Goal: Complete application form: Complete application form

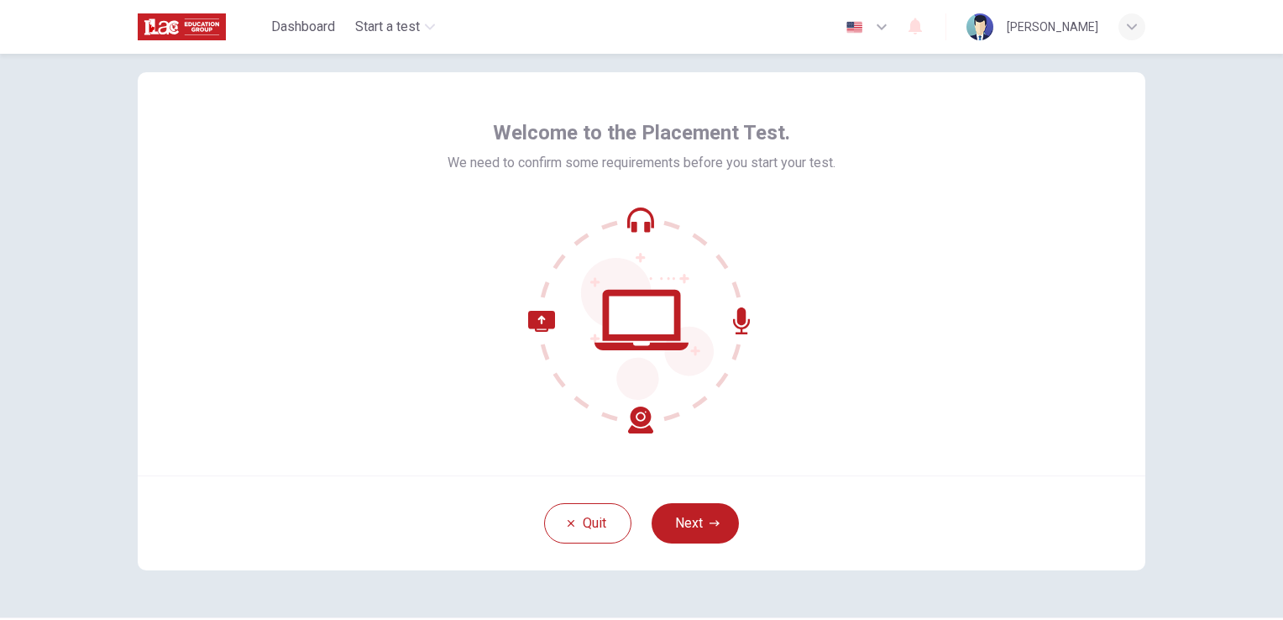
scroll to position [79, 0]
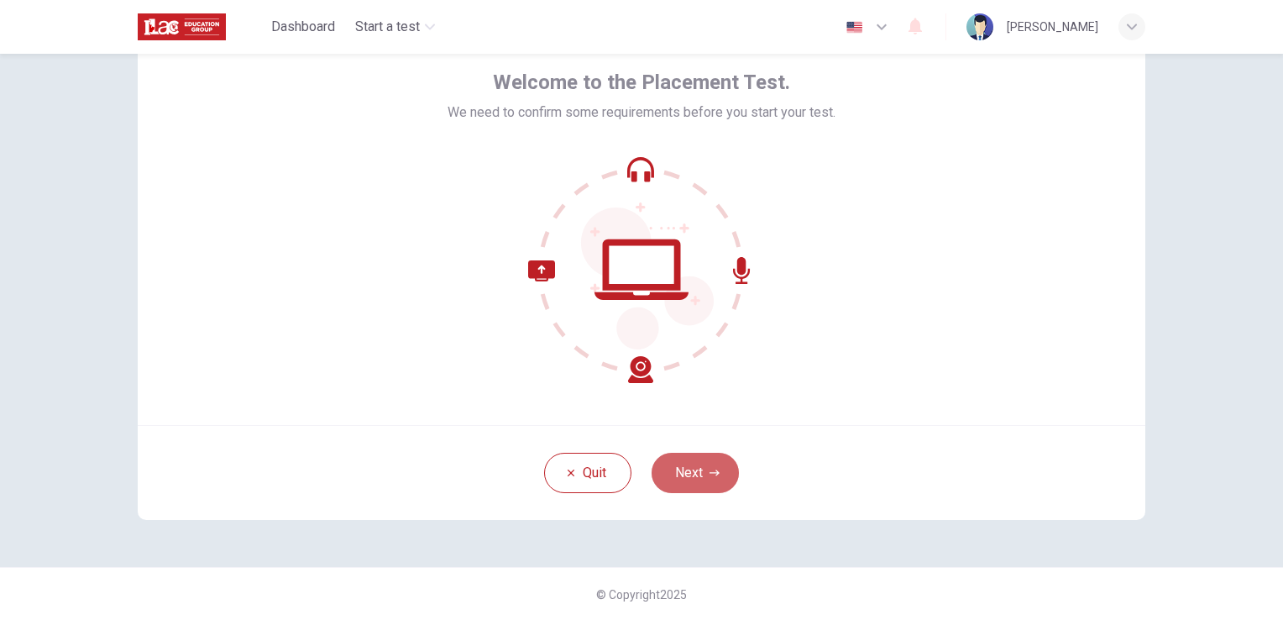
click at [702, 469] on button "Next" at bounding box center [695, 473] width 87 height 40
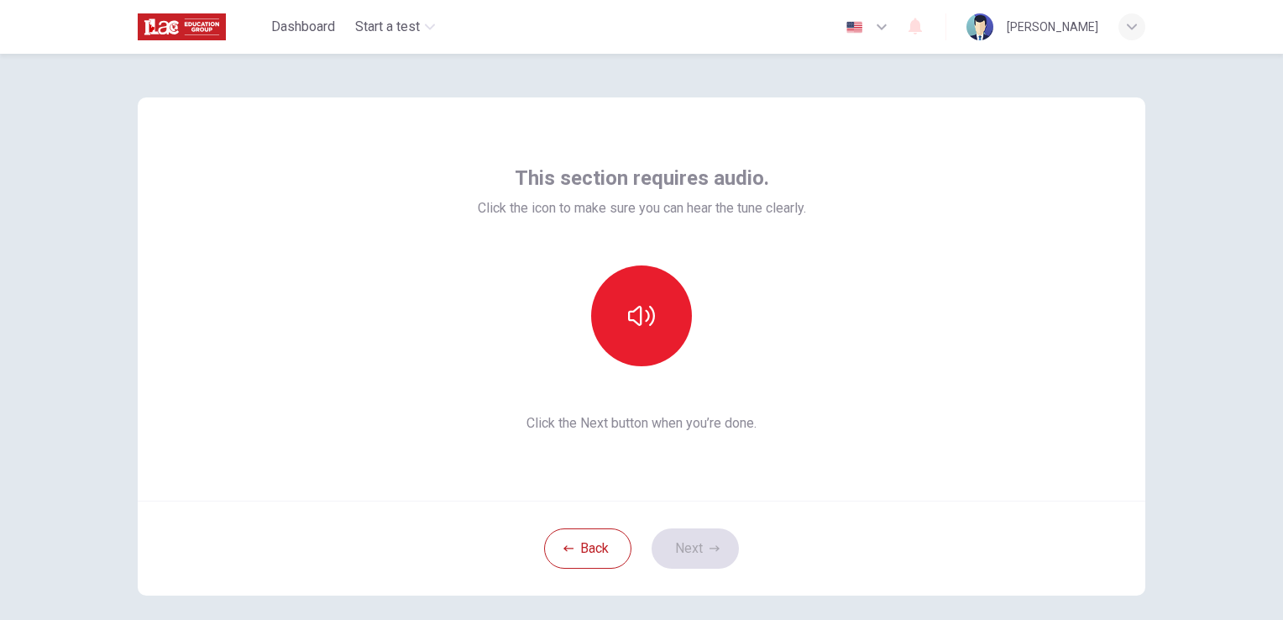
scroll to position [0, 0]
click at [808, 363] on div "This section requires audio. Click the icon to make sure you can hear the tune …" at bounding box center [642, 302] width 1008 height 403
click at [633, 322] on icon "button" at bounding box center [641, 319] width 27 height 27
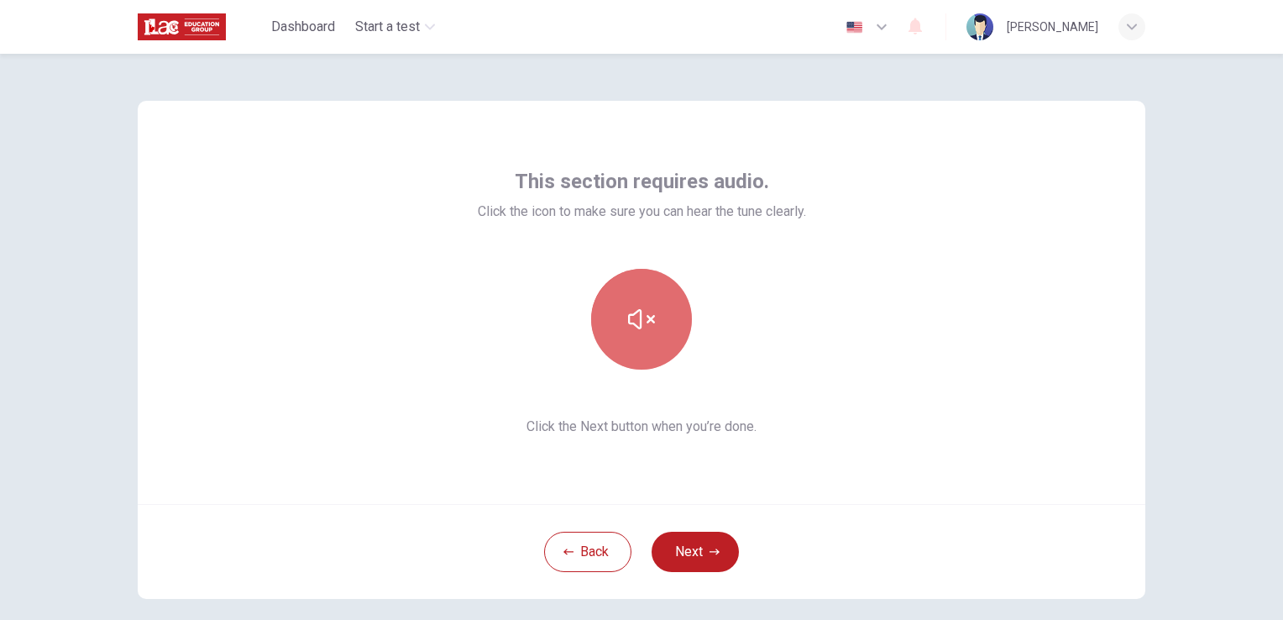
click at [628, 310] on icon "button" at bounding box center [641, 319] width 27 height 27
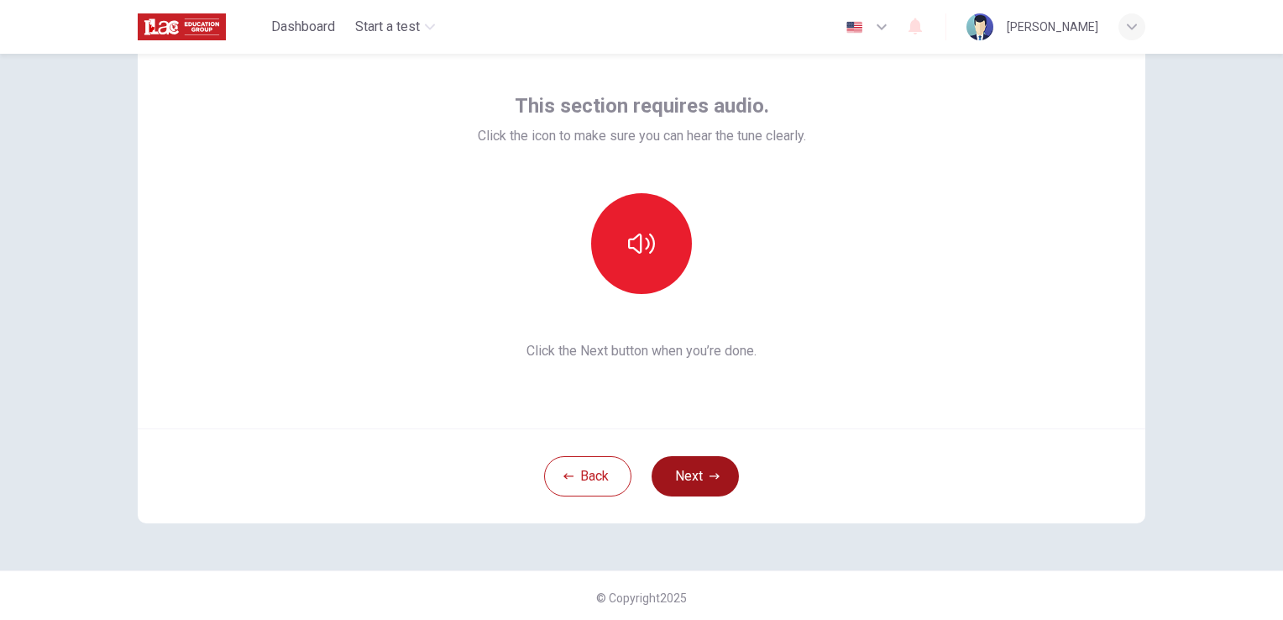
scroll to position [79, 0]
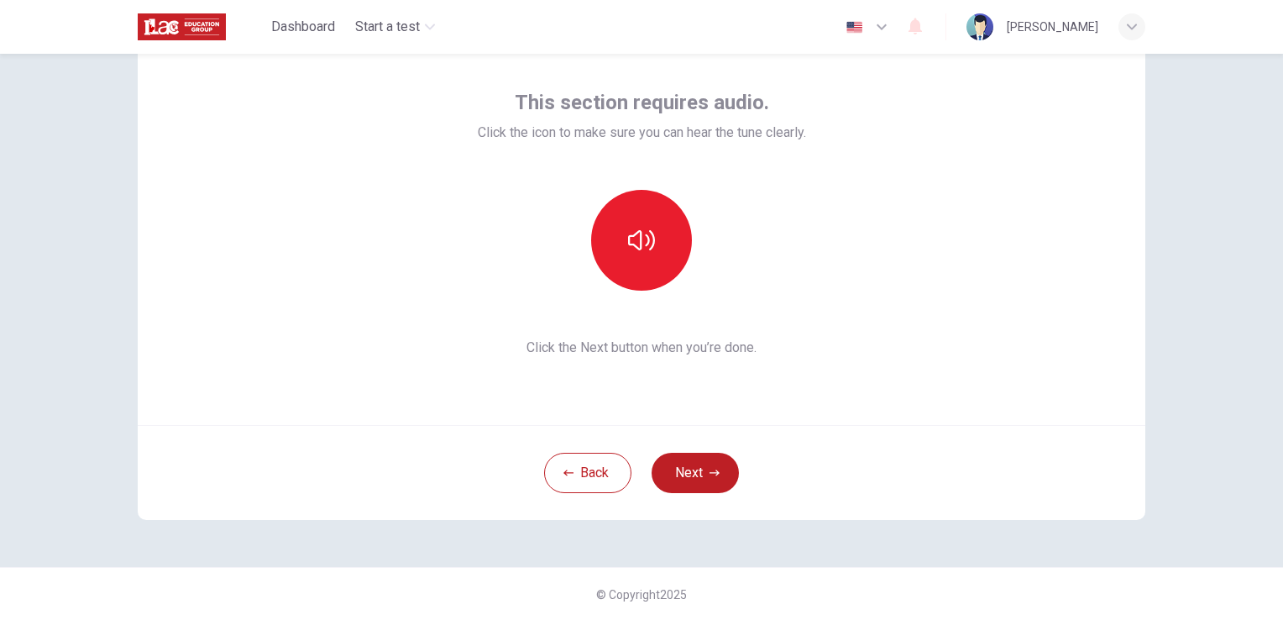
click at [697, 471] on button "Next" at bounding box center [695, 473] width 87 height 40
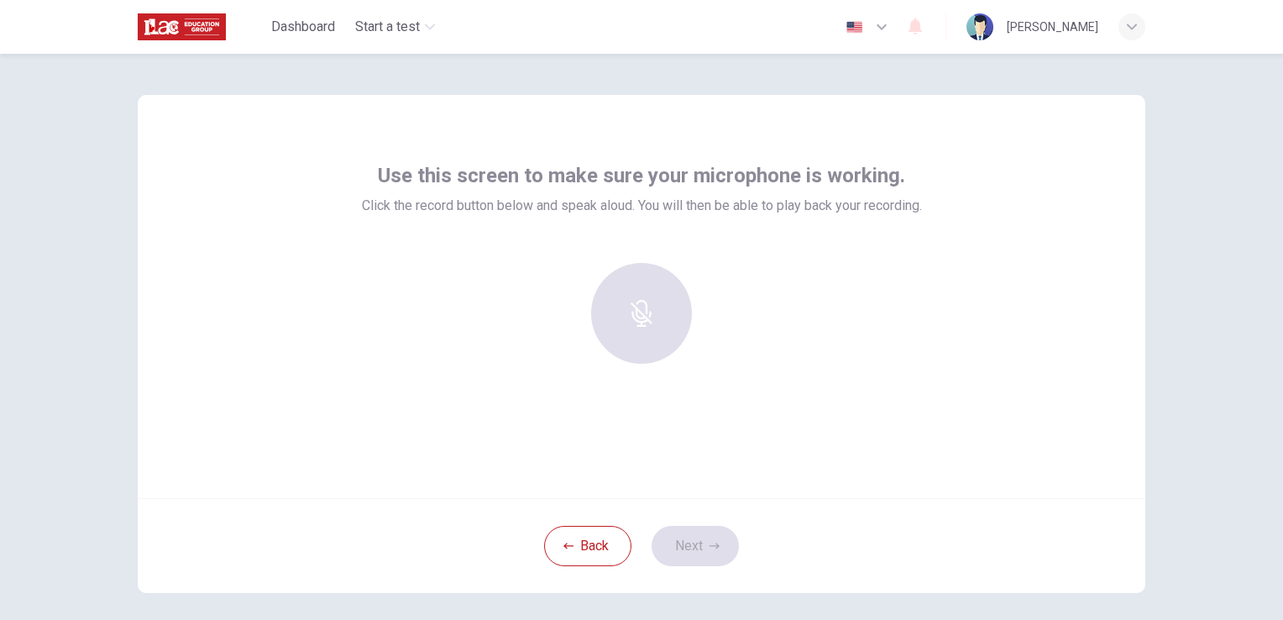
scroll to position [0, 0]
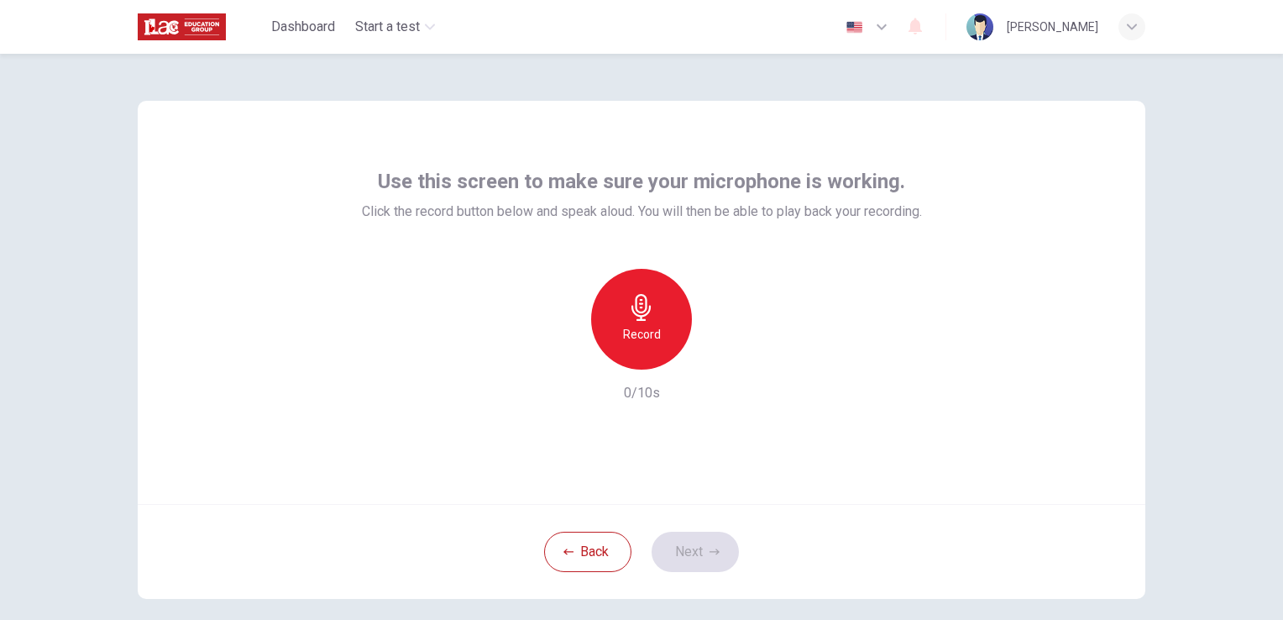
click at [625, 326] on h6 "Record" at bounding box center [642, 334] width 38 height 20
click at [715, 542] on button "Next" at bounding box center [695, 551] width 87 height 40
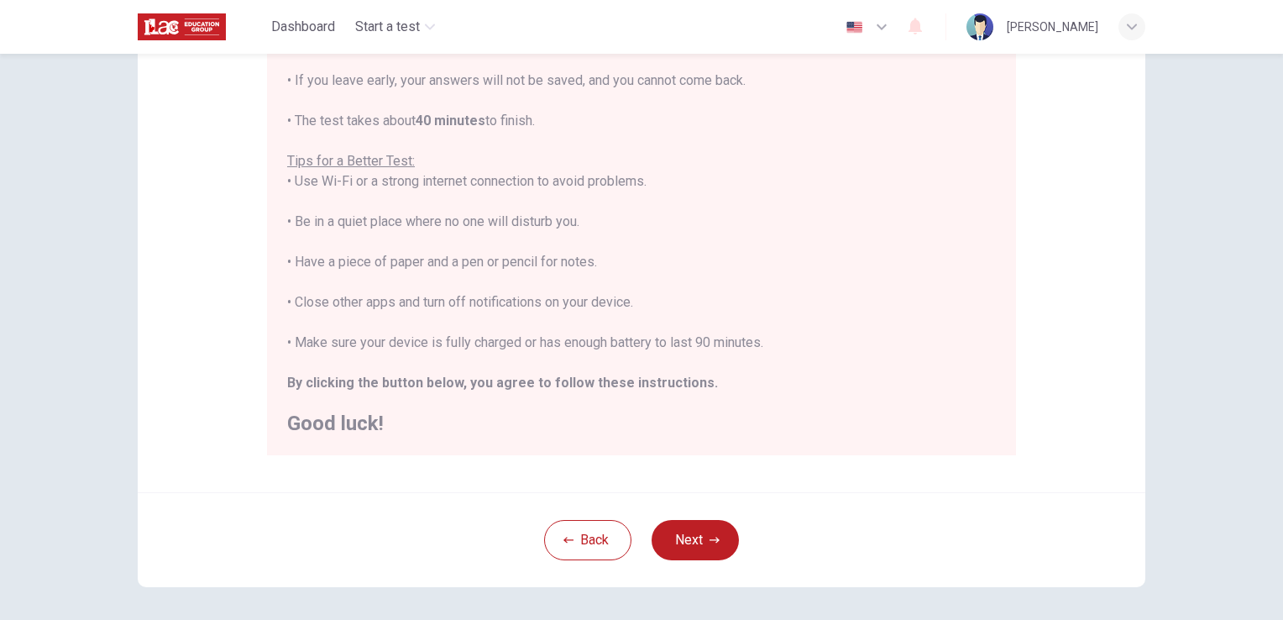
scroll to position [252, 0]
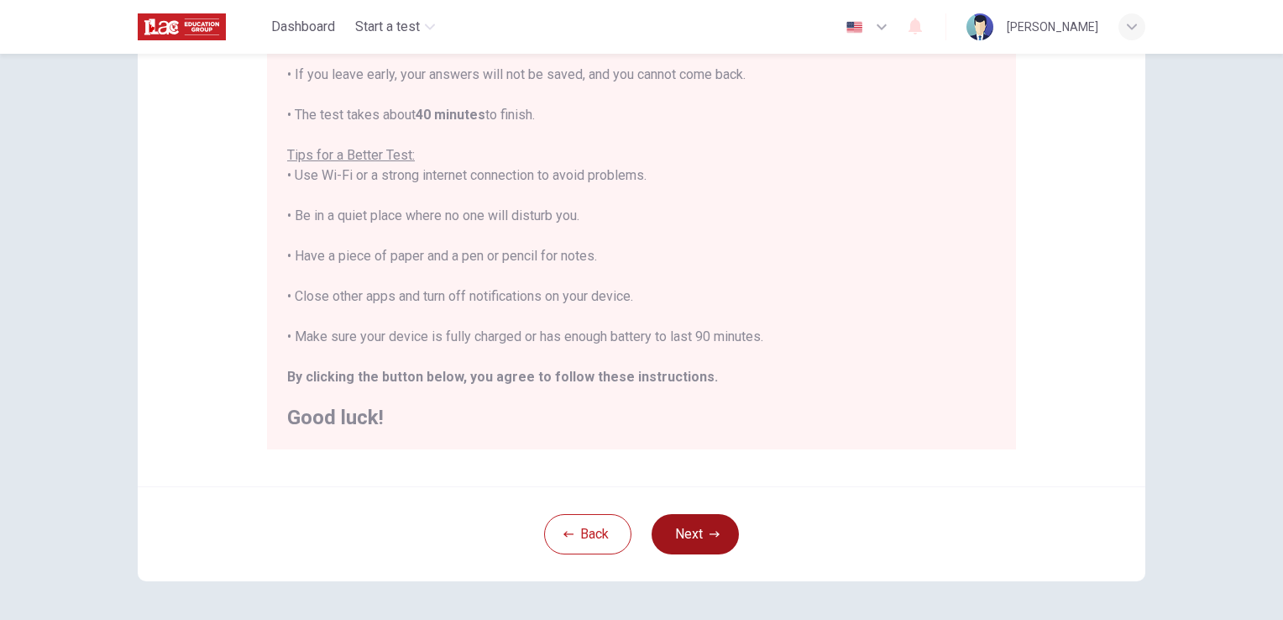
click at [681, 528] on button "Next" at bounding box center [695, 534] width 87 height 40
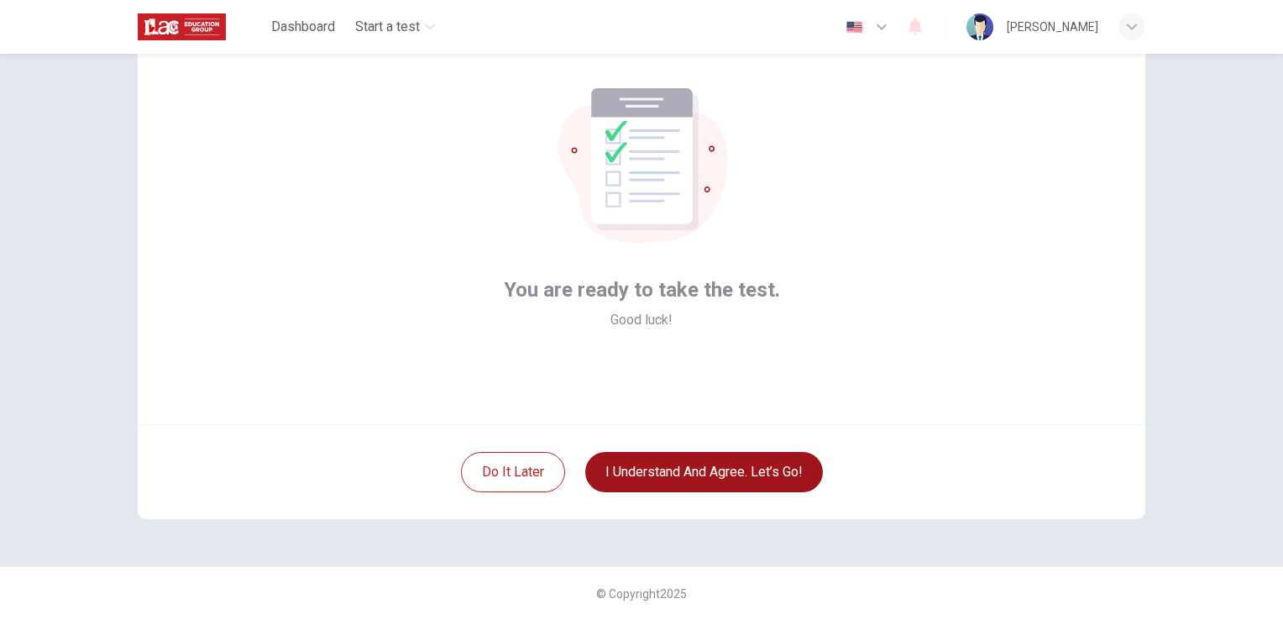
scroll to position [79, 0]
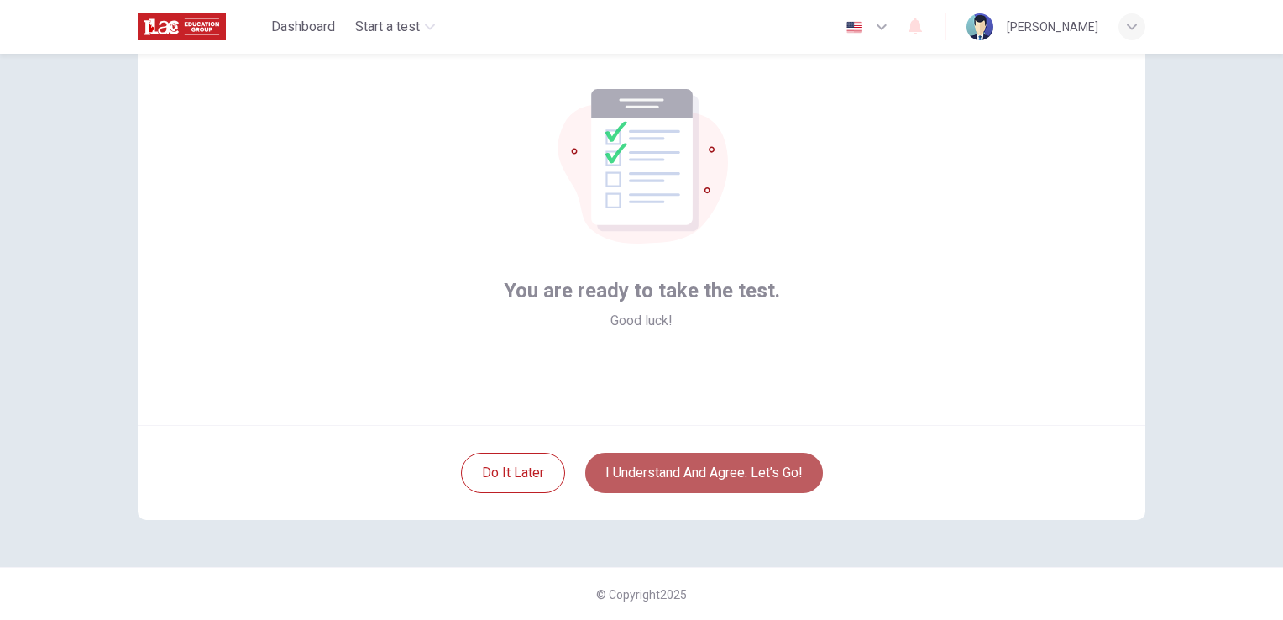
click at [666, 482] on button "I understand and agree. Let’s go!" at bounding box center [704, 473] width 238 height 40
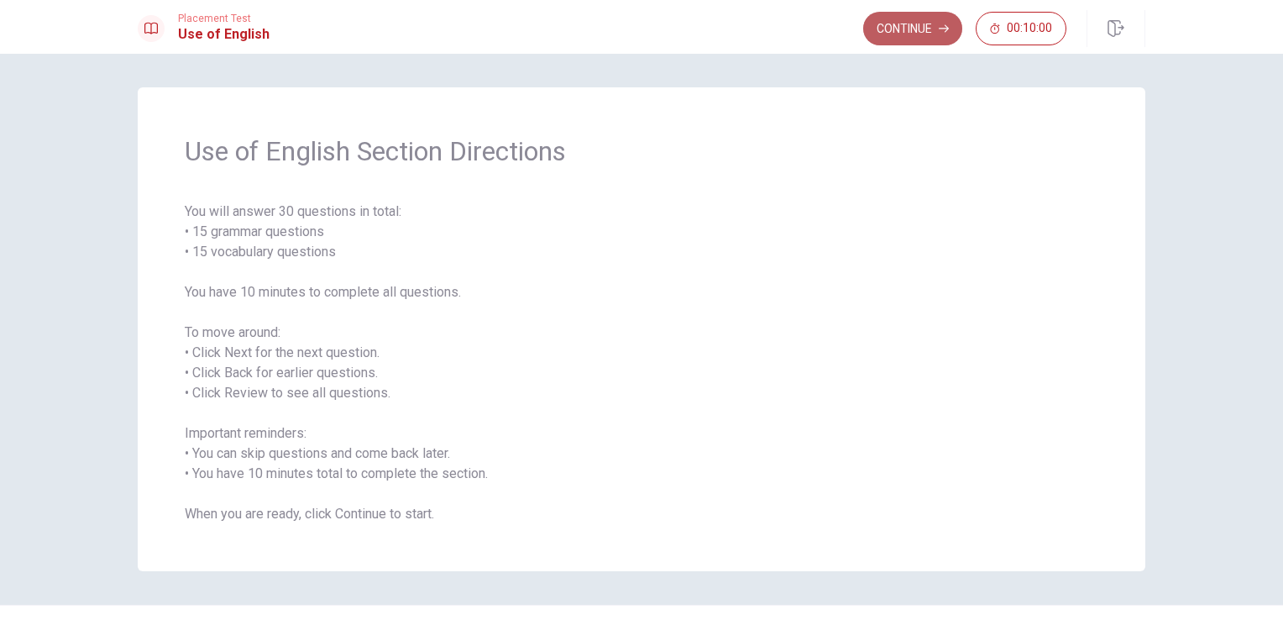
click at [890, 32] on button "Continue" at bounding box center [912, 29] width 99 height 34
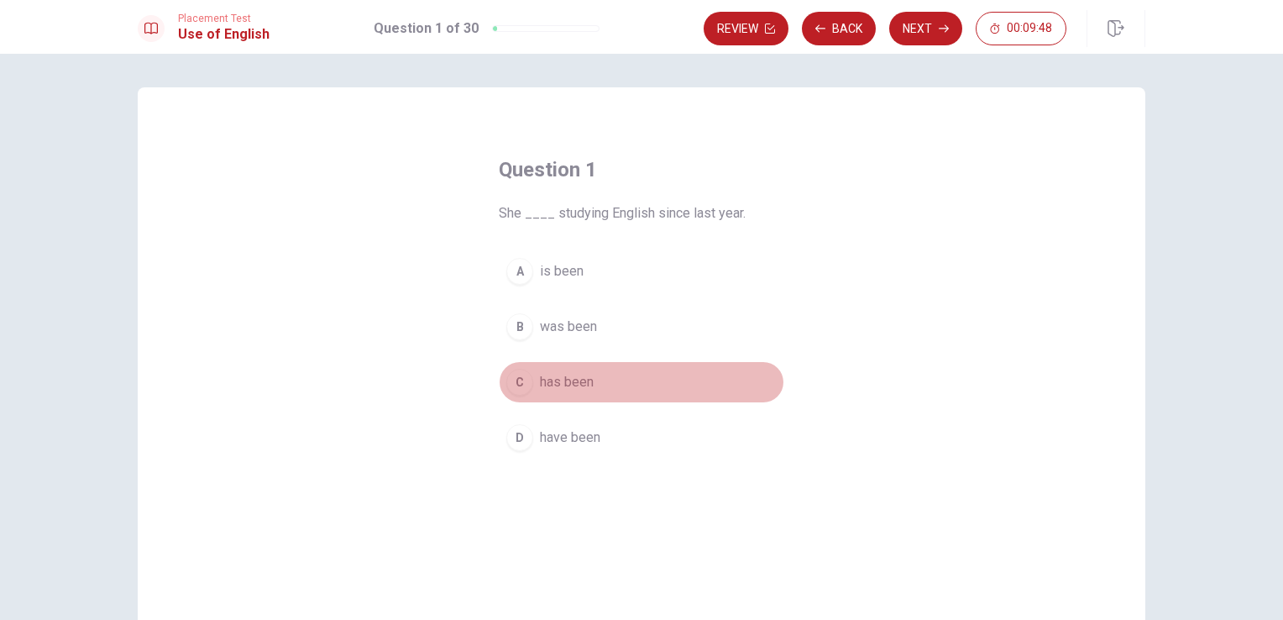
click at [516, 378] on div "C" at bounding box center [519, 382] width 27 height 27
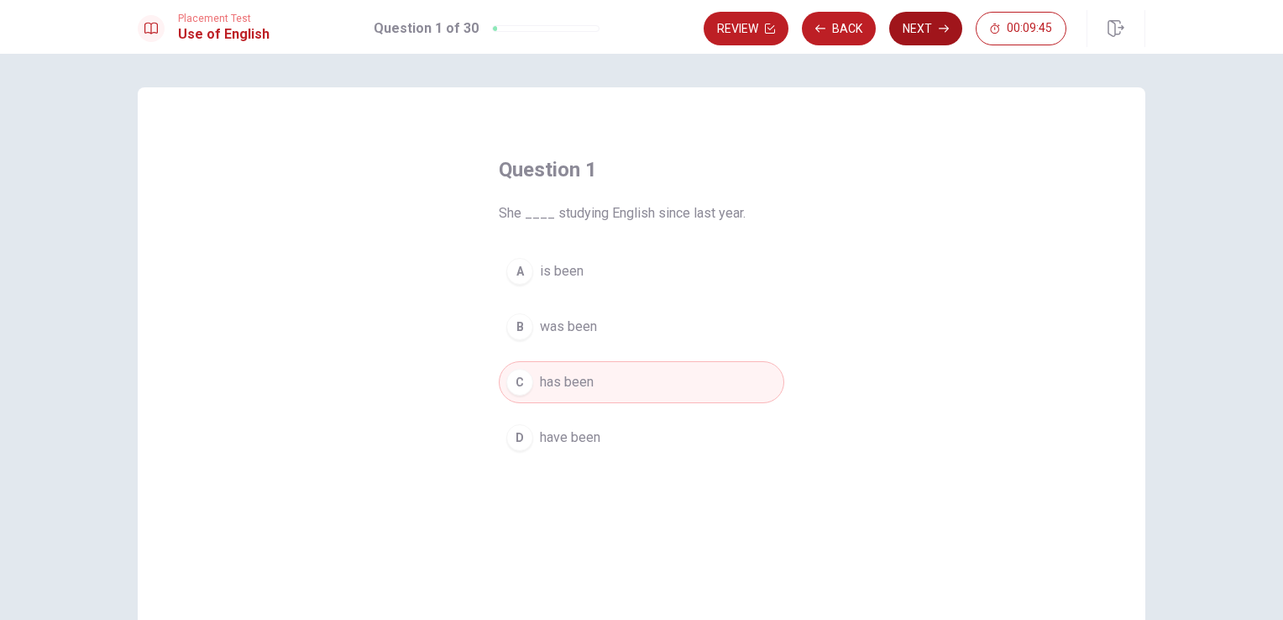
click at [910, 27] on button "Next" at bounding box center [925, 29] width 73 height 34
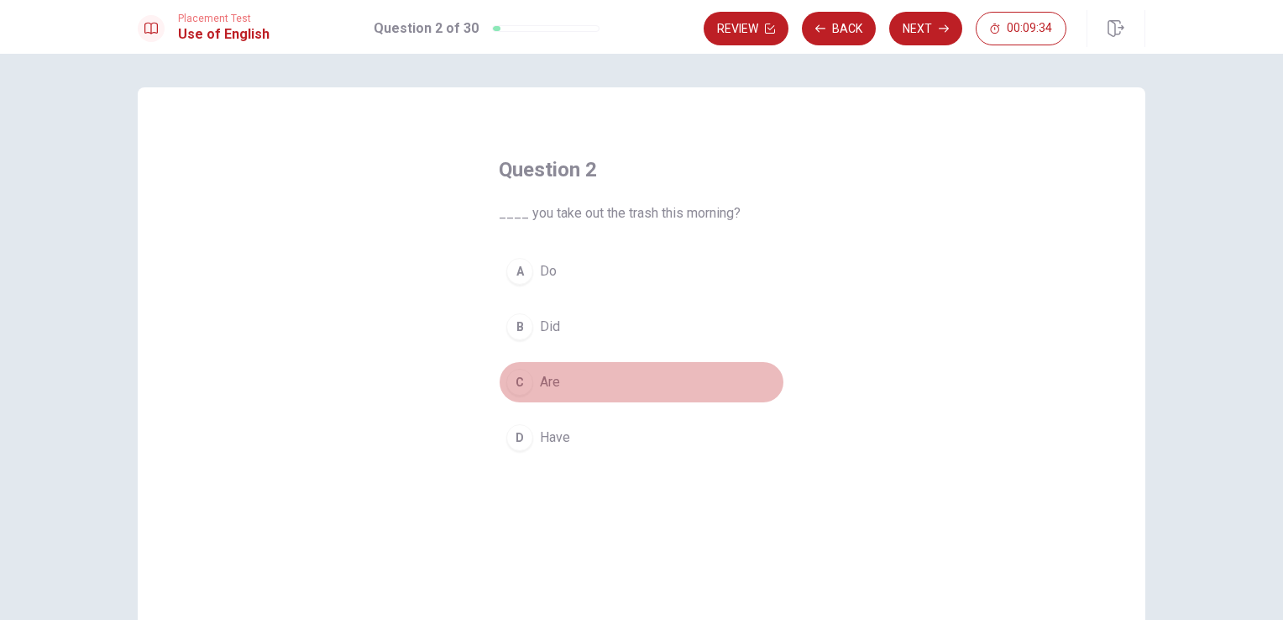
click at [551, 379] on span "Are" at bounding box center [550, 382] width 20 height 20
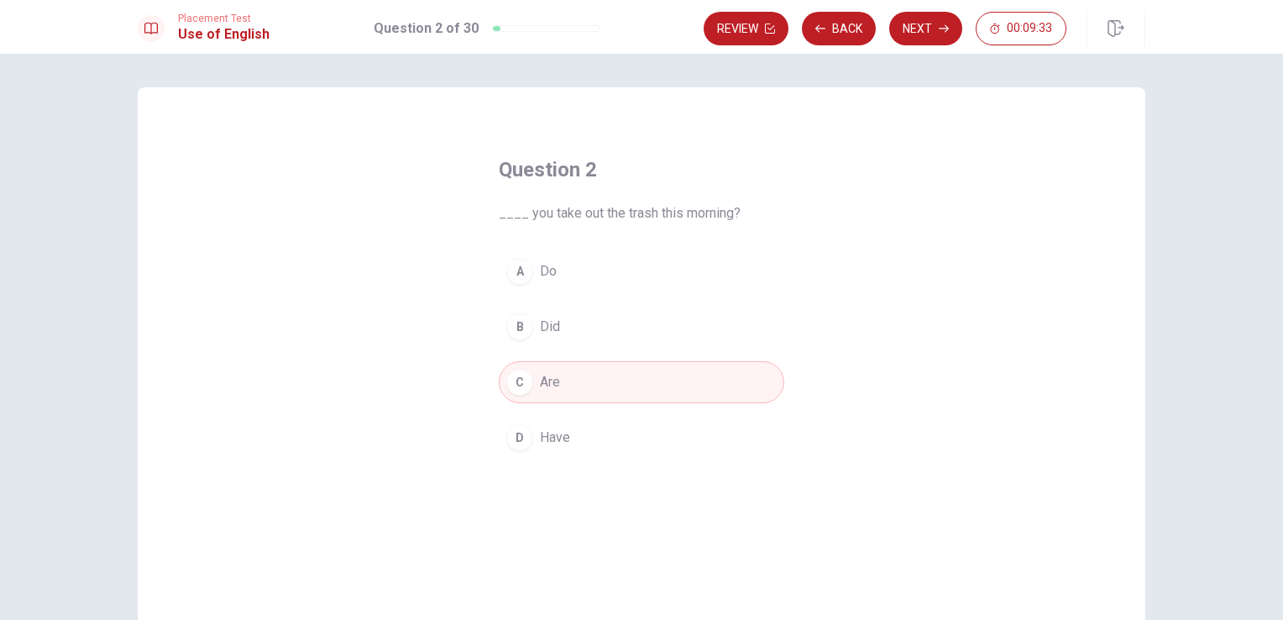
click at [552, 438] on span "Have" at bounding box center [555, 437] width 30 height 20
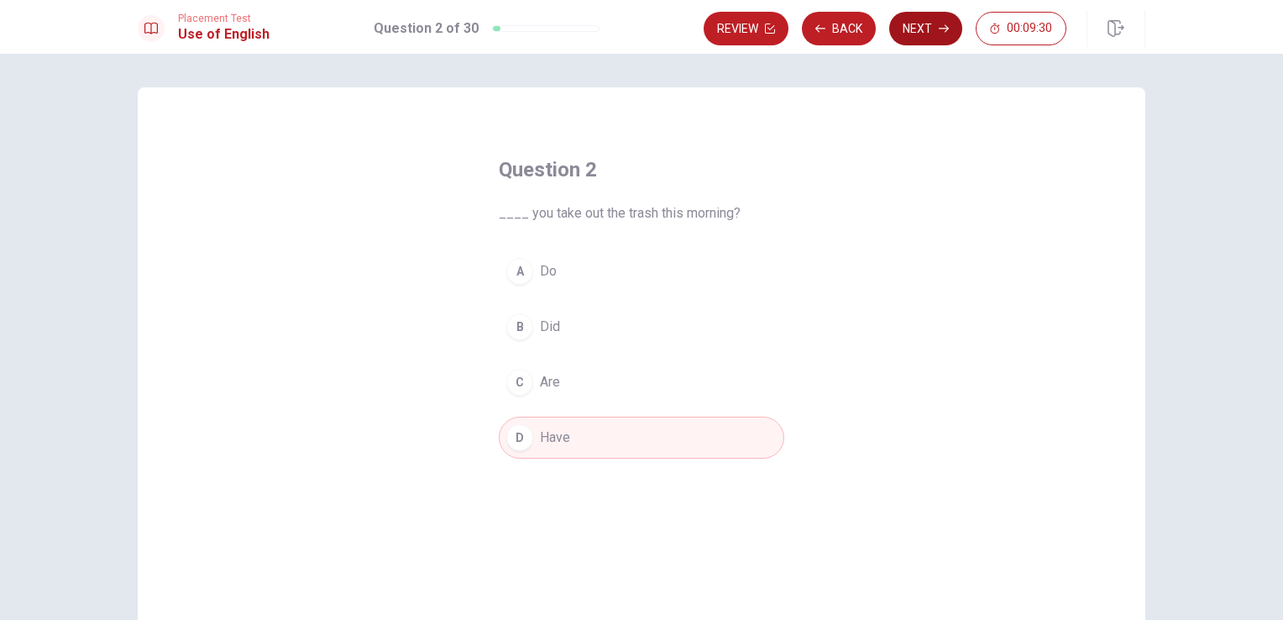
click at [905, 22] on button "Next" at bounding box center [925, 29] width 73 height 34
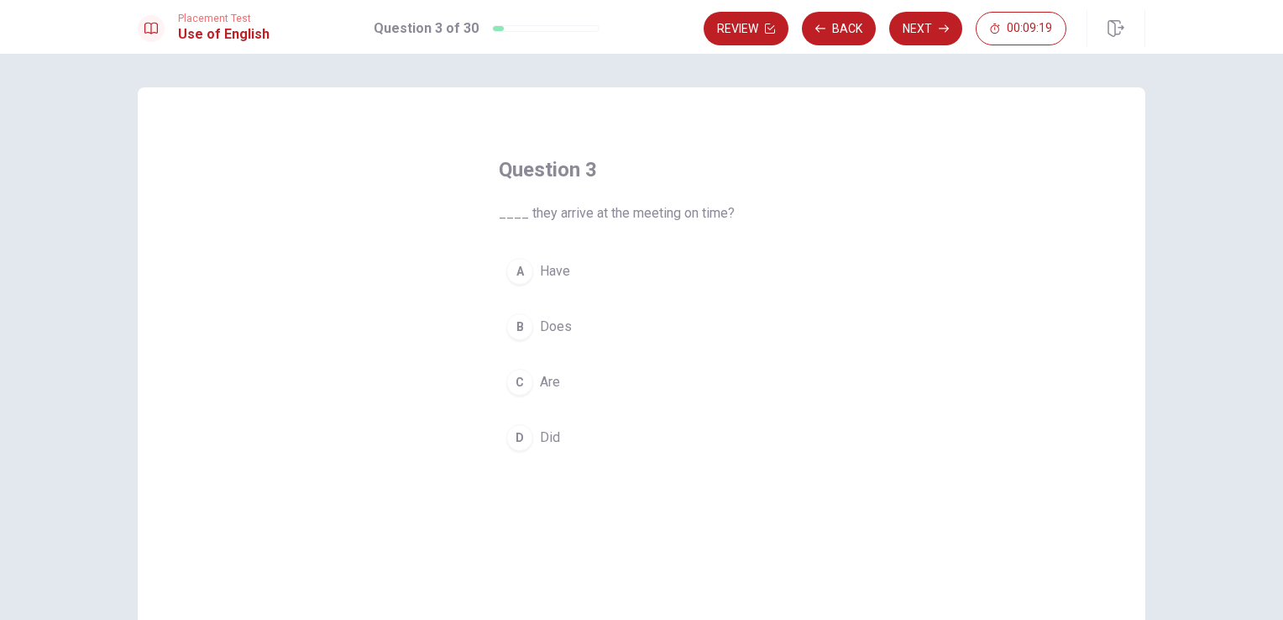
click at [544, 444] on span "Did" at bounding box center [550, 437] width 20 height 20
click at [927, 29] on button "Next" at bounding box center [925, 29] width 73 height 34
click at [540, 275] on span "Did" at bounding box center [550, 271] width 20 height 20
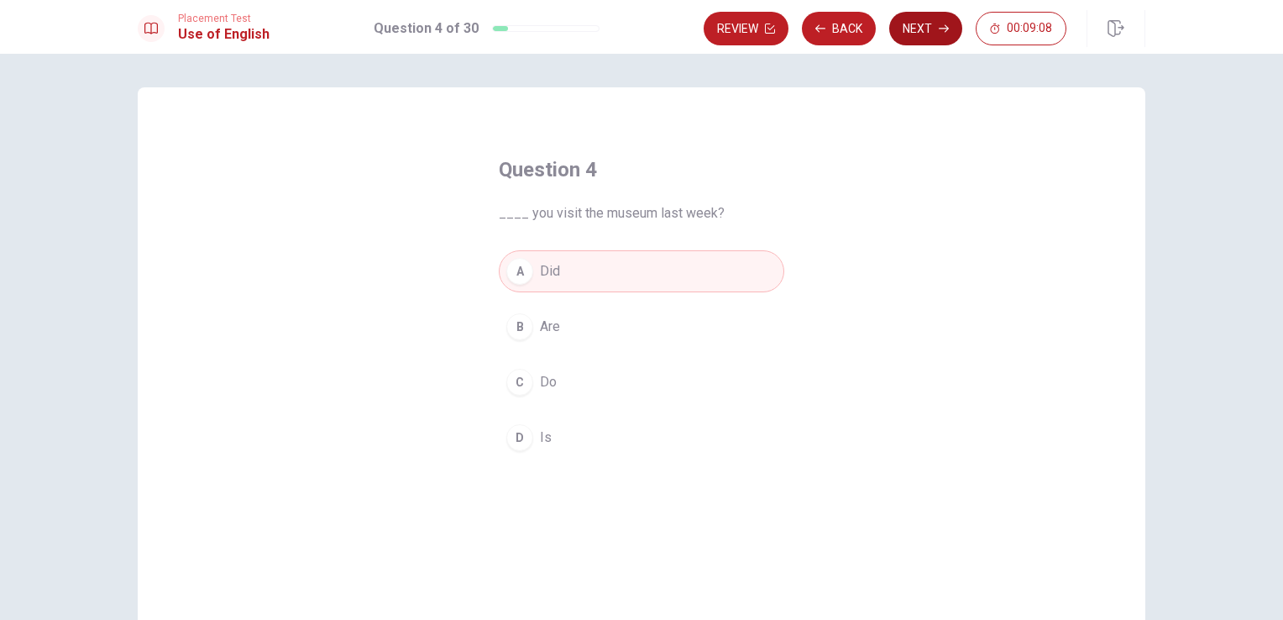
click at [953, 20] on button "Next" at bounding box center [925, 29] width 73 height 34
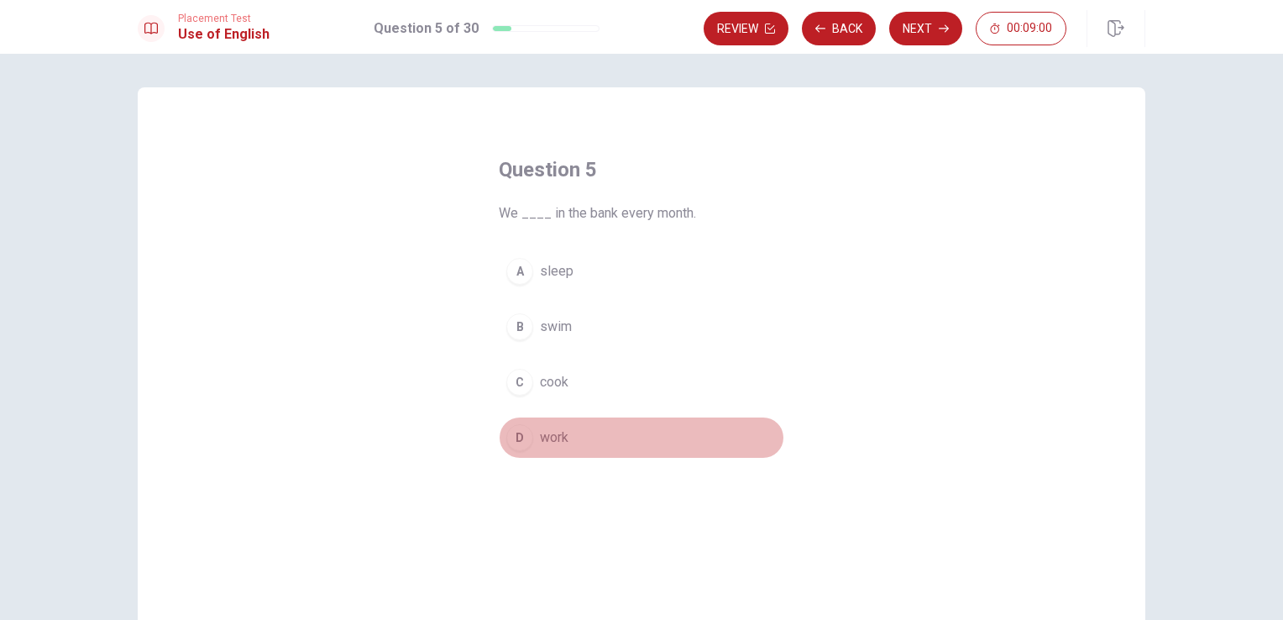
click at [557, 435] on span "work" at bounding box center [554, 437] width 29 height 20
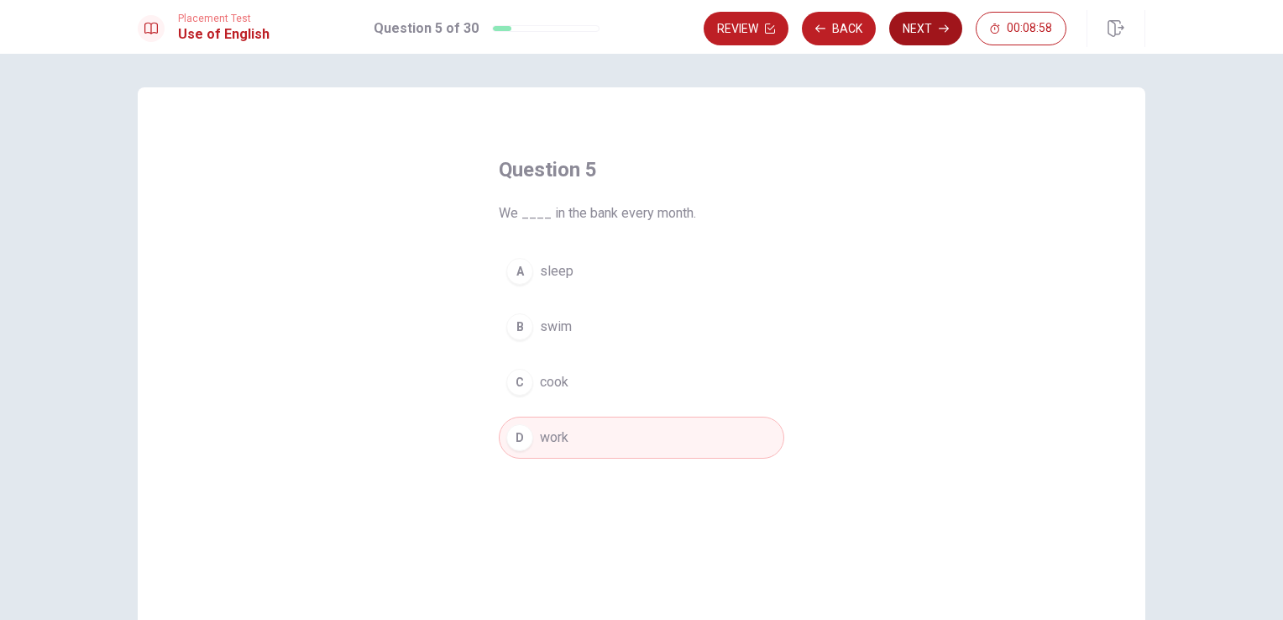
click at [930, 30] on button "Next" at bounding box center [925, 29] width 73 height 34
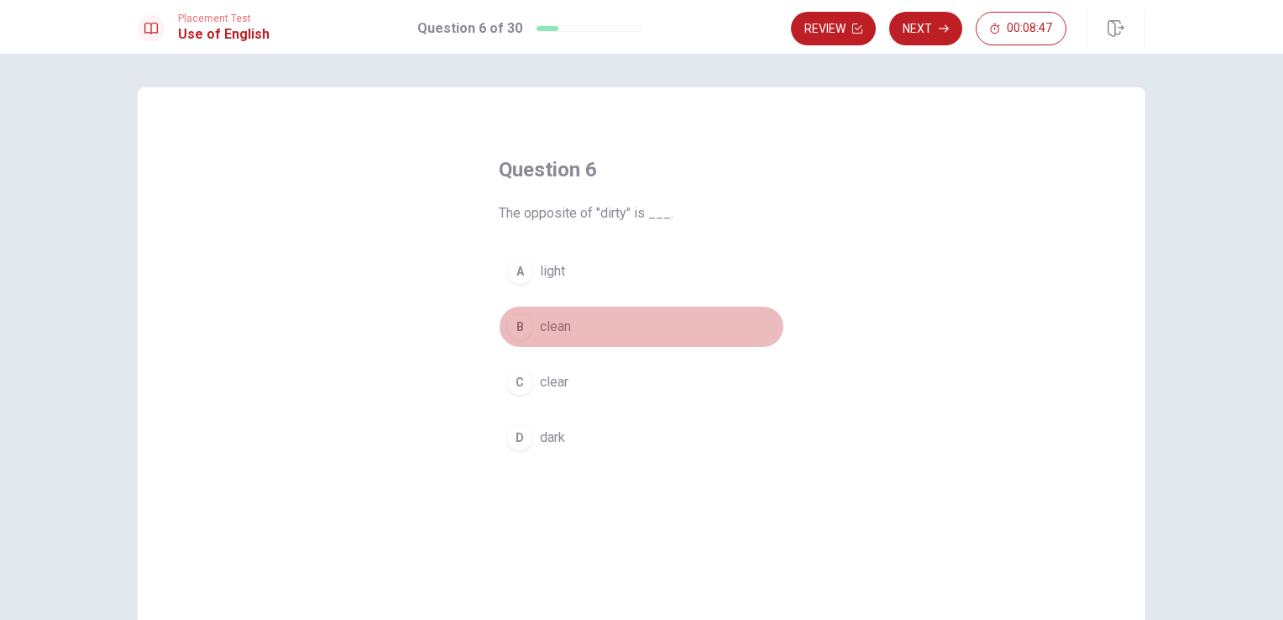
click at [542, 327] on span "clean" at bounding box center [555, 327] width 31 height 20
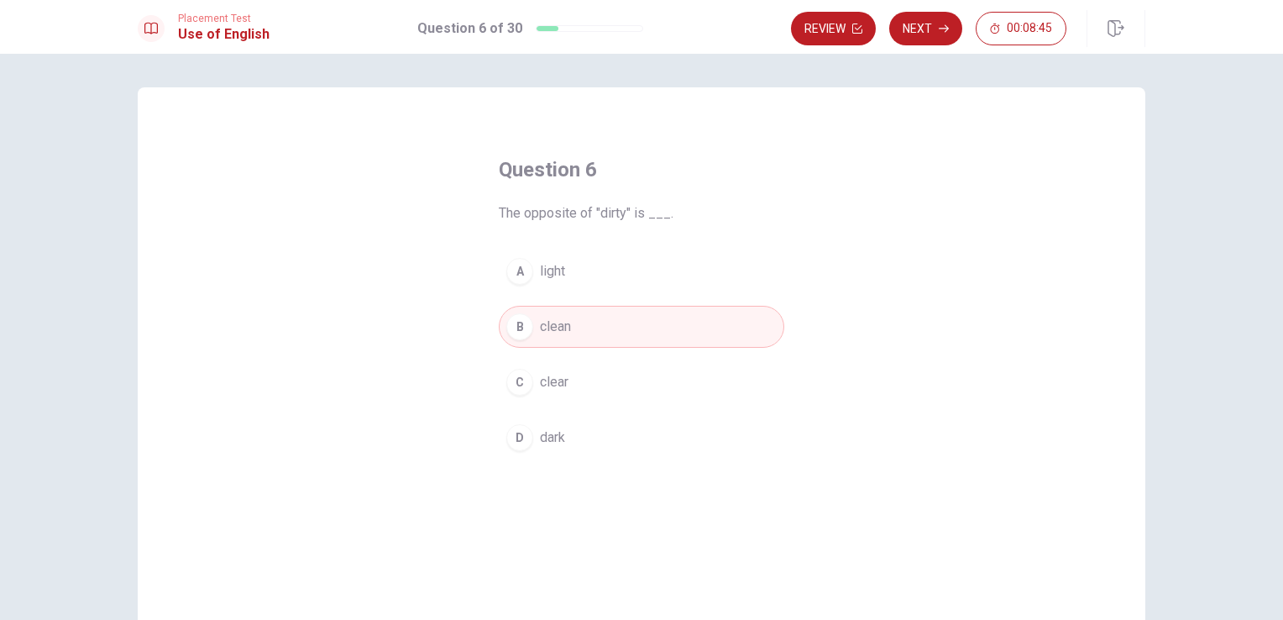
click at [924, 32] on button "Next" at bounding box center [925, 29] width 73 height 34
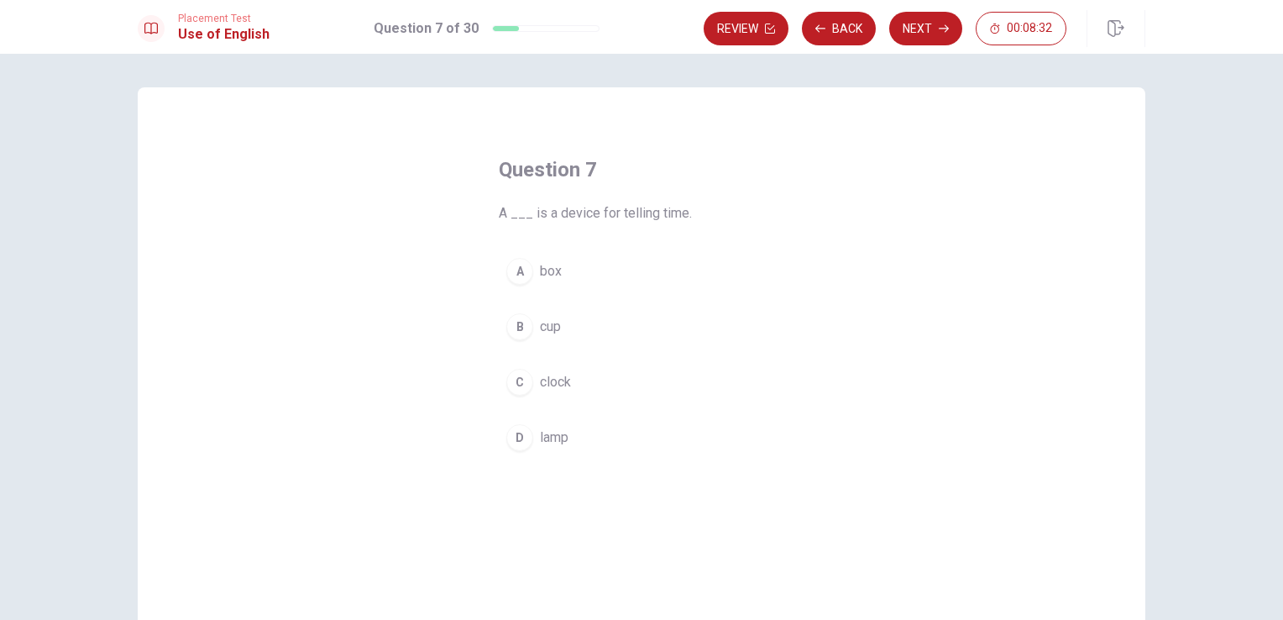
click at [551, 381] on span "clock" at bounding box center [555, 382] width 31 height 20
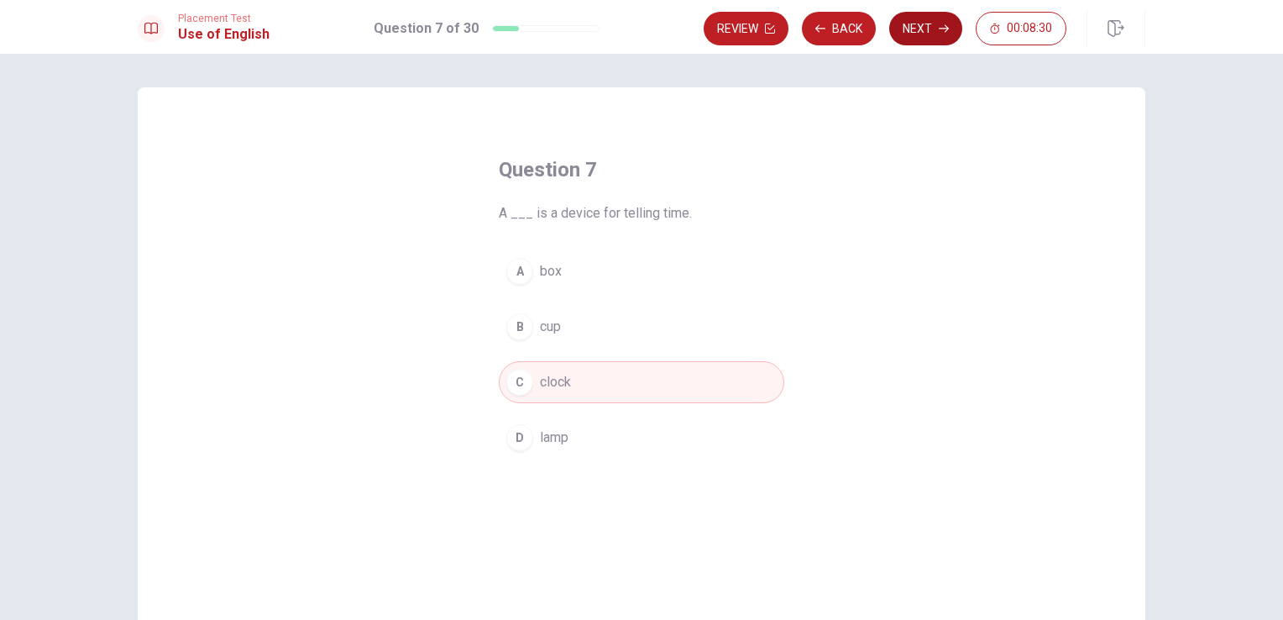
click at [939, 29] on icon "button" at bounding box center [944, 29] width 10 height 10
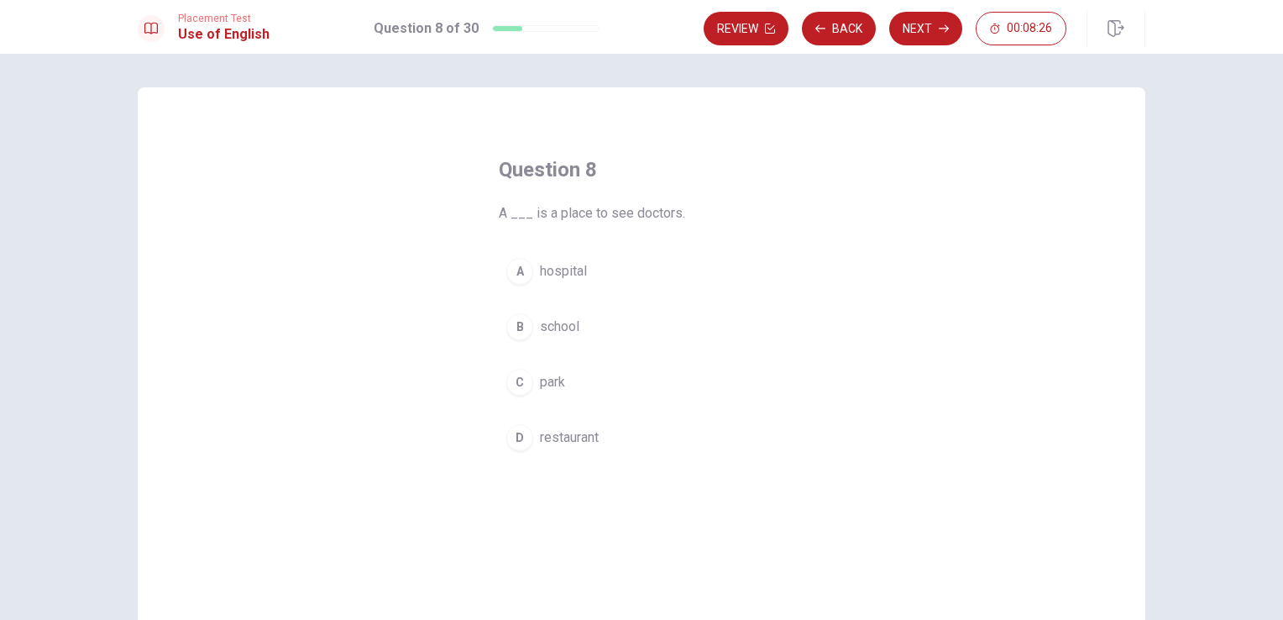
click at [542, 277] on span "hospital" at bounding box center [563, 271] width 47 height 20
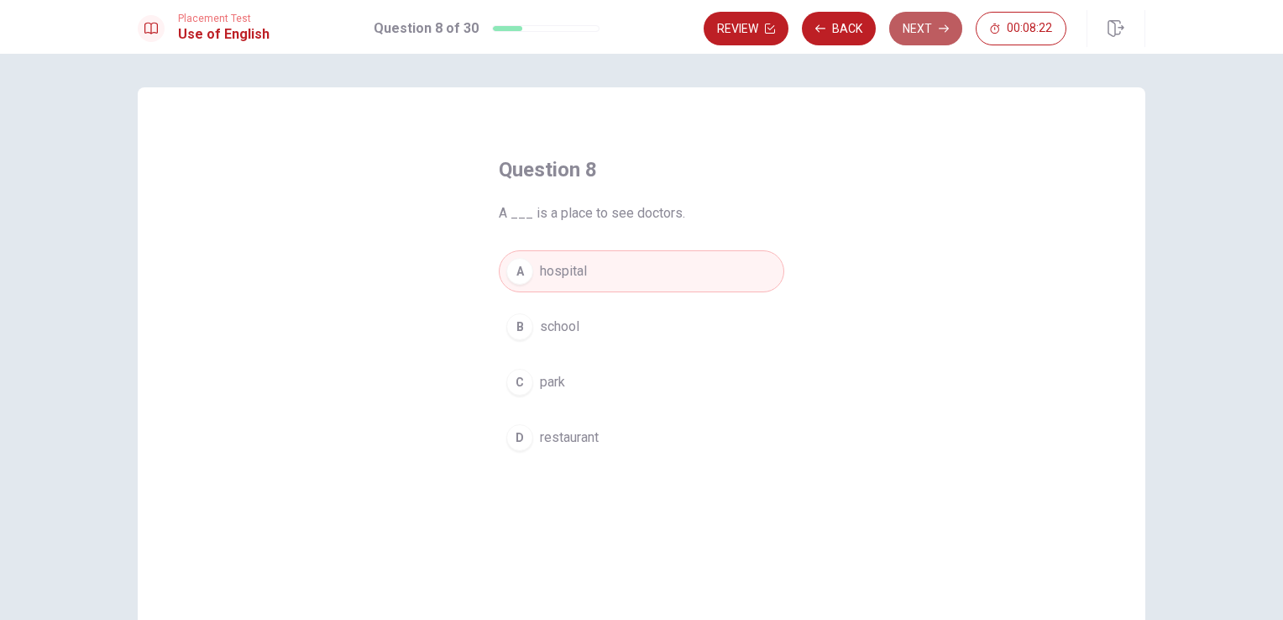
click at [947, 34] on button "Next" at bounding box center [925, 29] width 73 height 34
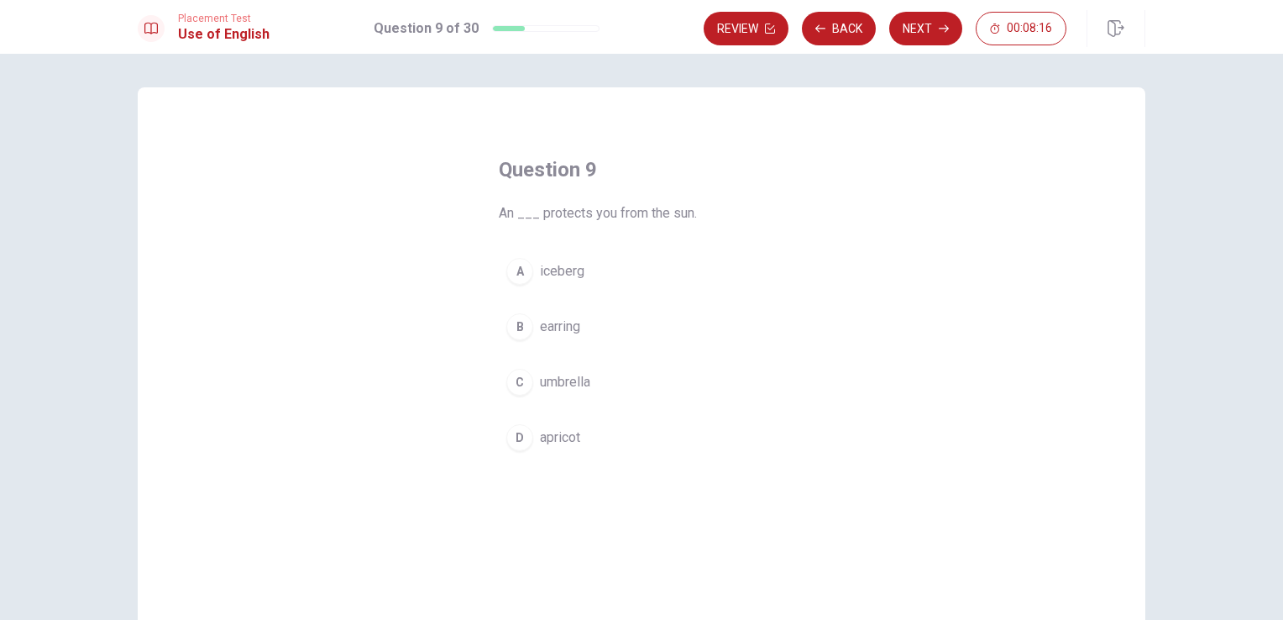
click at [568, 380] on span "umbrella" at bounding box center [565, 382] width 50 height 20
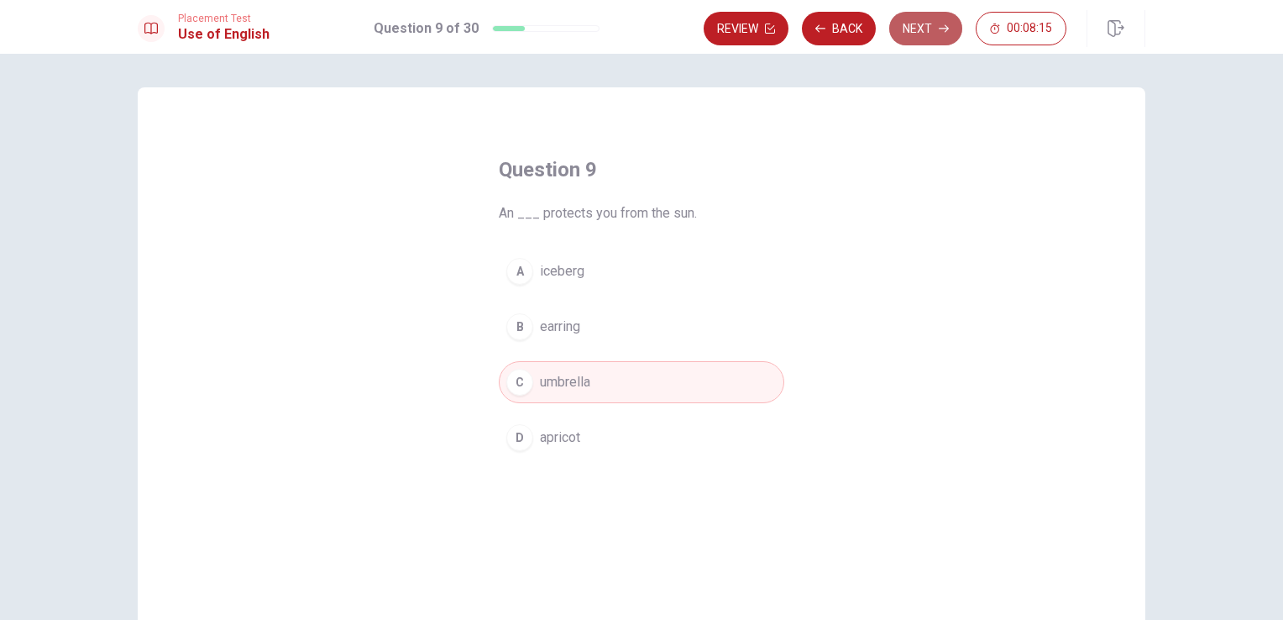
click at [943, 22] on button "Next" at bounding box center [925, 29] width 73 height 34
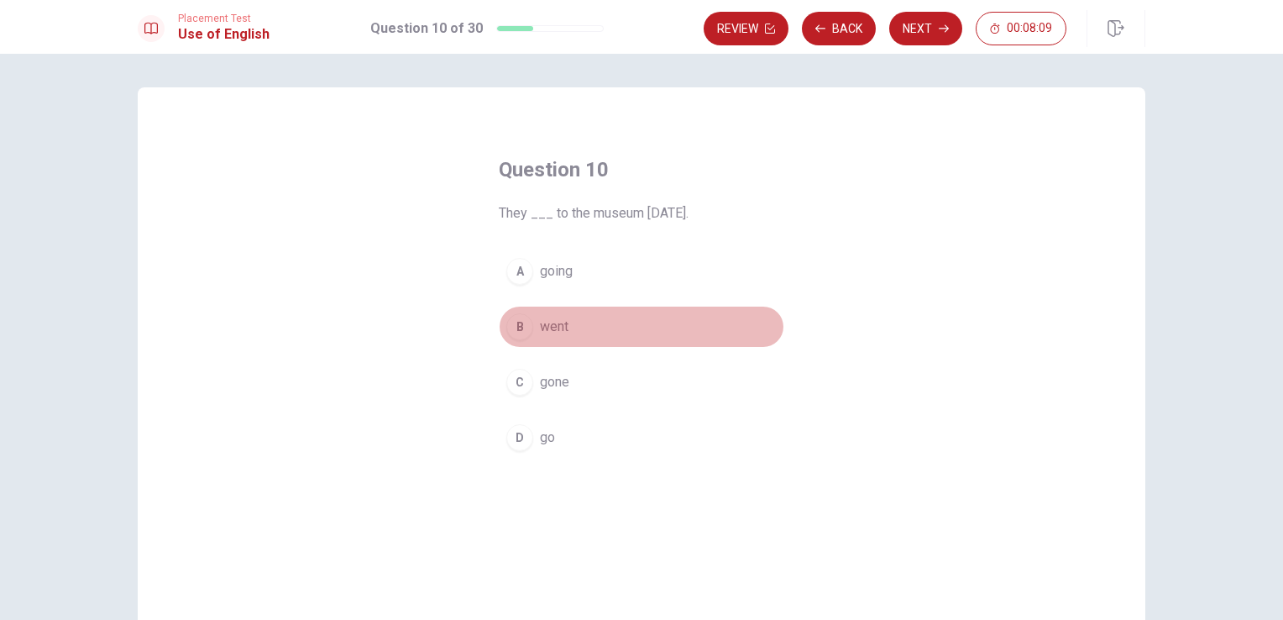
click at [546, 333] on span "went" at bounding box center [554, 327] width 29 height 20
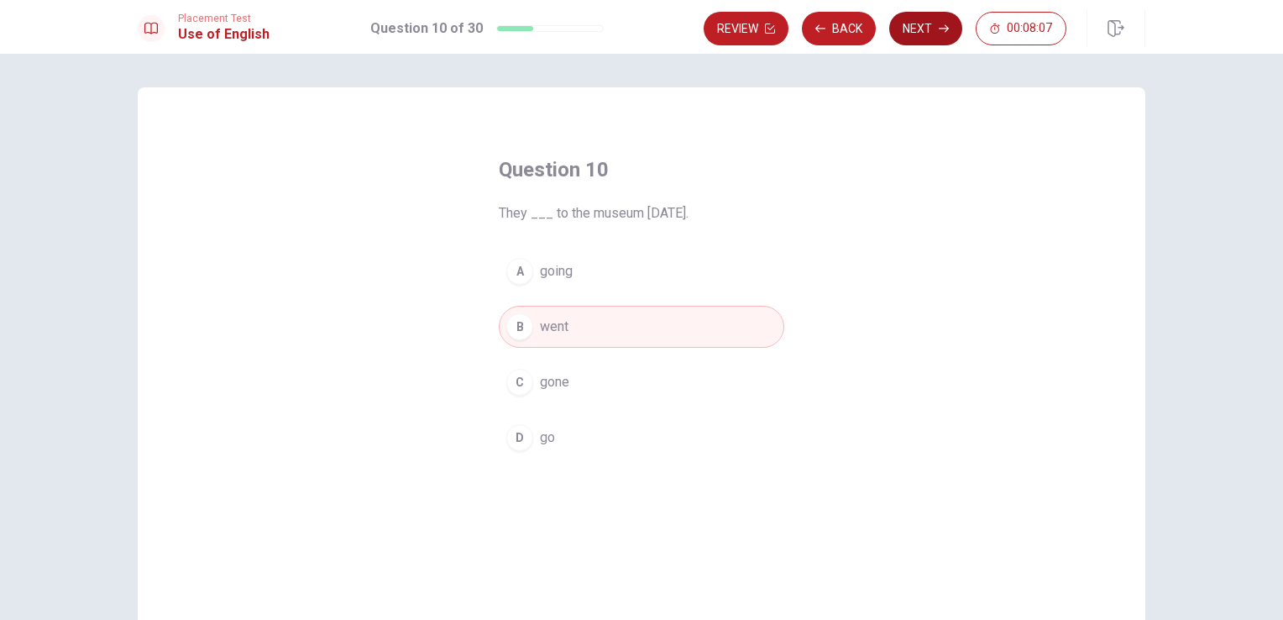
click at [924, 34] on button "Next" at bounding box center [925, 29] width 73 height 34
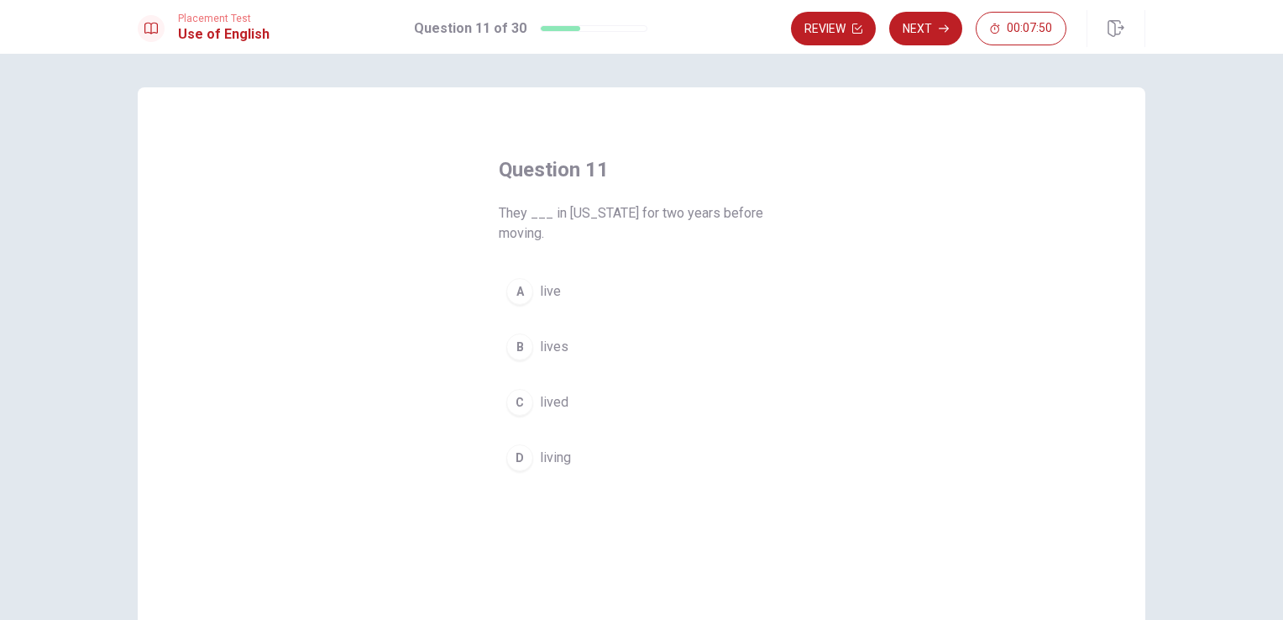
click at [523, 303] on button "A live" at bounding box center [641, 291] width 285 height 42
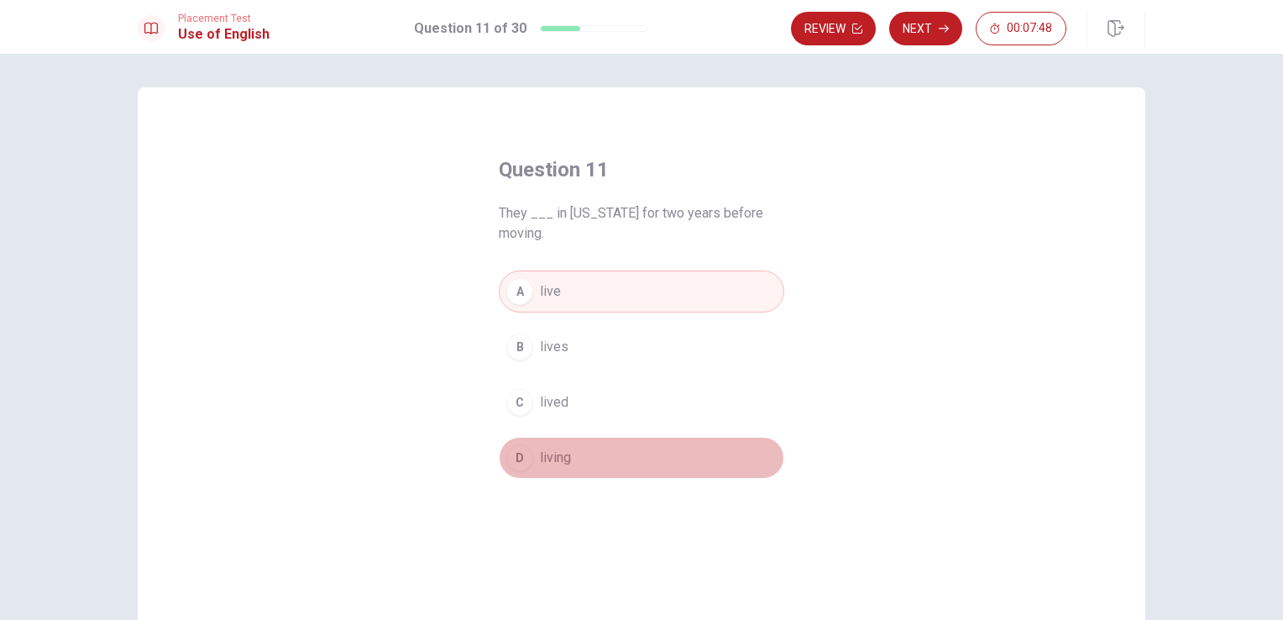
click at [564, 443] on button "D living" at bounding box center [641, 458] width 285 height 42
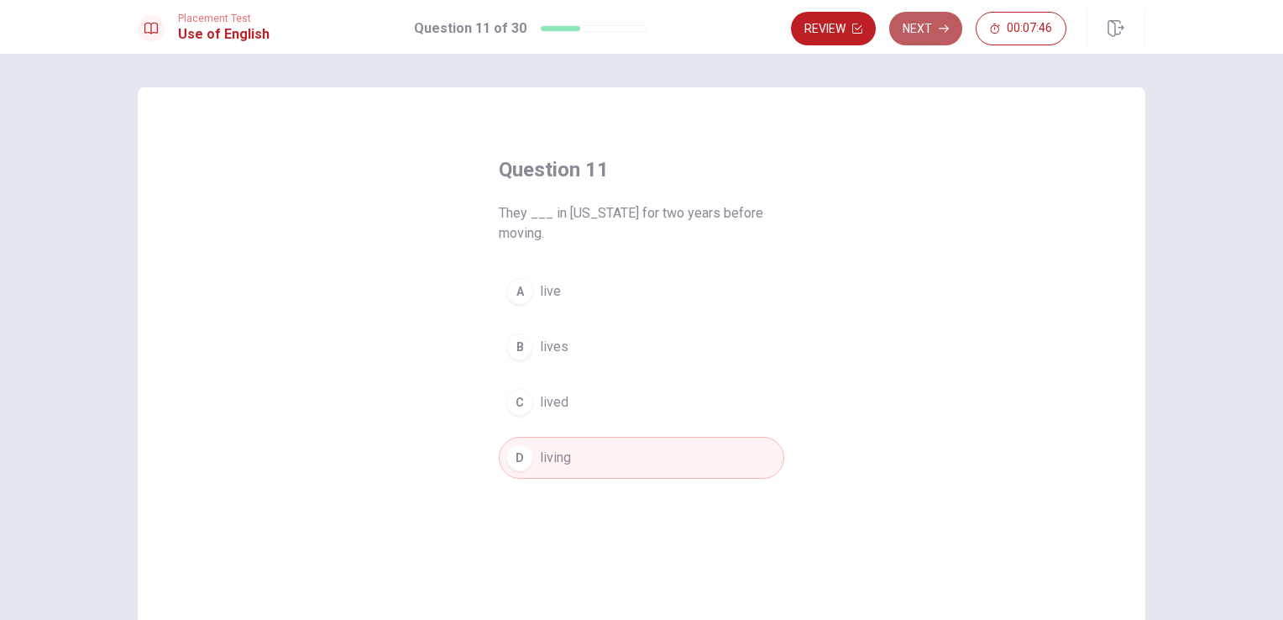
click at [935, 35] on button "Next" at bounding box center [925, 29] width 73 height 34
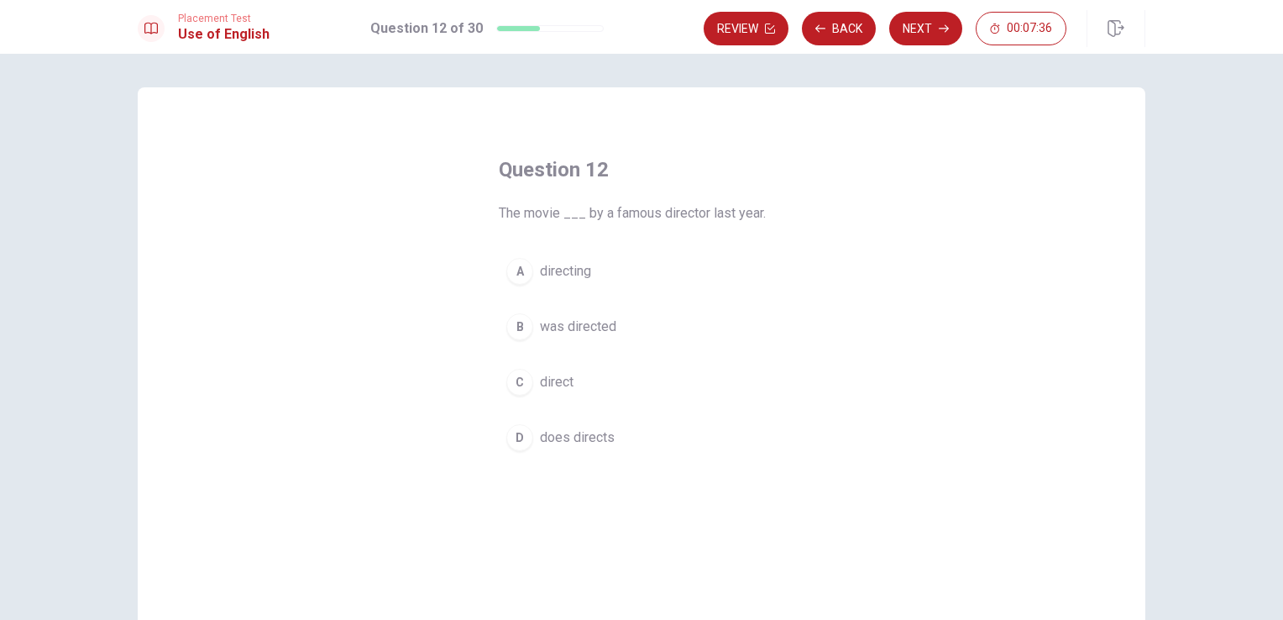
click at [552, 329] on span "was directed" at bounding box center [578, 327] width 76 height 20
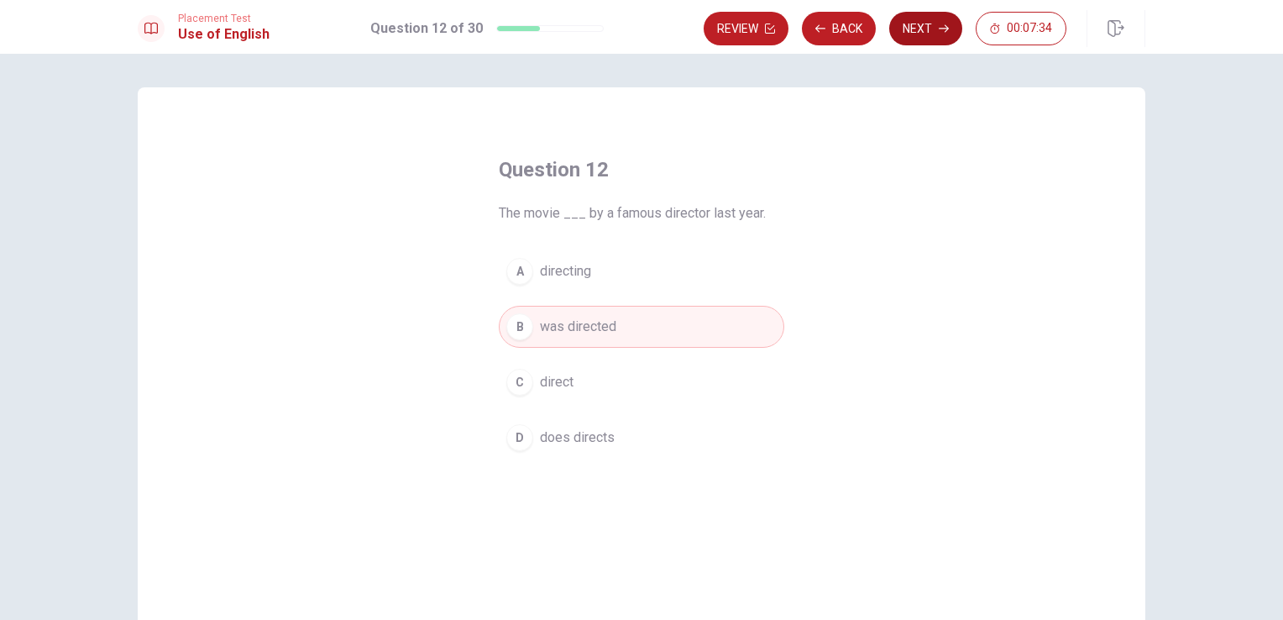
click at [928, 35] on button "Next" at bounding box center [925, 29] width 73 height 34
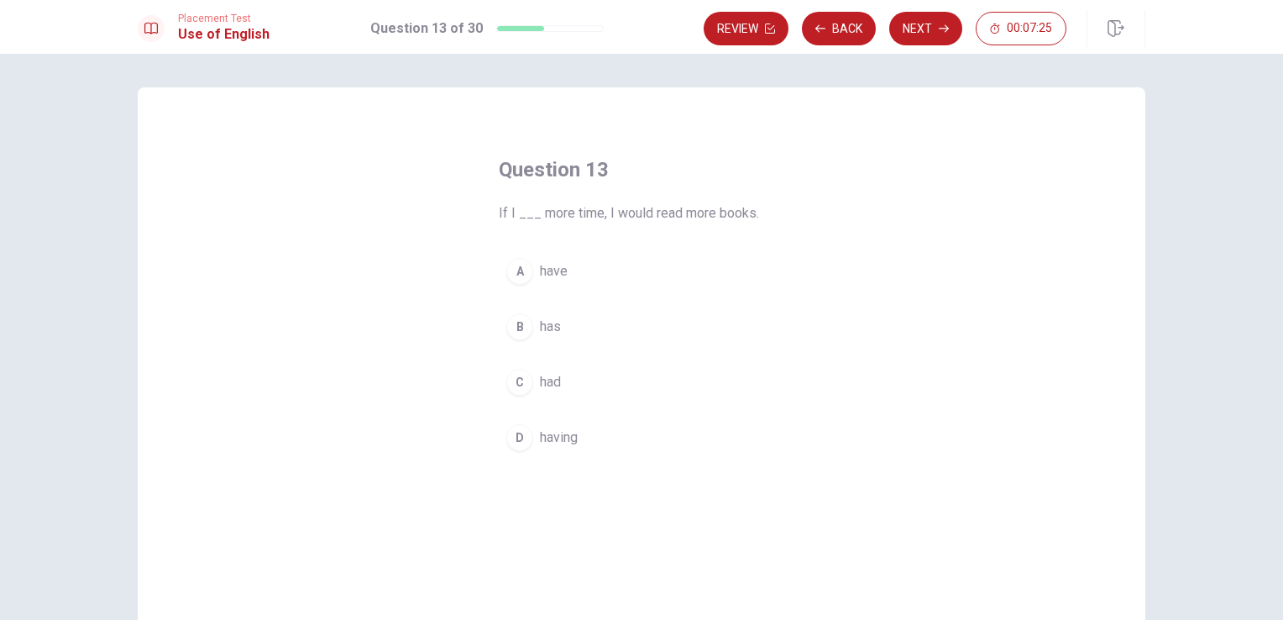
click at [540, 387] on span "had" at bounding box center [550, 382] width 21 height 20
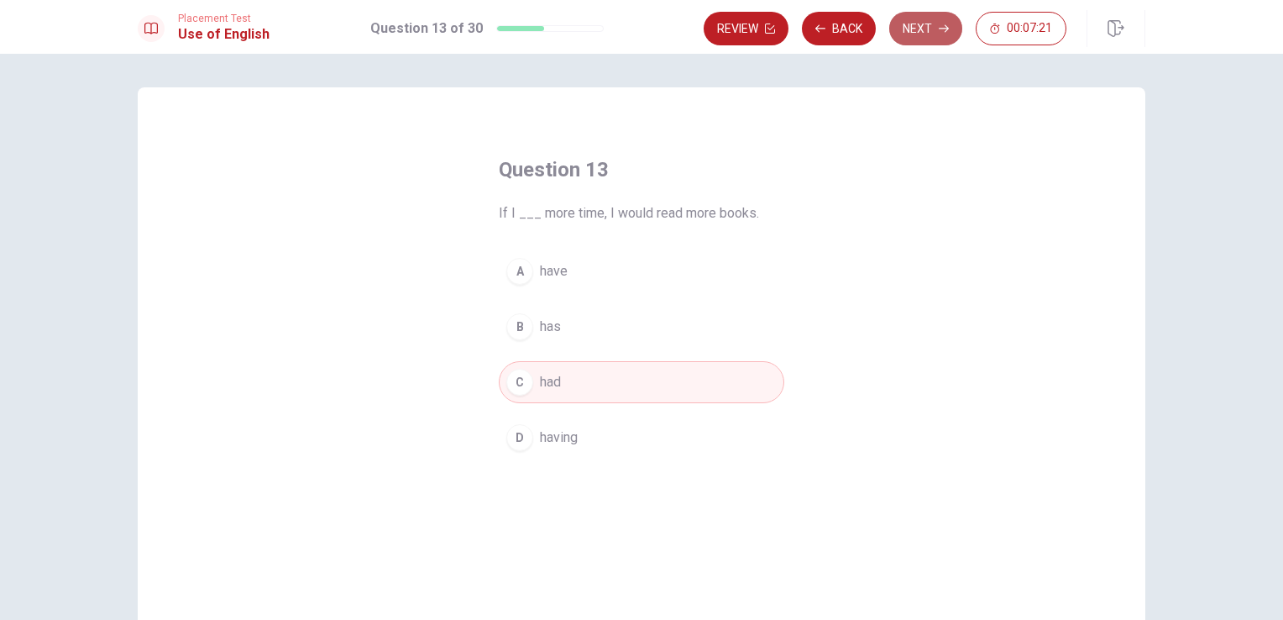
click at [919, 21] on button "Next" at bounding box center [925, 29] width 73 height 34
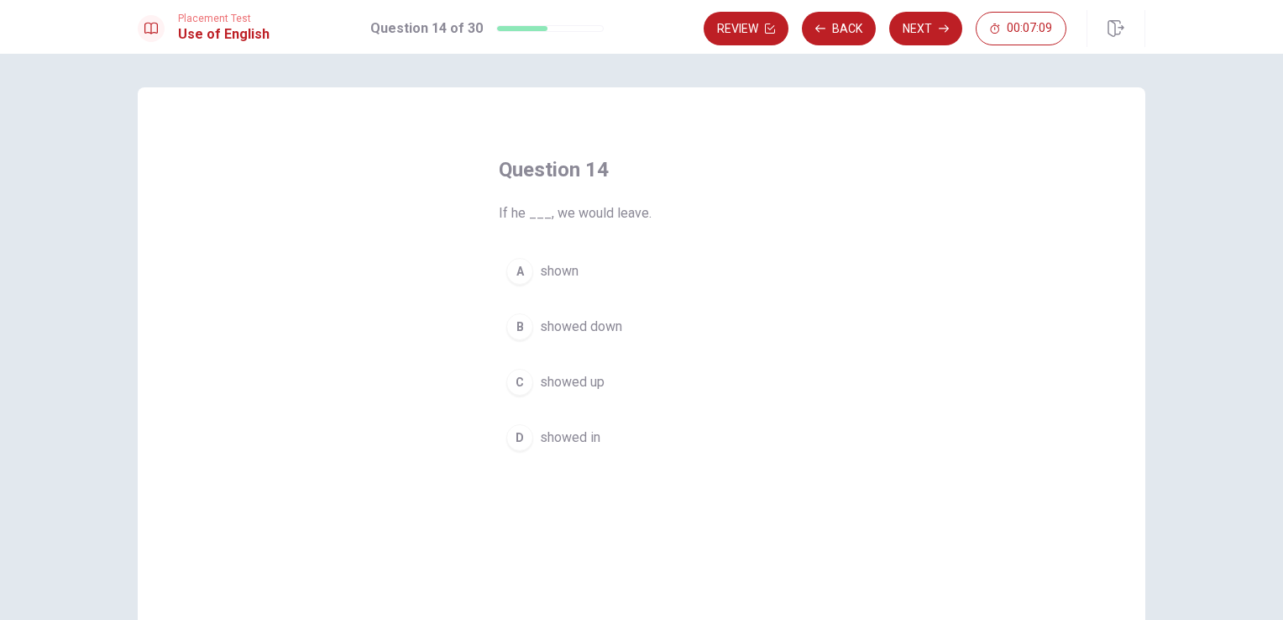
click at [574, 447] on button "D showed in" at bounding box center [641, 437] width 285 height 42
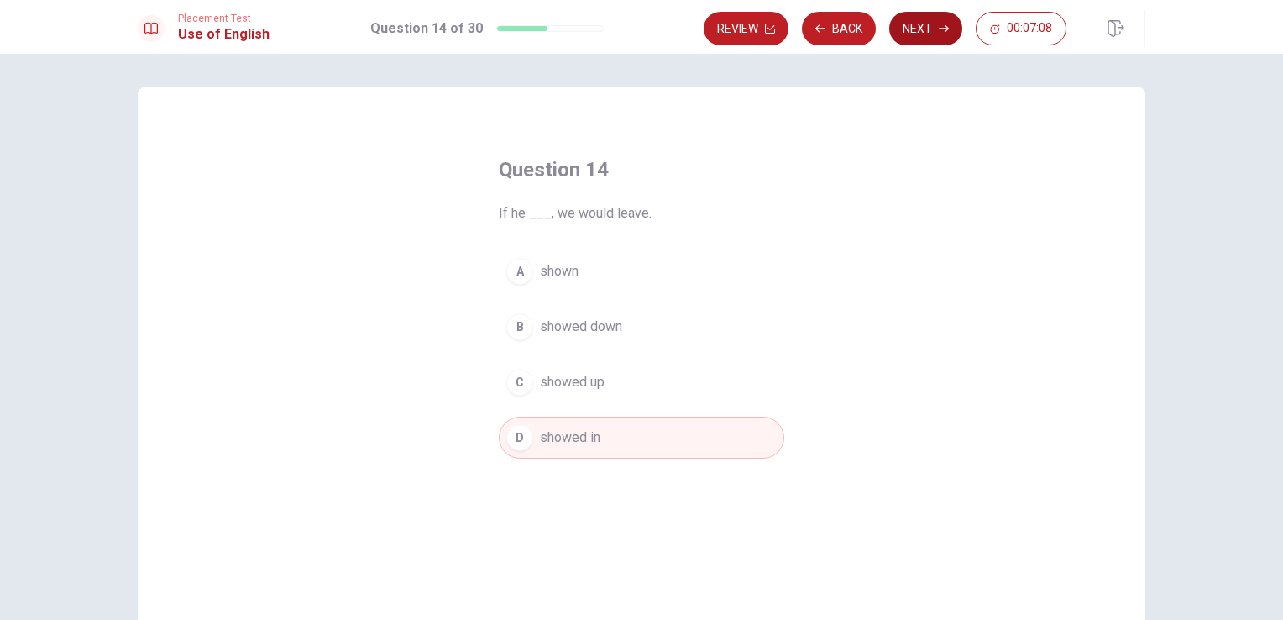
click at [950, 16] on button "Next" at bounding box center [925, 29] width 73 height 34
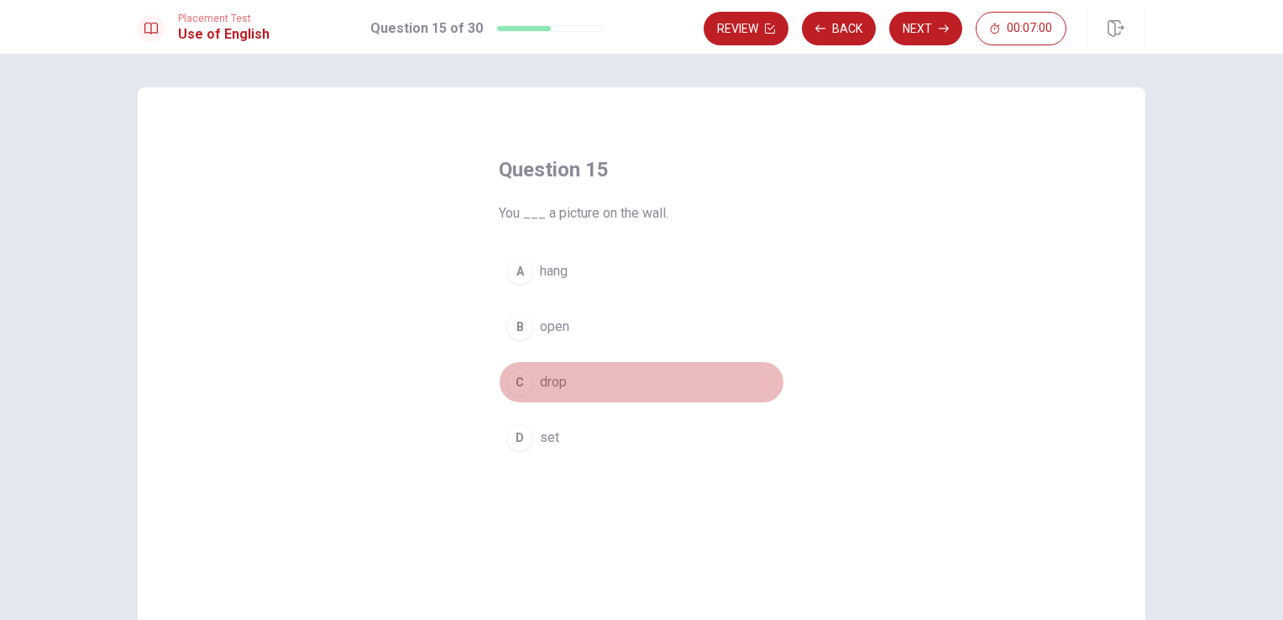
click at [554, 383] on span "drop" at bounding box center [553, 382] width 27 height 20
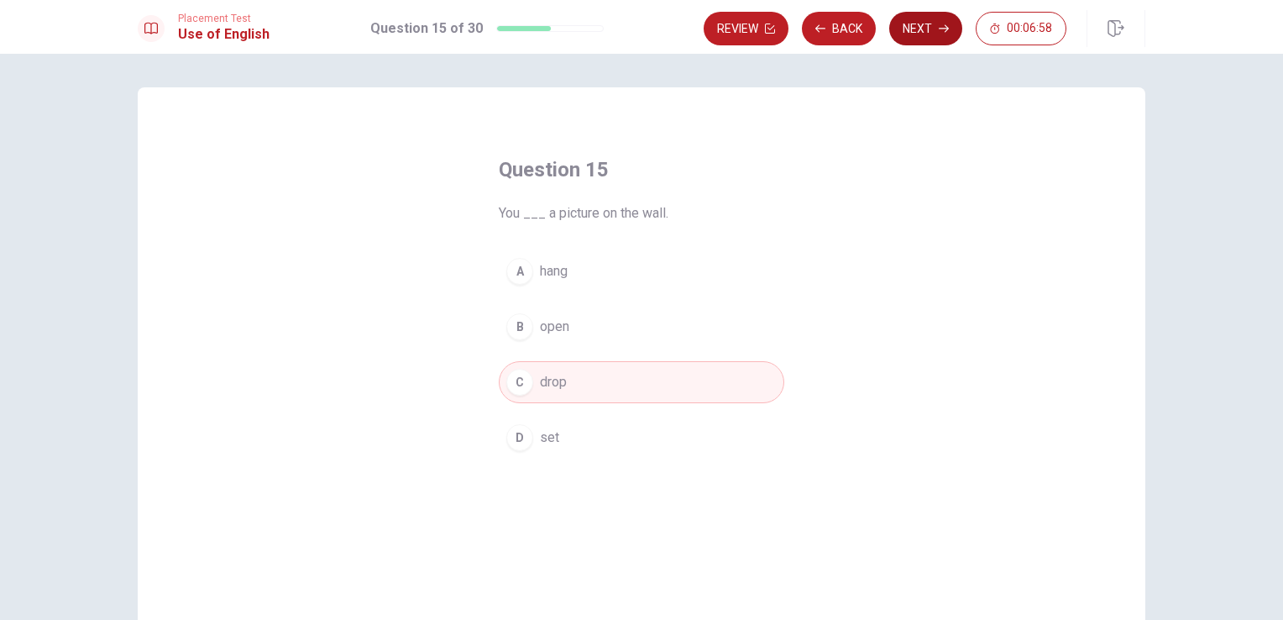
click at [919, 29] on button "Next" at bounding box center [925, 29] width 73 height 34
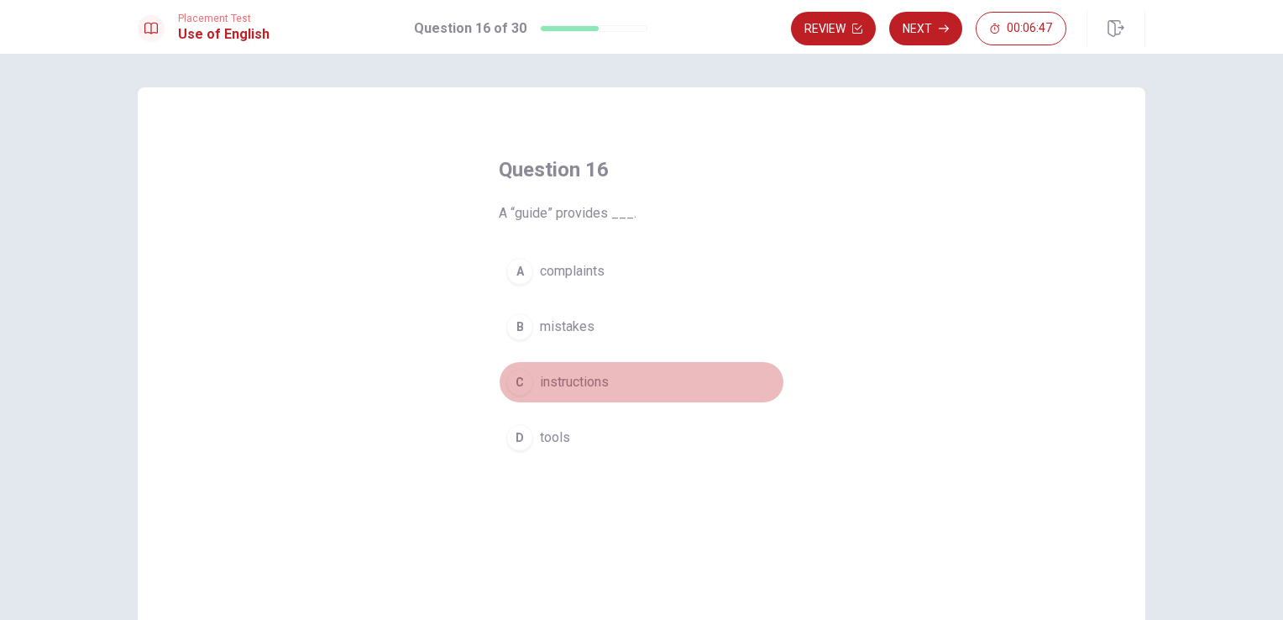
click at [576, 378] on span "instructions" at bounding box center [574, 382] width 69 height 20
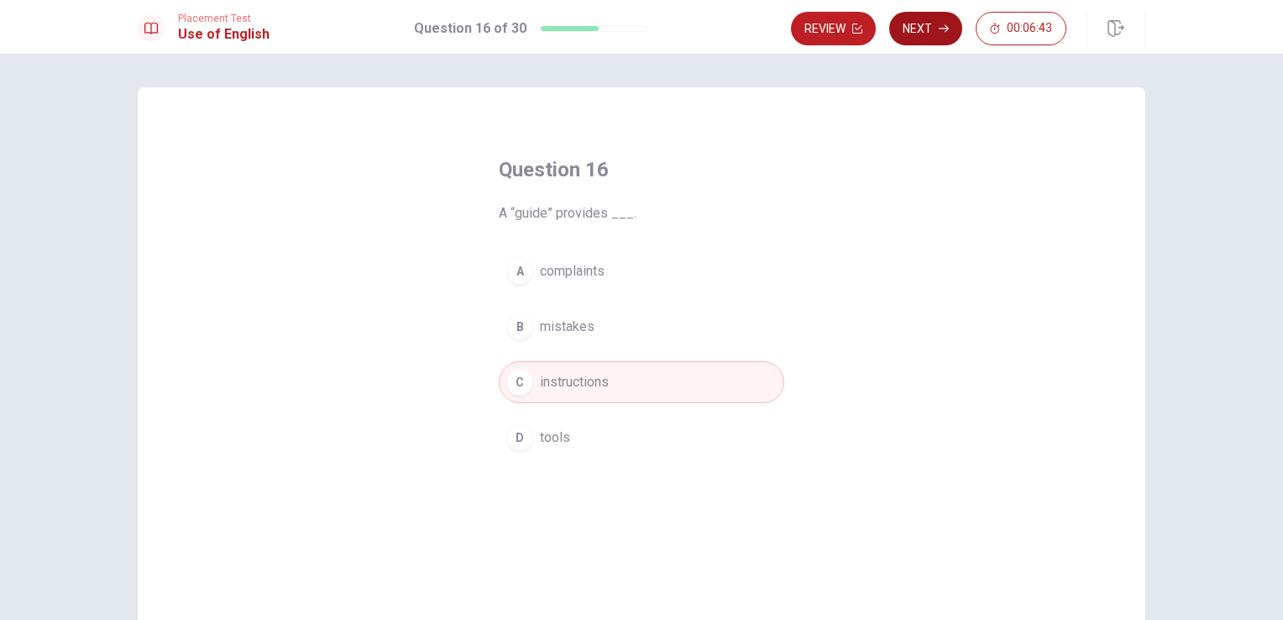
click at [924, 35] on button "Next" at bounding box center [925, 29] width 73 height 34
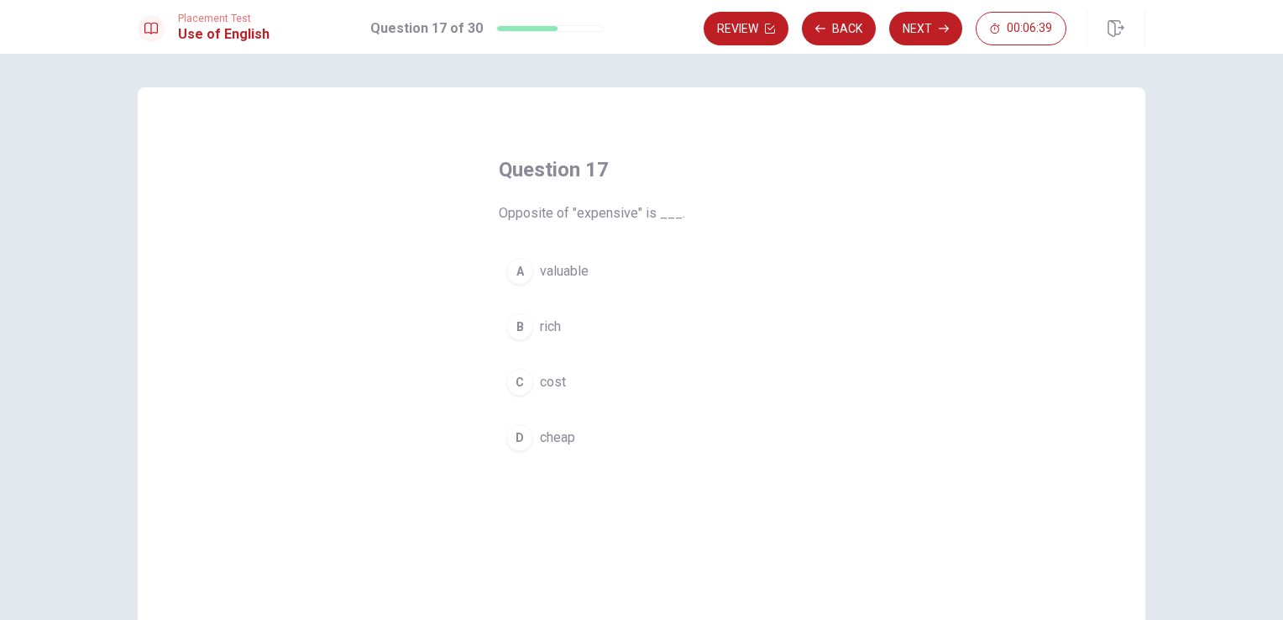
click at [554, 435] on span "cheap" at bounding box center [557, 437] width 35 height 20
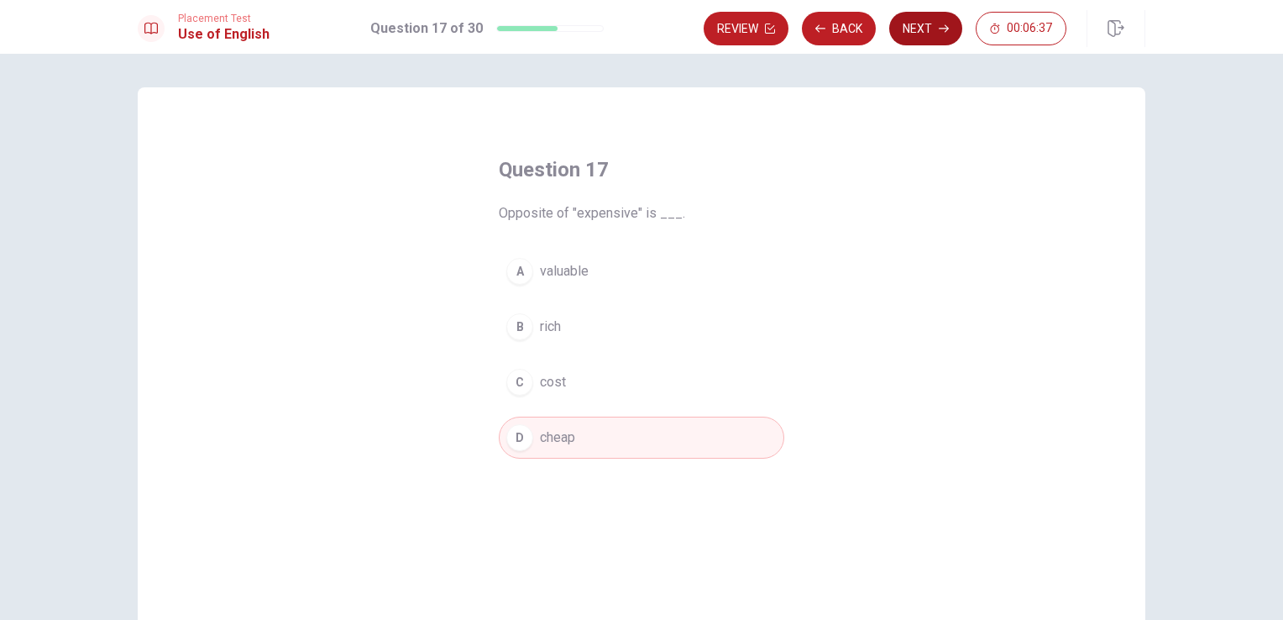
click at [924, 39] on button "Next" at bounding box center [925, 29] width 73 height 34
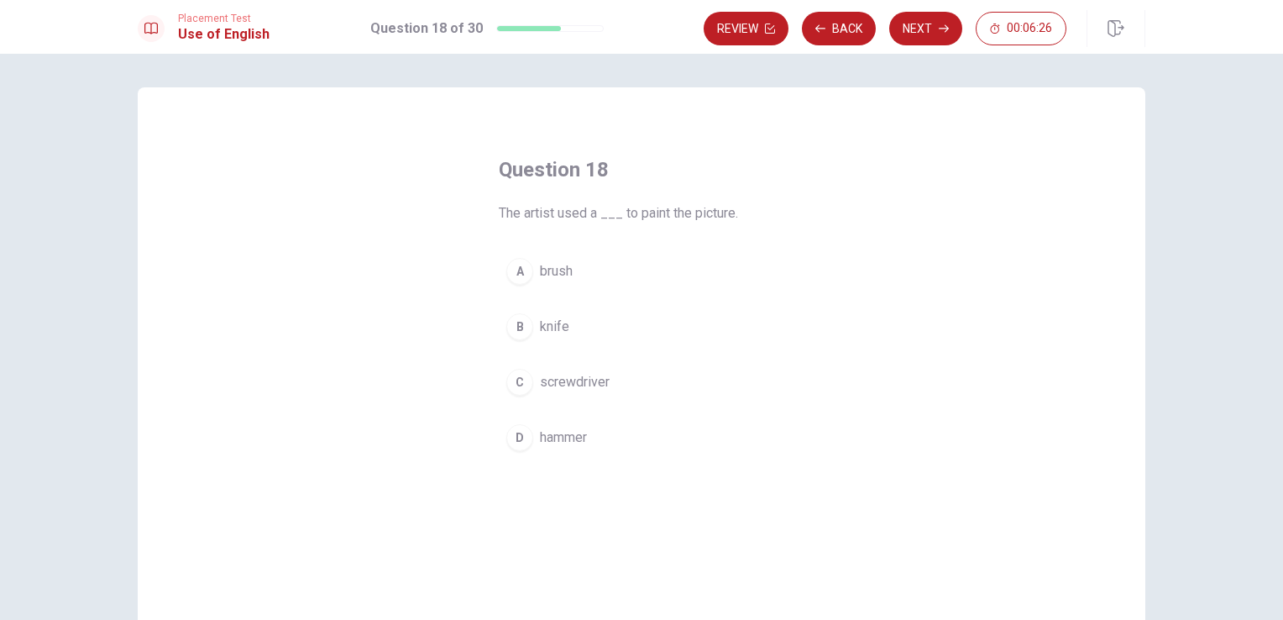
click at [561, 434] on span "hammer" at bounding box center [563, 437] width 47 height 20
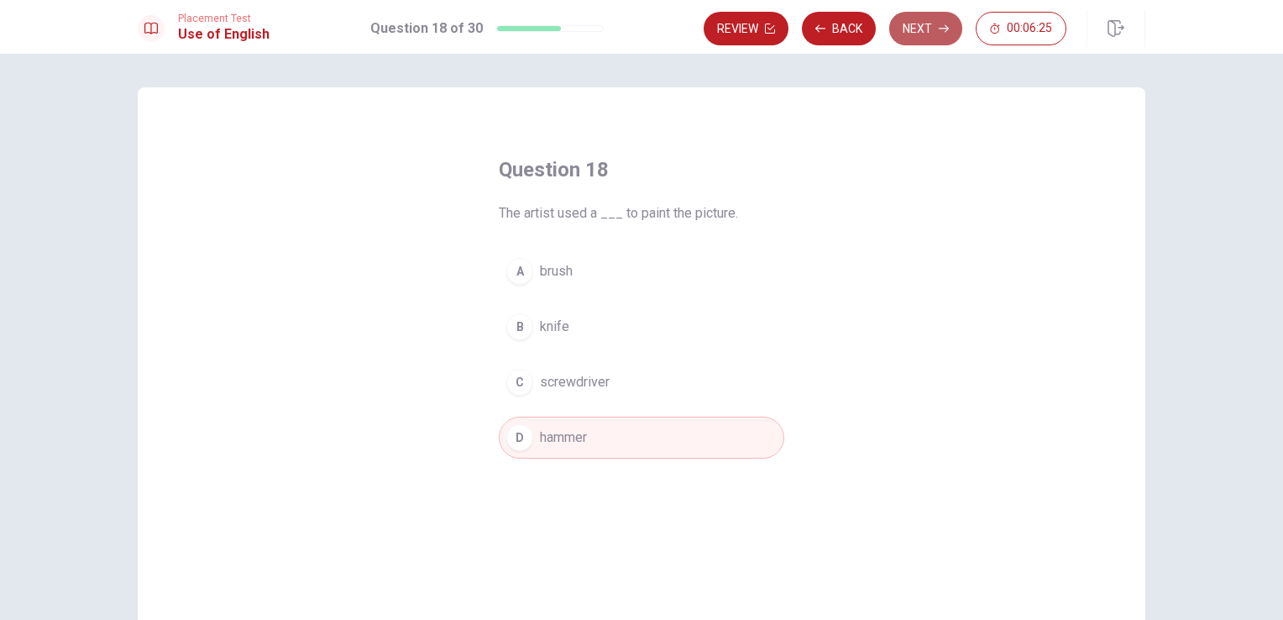
click at [928, 29] on button "Next" at bounding box center [925, 29] width 73 height 34
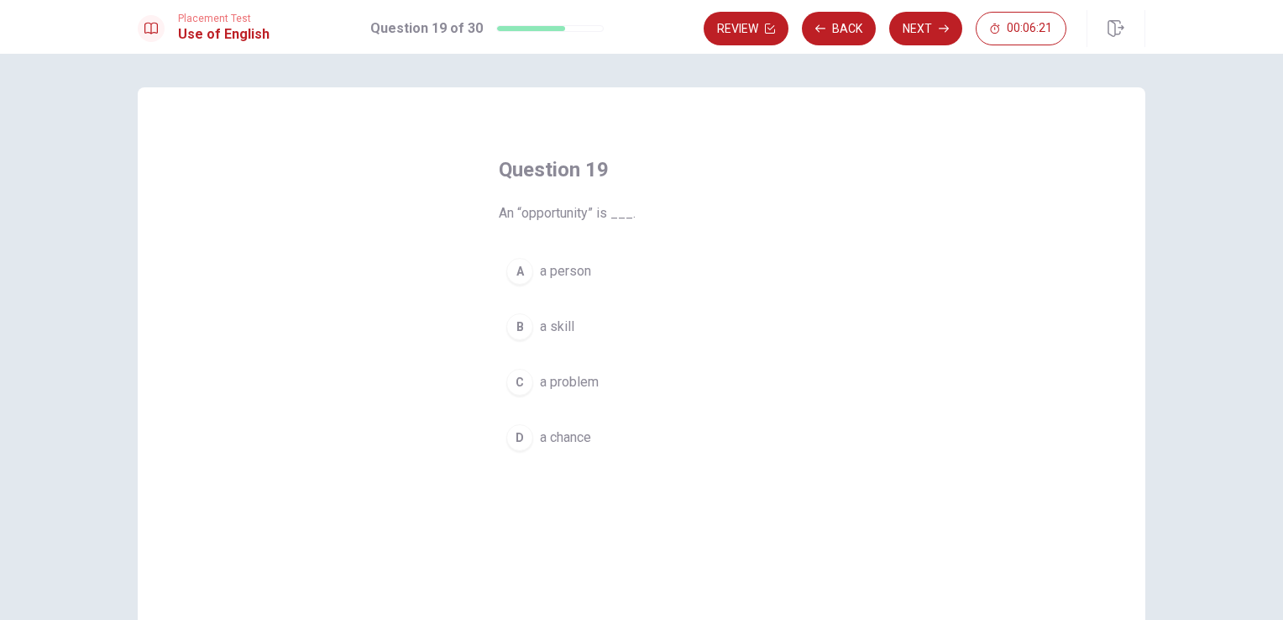
click at [555, 445] on span "a chance" at bounding box center [565, 437] width 51 height 20
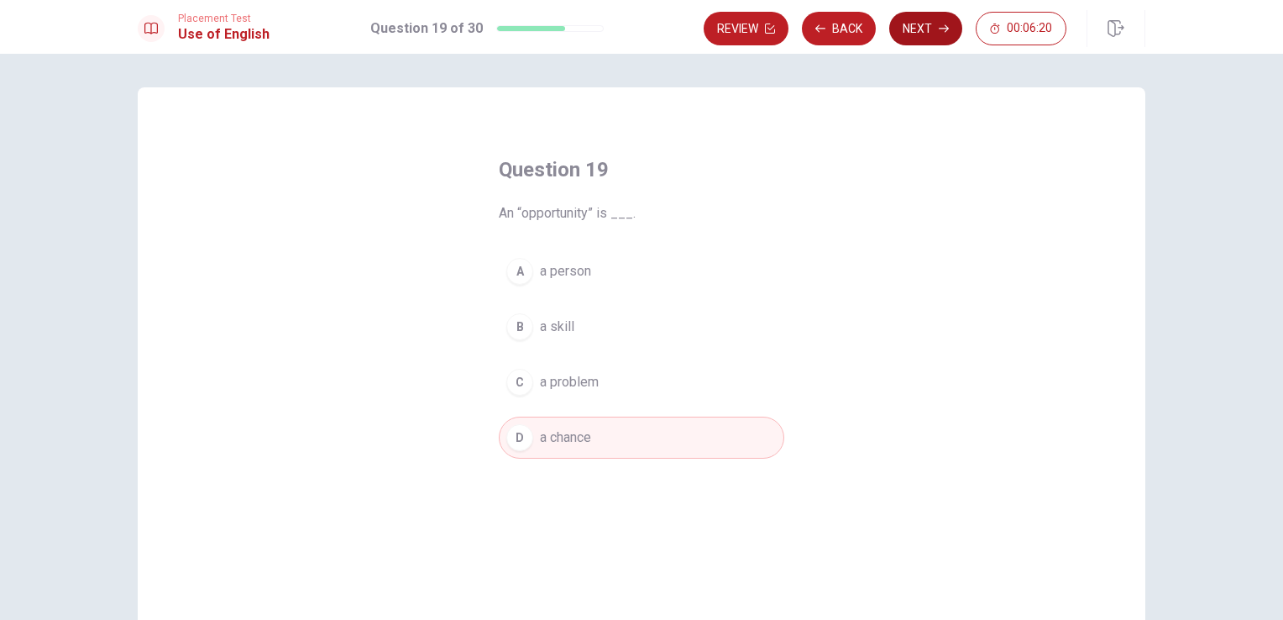
click at [911, 33] on button "Next" at bounding box center [925, 29] width 73 height 34
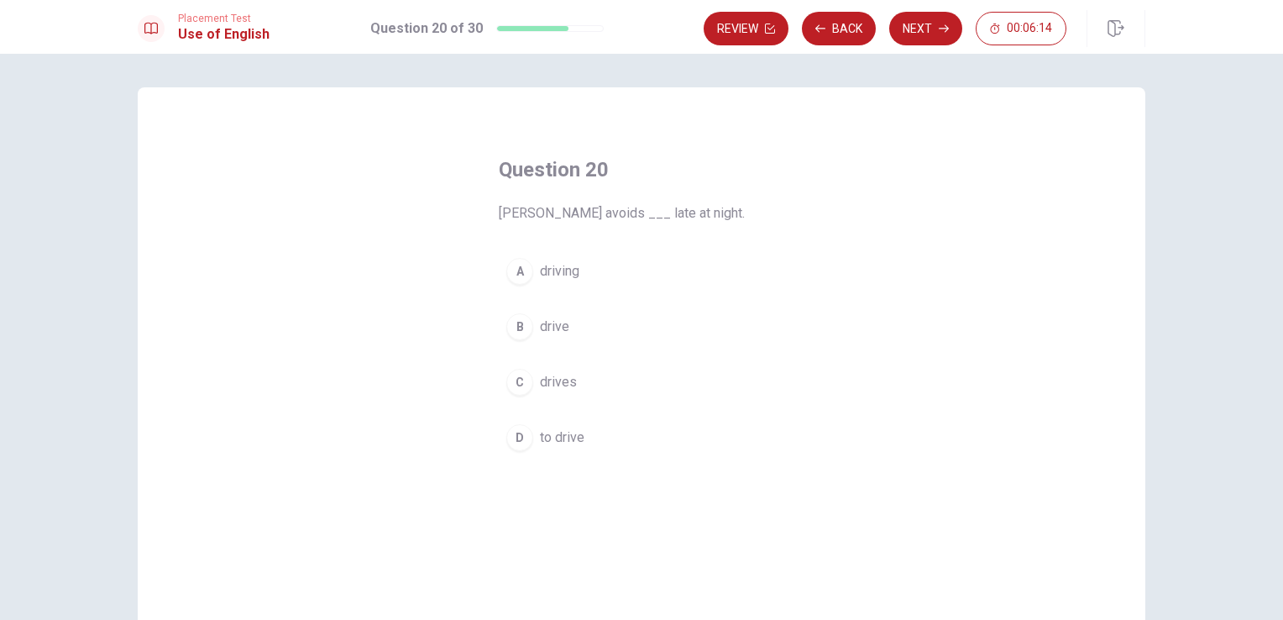
click at [558, 448] on button "D to drive" at bounding box center [641, 437] width 285 height 42
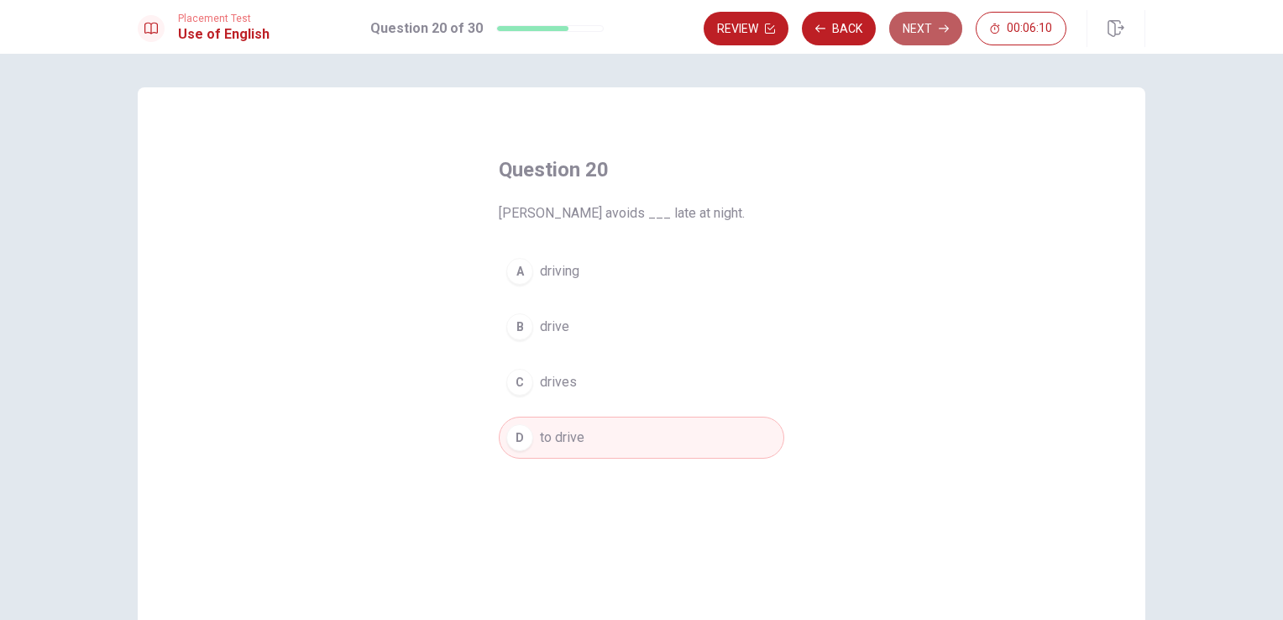
click at [934, 18] on button "Next" at bounding box center [925, 29] width 73 height 34
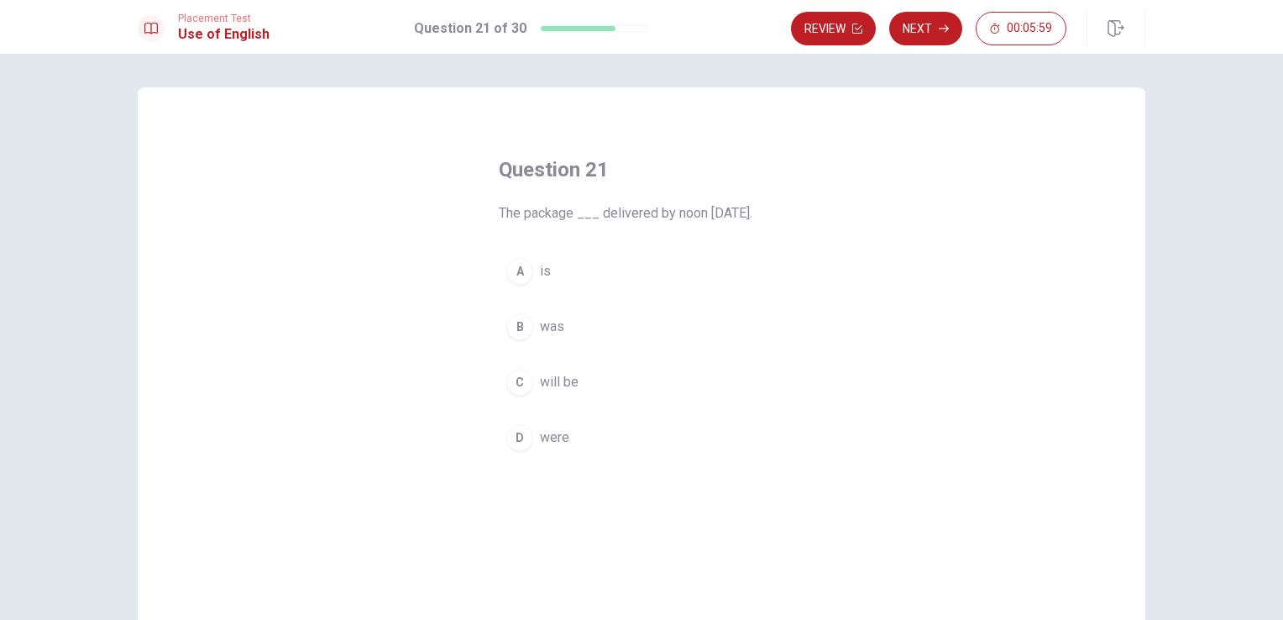
click at [563, 388] on span "will be" at bounding box center [559, 382] width 39 height 20
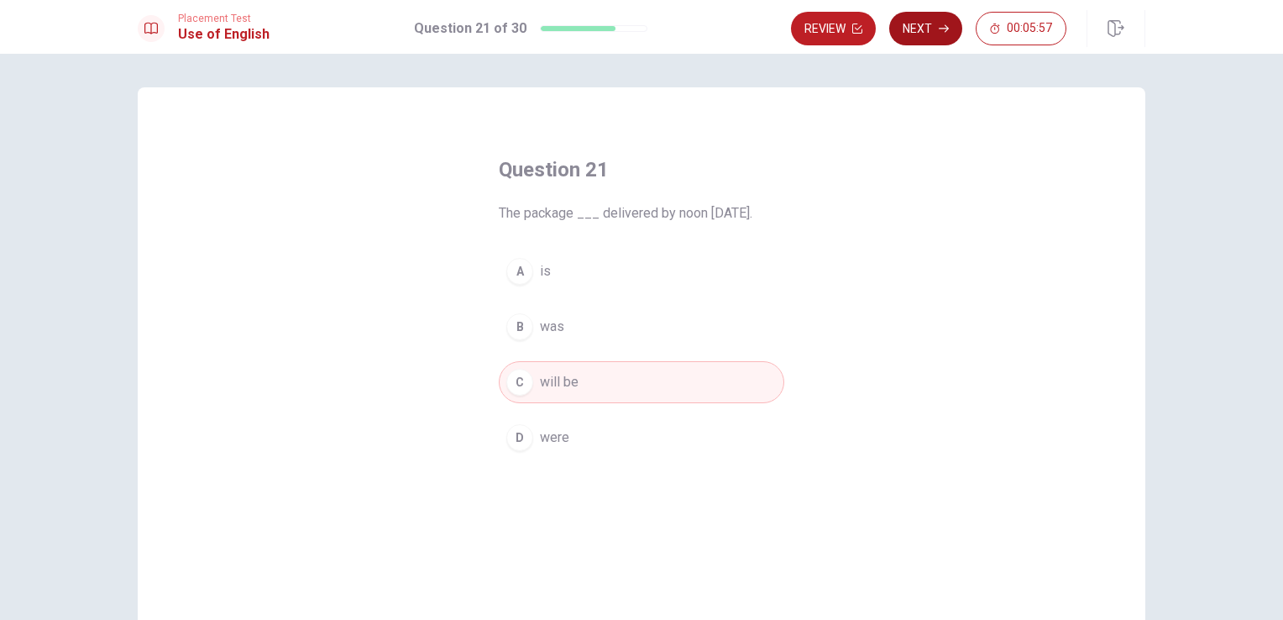
click at [927, 29] on button "Next" at bounding box center [925, 29] width 73 height 34
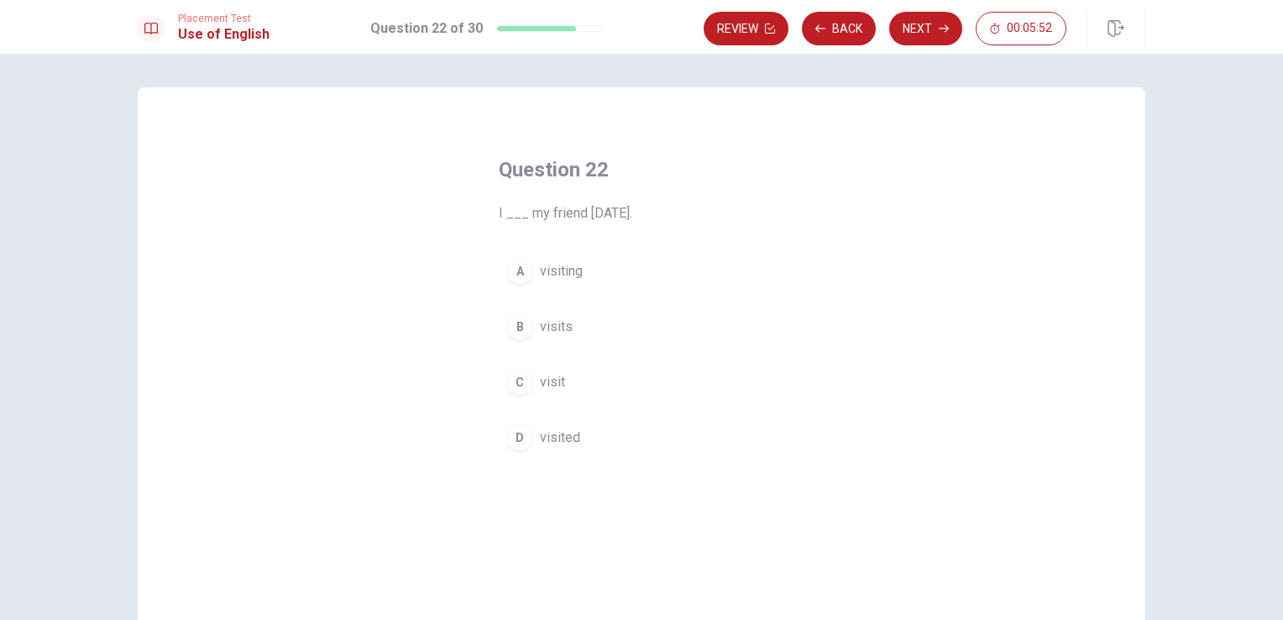
click at [544, 441] on span "visited" at bounding box center [560, 437] width 40 height 20
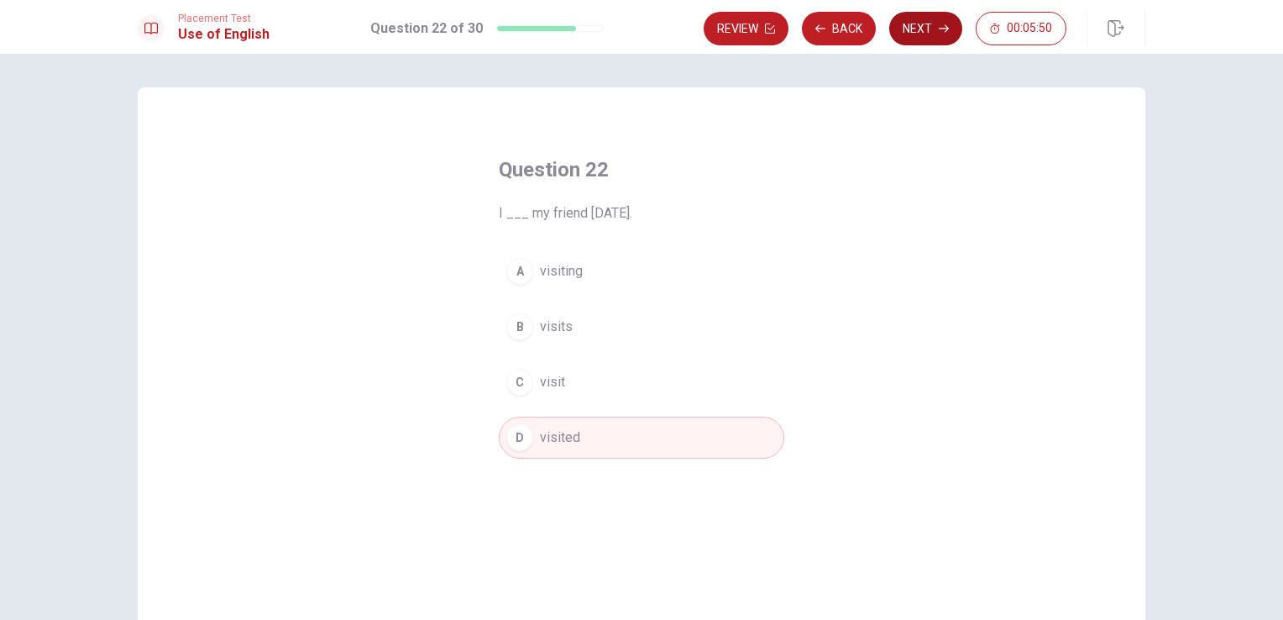
click at [929, 29] on button "Next" at bounding box center [925, 29] width 73 height 34
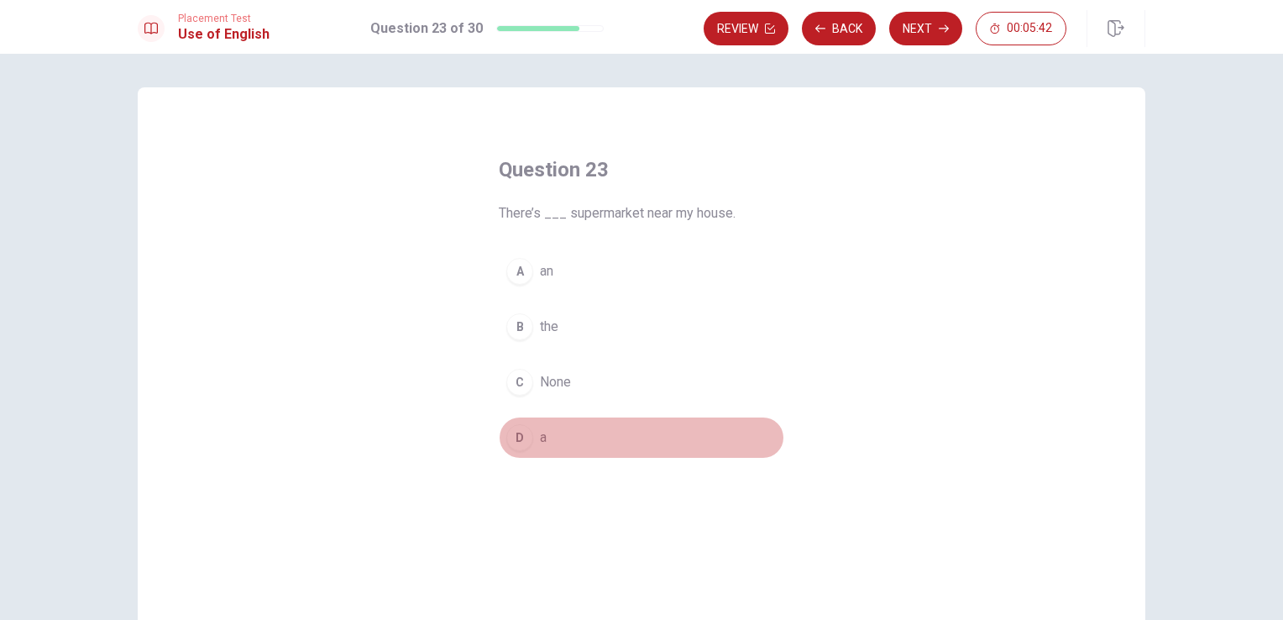
click at [527, 442] on button "D a" at bounding box center [641, 437] width 285 height 42
click at [902, 29] on button "Next" at bounding box center [925, 29] width 73 height 34
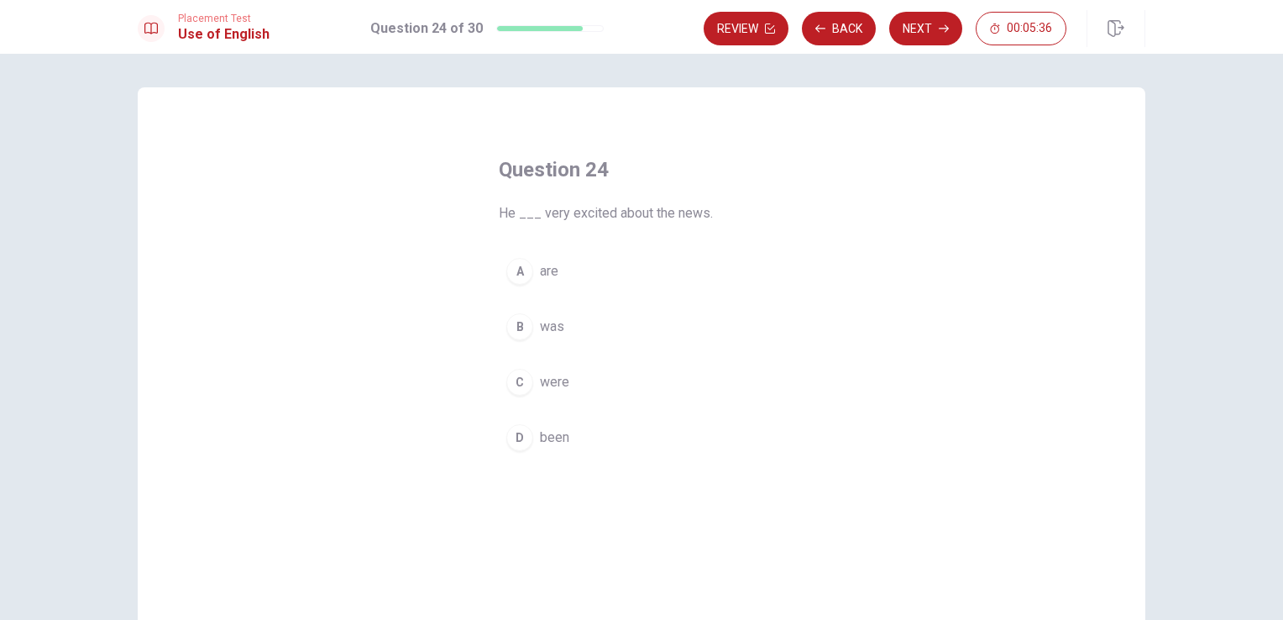
click at [540, 328] on span "was" at bounding box center [552, 327] width 24 height 20
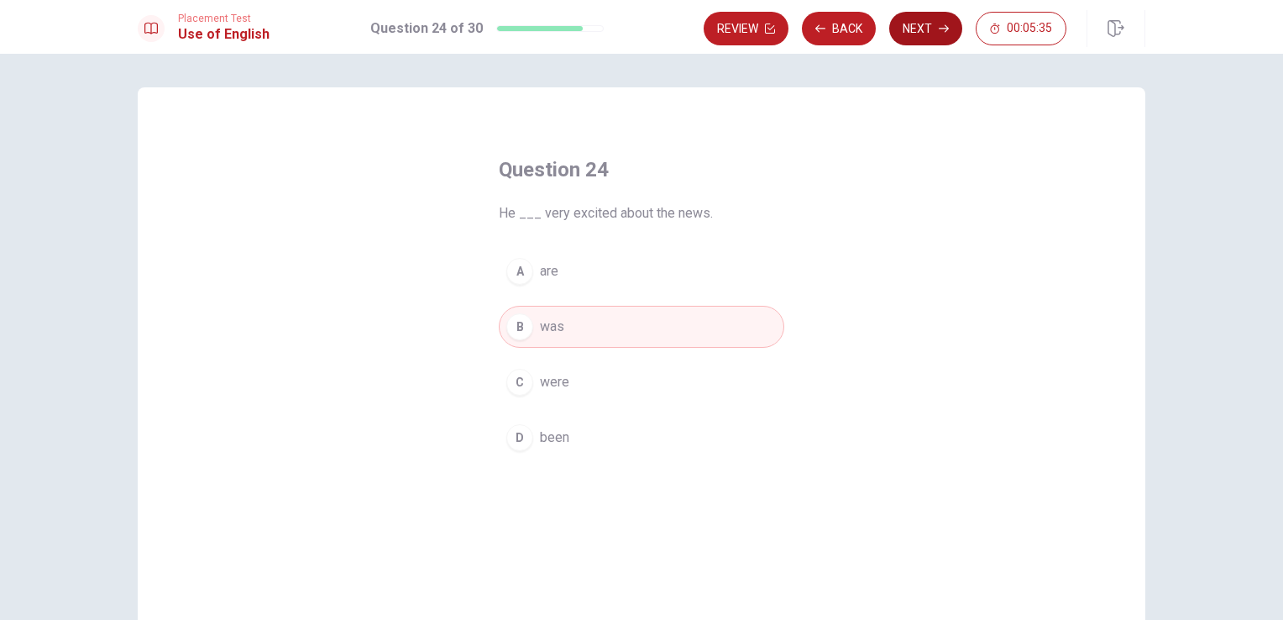
click at [928, 29] on button "Next" at bounding box center [925, 29] width 73 height 34
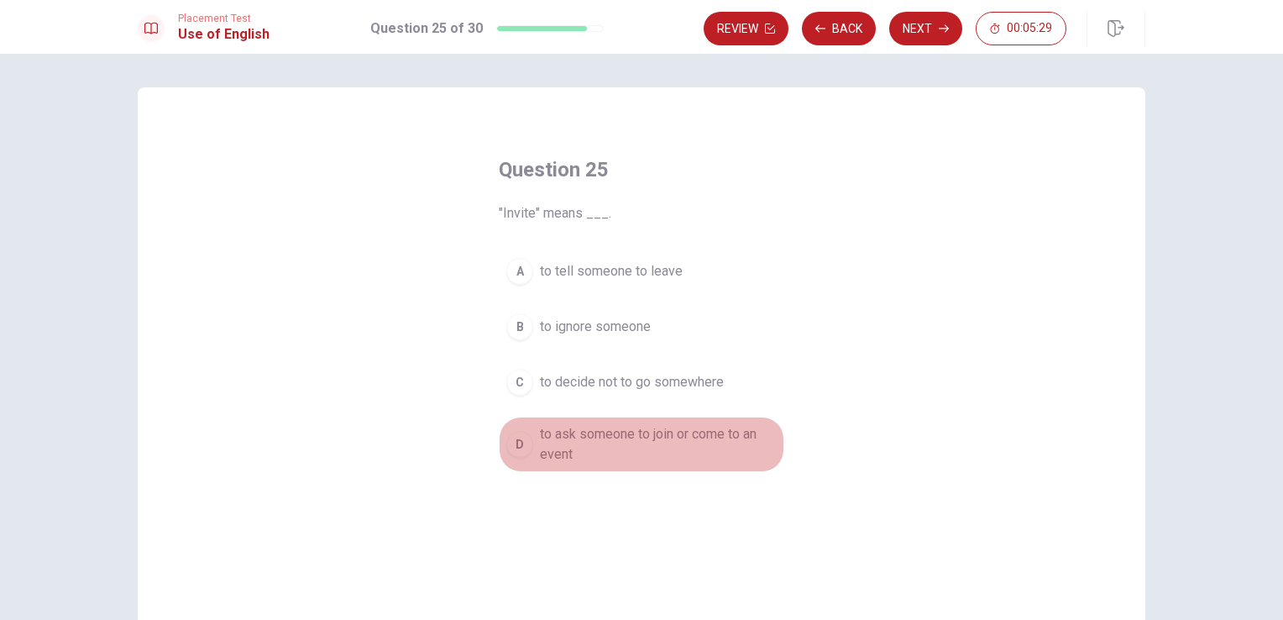
click at [599, 450] on span "to ask someone to join or come to an event" at bounding box center [658, 444] width 237 height 40
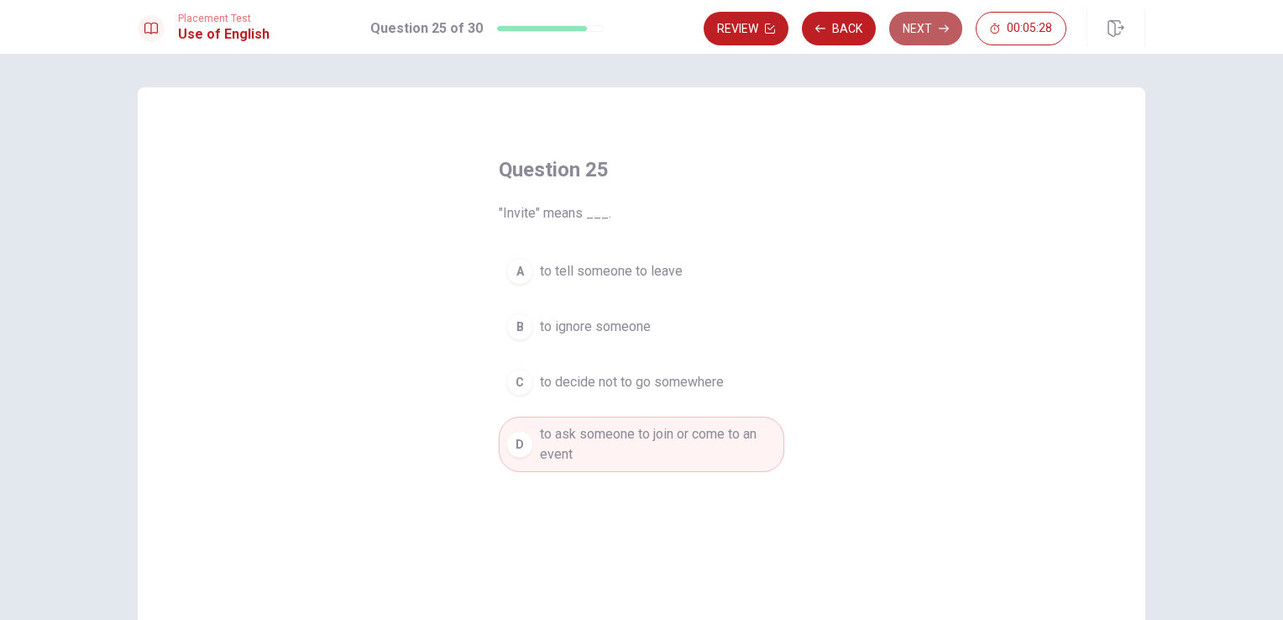
click at [902, 25] on button "Next" at bounding box center [925, 29] width 73 height 34
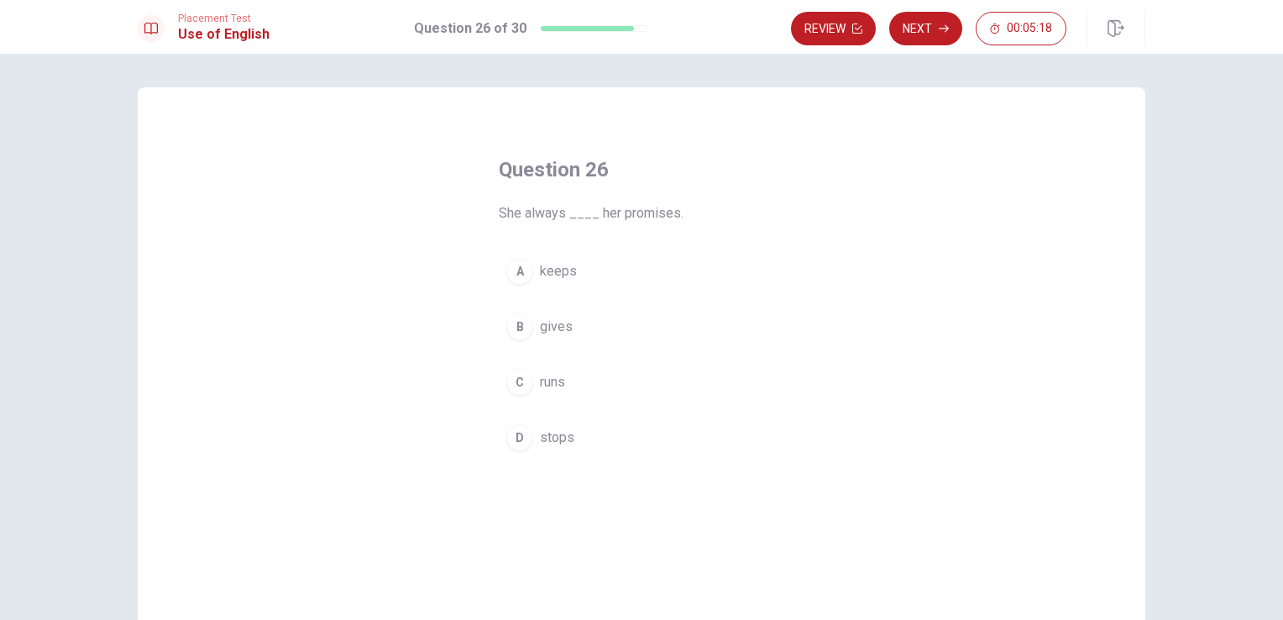
click at [555, 274] on span "keeps" at bounding box center [558, 271] width 37 height 20
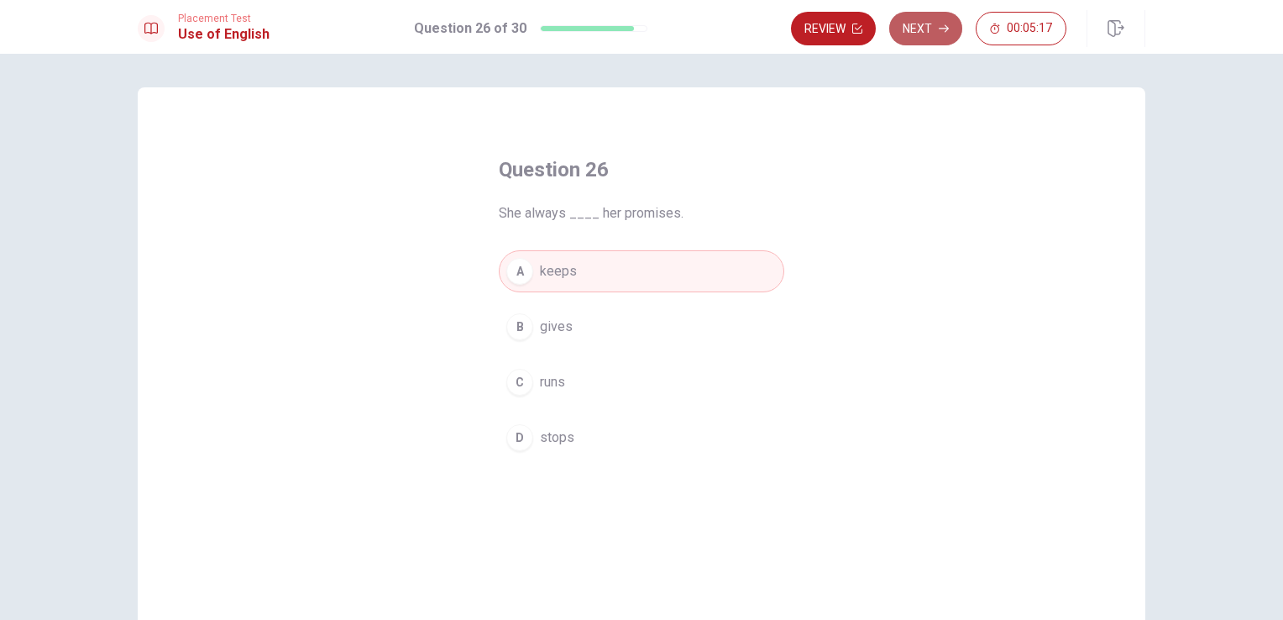
click at [925, 22] on button "Next" at bounding box center [925, 29] width 73 height 34
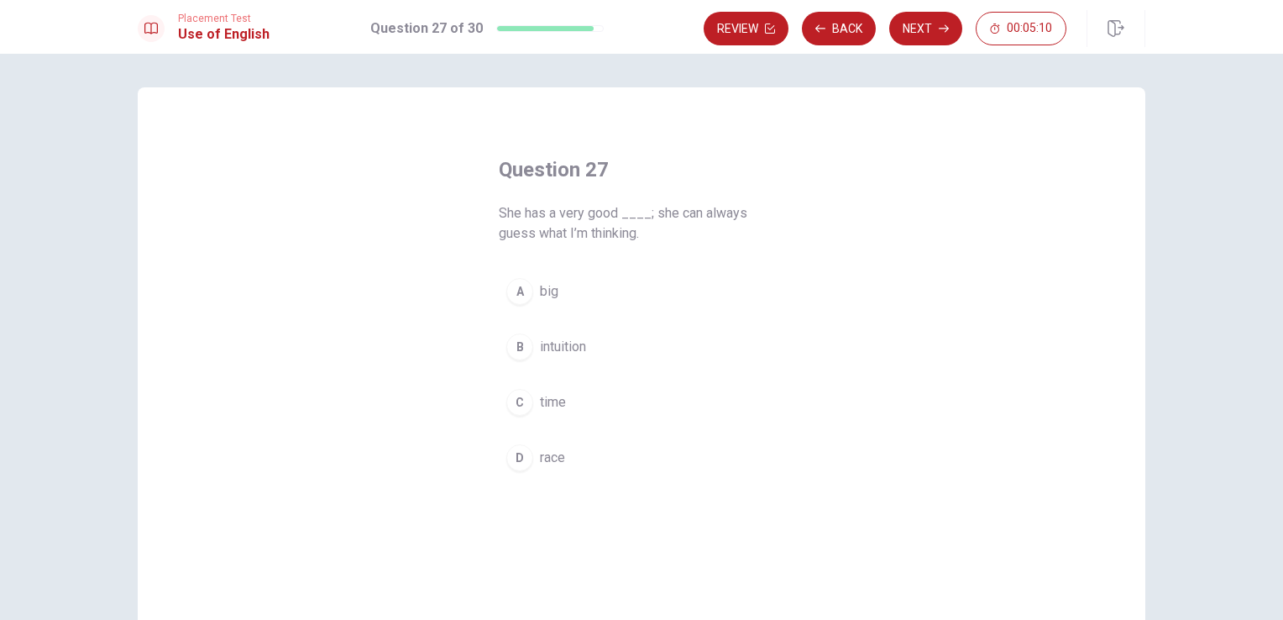
click at [572, 351] on span "intuition" at bounding box center [563, 347] width 46 height 20
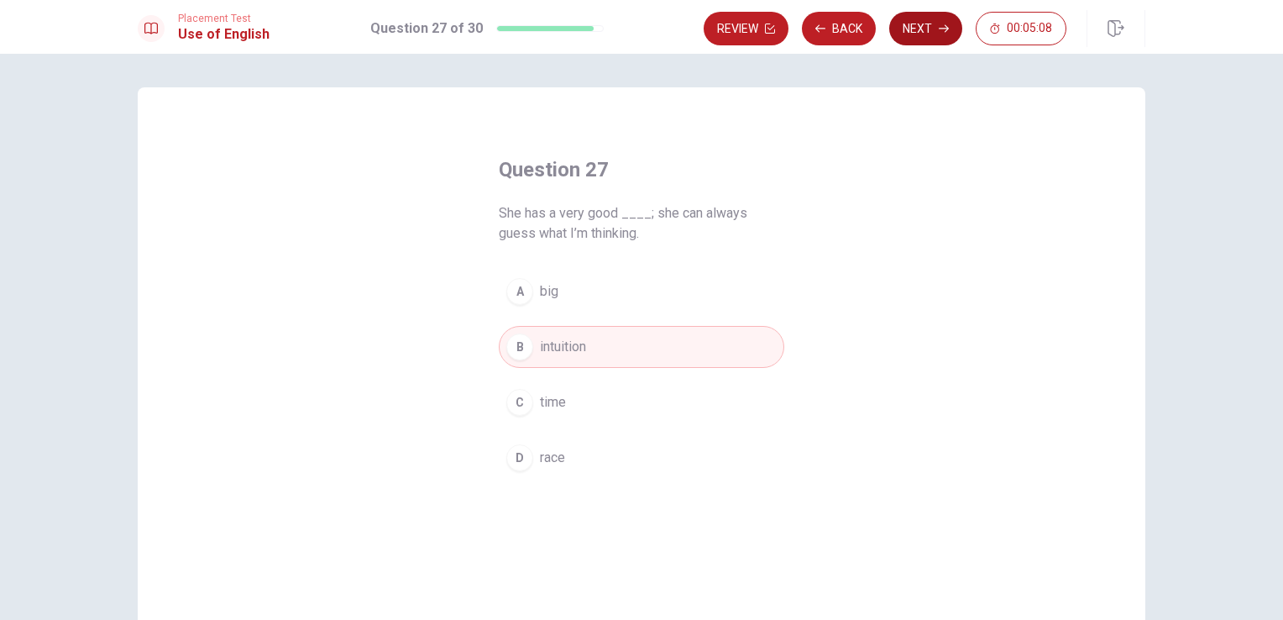
click at [933, 38] on button "Next" at bounding box center [925, 29] width 73 height 34
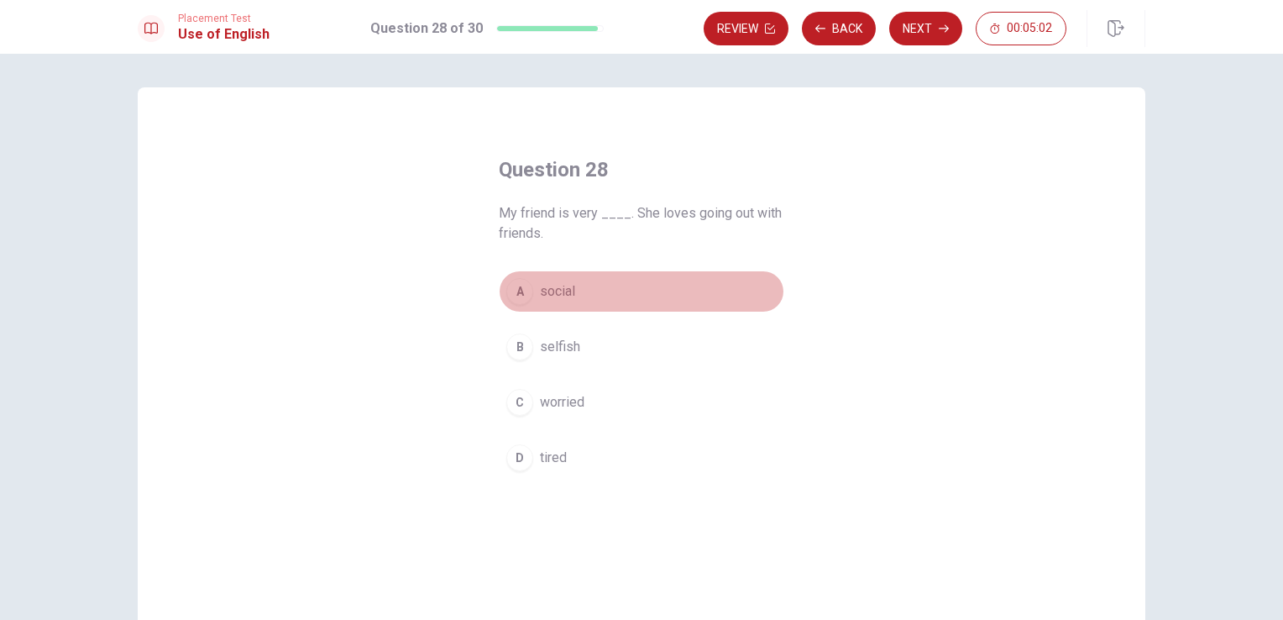
click at [565, 291] on span "social" at bounding box center [557, 291] width 35 height 20
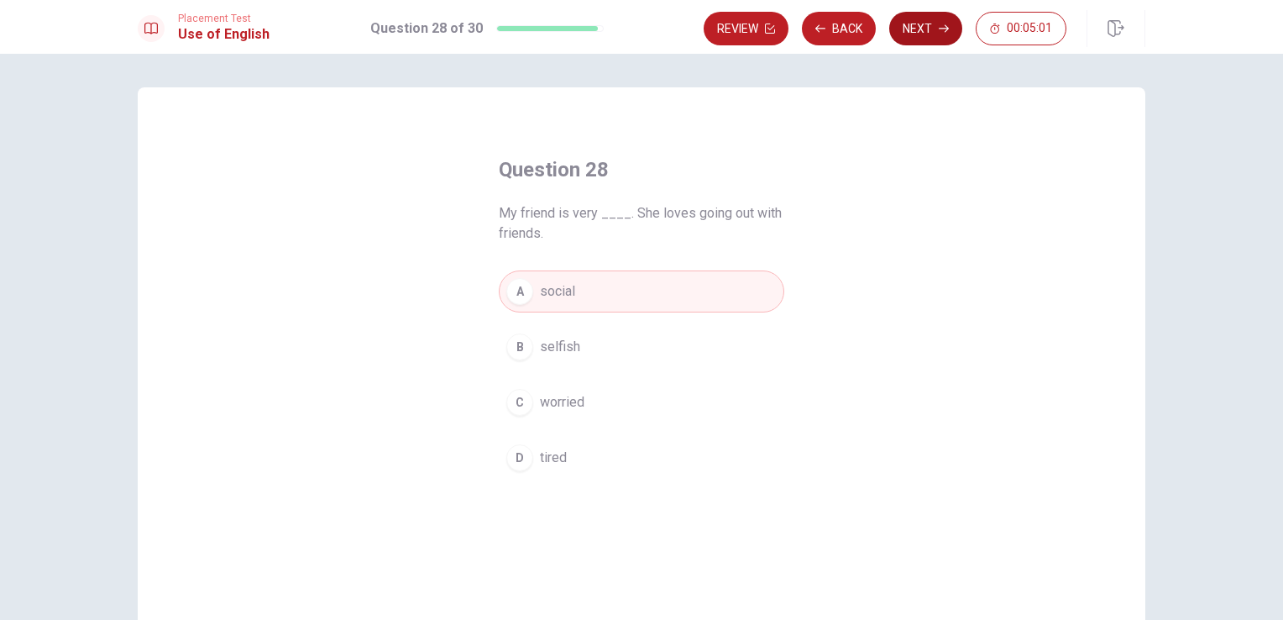
click at [922, 30] on button "Next" at bounding box center [925, 29] width 73 height 34
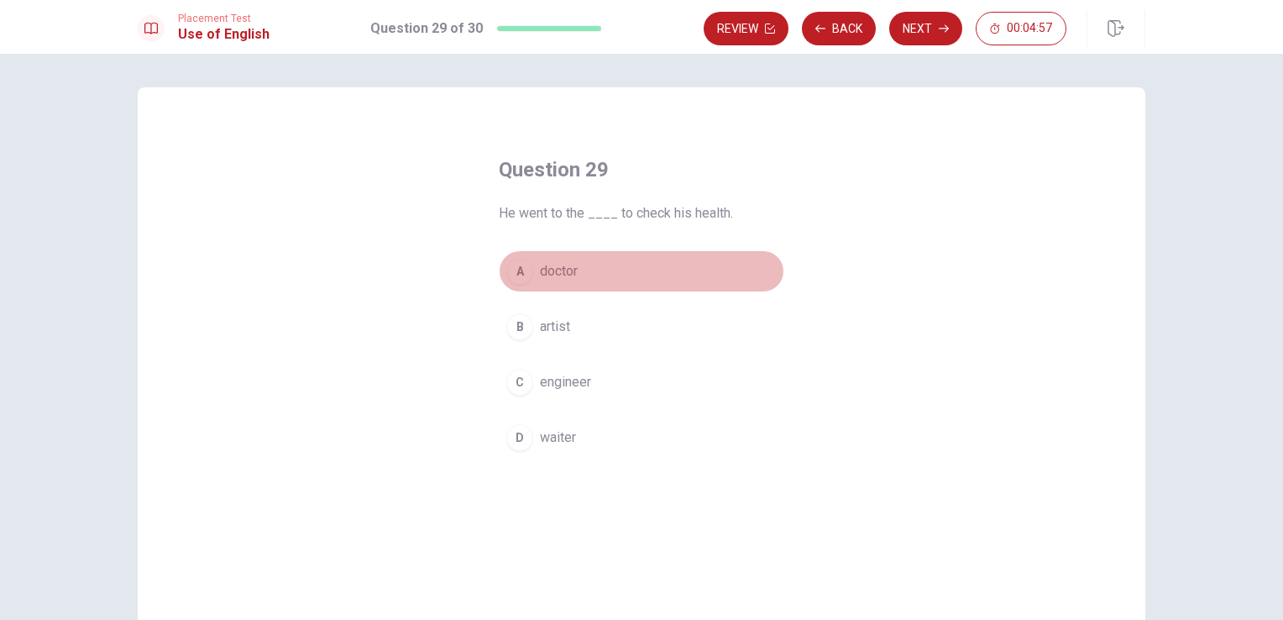
click at [581, 280] on button "A doctor" at bounding box center [641, 271] width 285 height 42
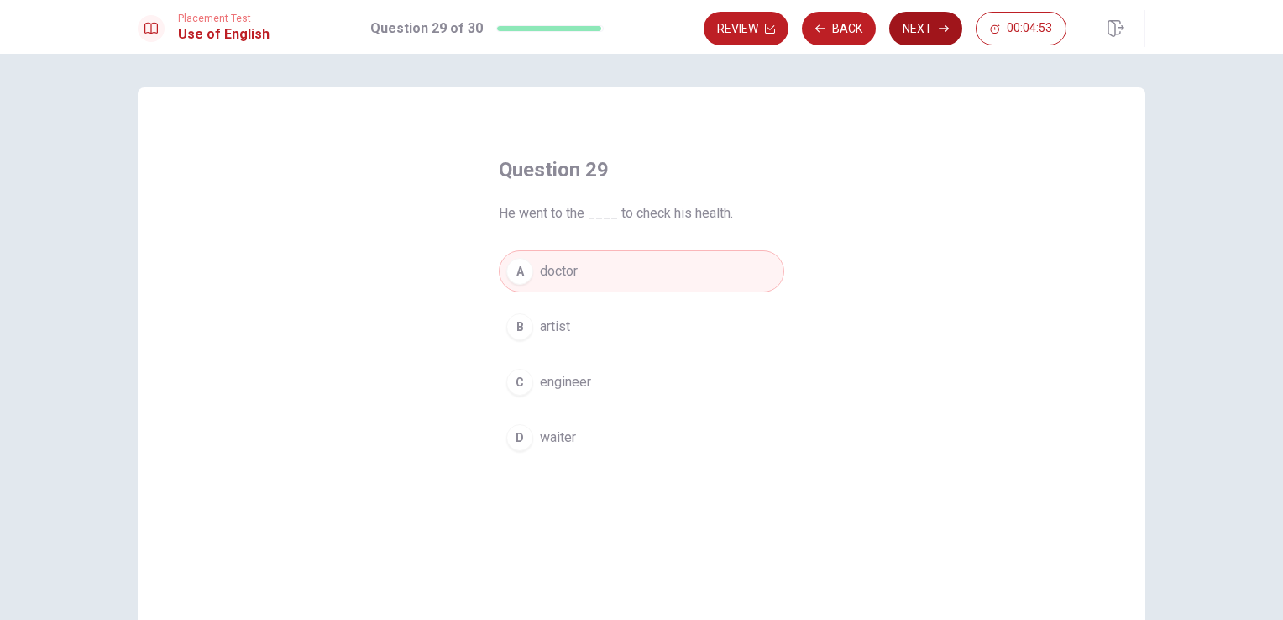
click at [925, 37] on button "Next" at bounding box center [925, 29] width 73 height 34
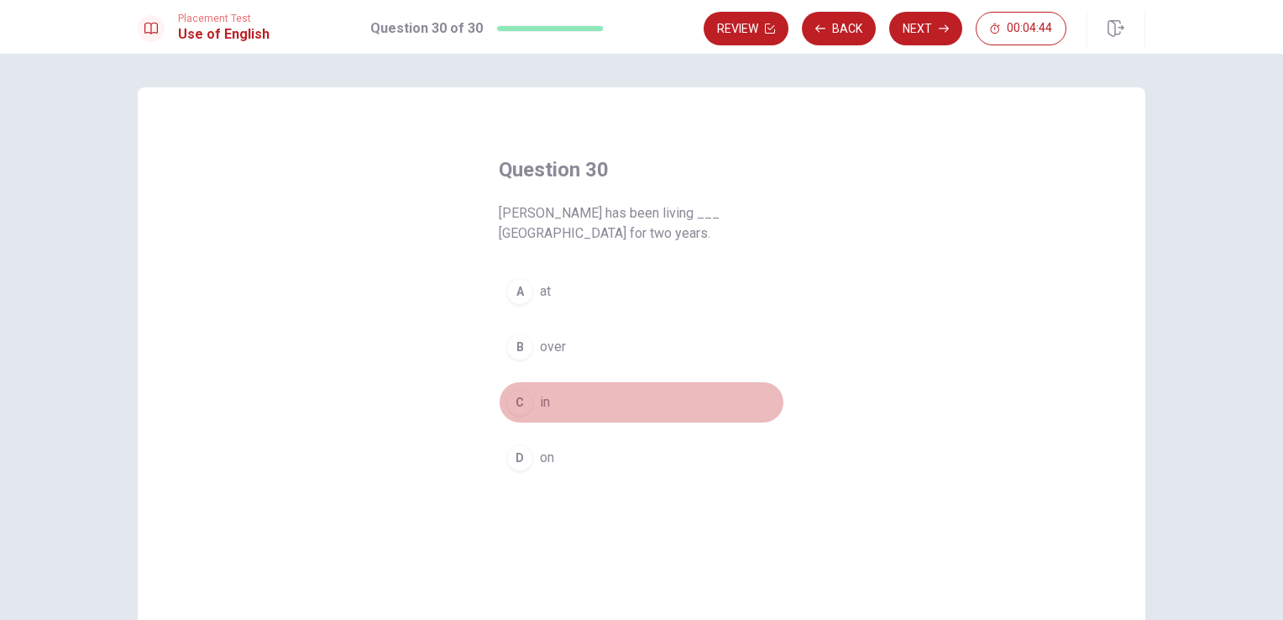
click at [527, 407] on button "C in" at bounding box center [641, 402] width 285 height 42
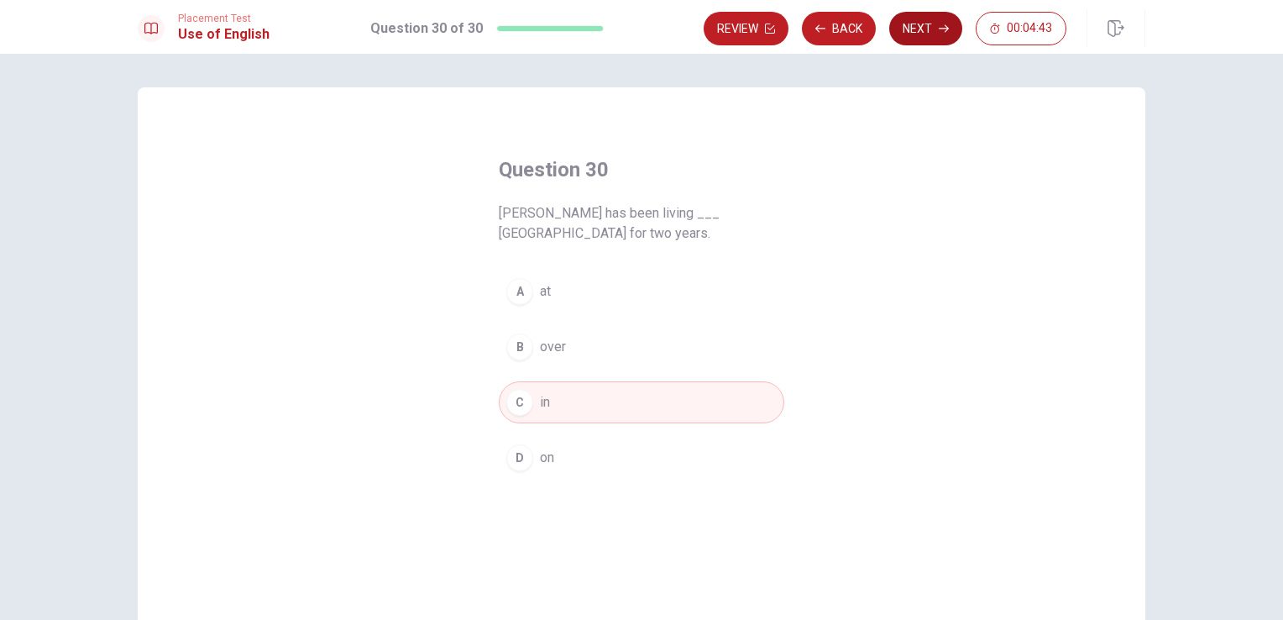
click at [934, 33] on button "Next" at bounding box center [925, 29] width 73 height 34
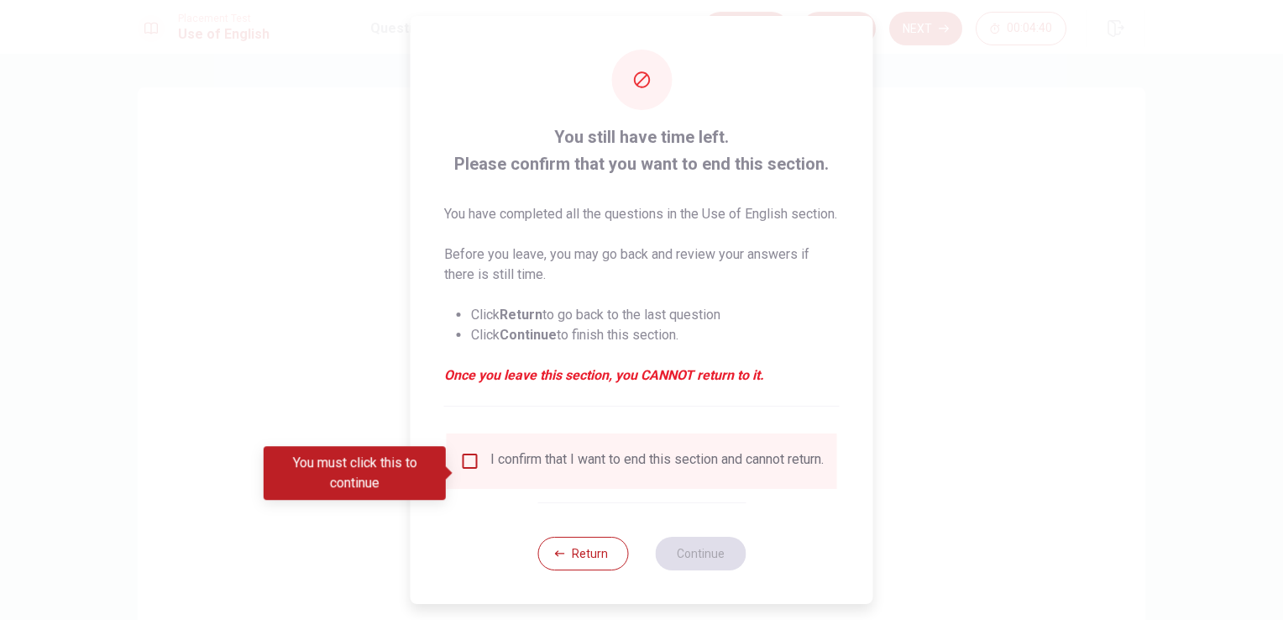
scroll to position [26, 0]
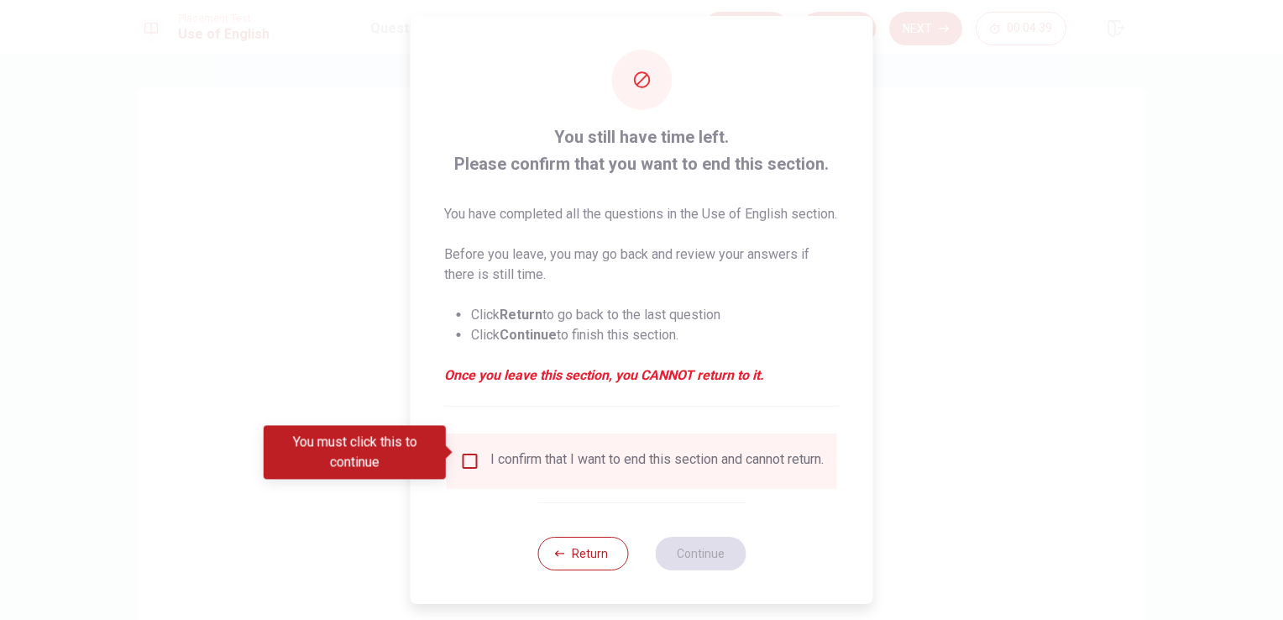
click at [531, 451] on div "I confirm that I want to end this section and cannot return." at bounding box center [656, 461] width 333 height 20
click at [479, 463] on div "I confirm that I want to end this section and cannot return." at bounding box center [642, 461] width 364 height 20
click at [474, 459] on input "You must click this to continue" at bounding box center [470, 461] width 20 height 20
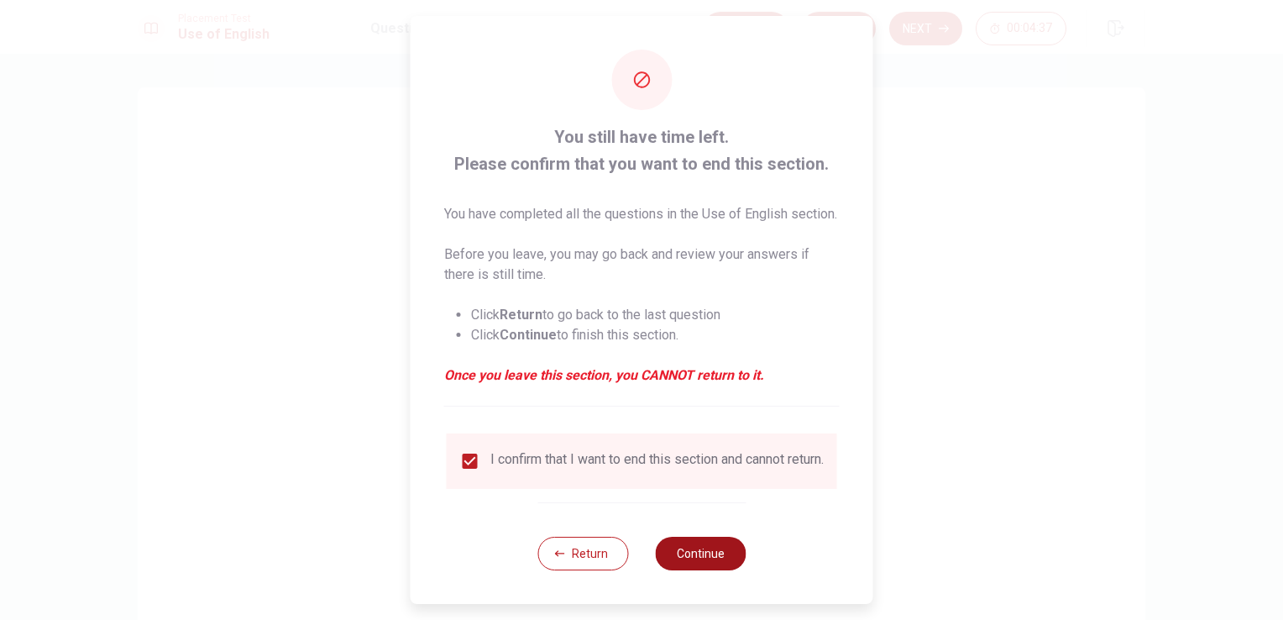
click at [722, 558] on button "Continue" at bounding box center [700, 554] width 91 height 34
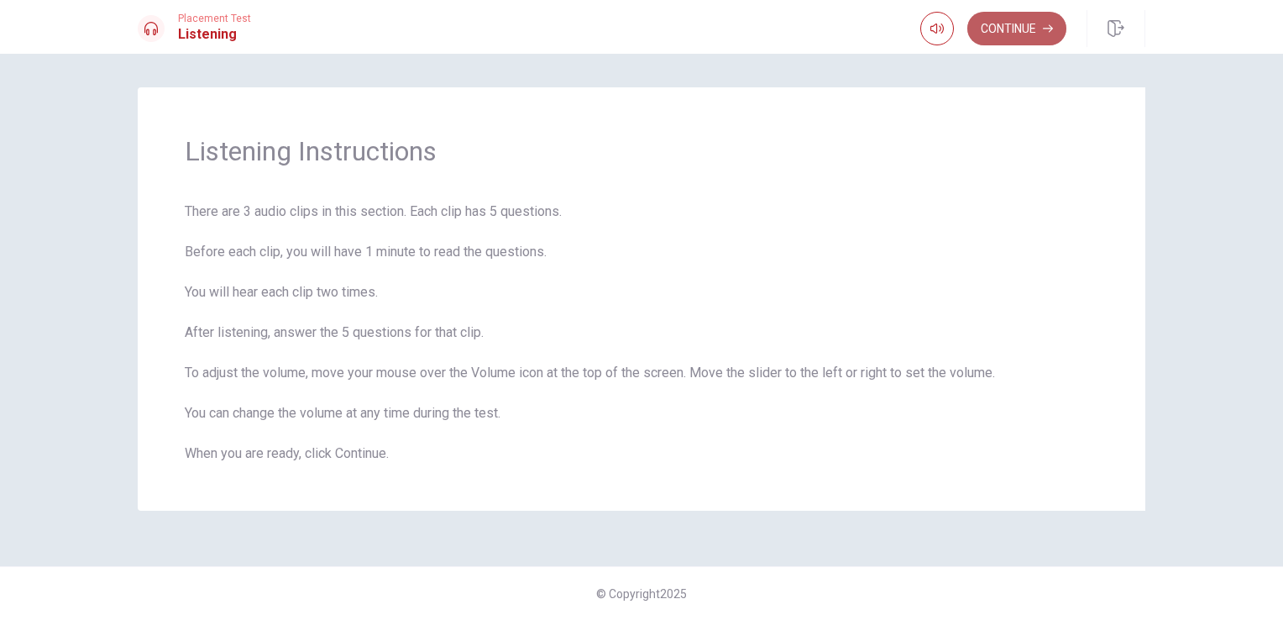
click at [1028, 39] on button "Continue" at bounding box center [1016, 29] width 99 height 34
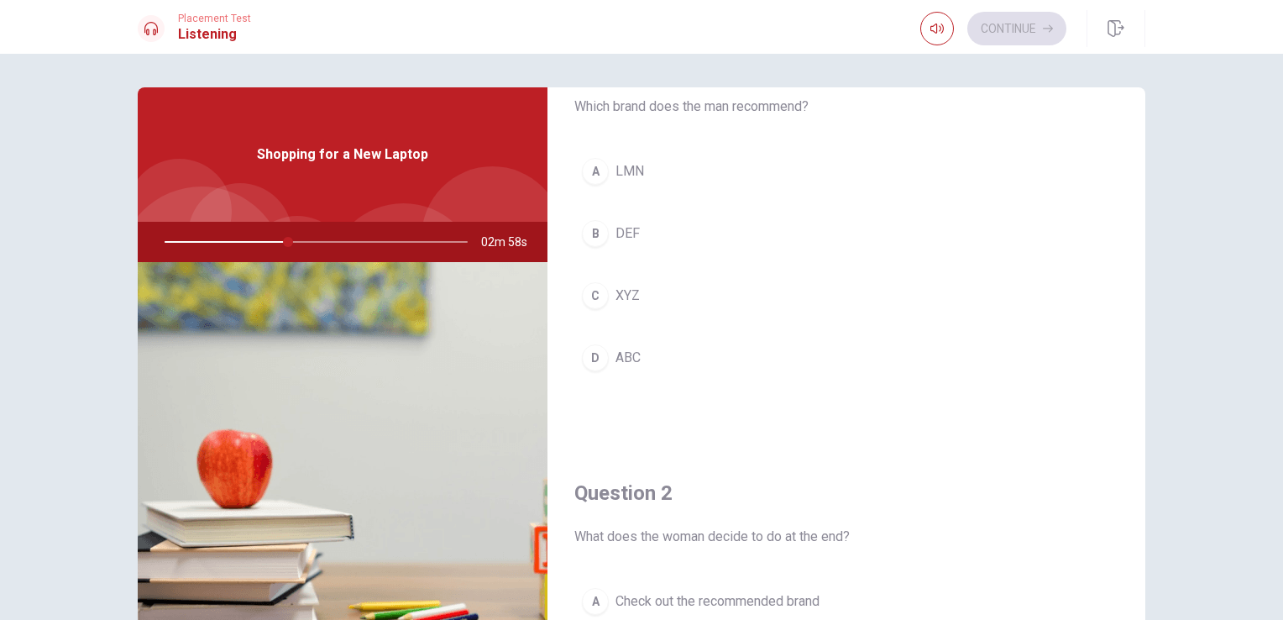
scroll to position [0, 0]
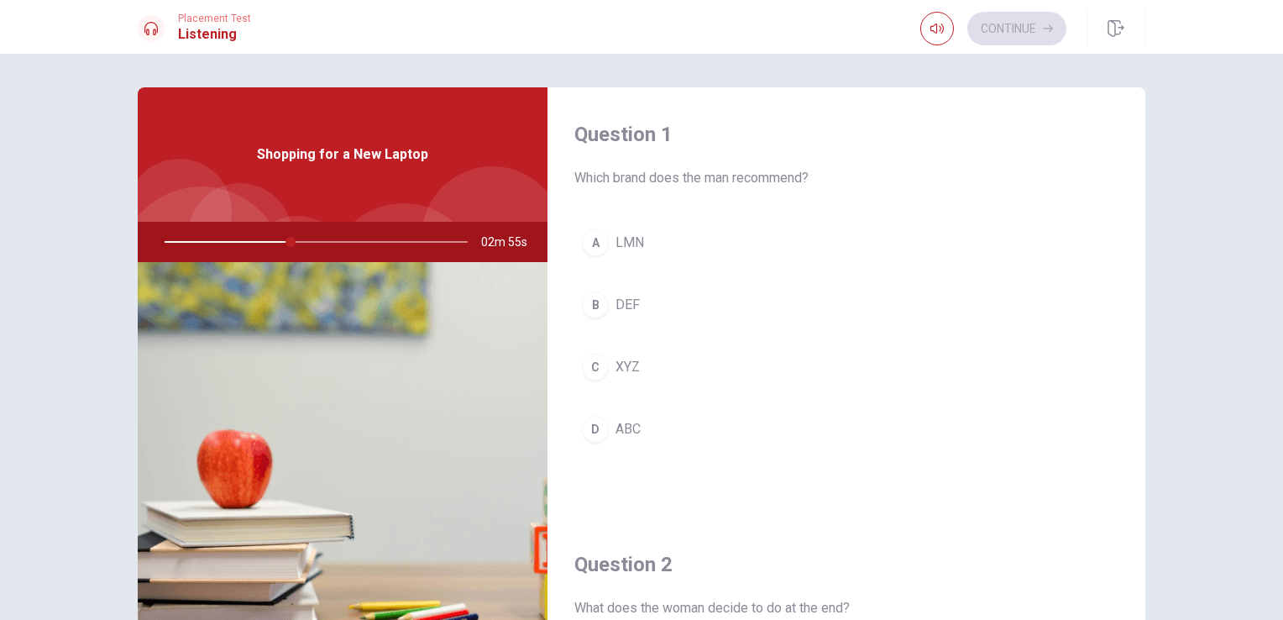
click at [651, 359] on button "C XYZ" at bounding box center [846, 367] width 544 height 42
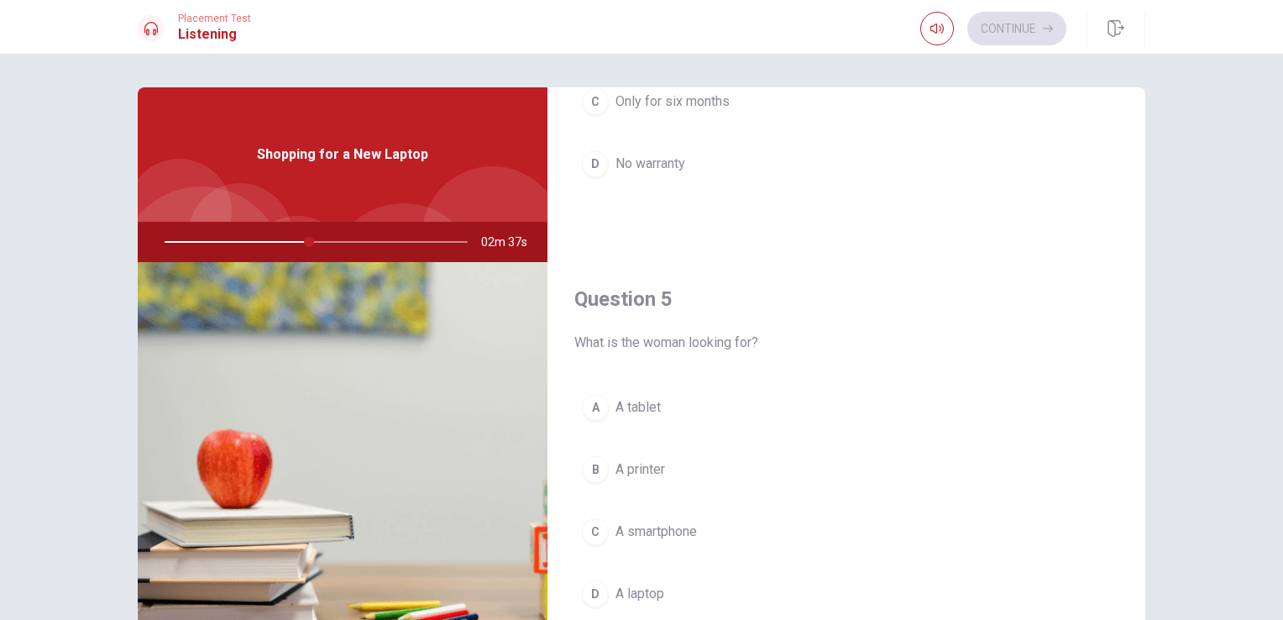
scroll to position [1558, 0]
click at [650, 580] on span "A laptop" at bounding box center [639, 590] width 49 height 20
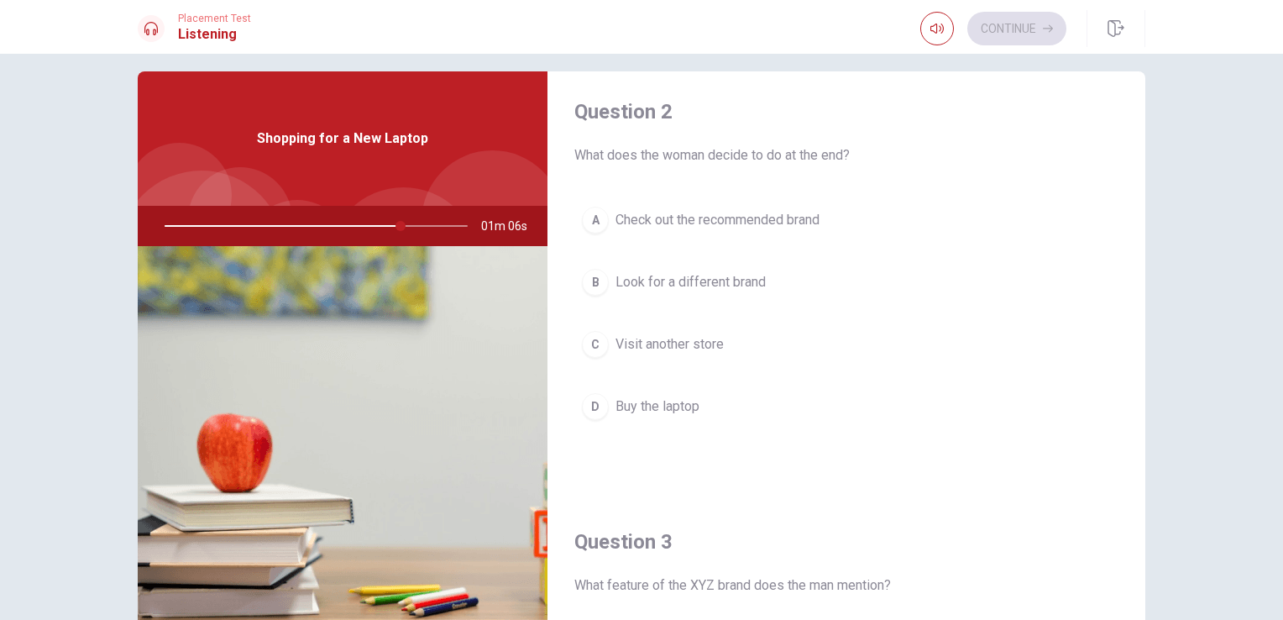
scroll to position [383, 0]
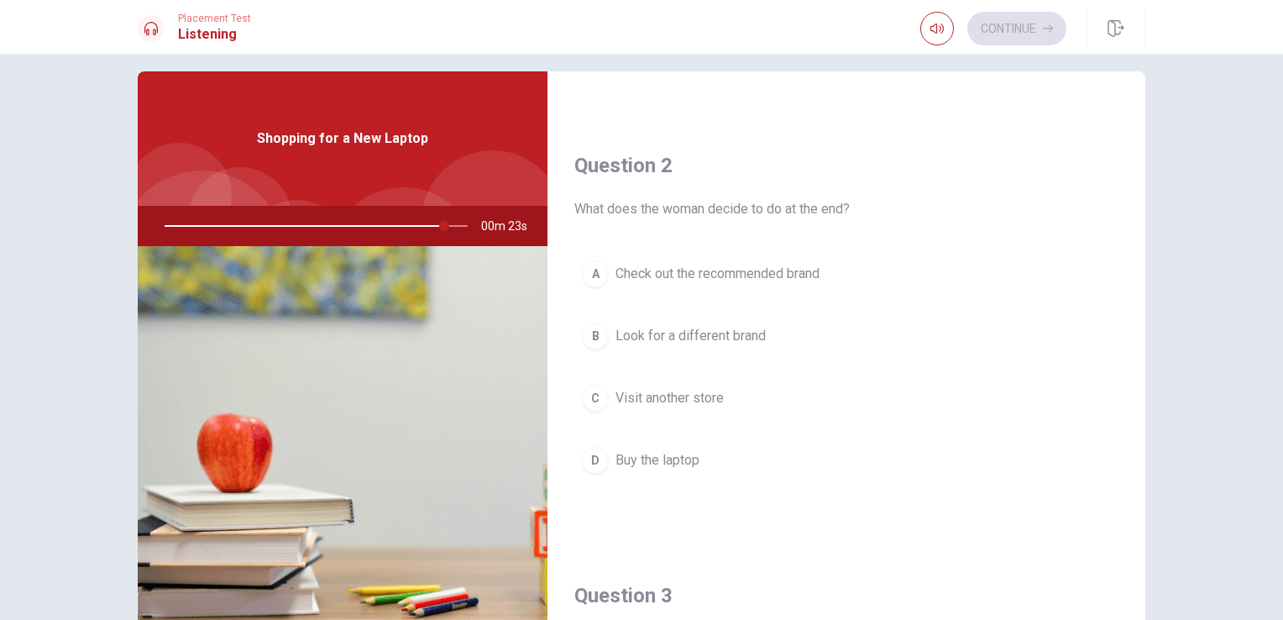
click at [390, 223] on div at bounding box center [312, 226] width 337 height 40
click at [393, 226] on div at bounding box center [312, 226] width 337 height 40
drag, startPoint x: 447, startPoint y: 224, endPoint x: 388, endPoint y: 223, distance: 58.8
click at [388, 223] on div at bounding box center [312, 226] width 337 height 40
drag, startPoint x: 447, startPoint y: 224, endPoint x: 322, endPoint y: 233, distance: 124.5
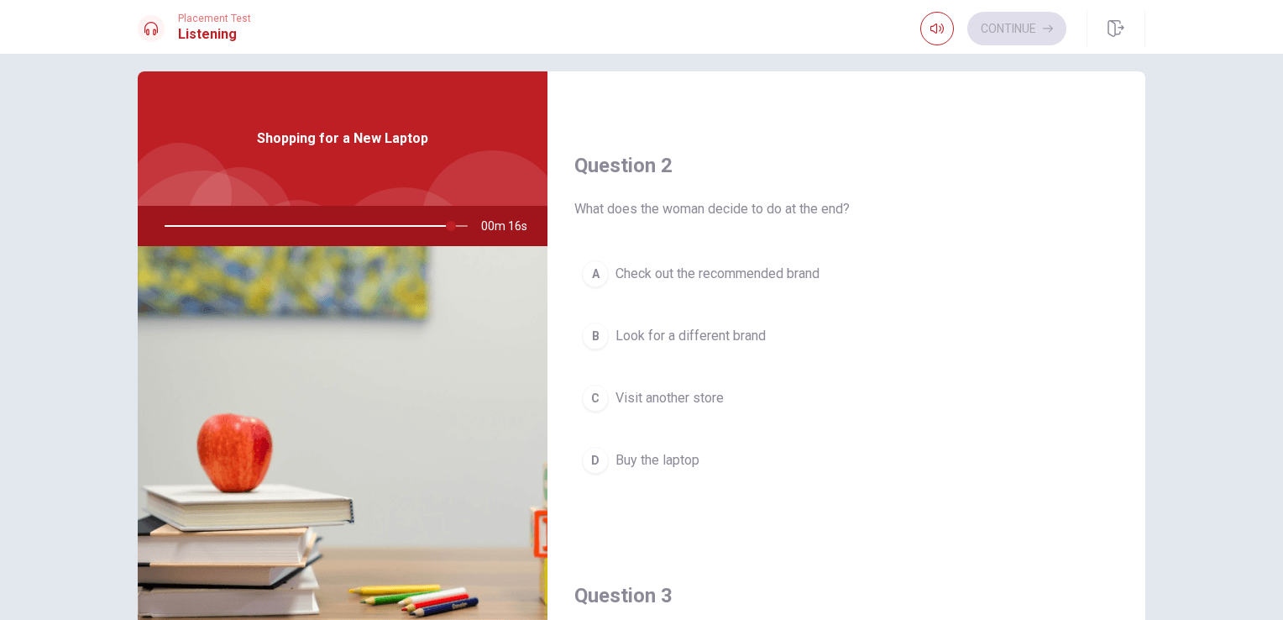
click at [322, 233] on div at bounding box center [312, 226] width 337 height 40
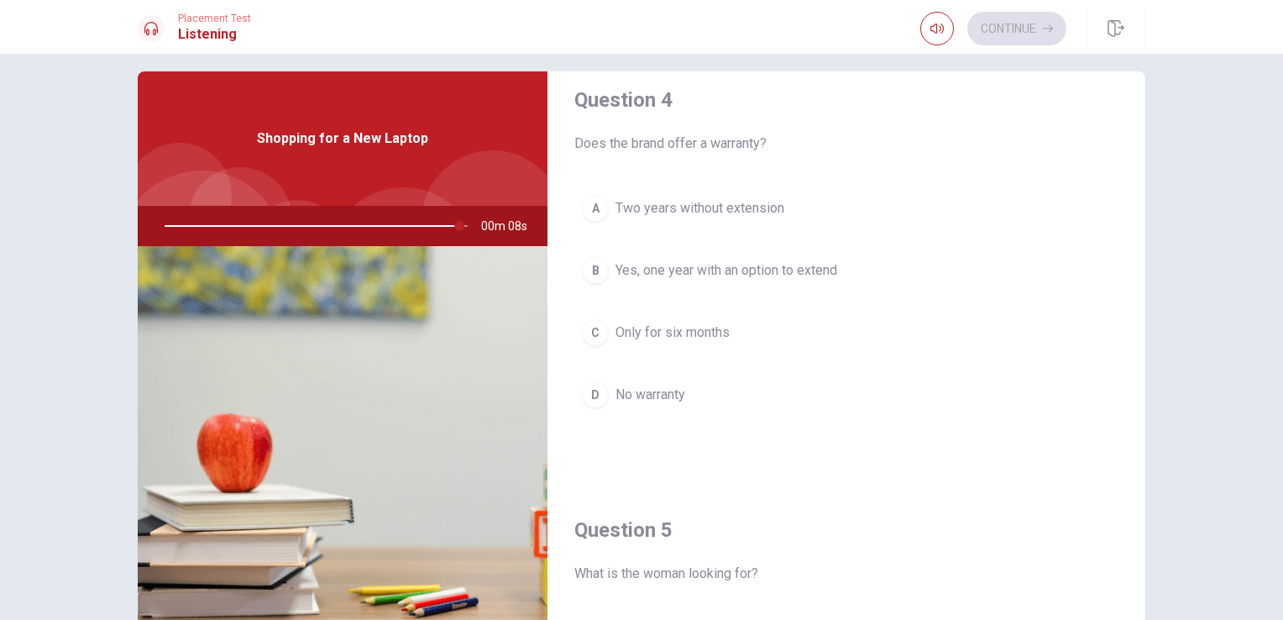
scroll to position [1306, 0]
type input "0"
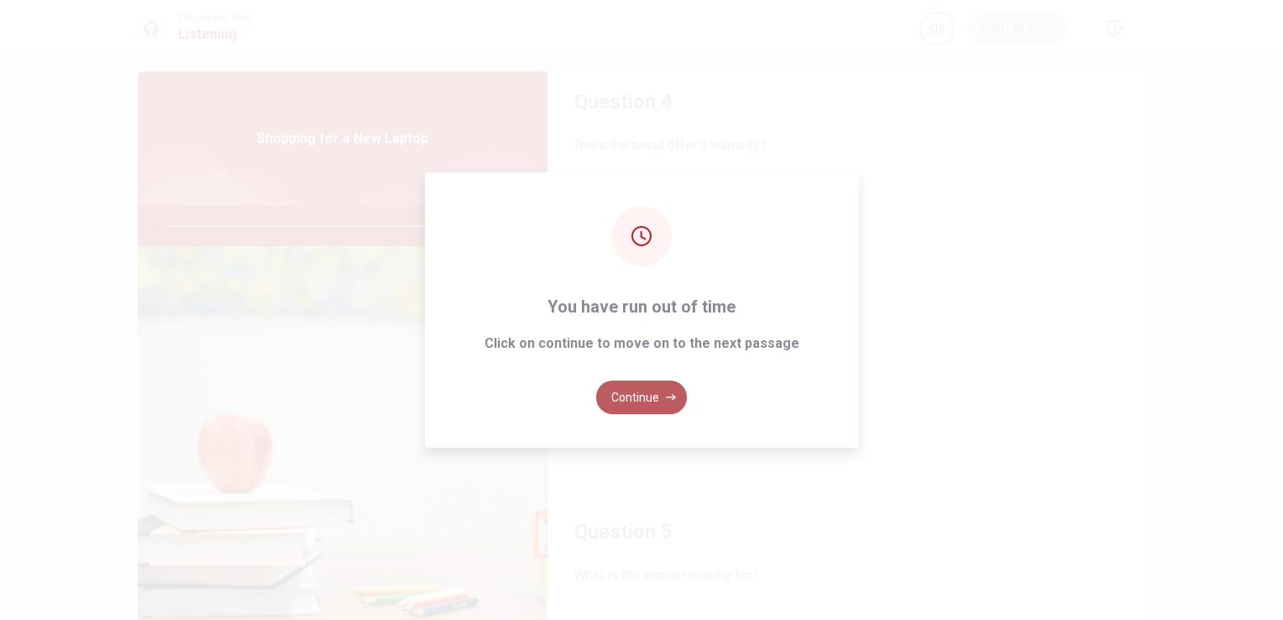
click at [659, 385] on button "Continue" at bounding box center [641, 397] width 91 height 34
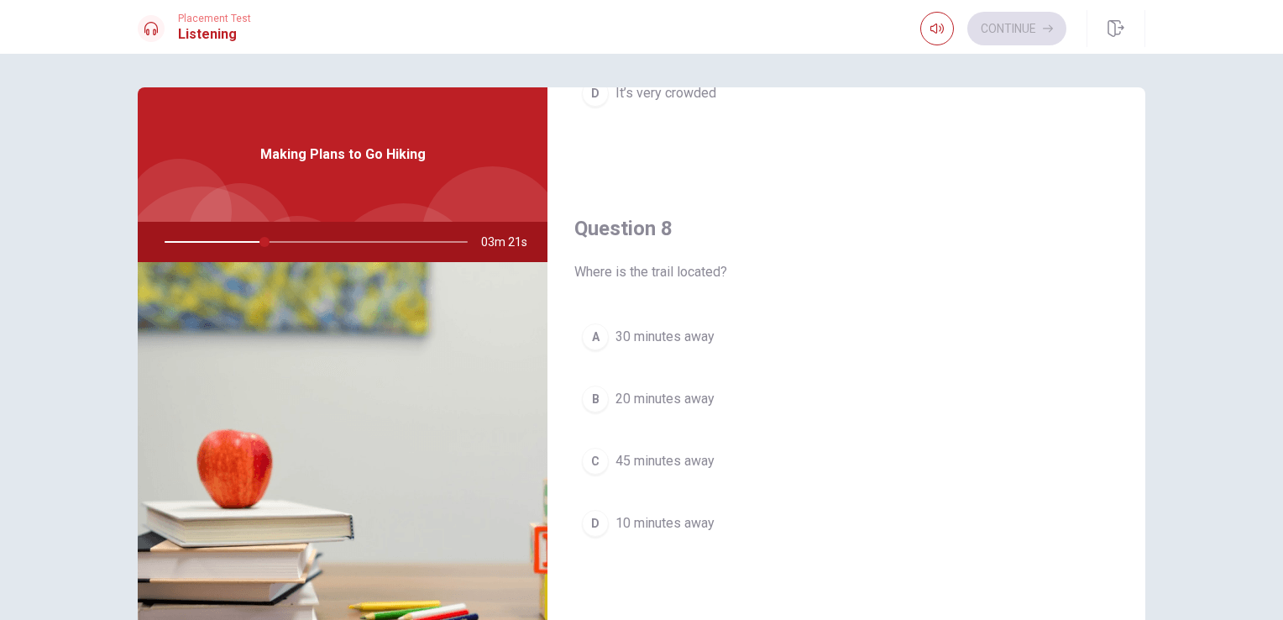
scroll to position [840, 0]
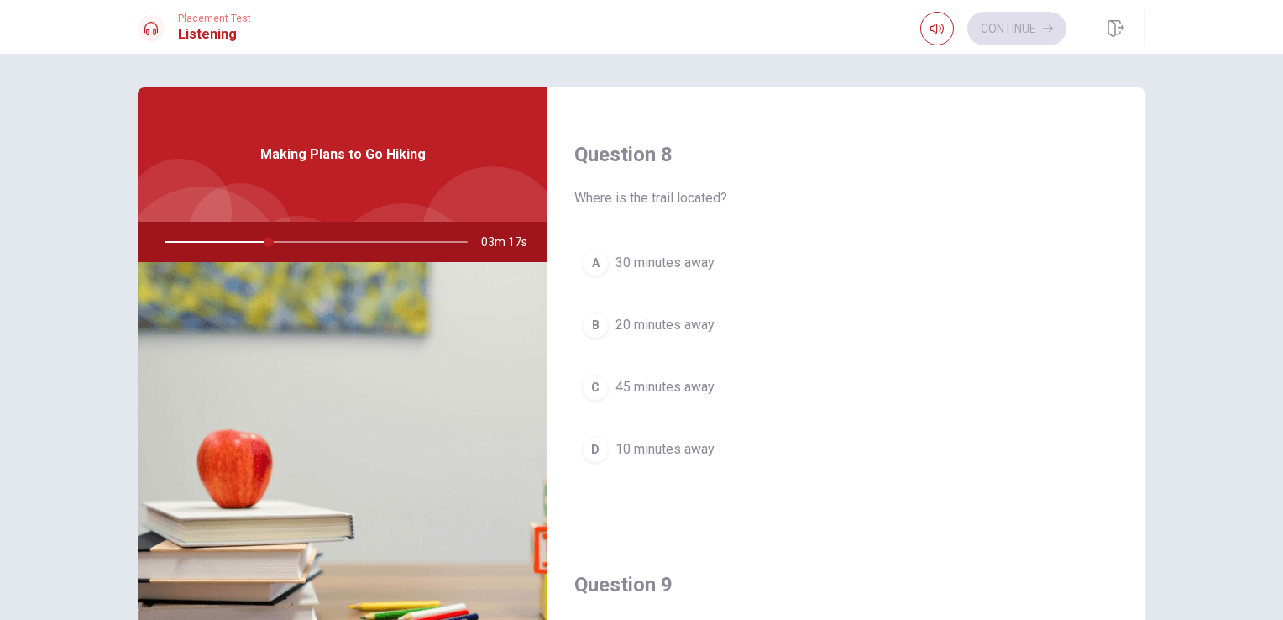
click at [688, 260] on span "30 minutes away" at bounding box center [664, 263] width 99 height 20
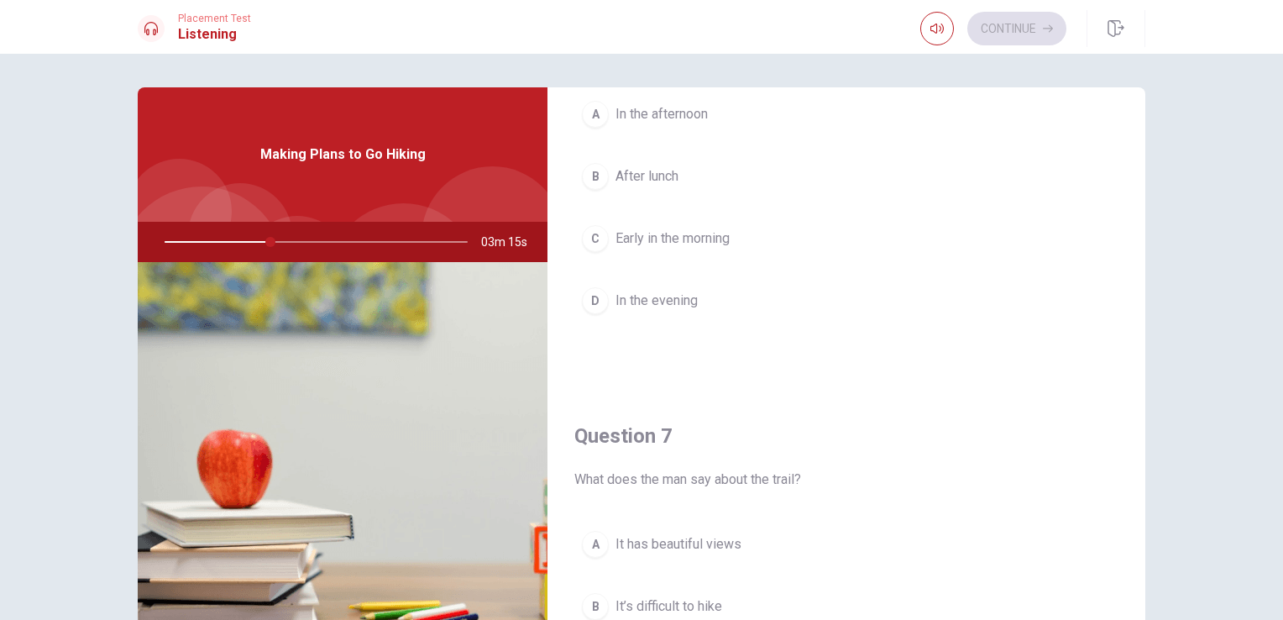
scroll to position [84, 0]
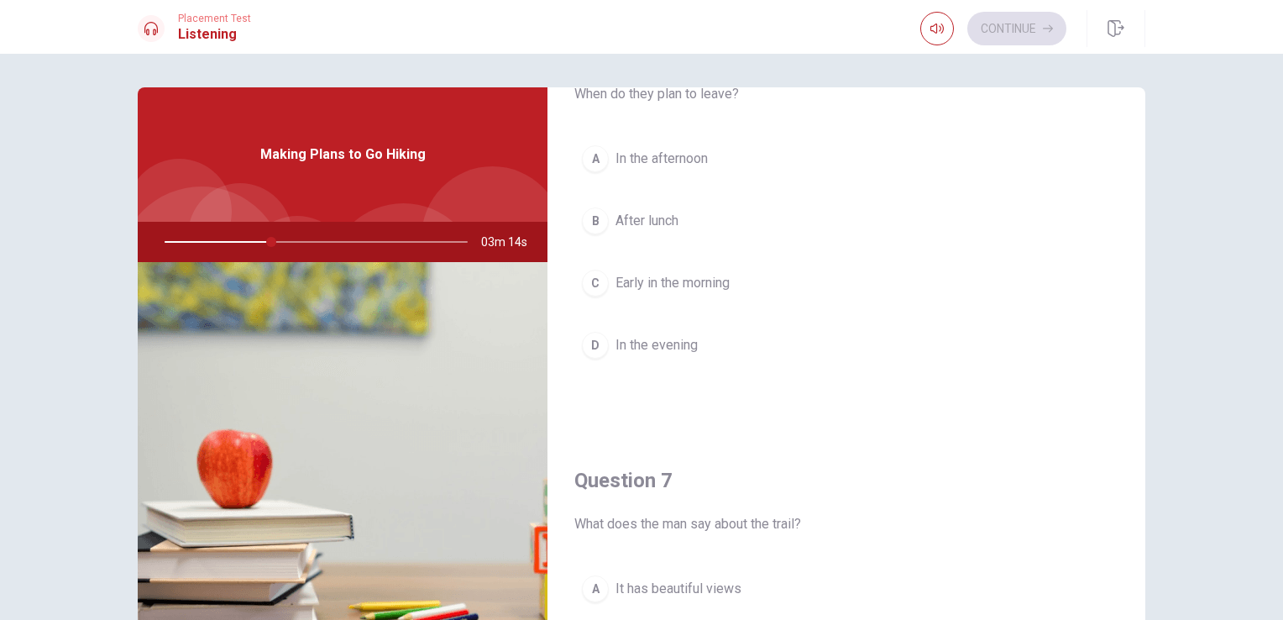
click at [723, 277] on span "Early in the morning" at bounding box center [672, 283] width 114 height 20
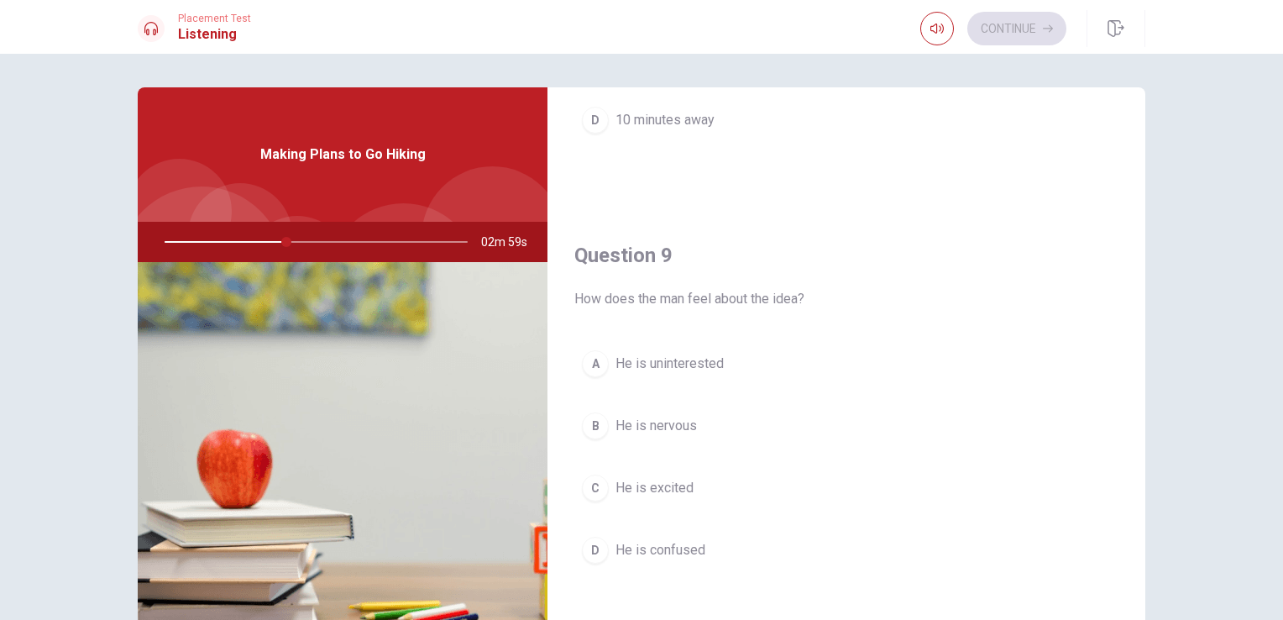
scroll to position [1175, 0]
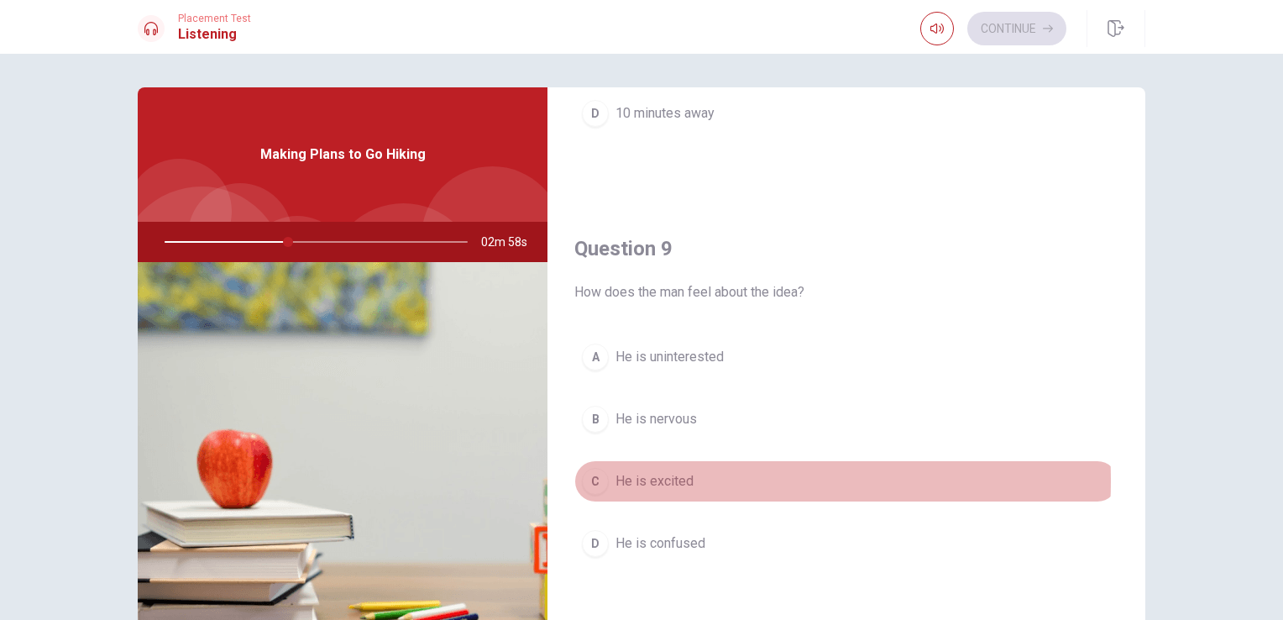
click at [647, 475] on span "He is excited" at bounding box center [654, 481] width 78 height 20
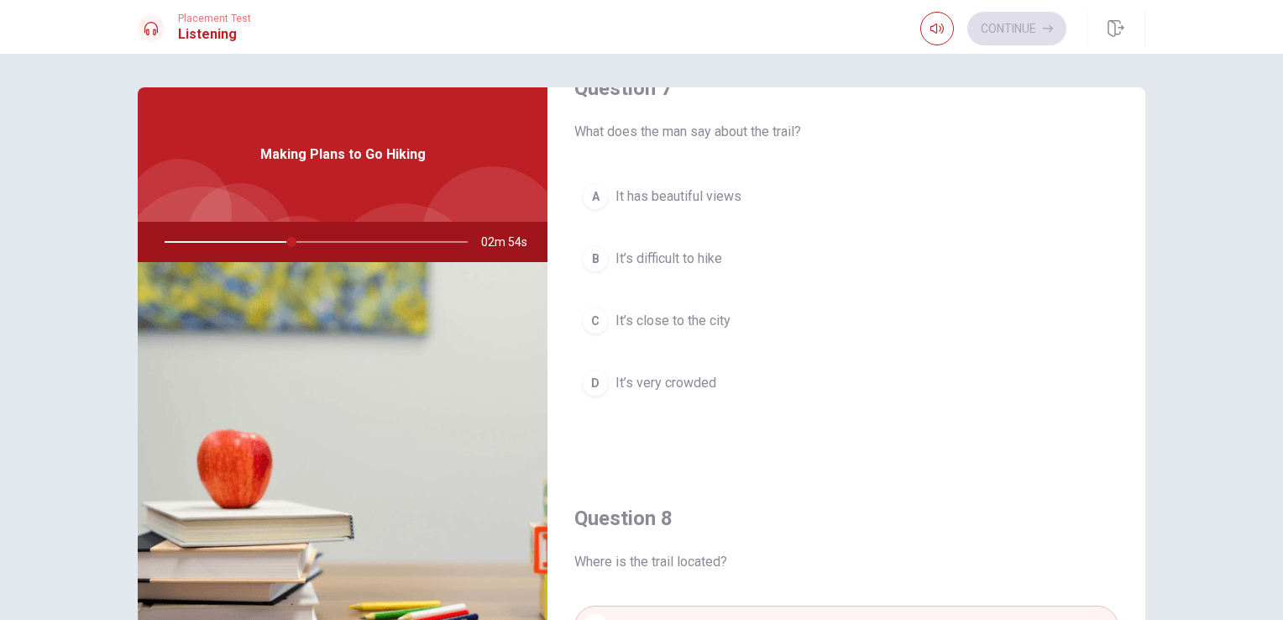
scroll to position [467, 0]
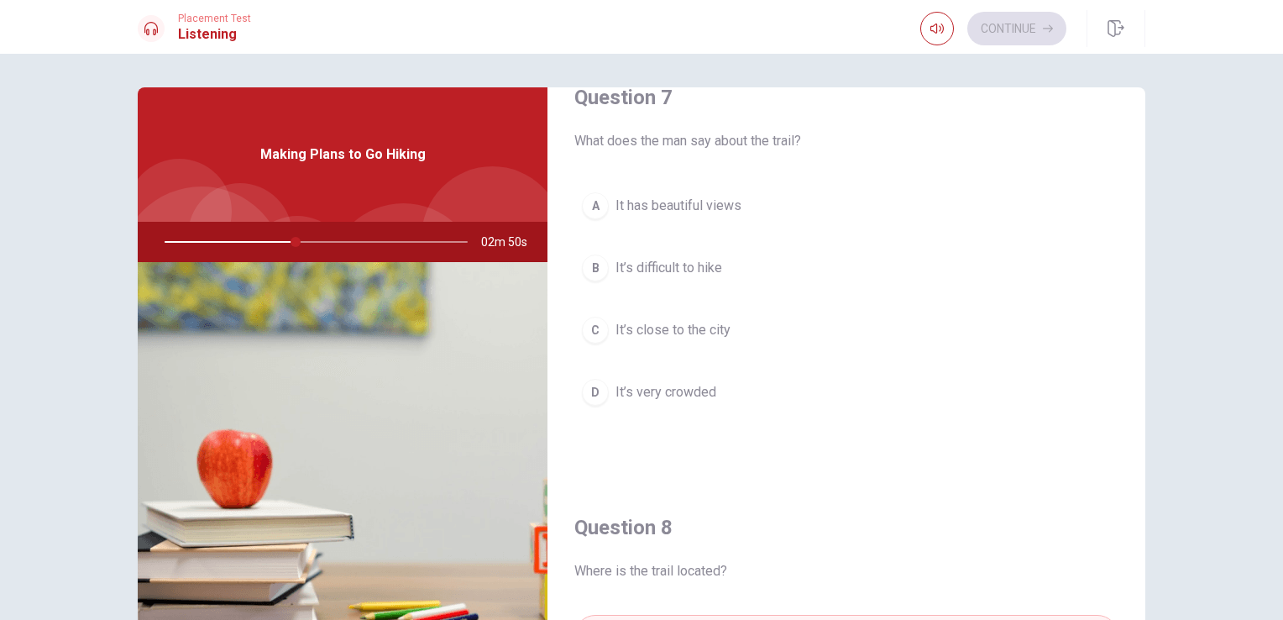
click at [772, 207] on button "A It has beautiful views" at bounding box center [846, 206] width 544 height 42
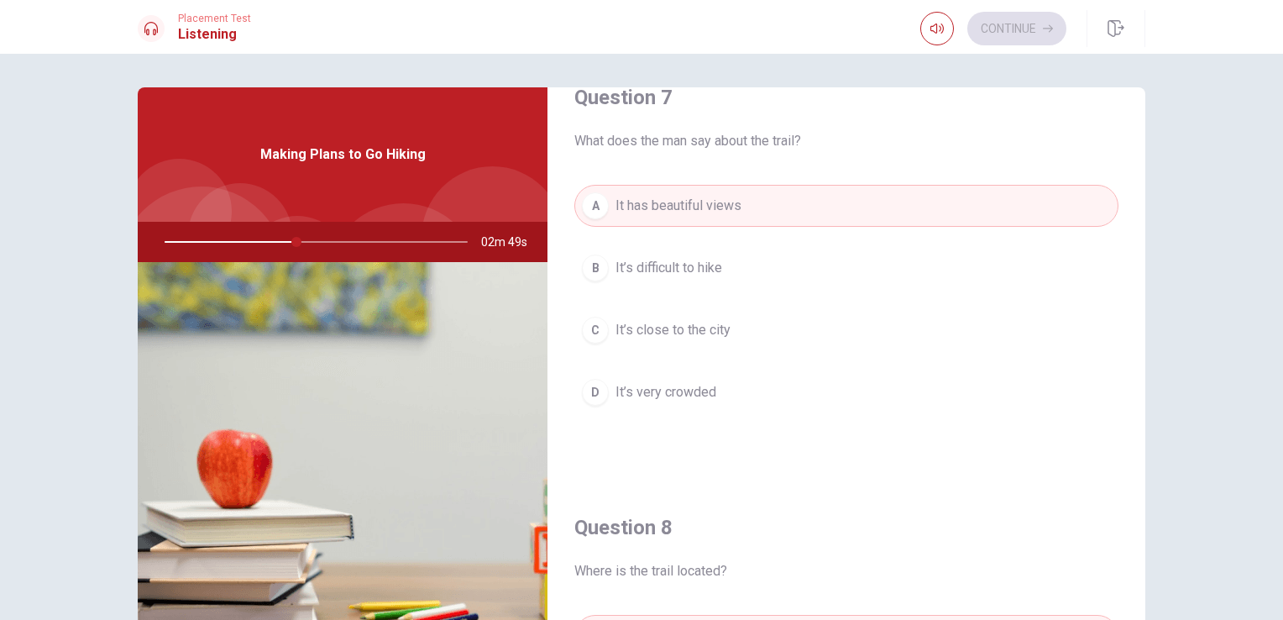
click at [740, 382] on button "D It’s very crowded" at bounding box center [846, 392] width 544 height 42
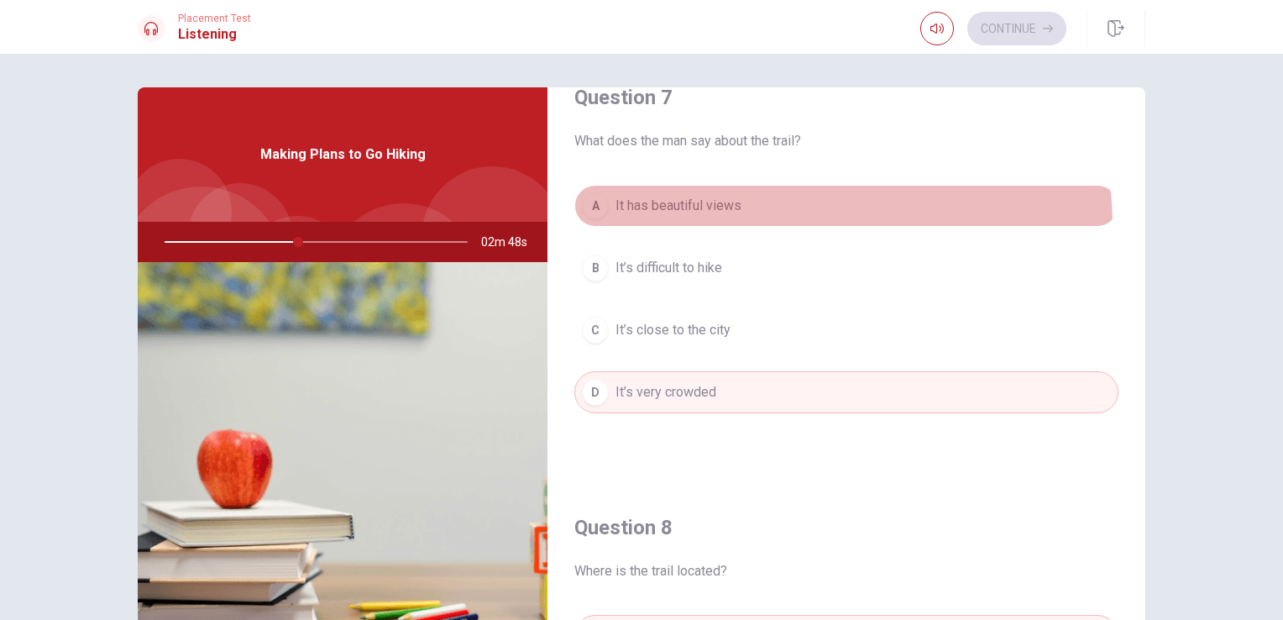
click at [788, 223] on button "A It has beautiful views" at bounding box center [846, 206] width 544 height 42
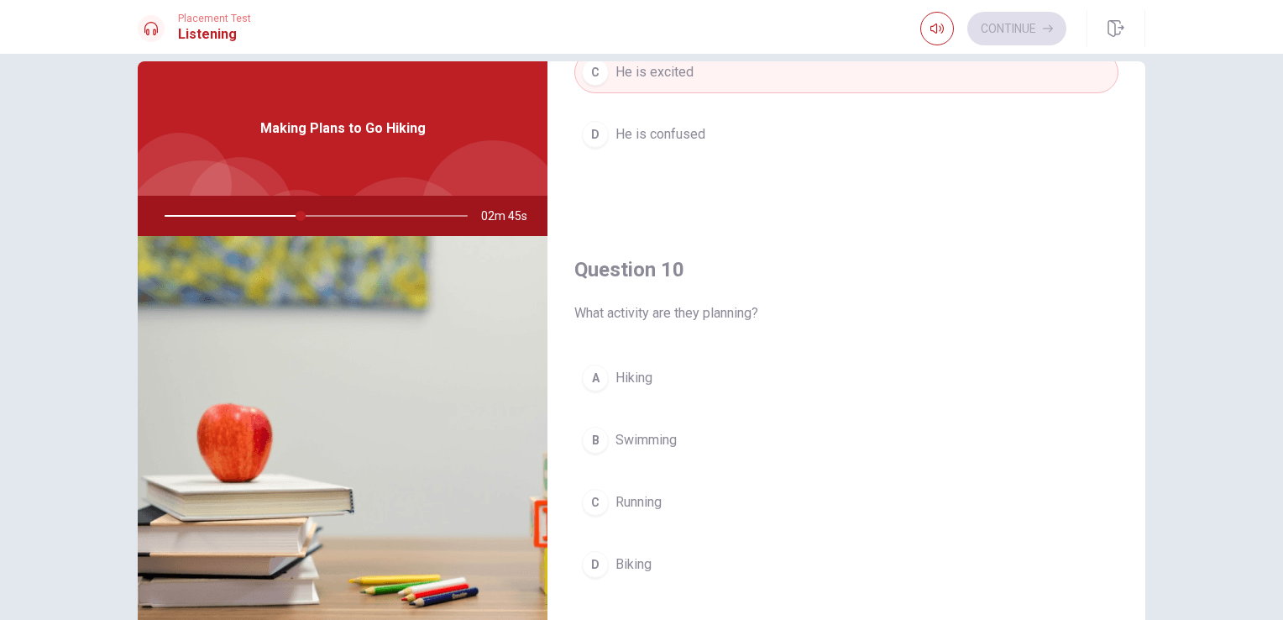
scroll to position [84, 0]
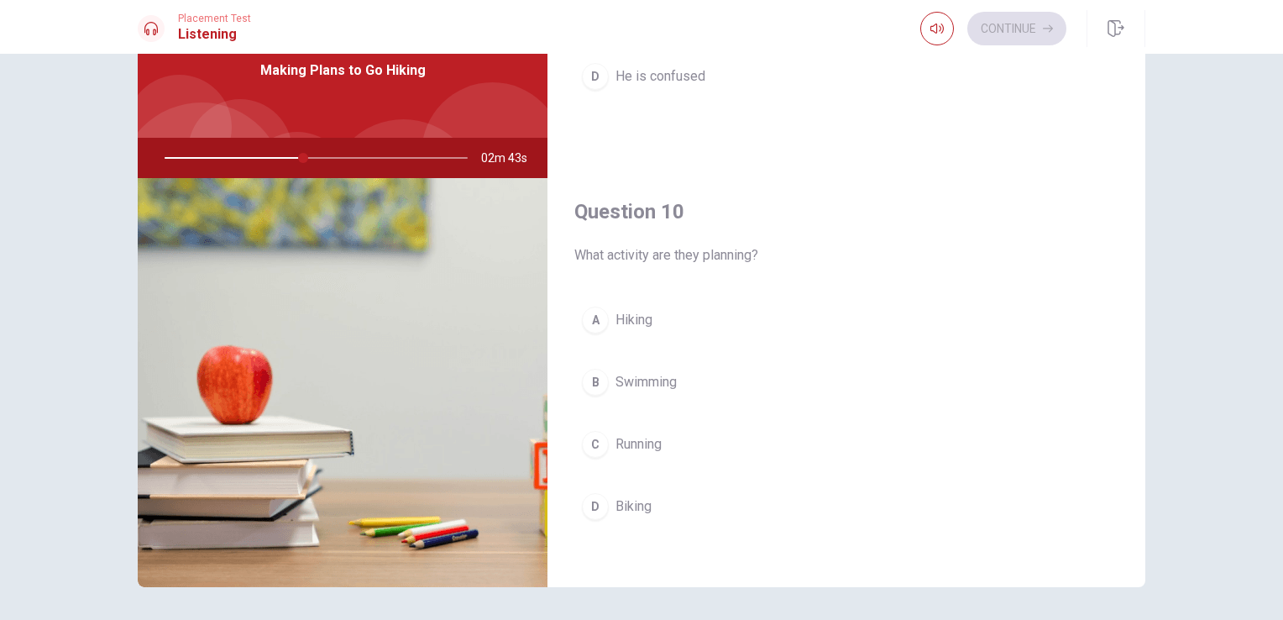
click at [697, 314] on button "A Hiking" at bounding box center [846, 320] width 544 height 42
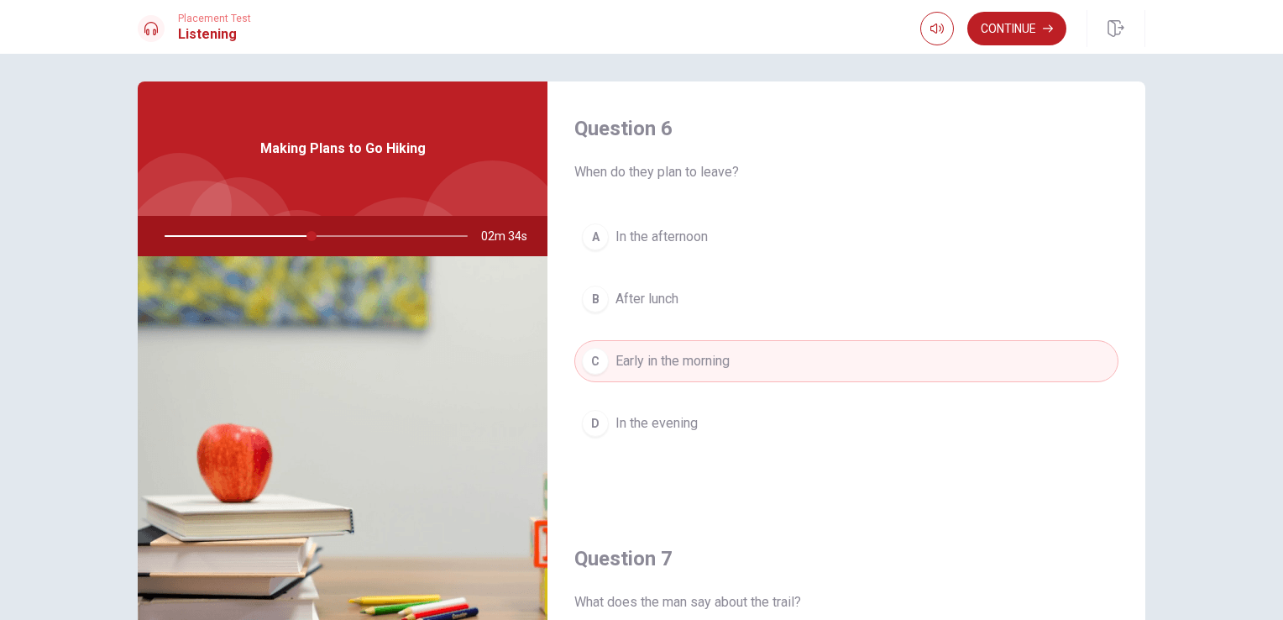
scroll to position [0, 0]
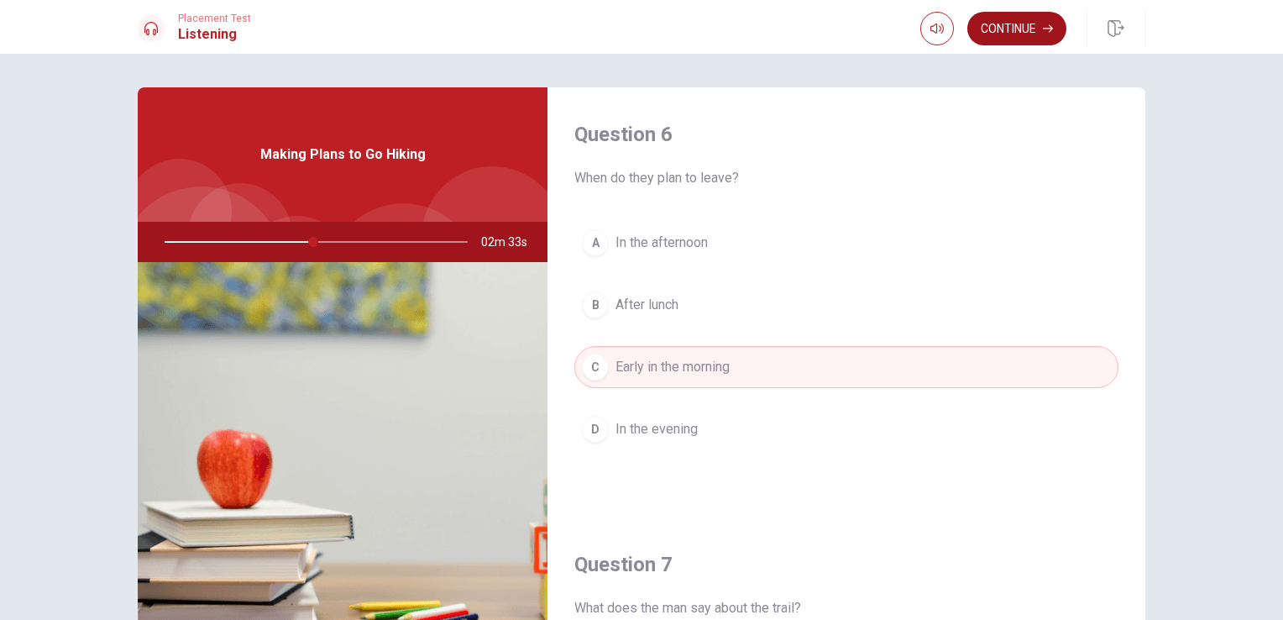
click at [1018, 44] on button "Continue" at bounding box center [1016, 29] width 99 height 34
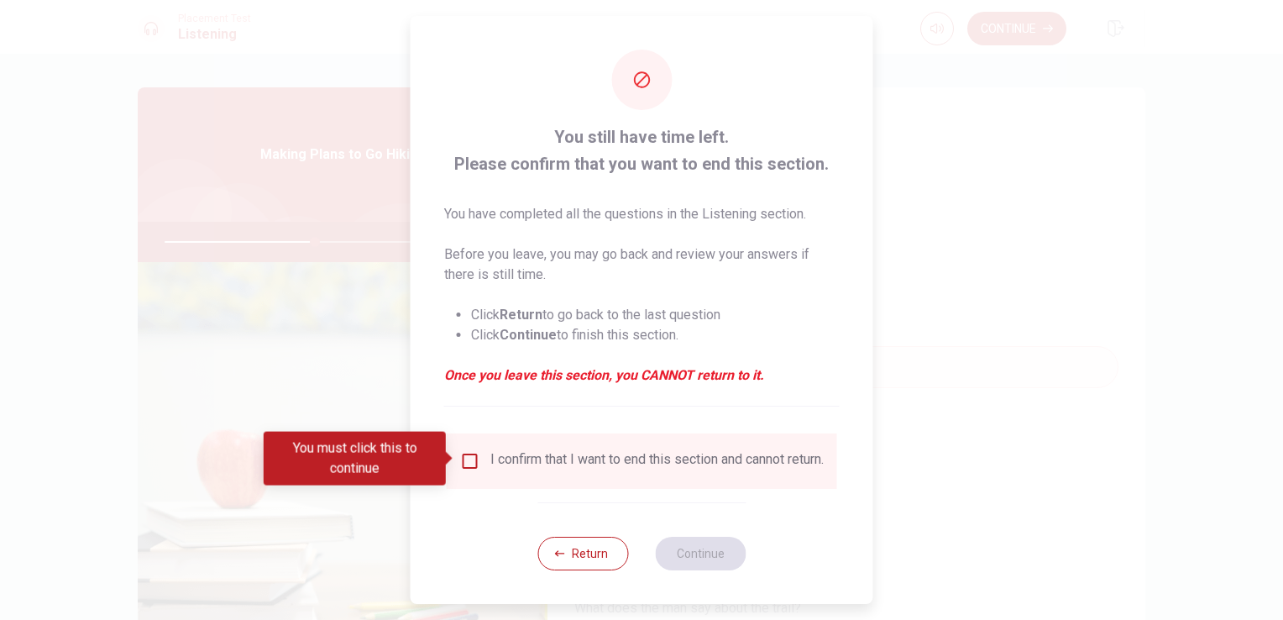
click at [566, 469] on div "I confirm that I want to end this section and cannot return." at bounding box center [656, 461] width 333 height 20
click at [460, 463] on input "You must click this to continue" at bounding box center [470, 461] width 20 height 20
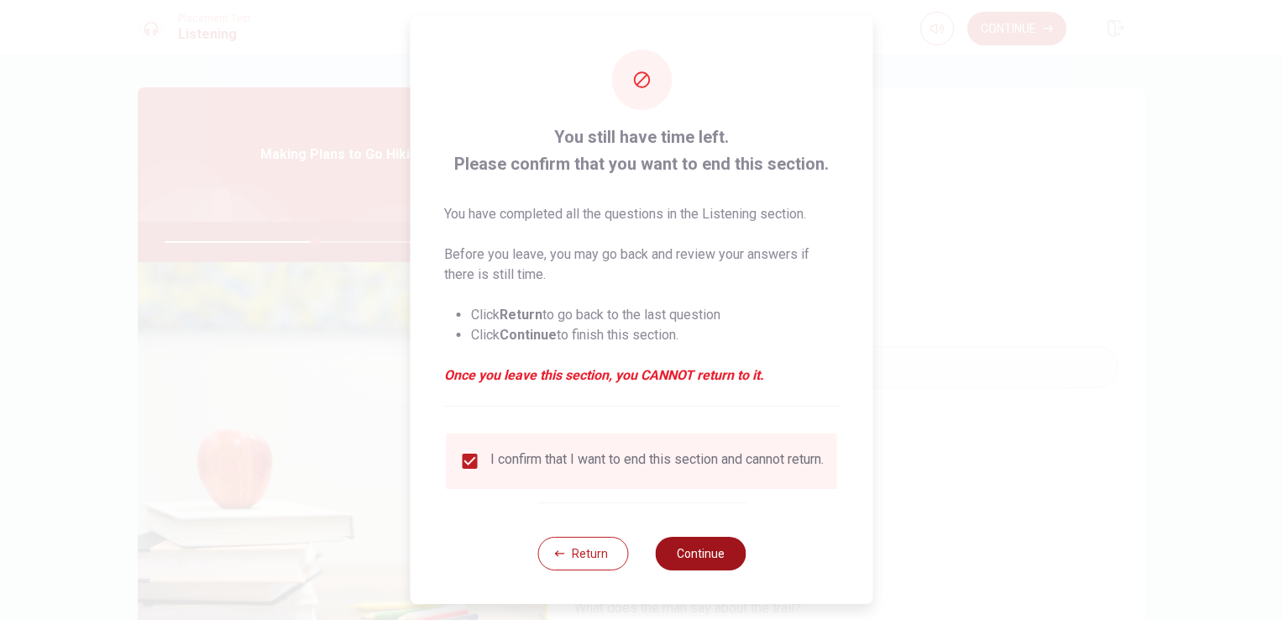
click at [679, 548] on button "Continue" at bounding box center [700, 554] width 91 height 34
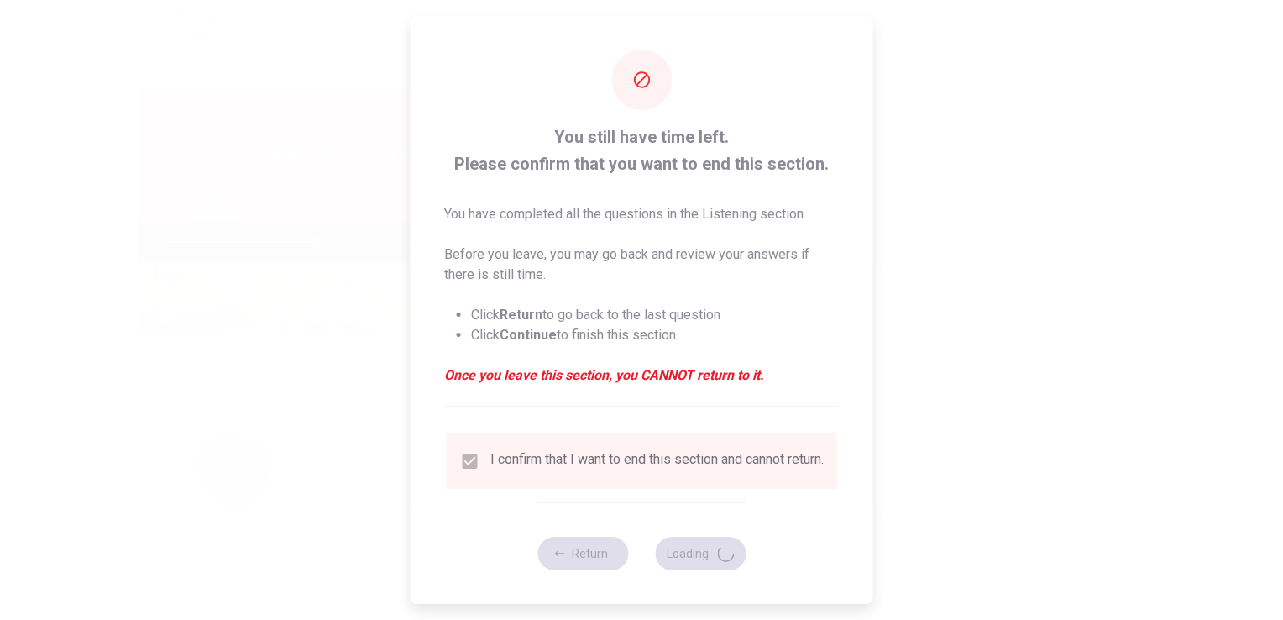
type input "51"
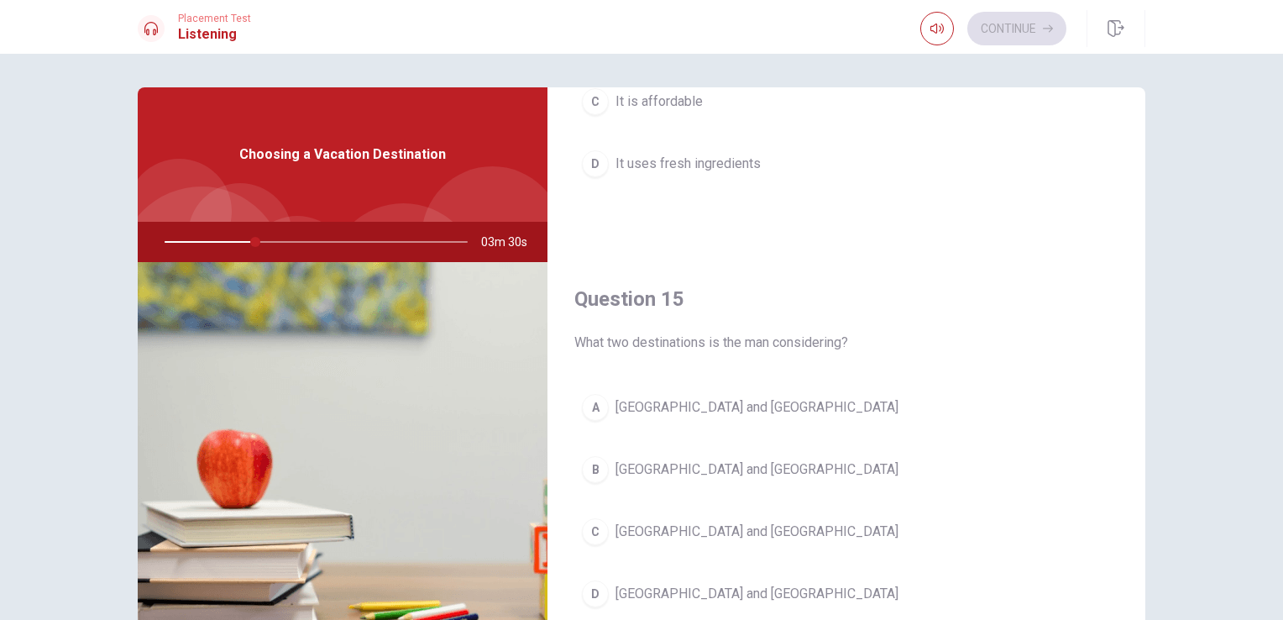
scroll to position [1558, 0]
click at [670, 394] on span "[GEOGRAPHIC_DATA] and [GEOGRAPHIC_DATA]" at bounding box center [756, 404] width 283 height 20
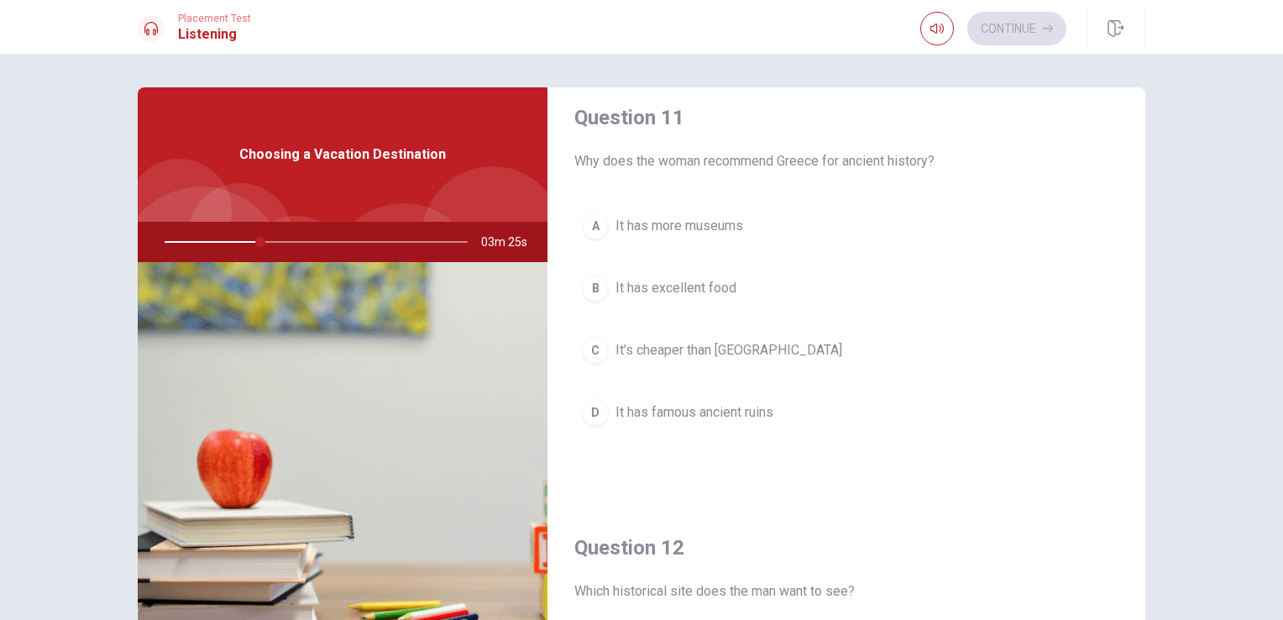
scroll to position [0, 0]
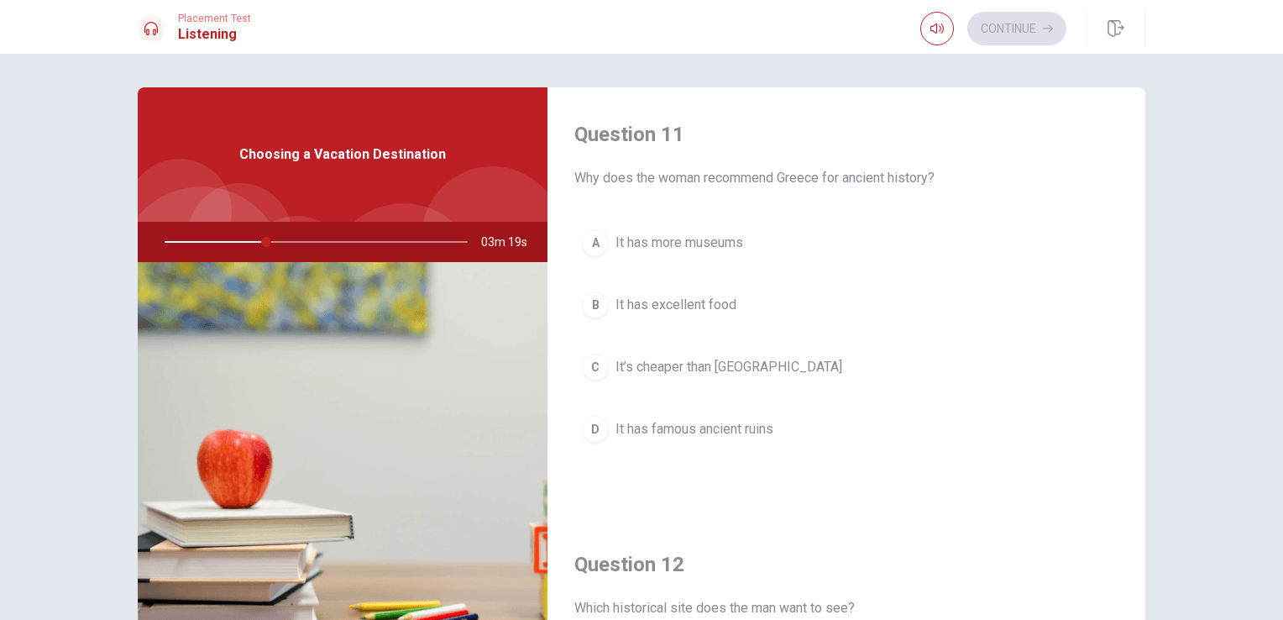
click at [725, 434] on span "It has famous ancient ruins" at bounding box center [694, 429] width 158 height 20
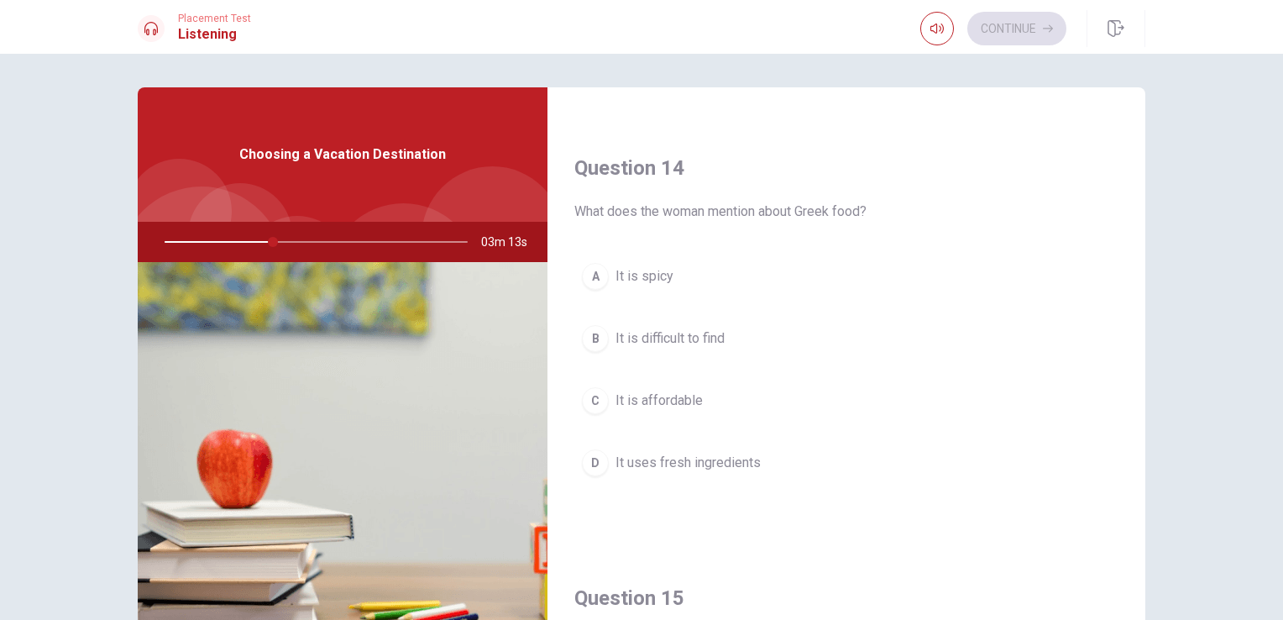
scroll to position [1259, 0]
click at [712, 450] on span "It uses fresh ingredients" at bounding box center [687, 459] width 145 height 20
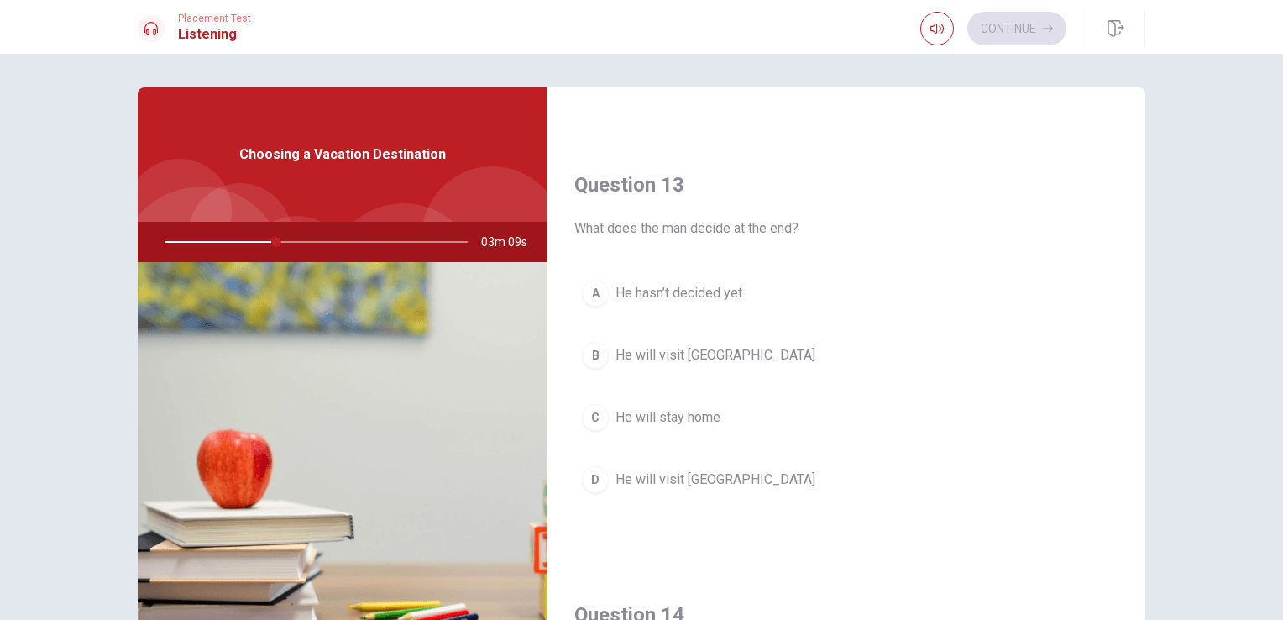
scroll to position [803, 0]
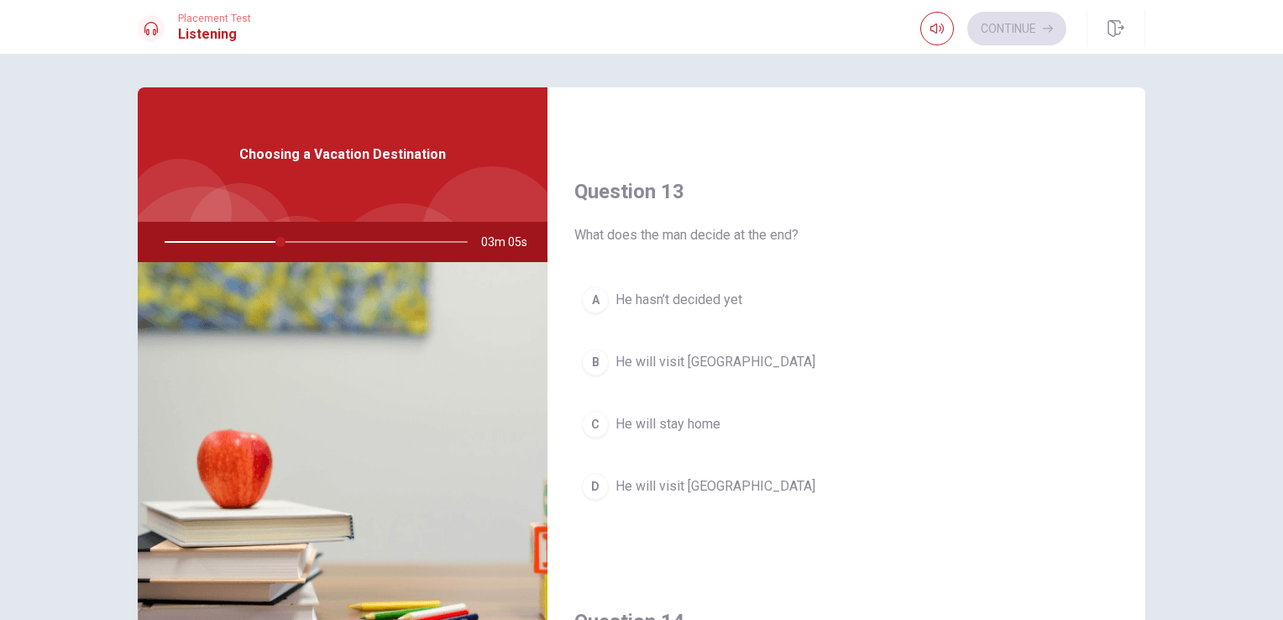
click at [688, 476] on span "He will visit [GEOGRAPHIC_DATA]" at bounding box center [715, 486] width 200 height 20
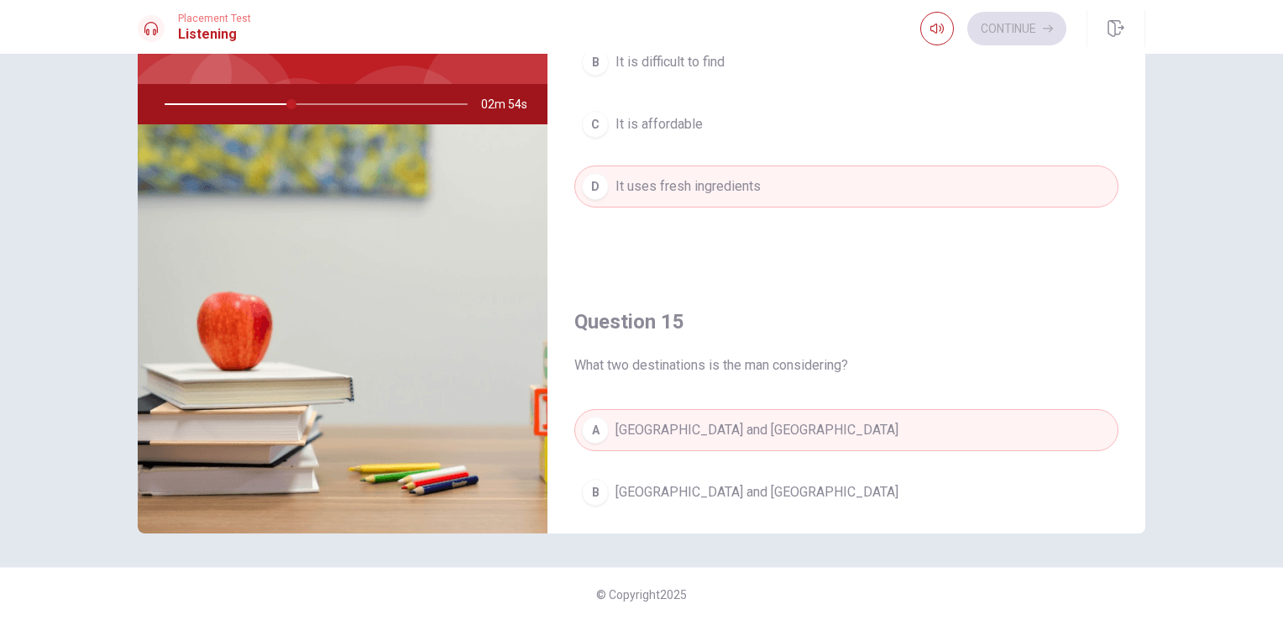
scroll to position [1390, 0]
click at [1165, 200] on div "Question 11 Why does the woman recommend Greece for ancient history? A It has m…" at bounding box center [641, 242] width 1061 height 584
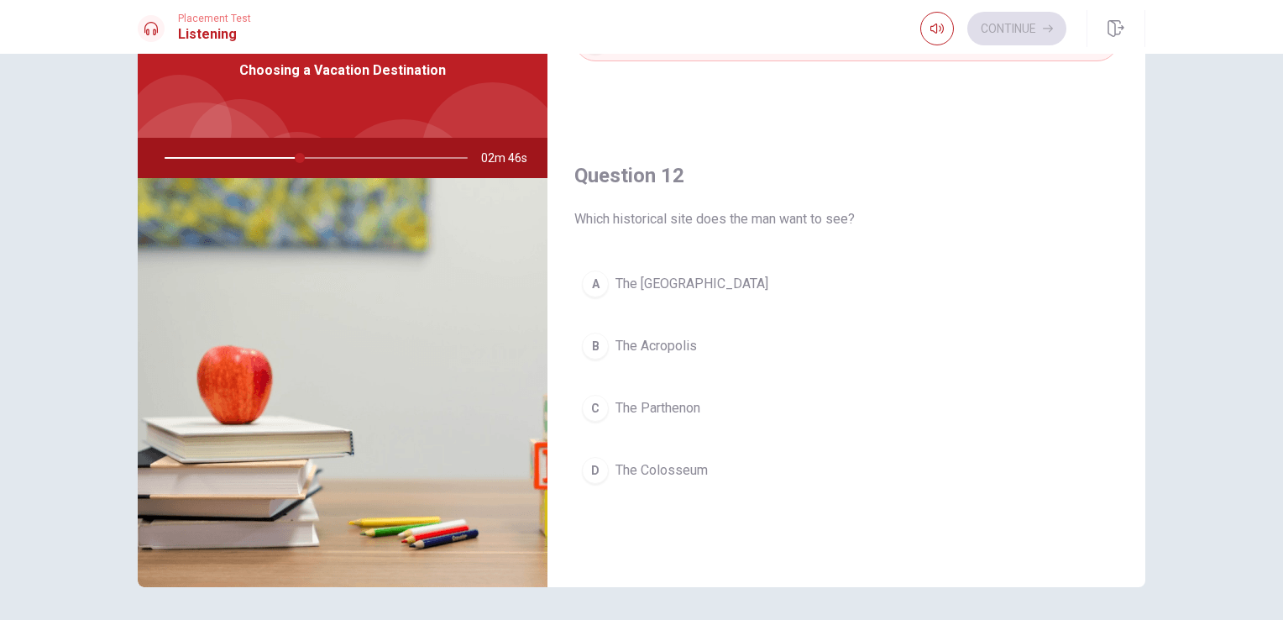
scroll to position [299, 0]
click at [655, 400] on button "C The Parthenon" at bounding box center [846, 414] width 544 height 42
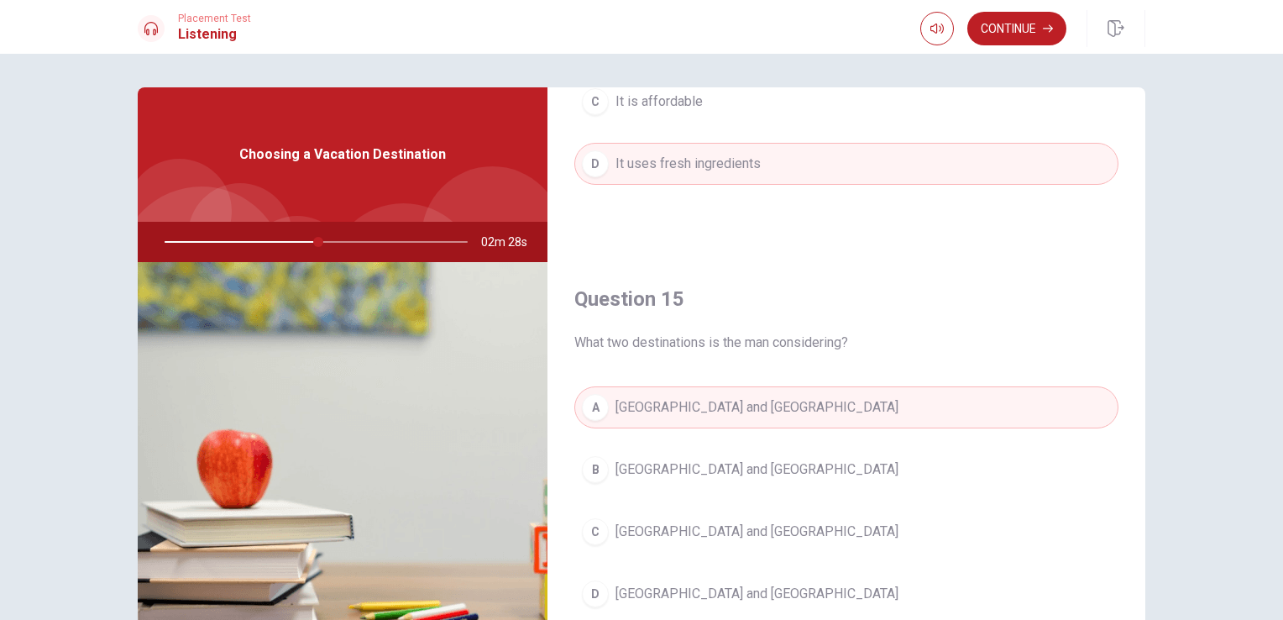
scroll to position [1558, 0]
click at [1031, 26] on button "Continue" at bounding box center [1016, 29] width 99 height 34
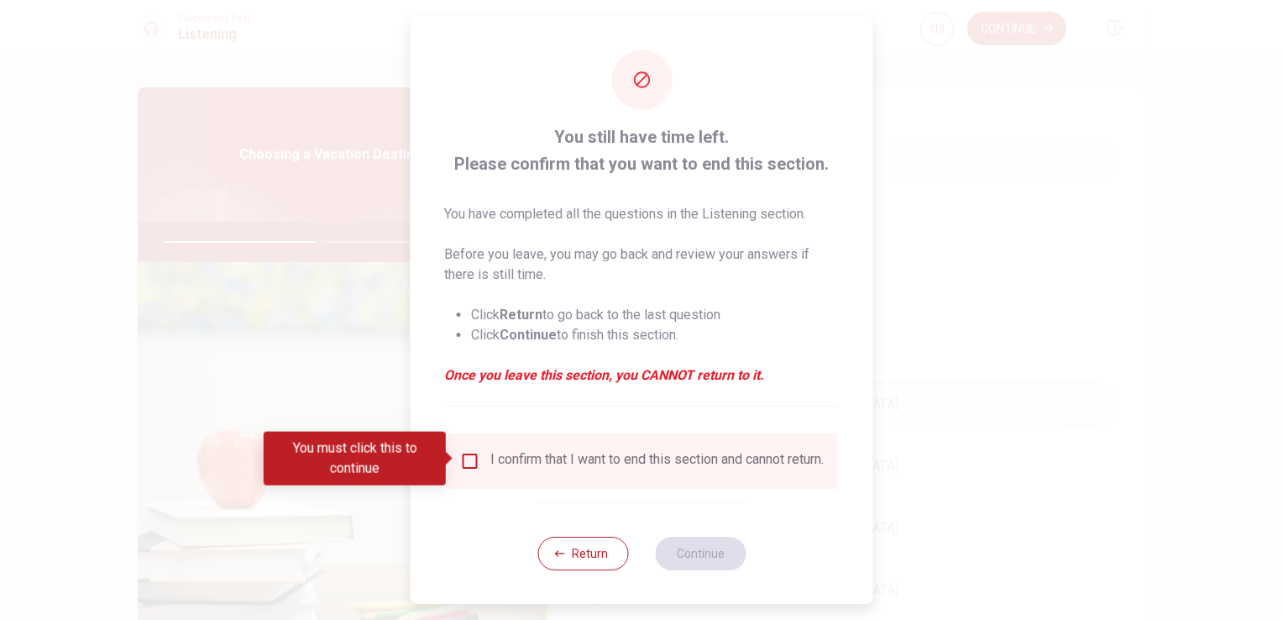
click at [571, 447] on div "I confirm that I want to end this section and cannot return." at bounding box center [642, 460] width 390 height 55
click at [454, 459] on span at bounding box center [450, 458] width 9 height 13
click at [467, 462] on input "You must click this to continue" at bounding box center [470, 461] width 20 height 20
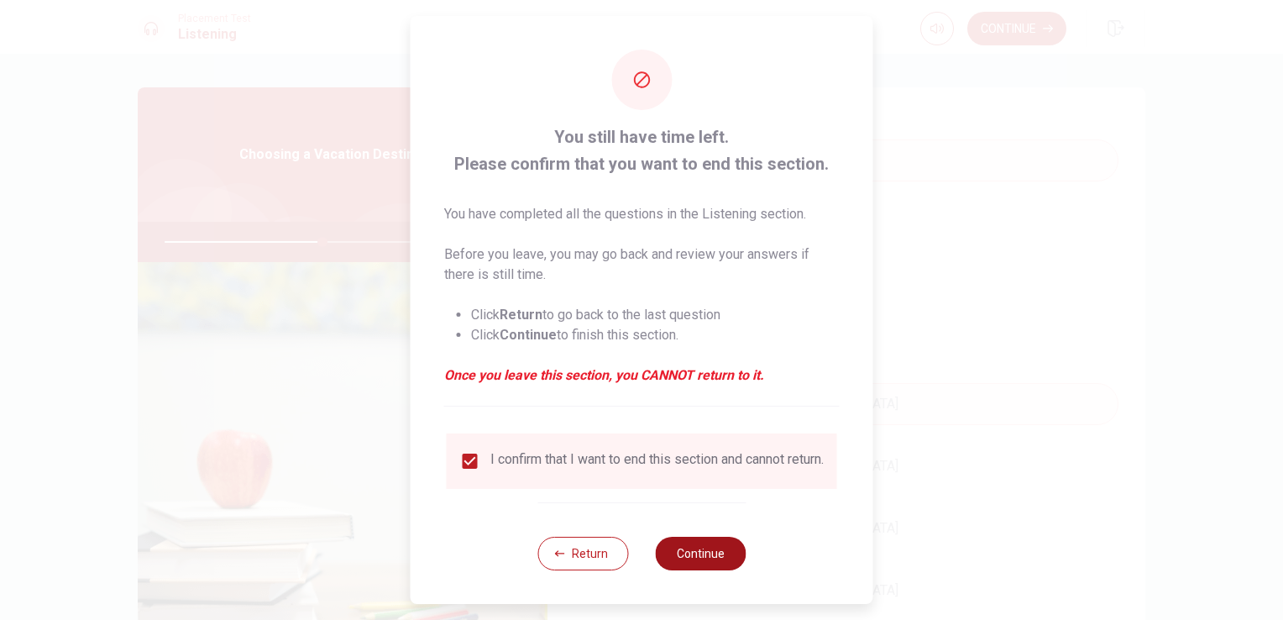
click at [697, 563] on button "Continue" at bounding box center [700, 554] width 91 height 34
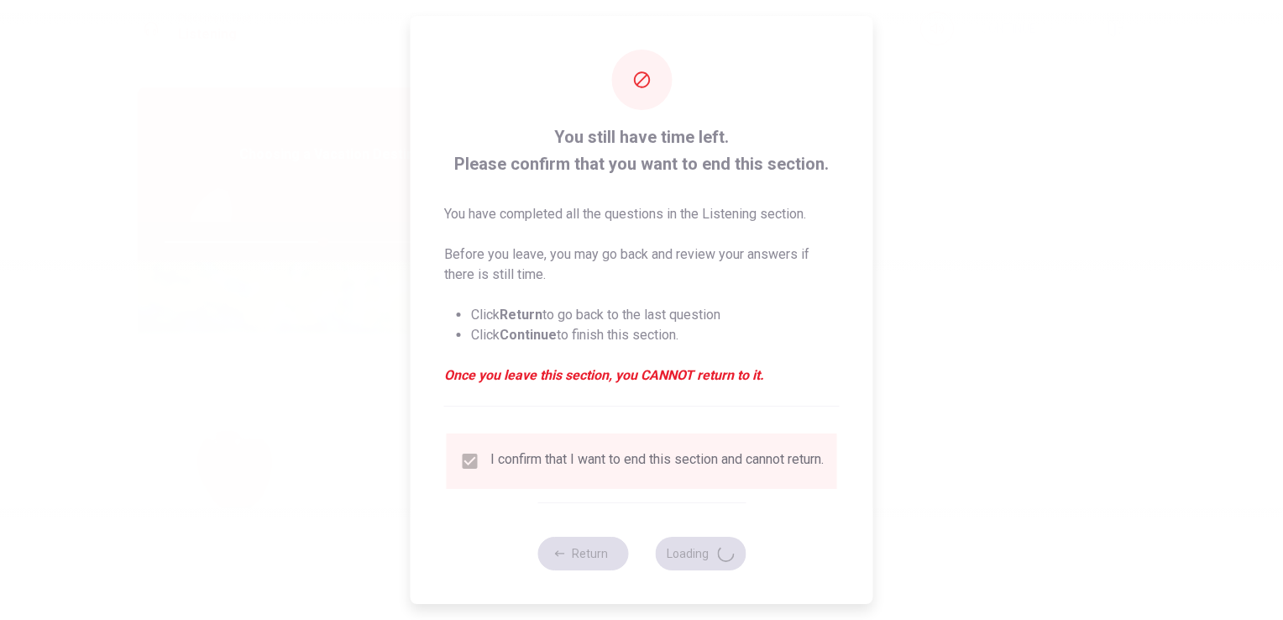
type input "53"
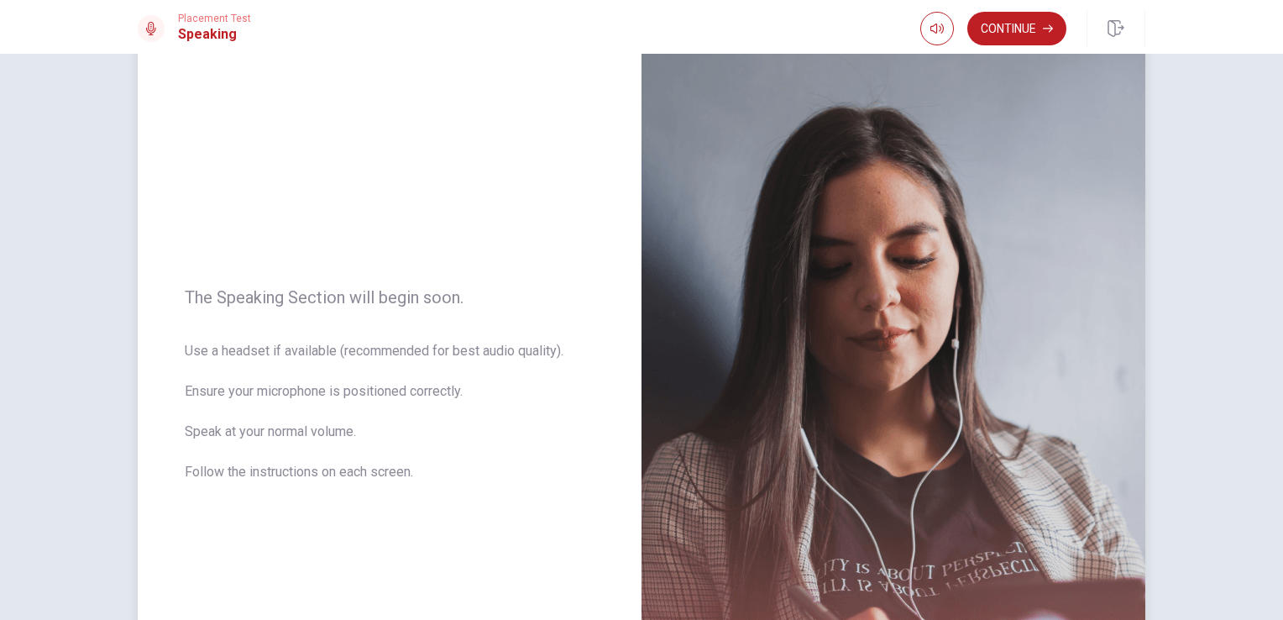
scroll to position [0, 0]
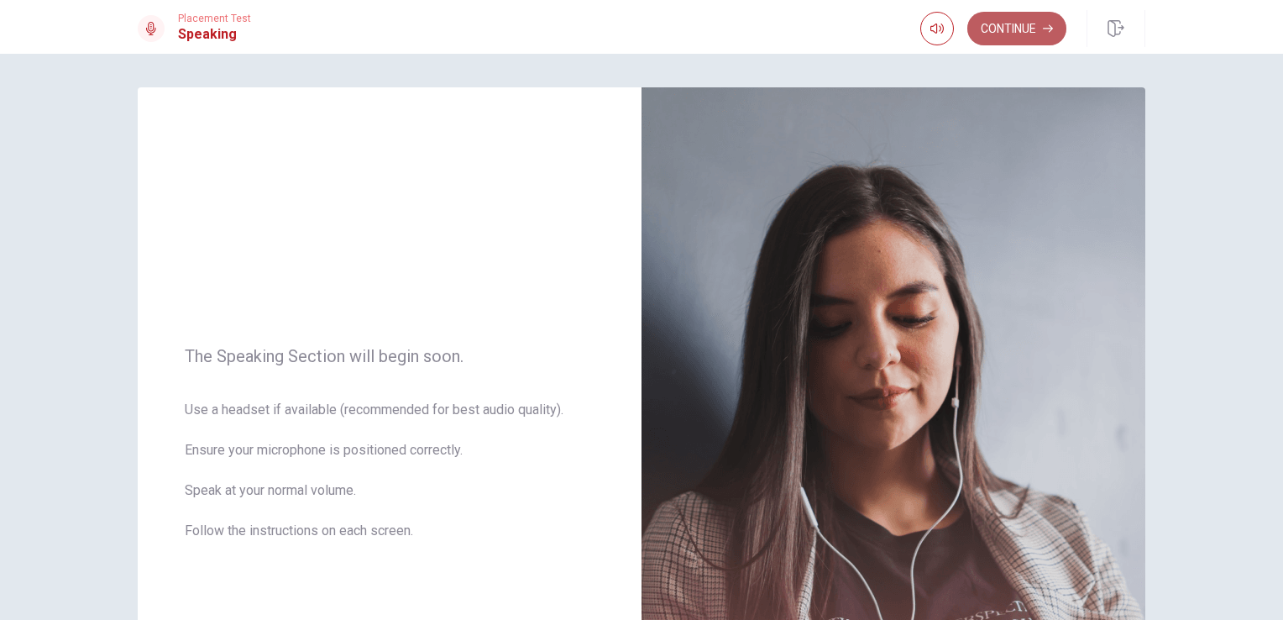
click at [1032, 25] on button "Continue" at bounding box center [1016, 29] width 99 height 34
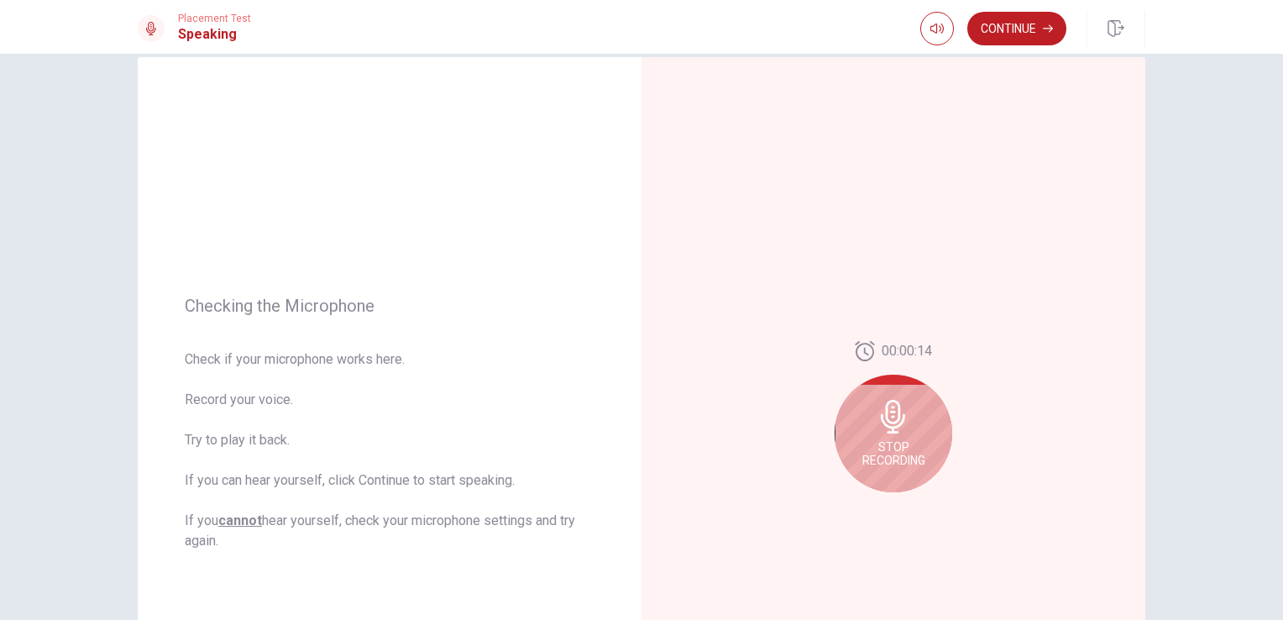
scroll to position [84, 0]
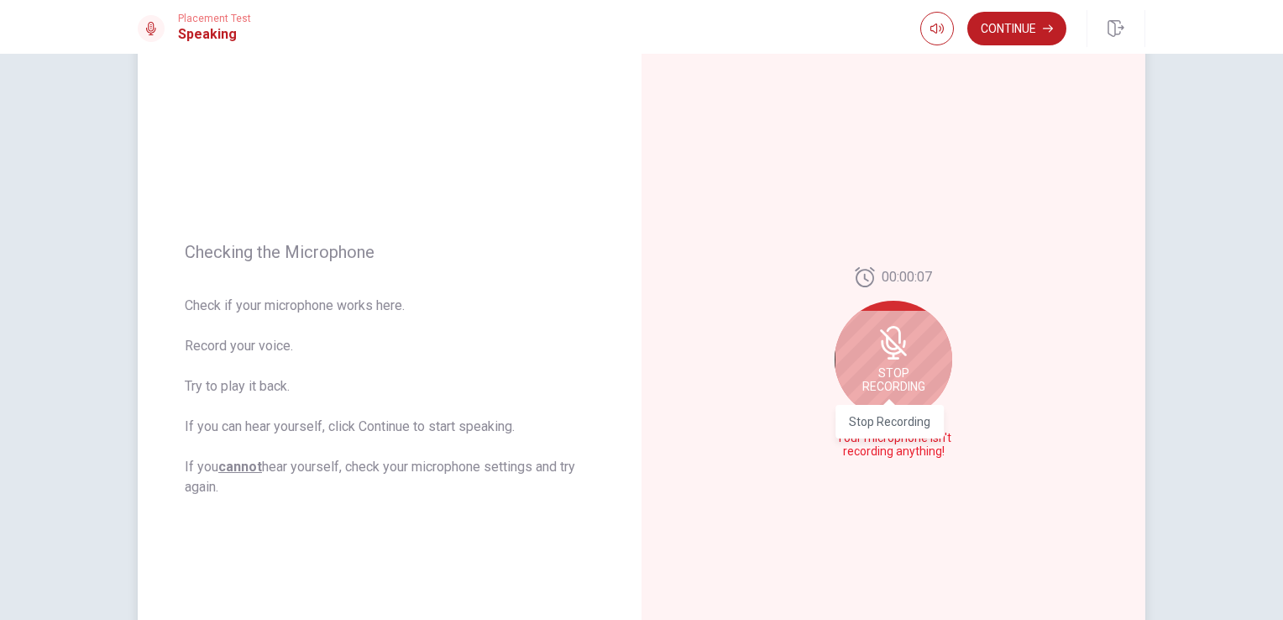
click at [884, 367] on span "Stop Recording" at bounding box center [893, 379] width 63 height 27
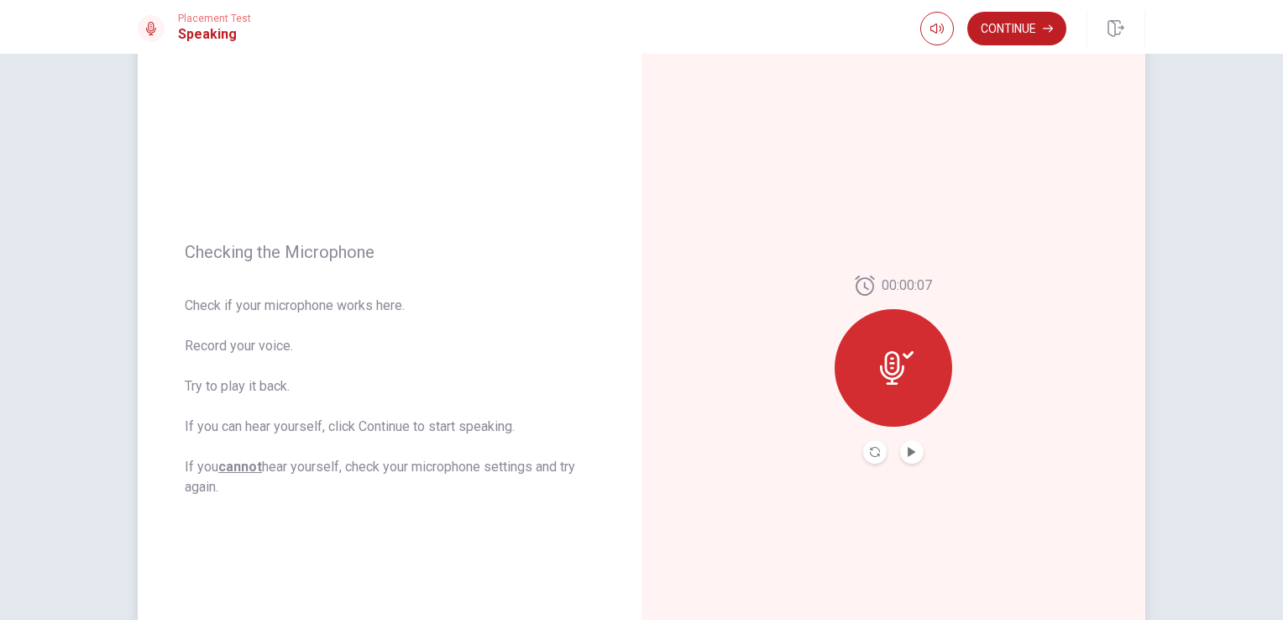
click at [904, 458] on button "Play Audio" at bounding box center [912, 452] width 24 height 24
click at [909, 459] on button "Play Audio" at bounding box center [912, 452] width 24 height 24
click at [897, 361] on icon at bounding box center [897, 368] width 34 height 34
click at [870, 452] on icon "Record Again" at bounding box center [875, 452] width 10 height 10
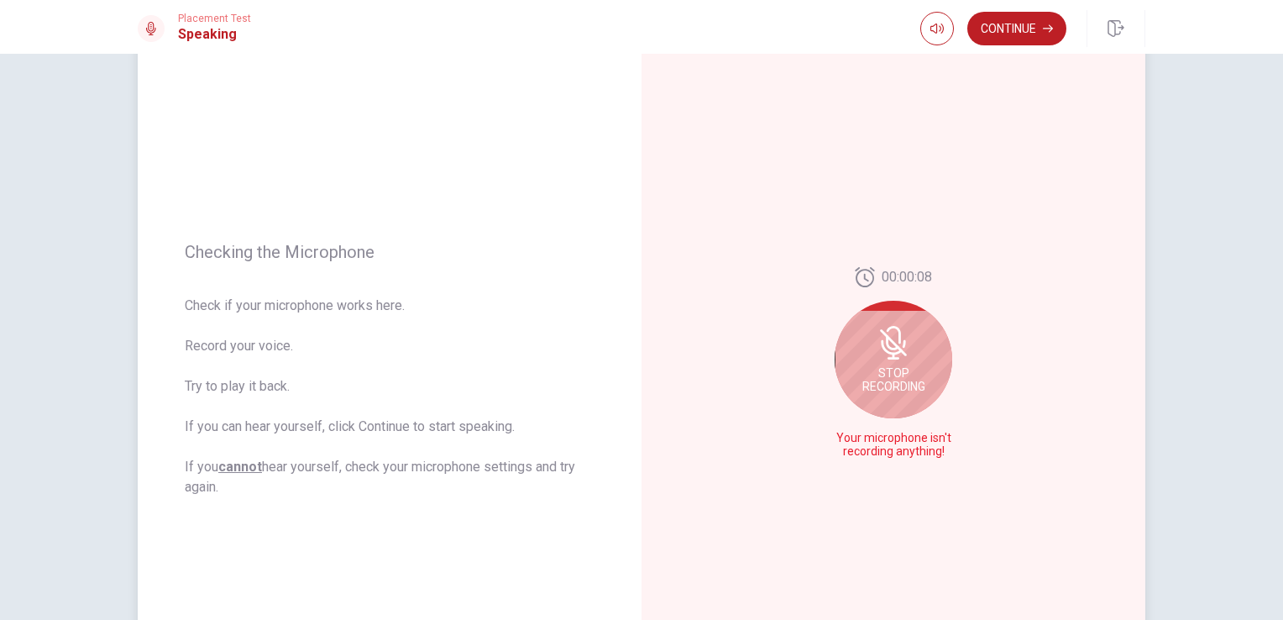
click at [897, 366] on span "Stop Recording" at bounding box center [893, 379] width 63 height 27
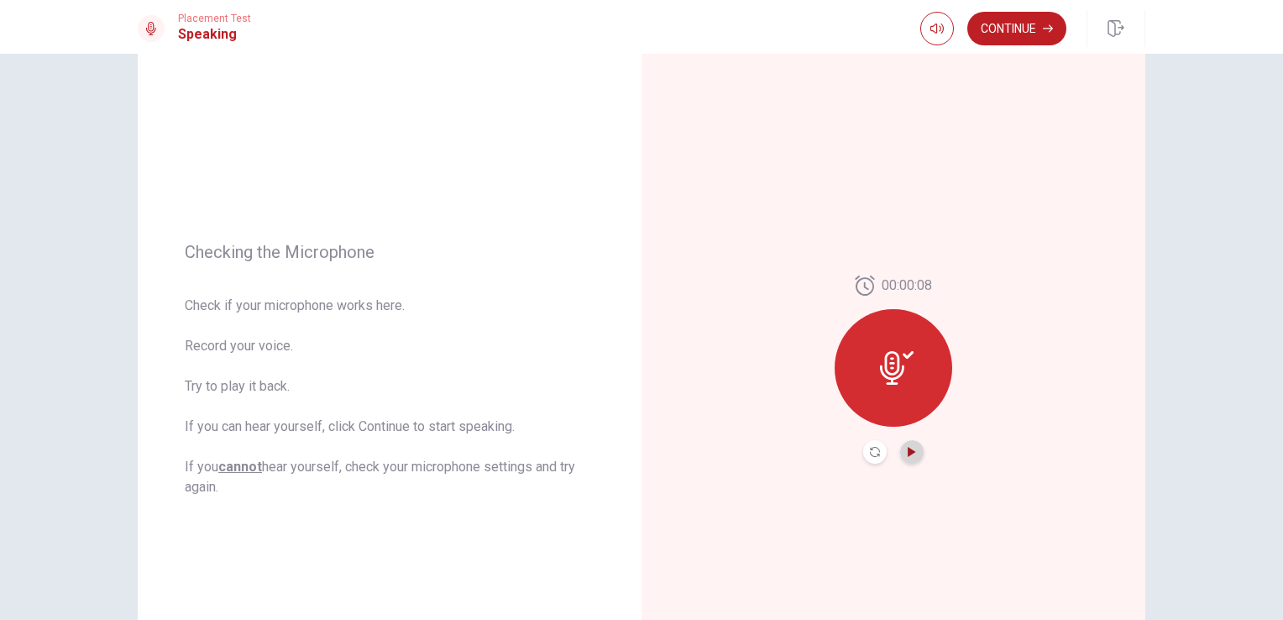
click at [909, 450] on icon "Play Audio" at bounding box center [912, 452] width 8 height 10
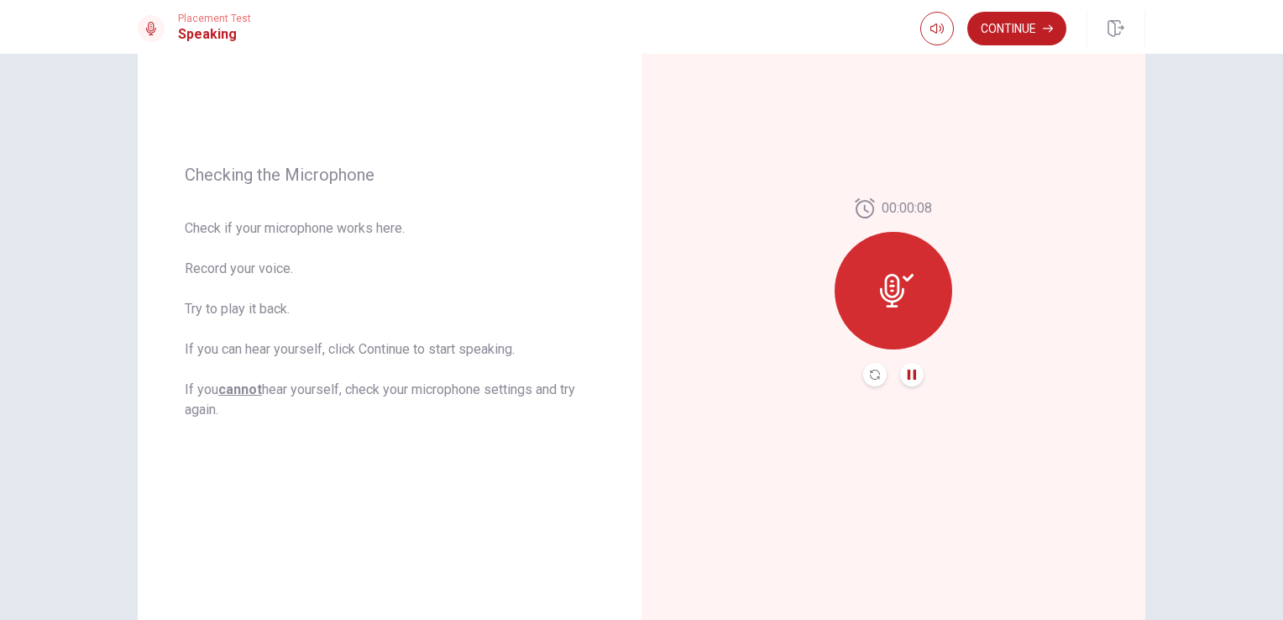
scroll to position [118, 0]
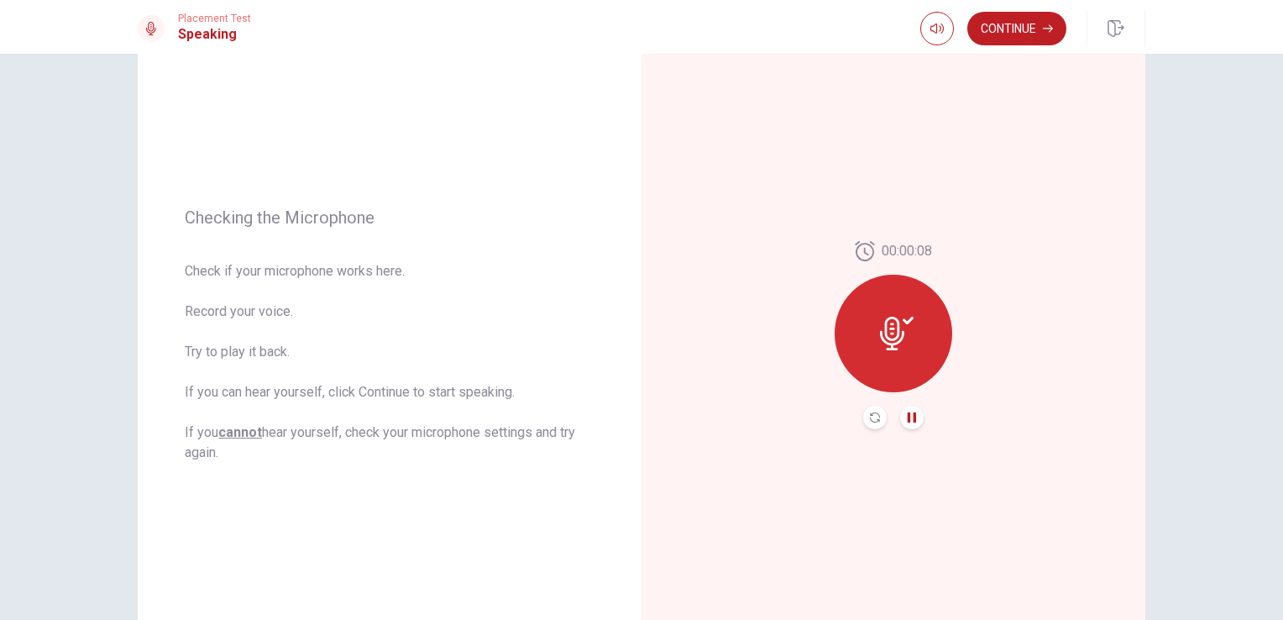
click at [1023, 31] on button "Continue" at bounding box center [1016, 29] width 99 height 34
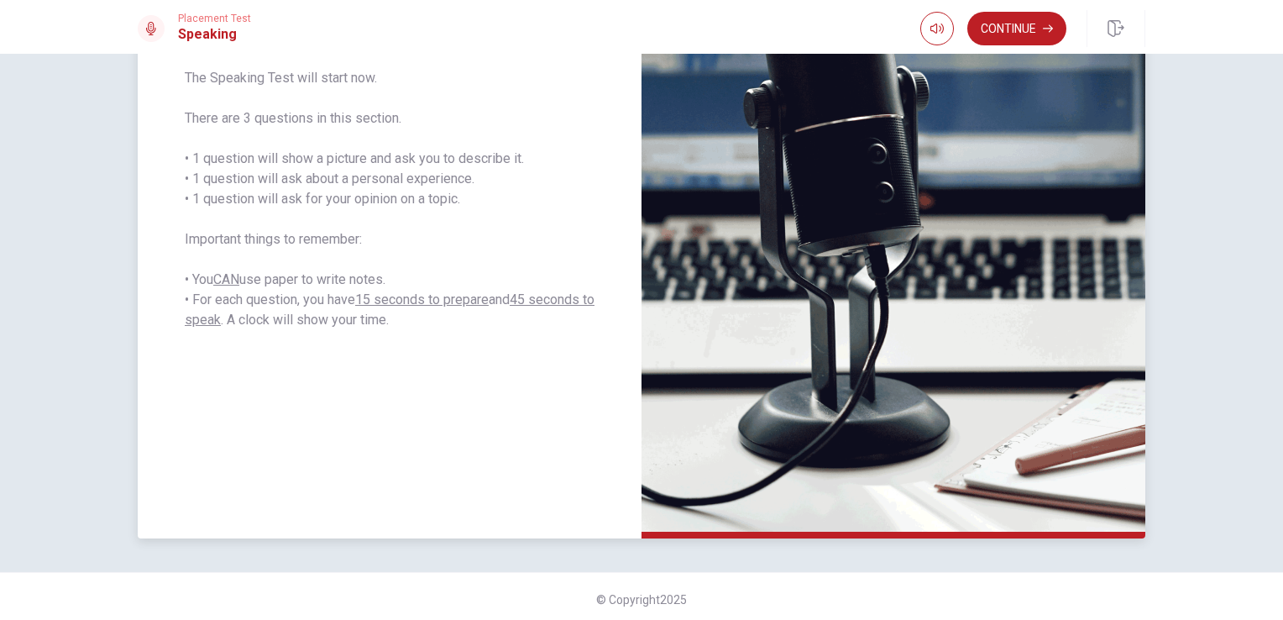
scroll to position [286, 0]
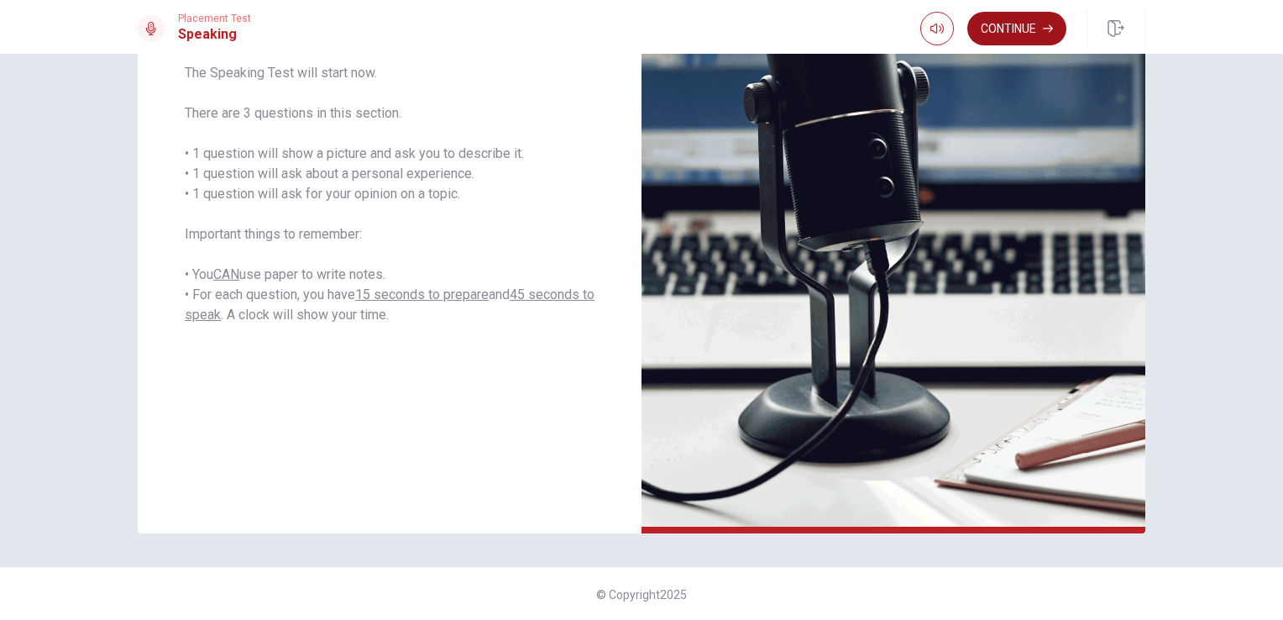
click at [1020, 30] on button "Continue" at bounding box center [1016, 29] width 99 height 34
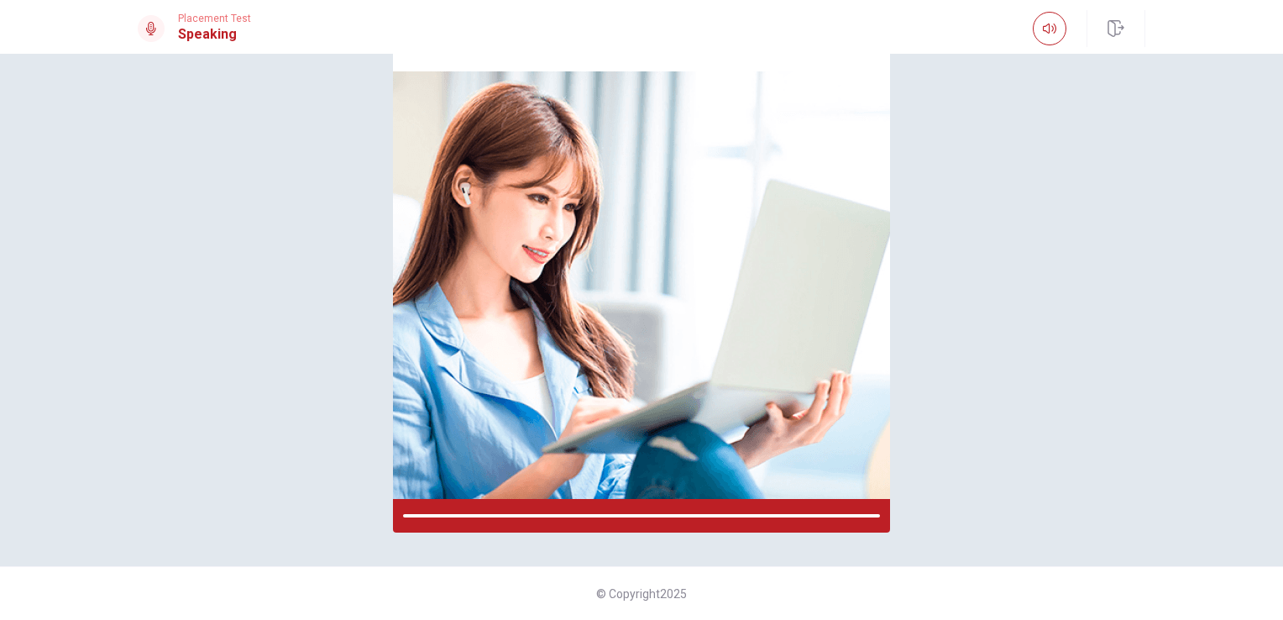
scroll to position [116, 0]
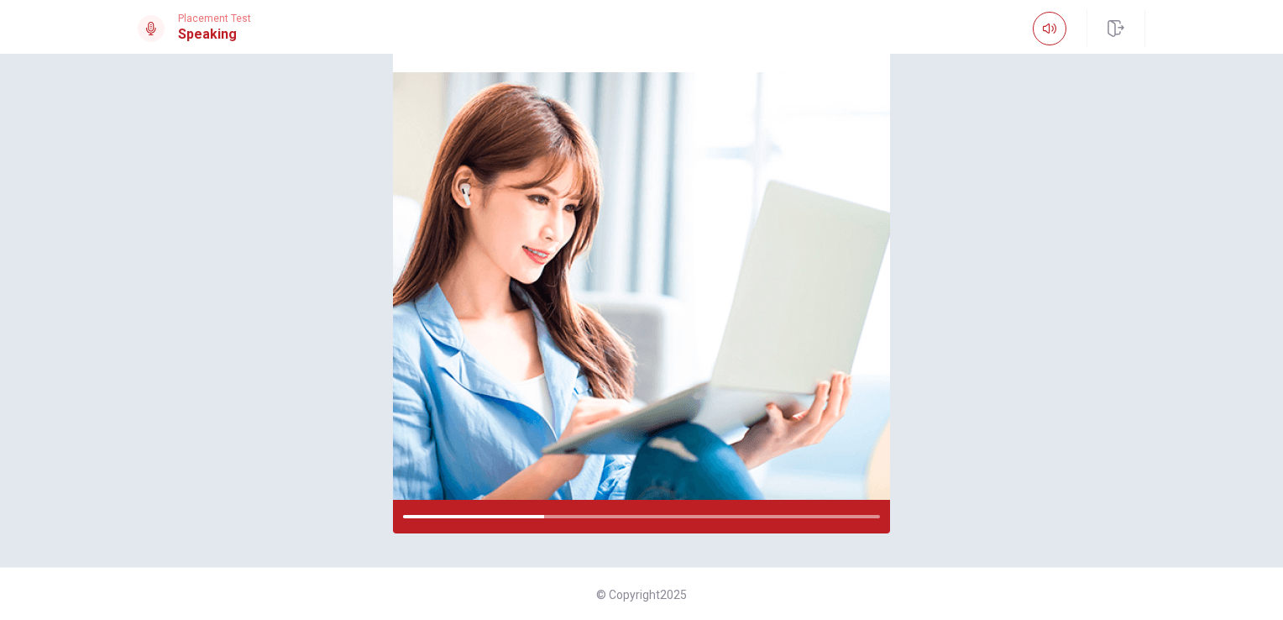
click at [950, 433] on div "Please Listen Carefully" at bounding box center [641, 252] width 1061 height 562
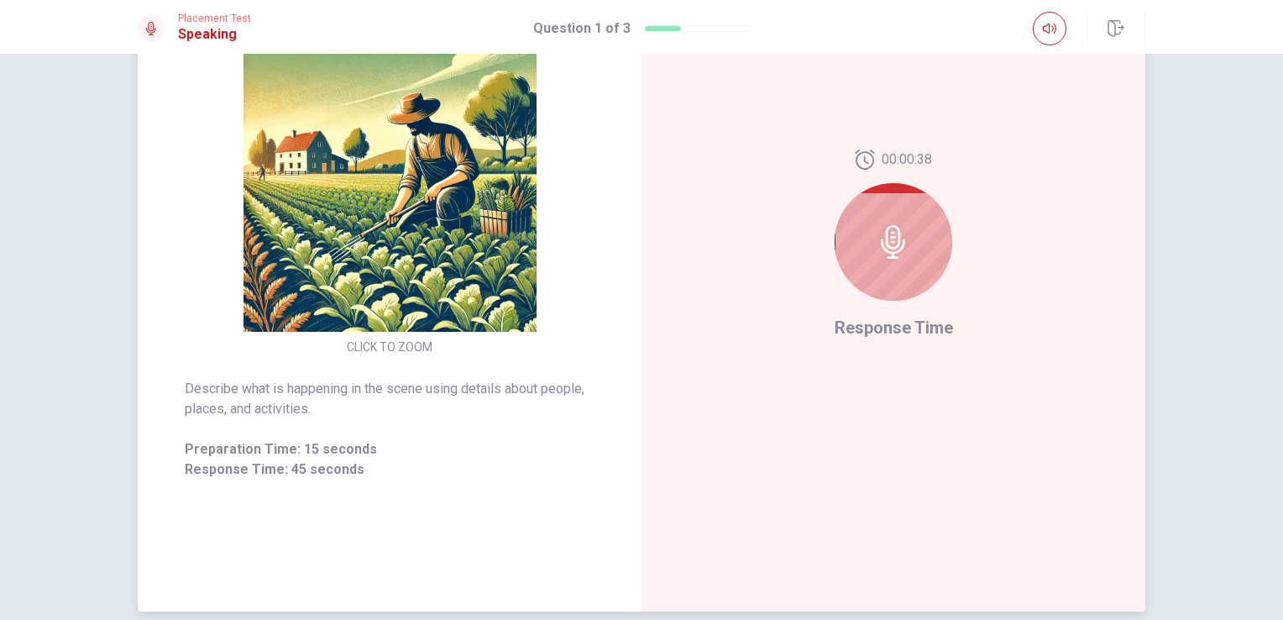
scroll to position [202, 0]
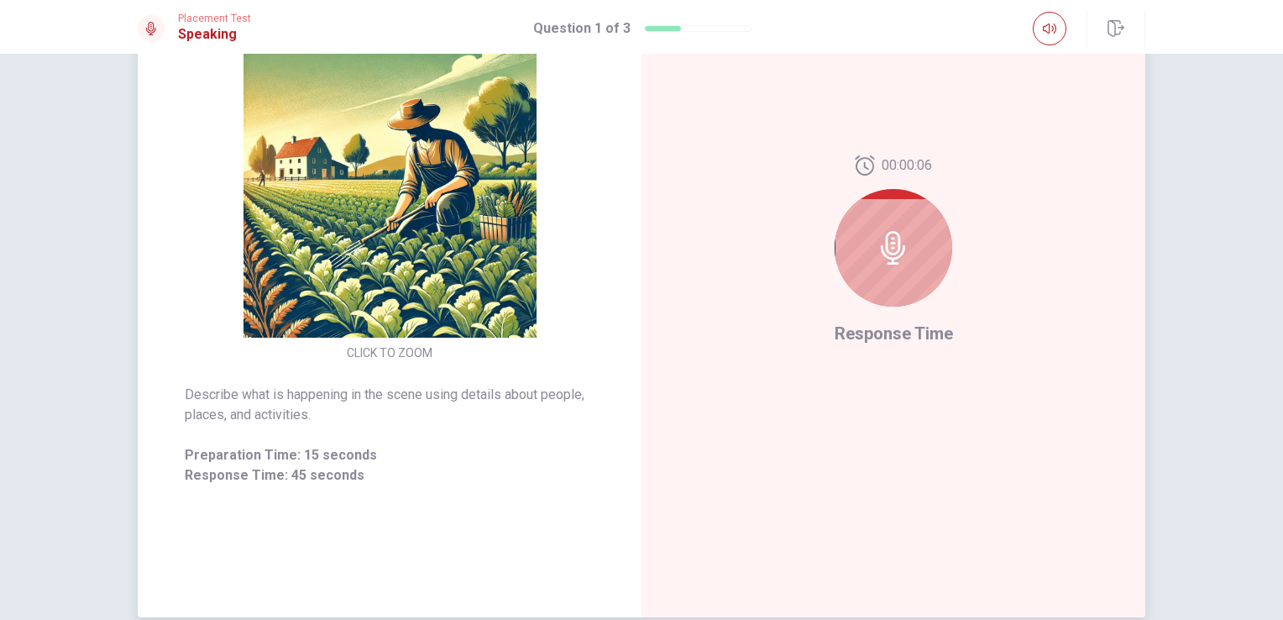
click at [932, 264] on div at bounding box center [894, 248] width 118 height 118
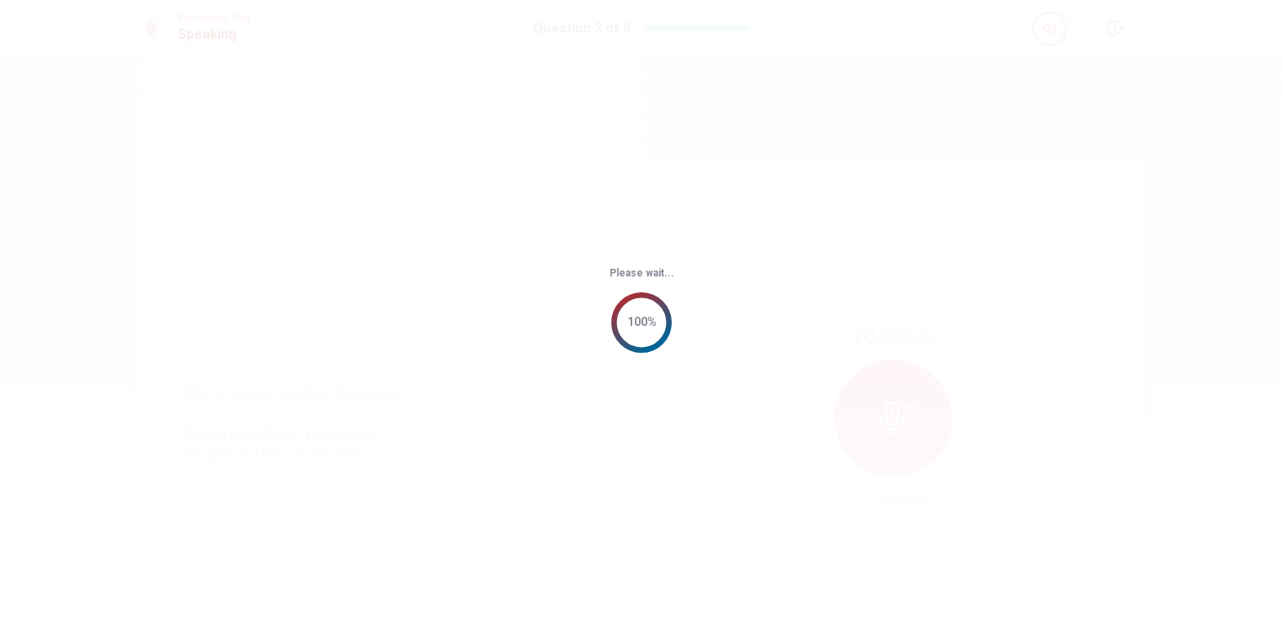
scroll to position [0, 0]
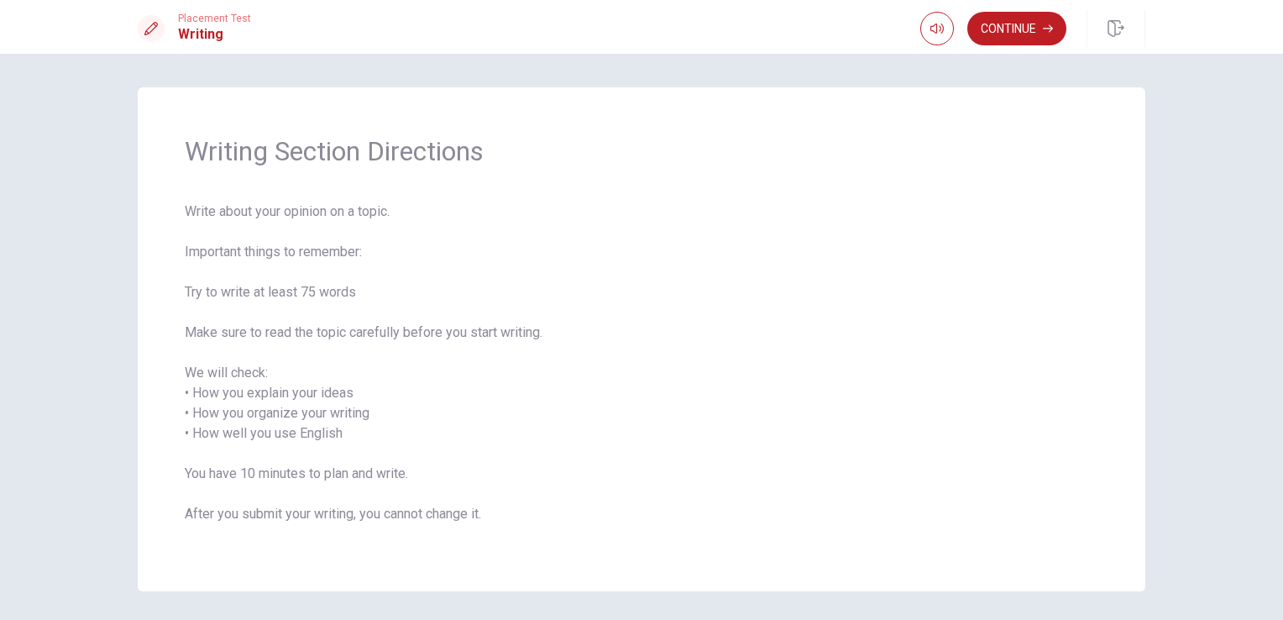
click at [1175, 212] on div "Writing Section Directions Write about your opinion on a topic. Important thing…" at bounding box center [641, 337] width 1283 height 566
click at [1282, 99] on html "This site uses cookies, as explained in our Privacy Policy . If you agree to th…" at bounding box center [641, 310] width 1283 height 620
click at [1049, 38] on button "Continue" at bounding box center [1016, 29] width 99 height 34
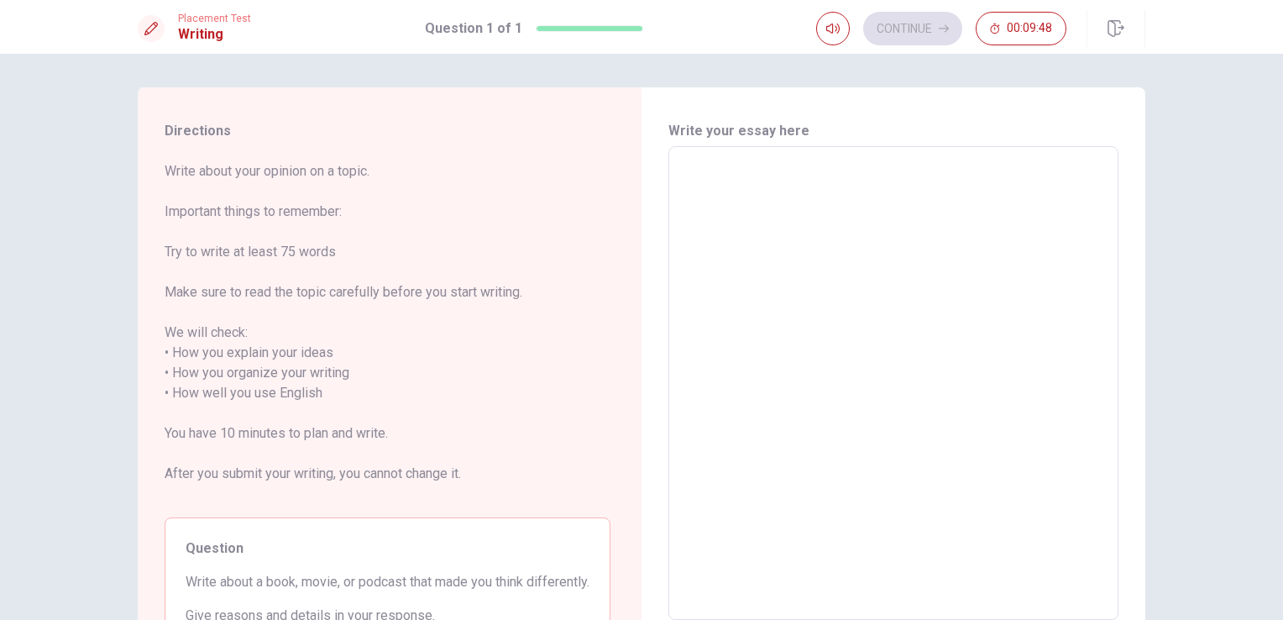
click at [802, 165] on textarea at bounding box center [893, 383] width 427 height 446
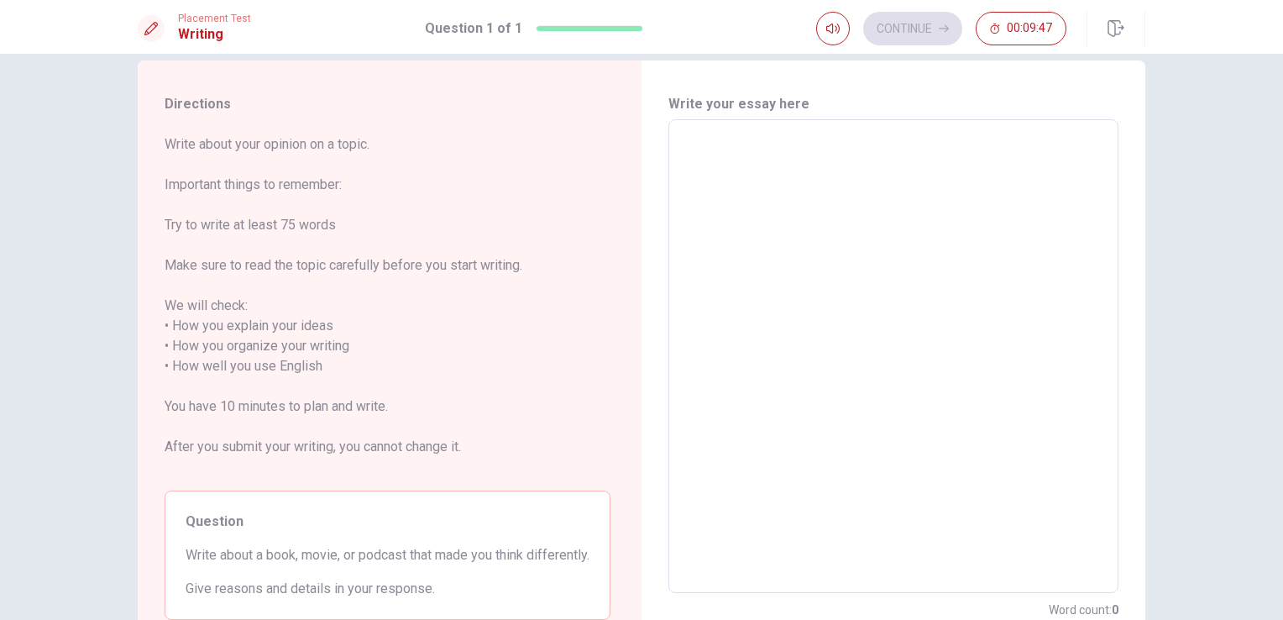
scroll to position [84, 0]
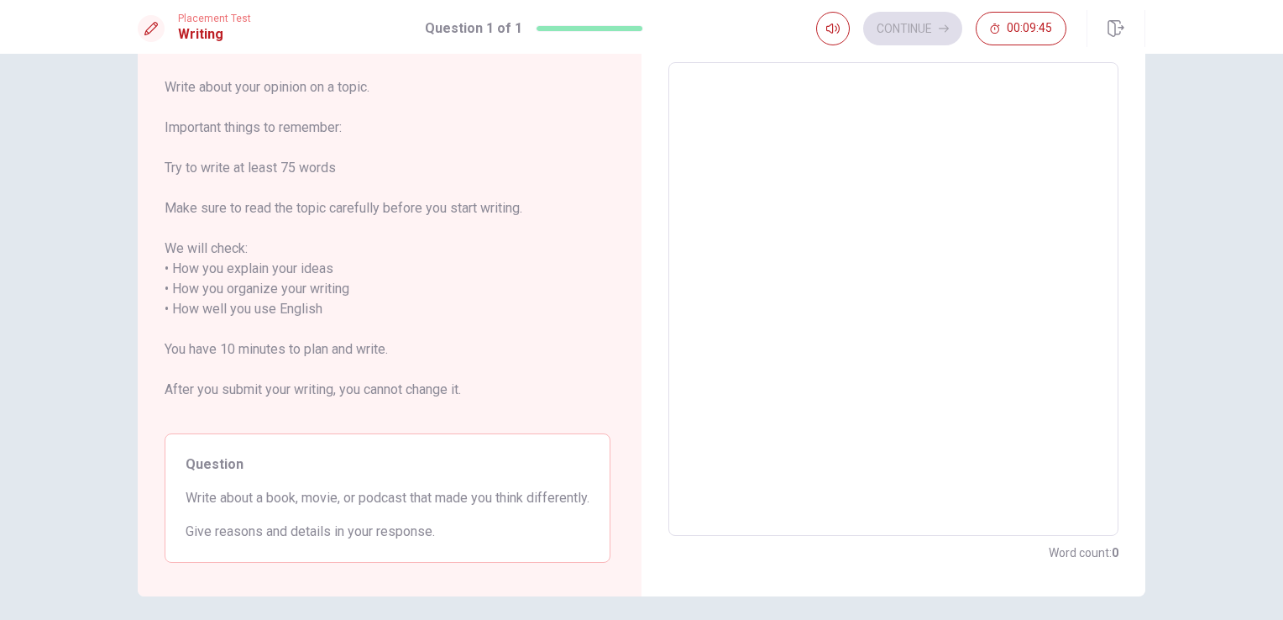
type textarea "M"
type textarea "x"
type textarea "My"
type textarea "x"
type textarea "My"
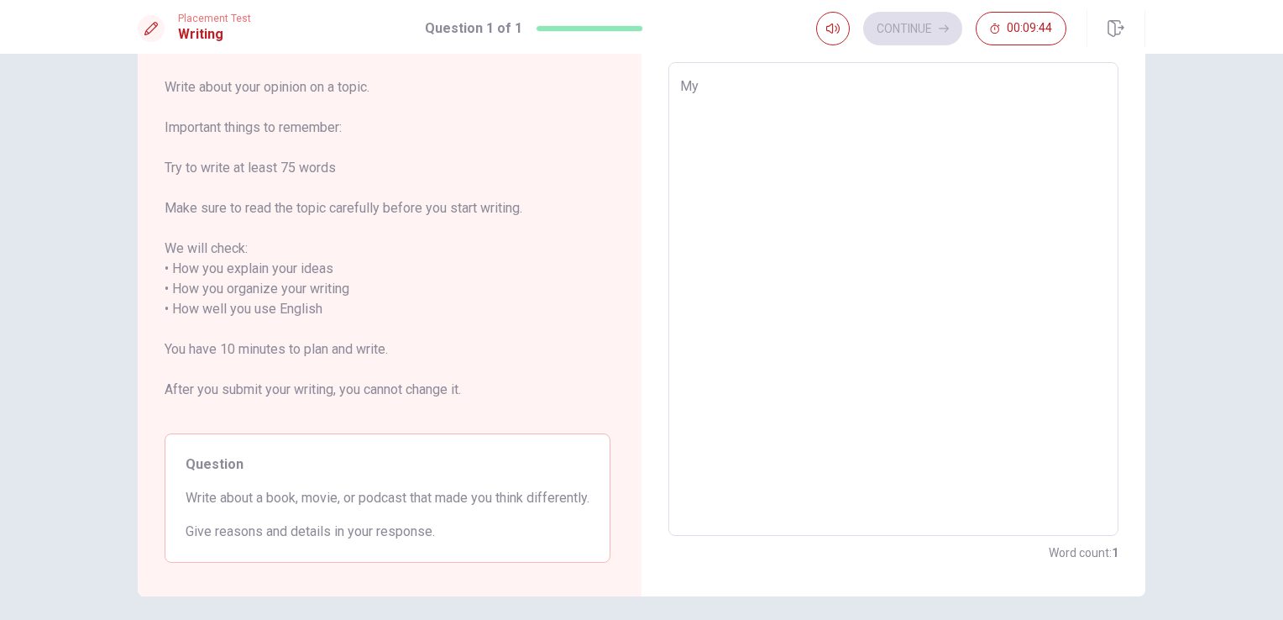
type textarea "x"
type textarea "My f"
type textarea "x"
type textarea "My fa"
type textarea "x"
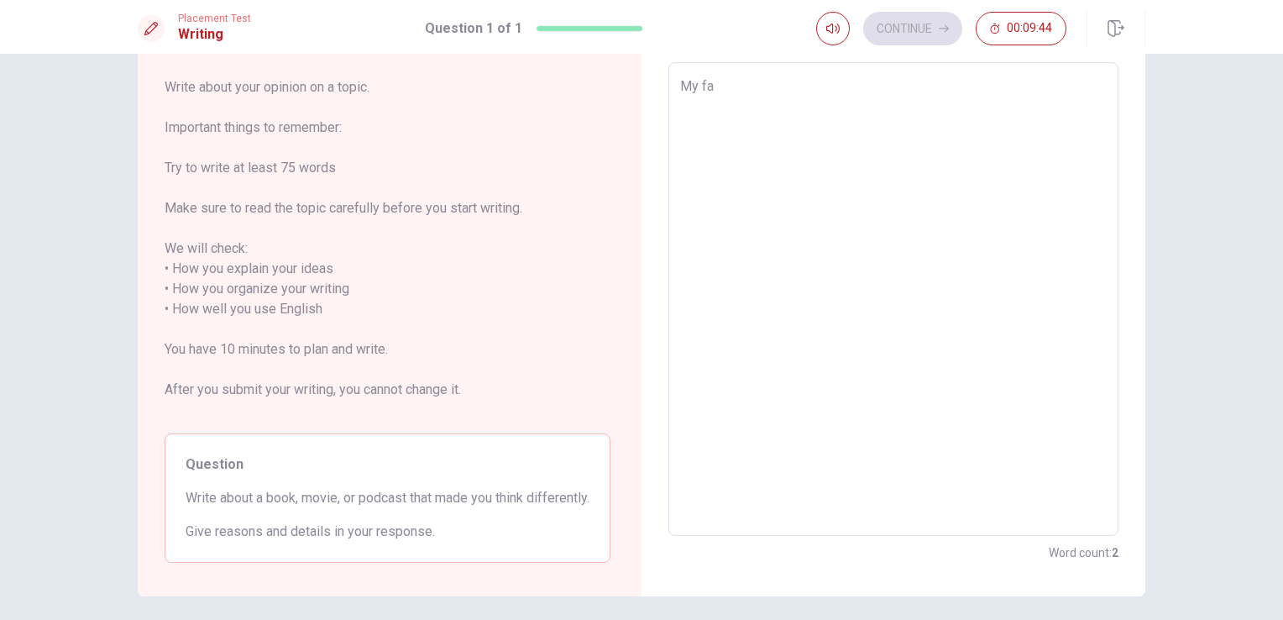
type textarea "My fav"
type textarea "x"
type textarea "My favo"
type textarea "x"
type textarea "My favor"
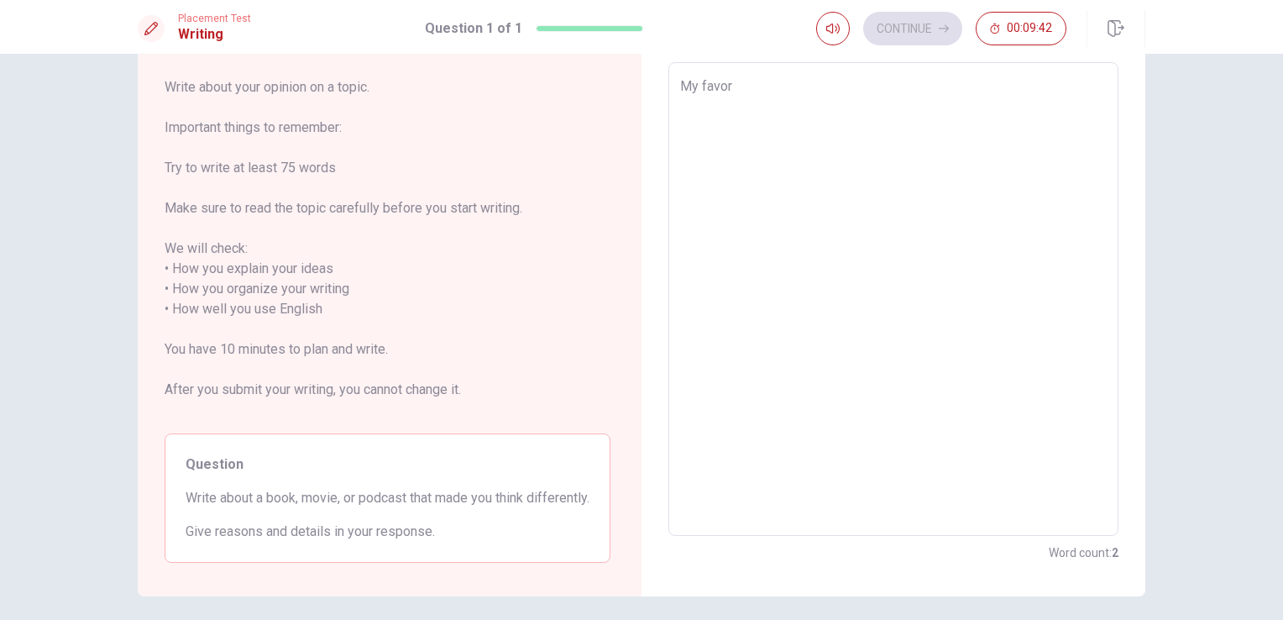
type textarea "x"
type textarea "My favoru"
type textarea "x"
type textarea "My favorut"
type textarea "x"
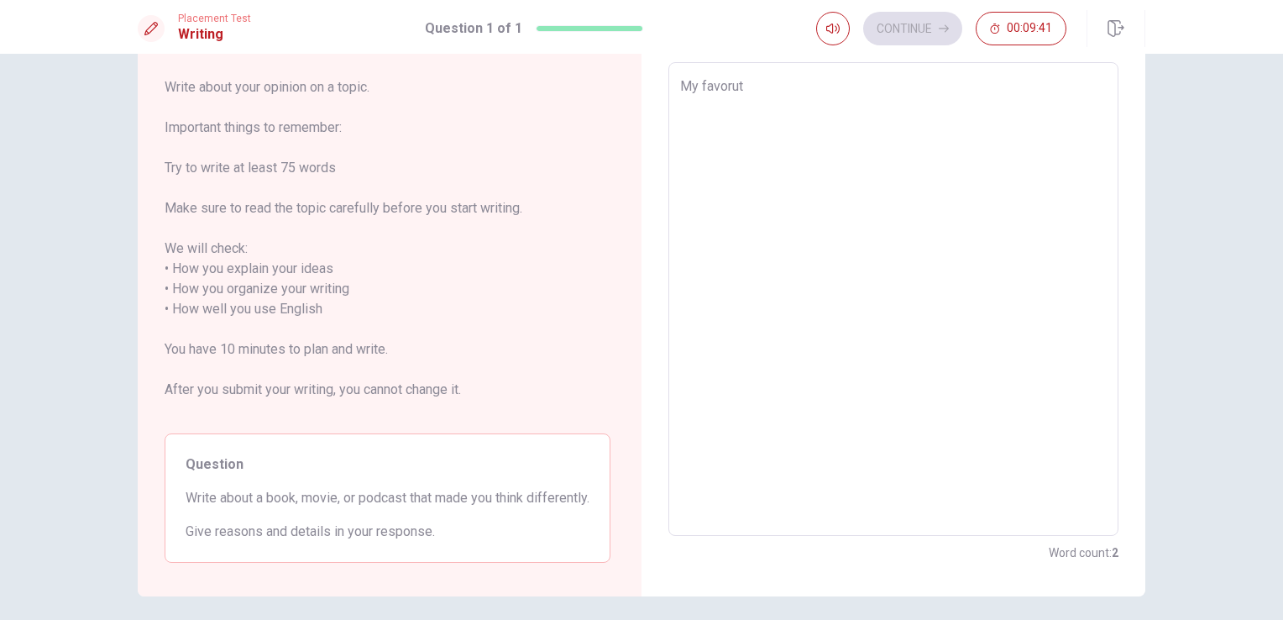
type textarea "My favoru"
type textarea "x"
type textarea "My favor"
type textarea "x"
type textarea "My favori"
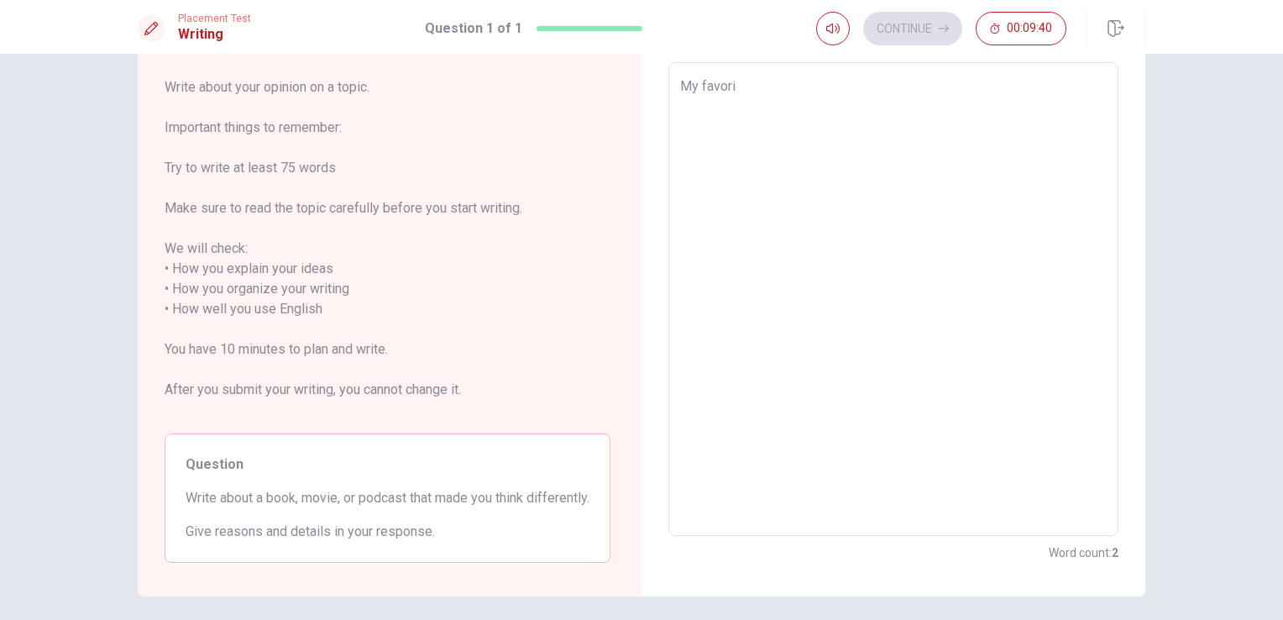
type textarea "x"
type textarea "My favorit"
type textarea "x"
type textarea "My favorite"
type textarea "x"
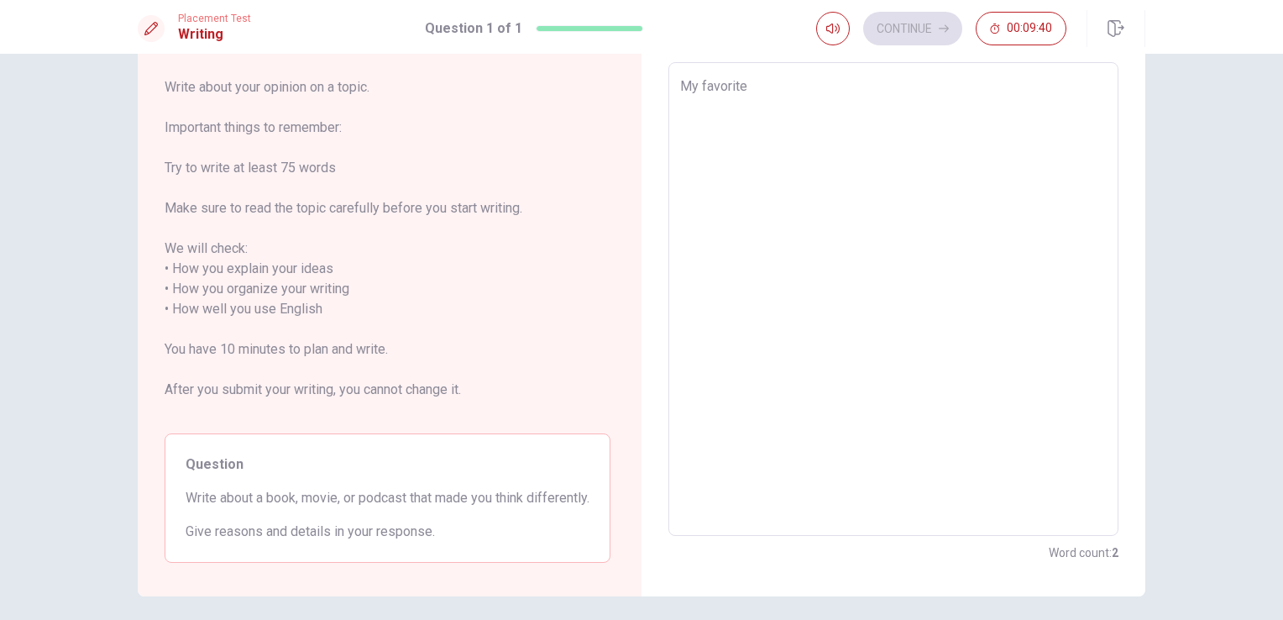
type textarea "My favorite"
type textarea "x"
type textarea "My favorite m"
type textarea "x"
type textarea "My favorite mo"
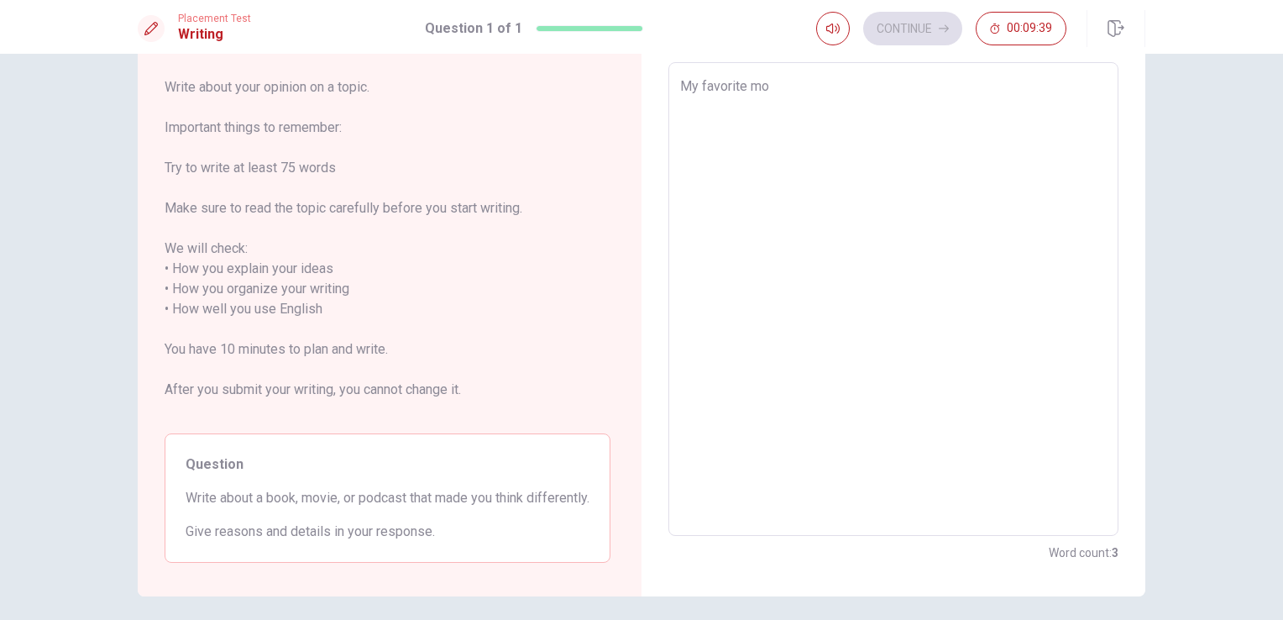
type textarea "x"
type textarea "My favorite mov"
type textarea "x"
type textarea "My favorite movi"
type textarea "x"
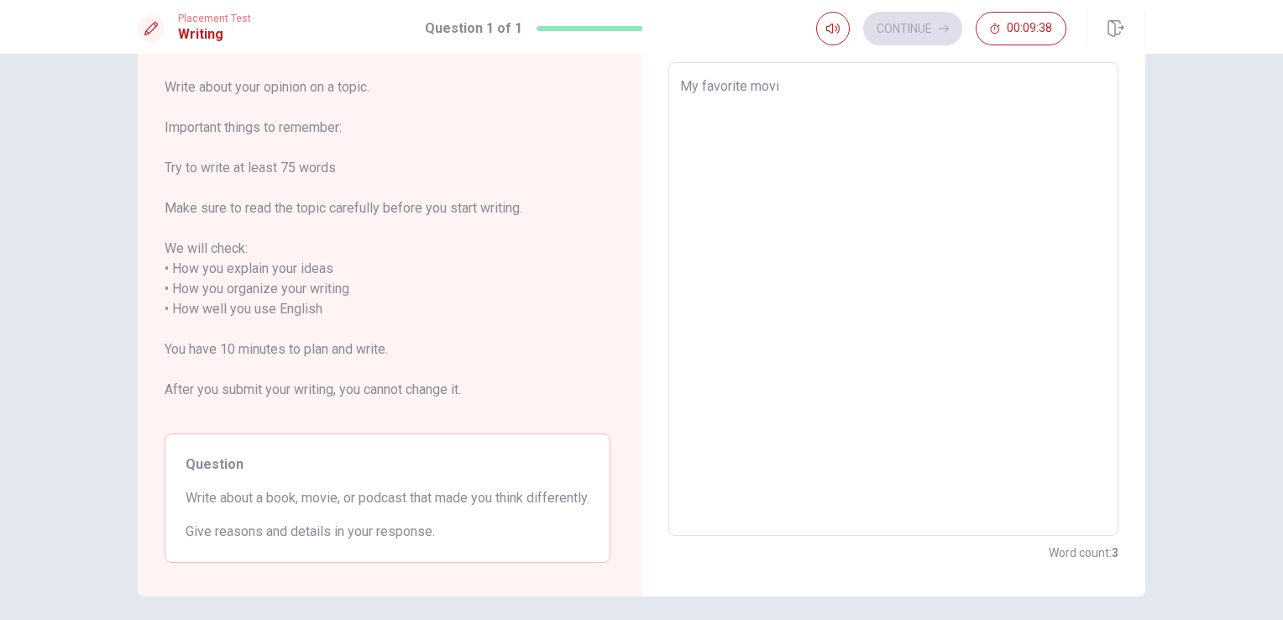
type textarea "My favorite movie"
type textarea "x"
type textarea "My favorite movi"
type textarea "x"
type textarea "My favorite mov"
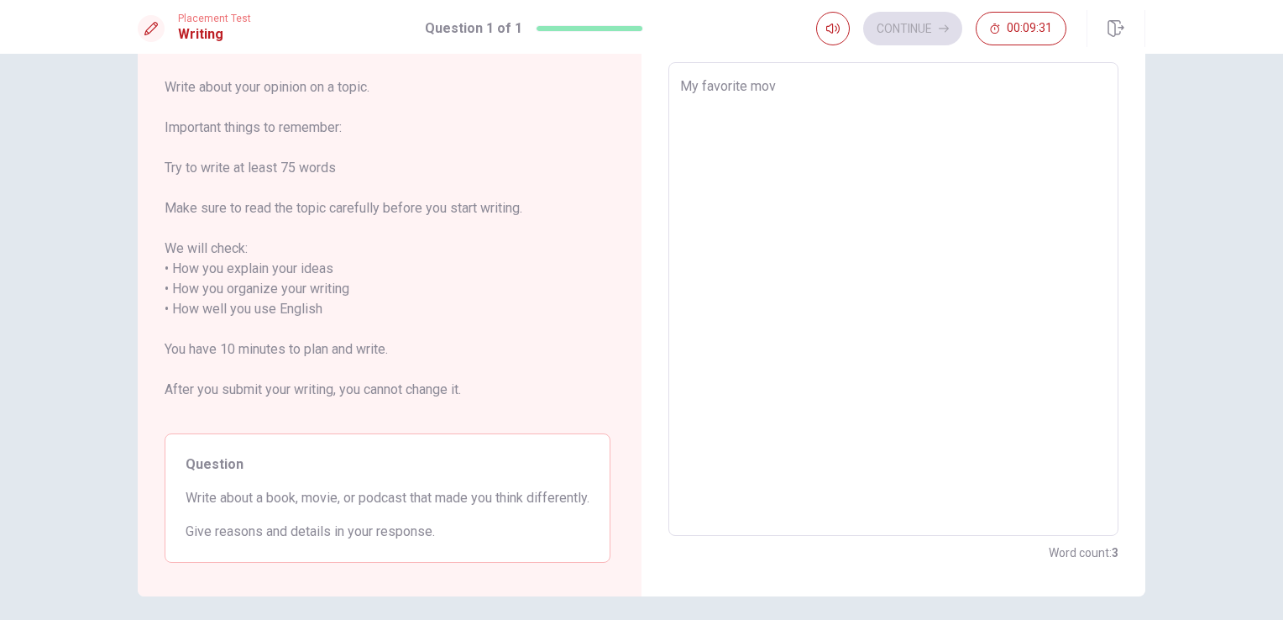
type textarea "x"
type textarea "My favorite mo"
type textarea "x"
type textarea "My favorite m"
type textarea "x"
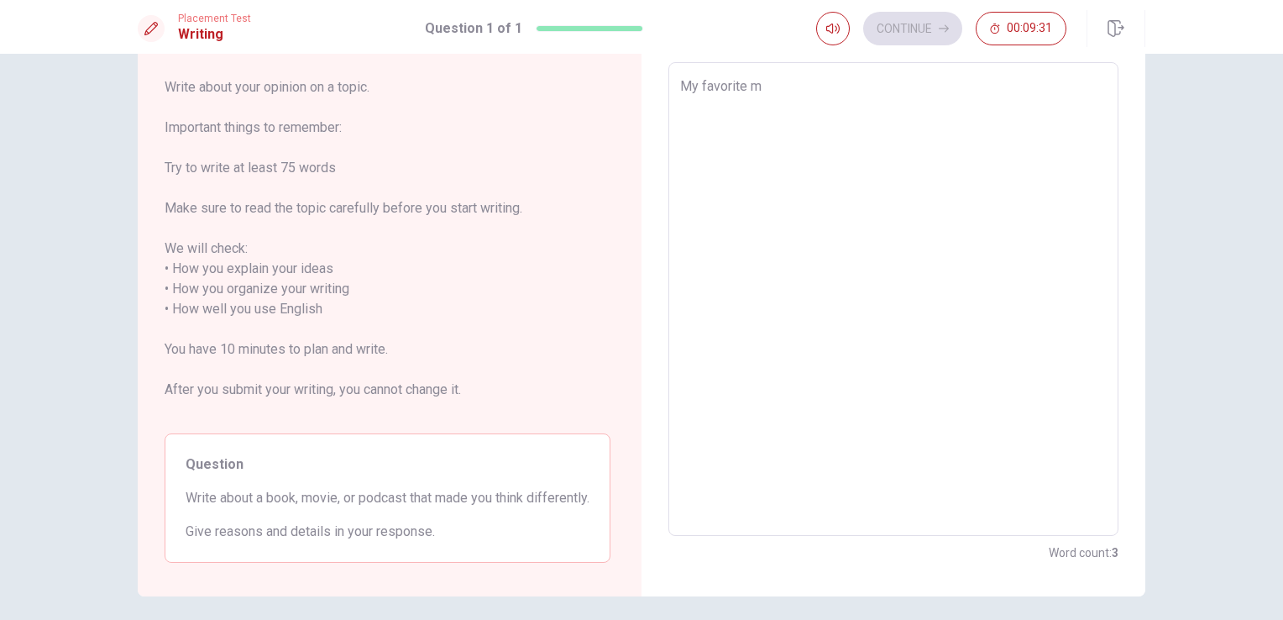
type textarea "My favorite"
type textarea "x"
type textarea "My favorite b"
type textarea "x"
type textarea "My favorite bo"
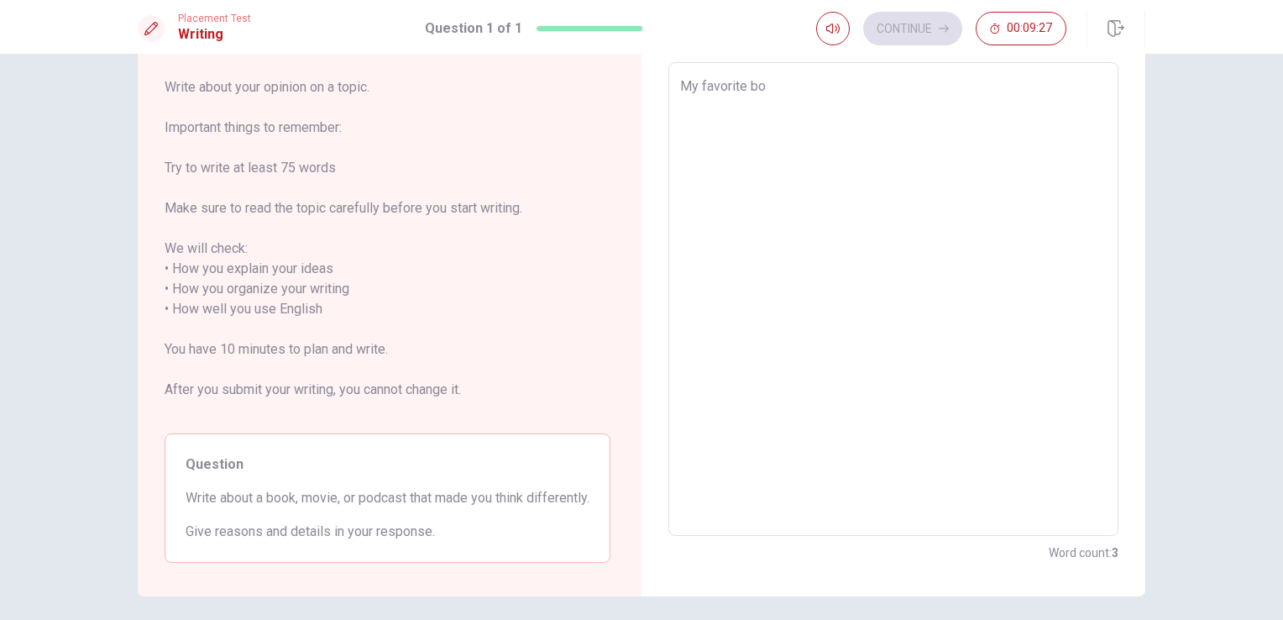
type textarea "x"
type textarea "My favorite boo"
type textarea "x"
type textarea "My favorite book"
type textarea "x"
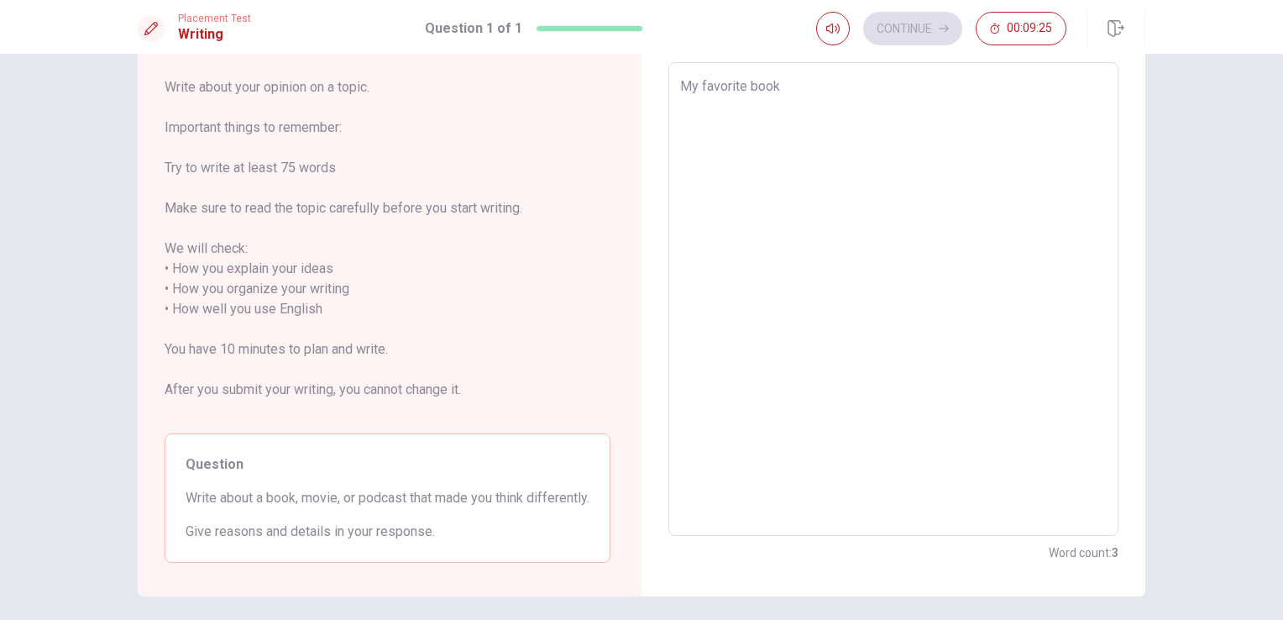
type textarea "My favorite book"
type textarea "x"
type textarea "My favorite book i"
type textarea "x"
type textarea "My favorite book is"
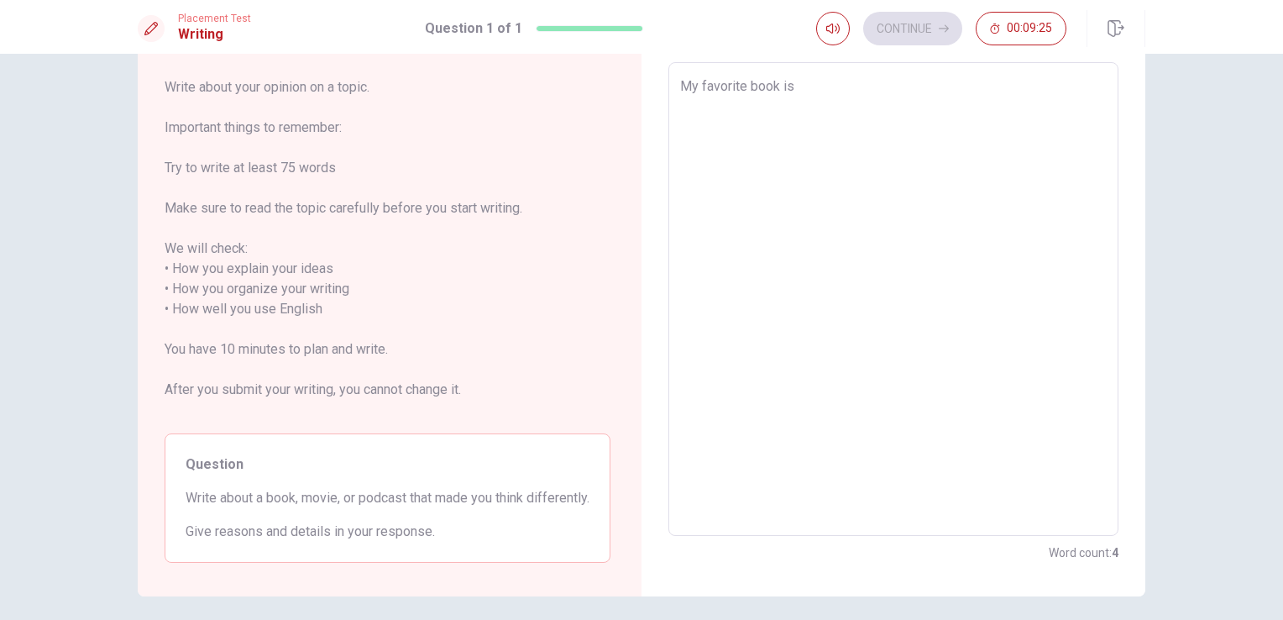
type textarea "x"
type textarea "My favorite book is"
type textarea "x"
type textarea "My favorite book is ""
type textarea "x"
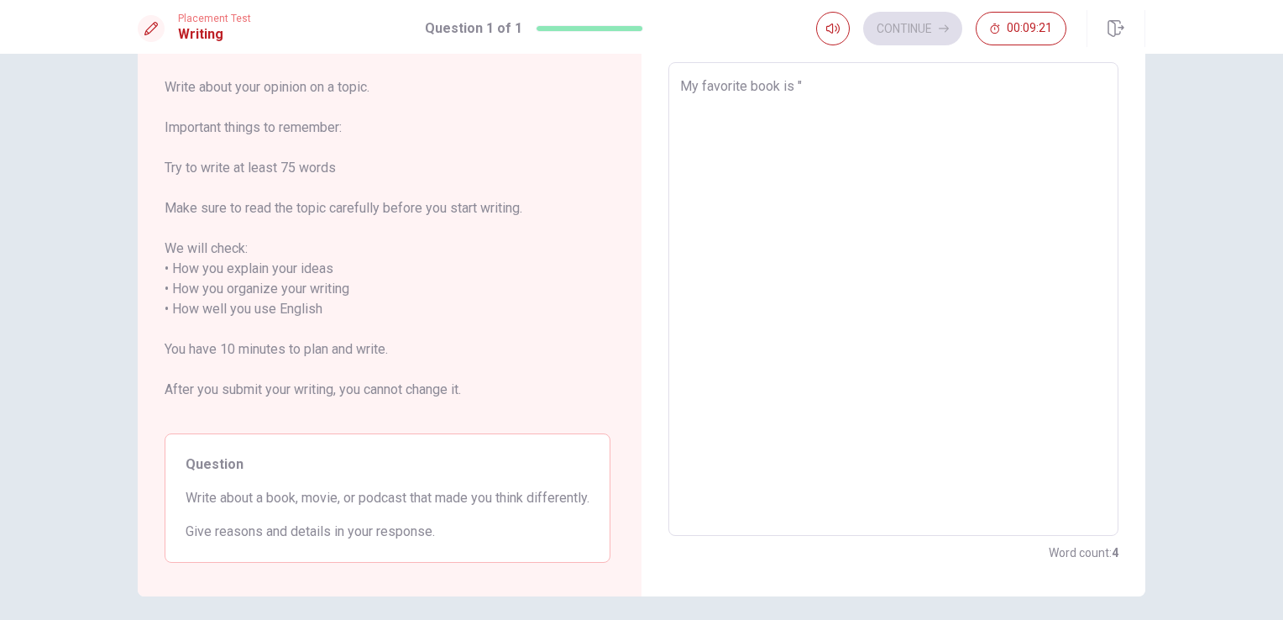
type textarea "My favorite book is ""
type textarea "x"
type textarea "My favorite book is " L"
type textarea "x"
type textarea "My favorite book is " L""
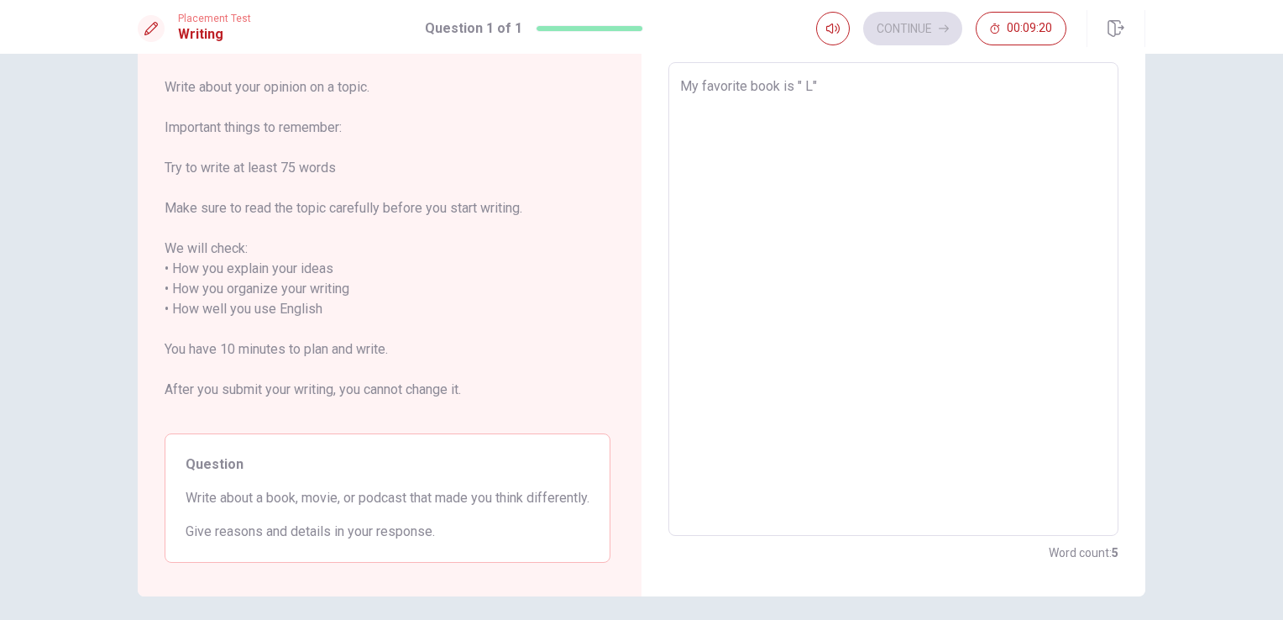
type textarea "x"
type textarea "My favorite book is " L"
type textarea "x"
type textarea "My favorite book is " L'"
type textarea "x"
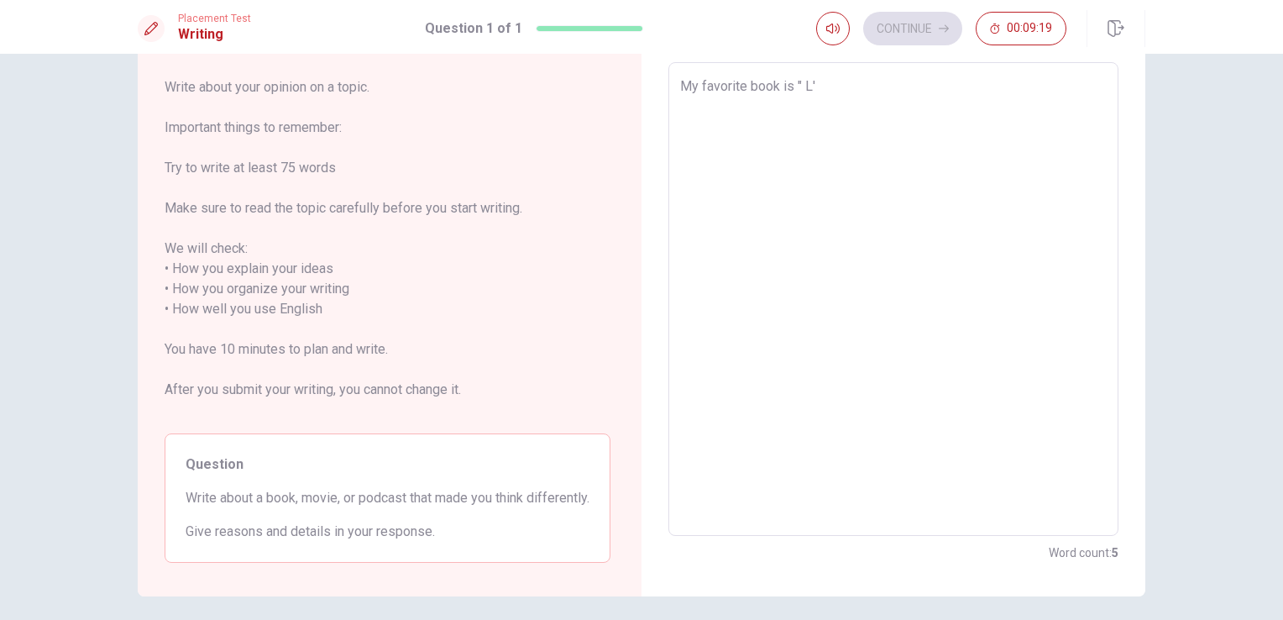
type textarea "My favorite book is " L'A"
type textarea "x"
type textarea "My favorite book is " L'Ar"
type textarea "x"
type textarea "My favorite book is " L'Ara"
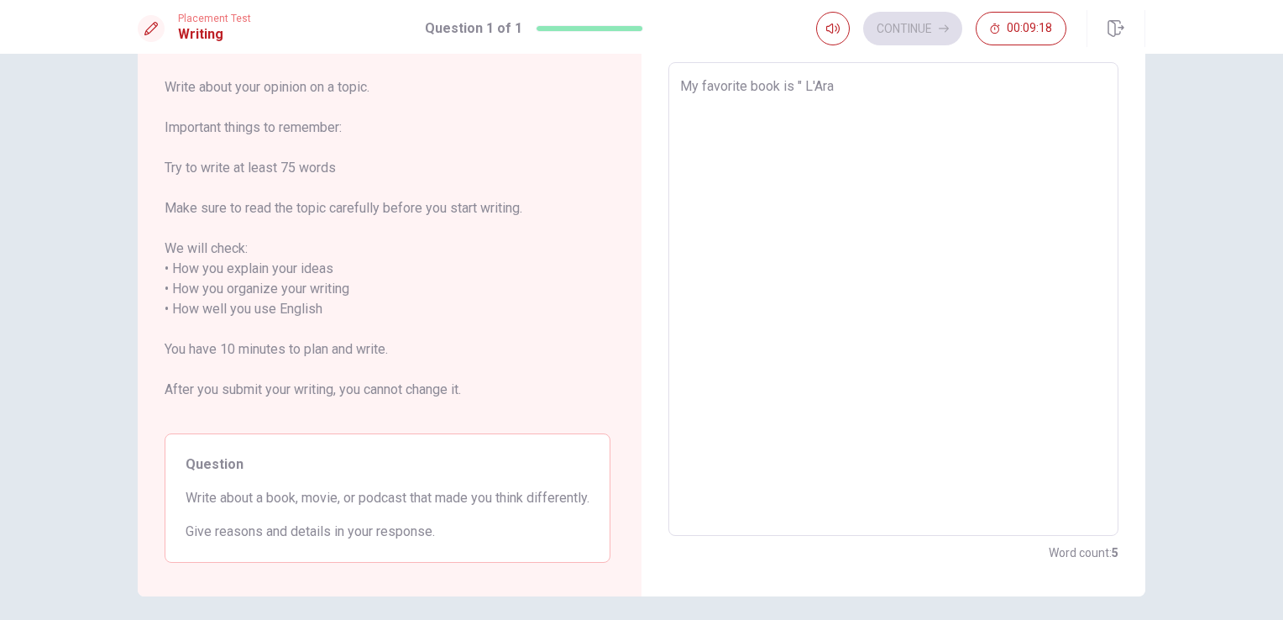
type textarea "x"
type textarea "My favorite book is " L'Arab"
type textarea "x"
type textarea "My favorite book is " L'Arabe"
type textarea "x"
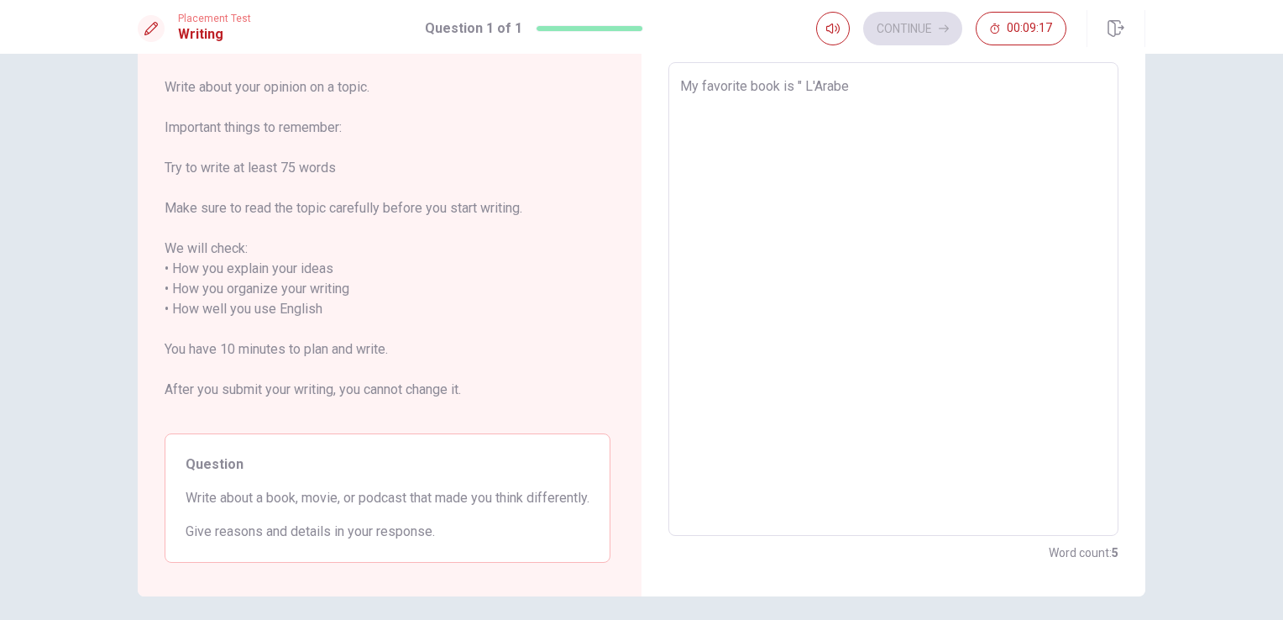
type textarea "My favorite book is " L'Arabe"
type textarea "x"
type textarea "My favorite book is " L'Arabe d"
type textarea "x"
type textarea "My favorite book is " L'Arabe du"
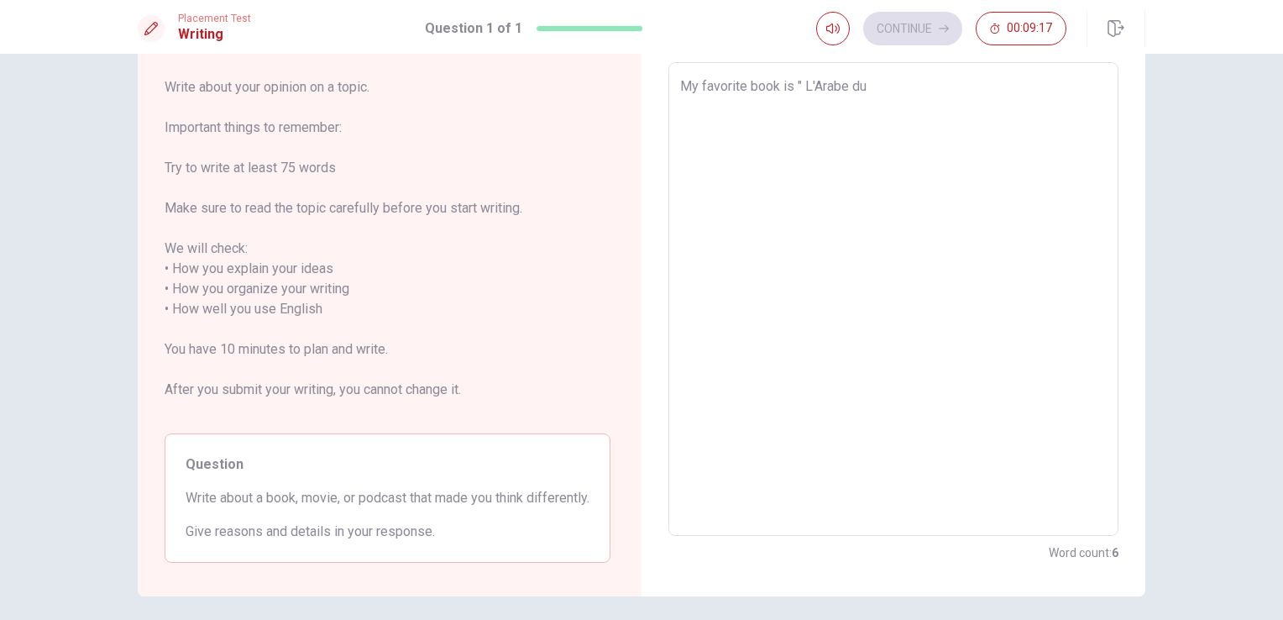
type textarea "x"
type textarea "My favorite book is " L'Arabe du"
type textarea "x"
type textarea "My favorite book is " L'Arabe du f"
type textarea "x"
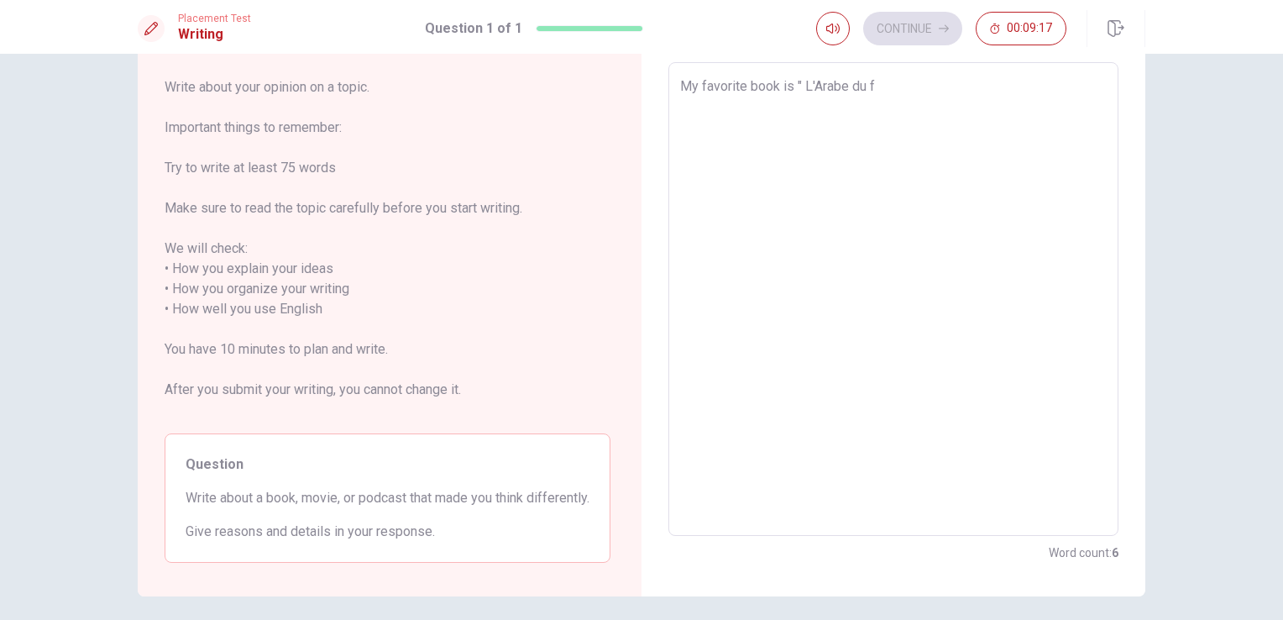
type textarea "My favorite book is " L'Arabe [PERSON_NAME]"
type textarea "x"
type textarea "My favorite book is " L'Arabe du fut"
type textarea "x"
type textarea "My favorite book is " L'Arabe du futu"
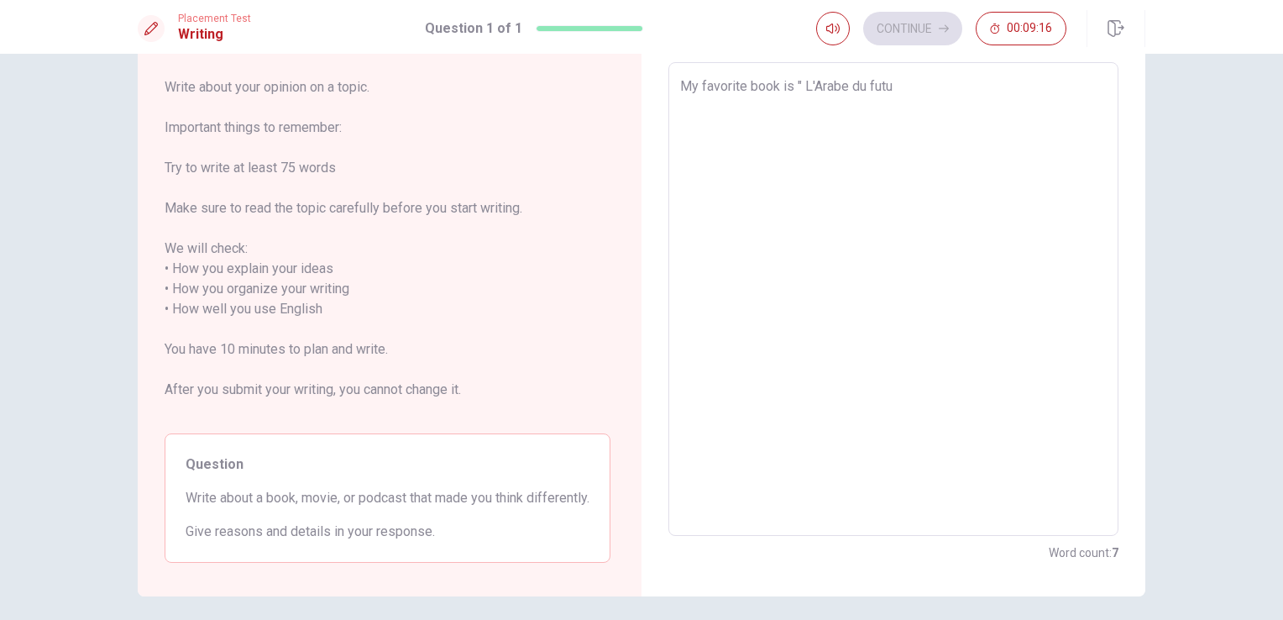
type textarea "x"
type textarea "My favorite book is " L'Arabe du futur"
type textarea "x"
type textarea "My favorite book is " L'Arabe du futur""
type textarea "x"
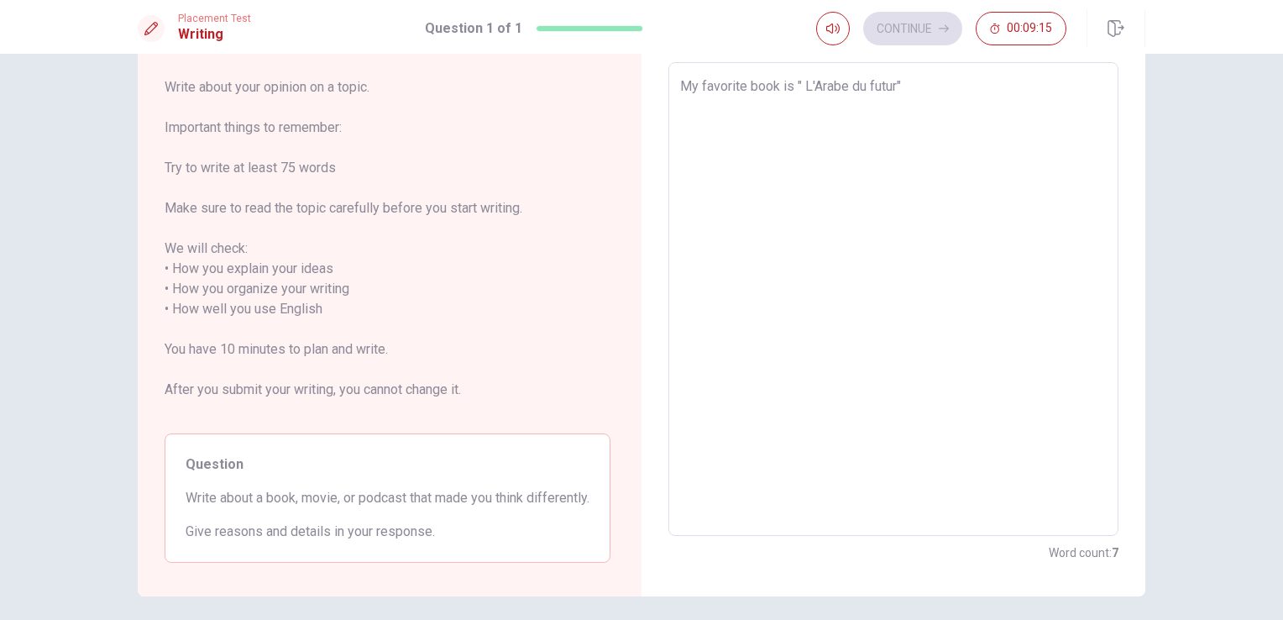
type textarea "My favorite book is " L'Arabe du futur""
type textarea "x"
type textarea "My favorite book is " L'Arabe du futur" b"
type textarea "x"
type textarea "My favorite book is " L'Arabe du futur" by"
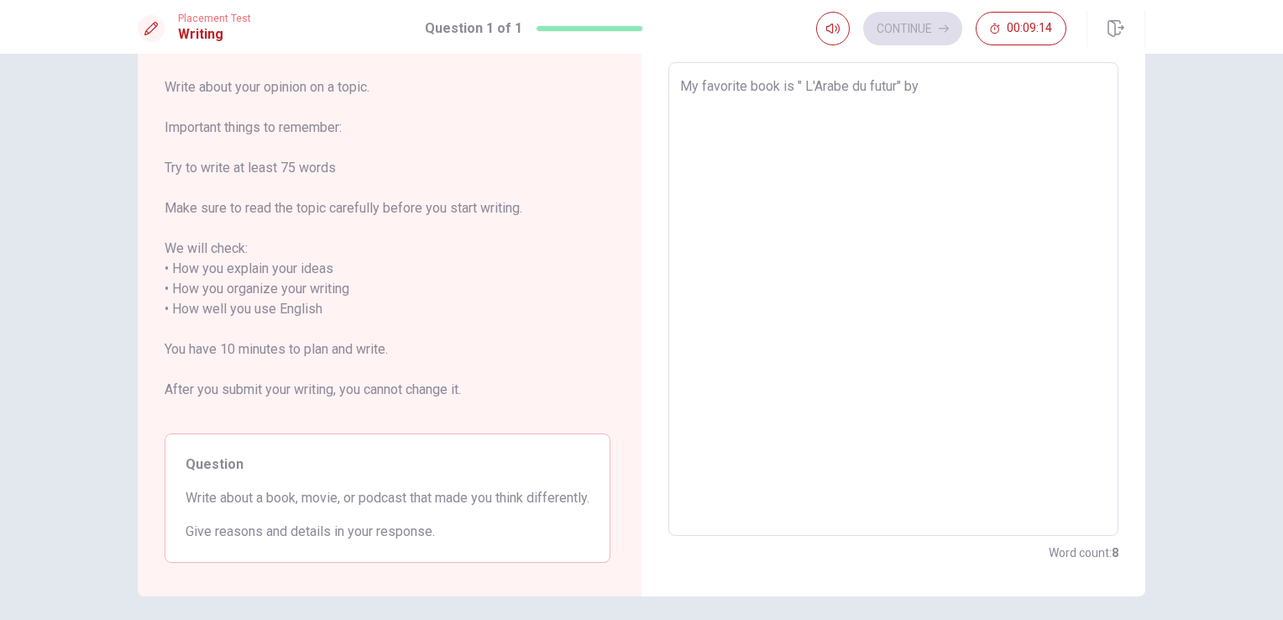
type textarea "x"
type textarea "My favorite book is " L'Arabe du futur" by"
type textarea "x"
type textarea "My favorite book is " L'Arabe du futur" by r"
type textarea "x"
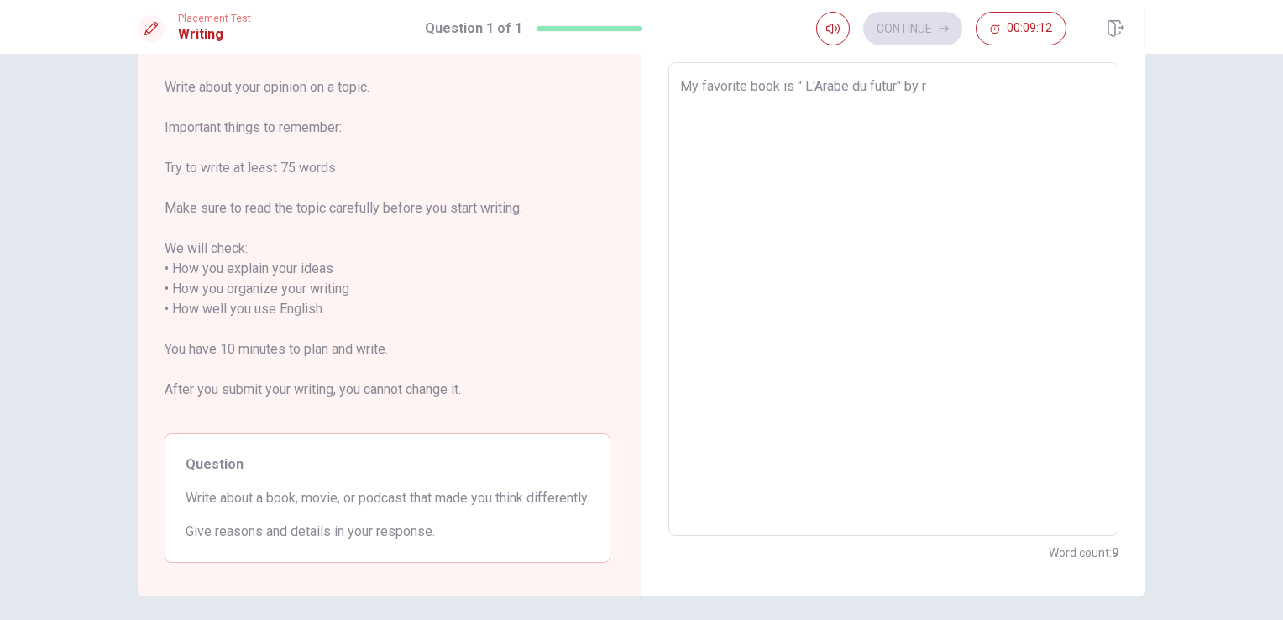
type textarea "My favorite book is " L'Arabe du futur" by r$"
type textarea "x"
type textarea "My favorite book is " L'Arabe du futur" by r$"
type textarea "x"
type textarea "My favorite book is " L'Arabe du futur" by r$"
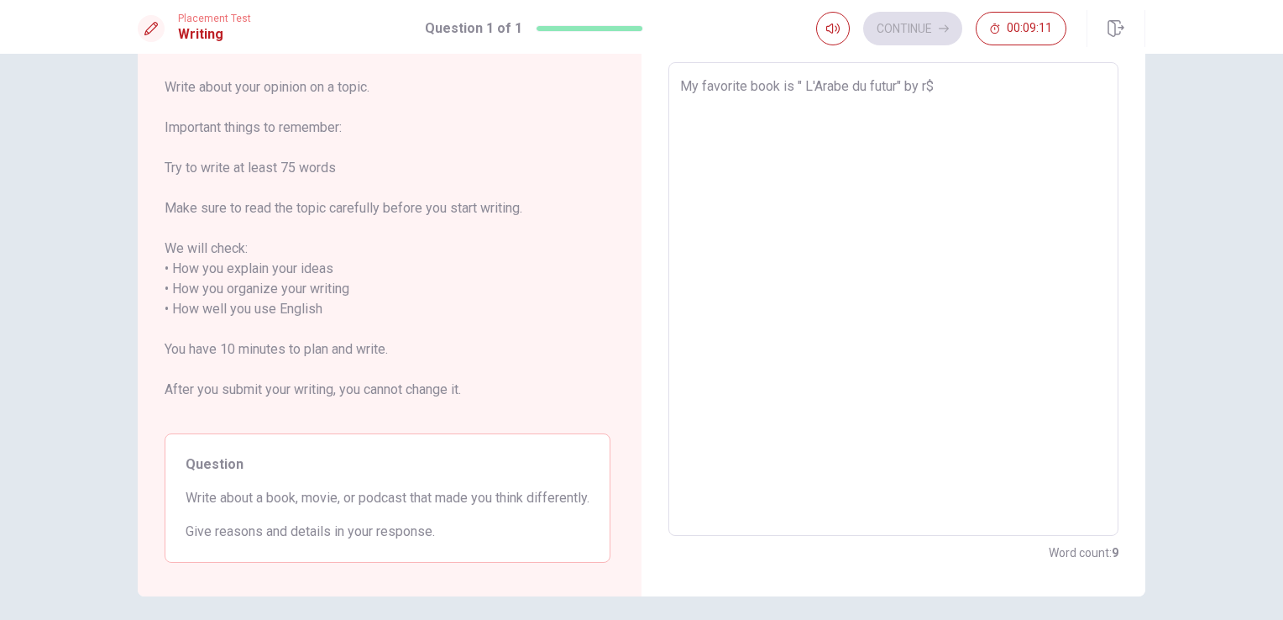
type textarea "x"
type textarea "My favorite book is " L'Arabe du futur" by r$"
type textarea "x"
type textarea "My favorite book is " L'Arabe du futur" by r$"
type textarea "x"
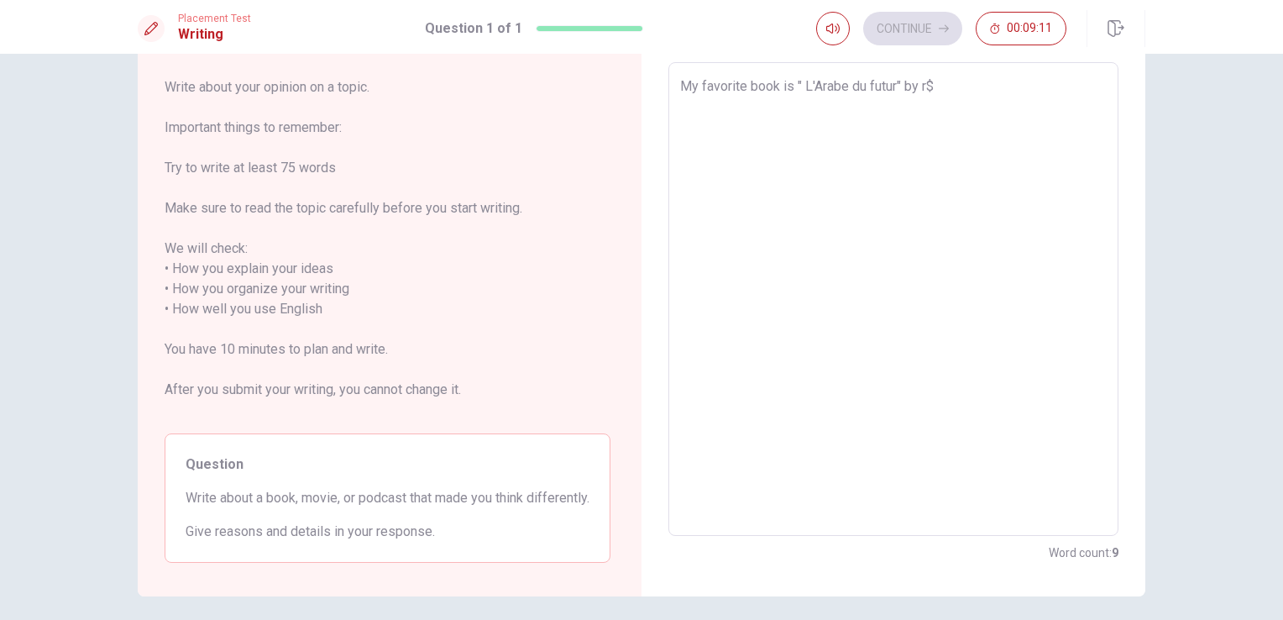
type textarea "My favorite book is " L'Arabe du futur" by r"
type textarea "x"
type textarea "My favorite book is " L'Arabe du futur" by"
type textarea "x"
type textarea "My favorite book is " L'Arabe du futur" by R"
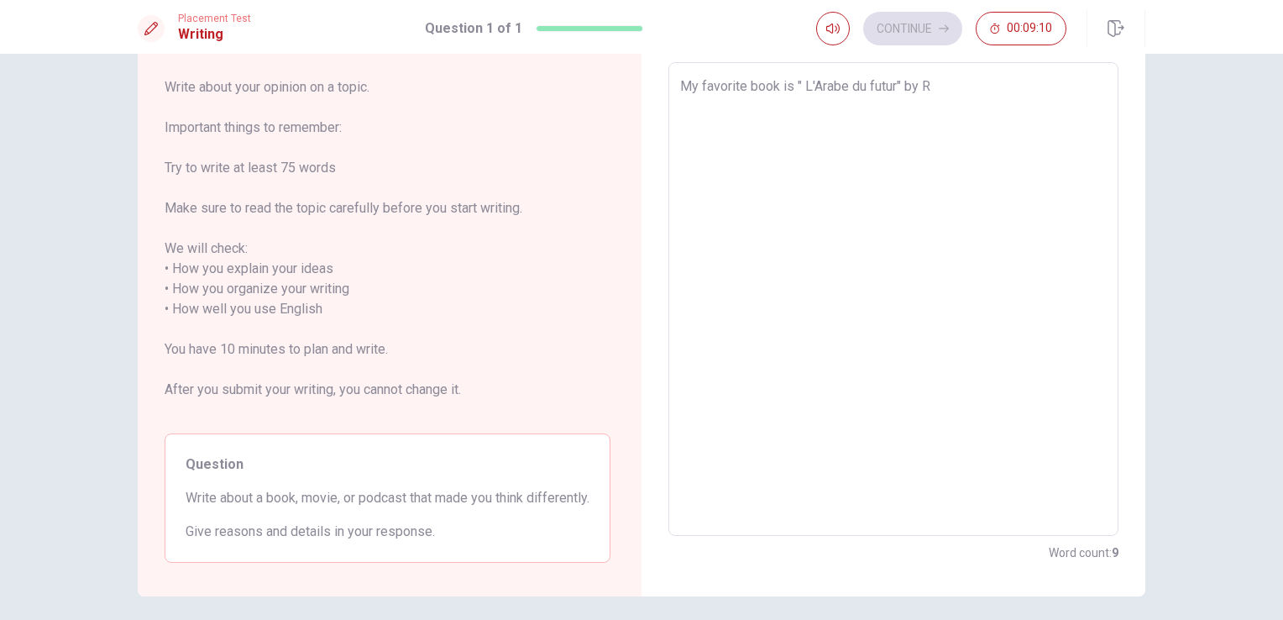
type textarea "x"
type textarea "My favorite book is " L'Arabe du futur" by [PERSON_NAME]"
type textarea "x"
type textarea "My favorite book is " L'Arabe du futur" by [PERSON_NAME]"
type textarea "x"
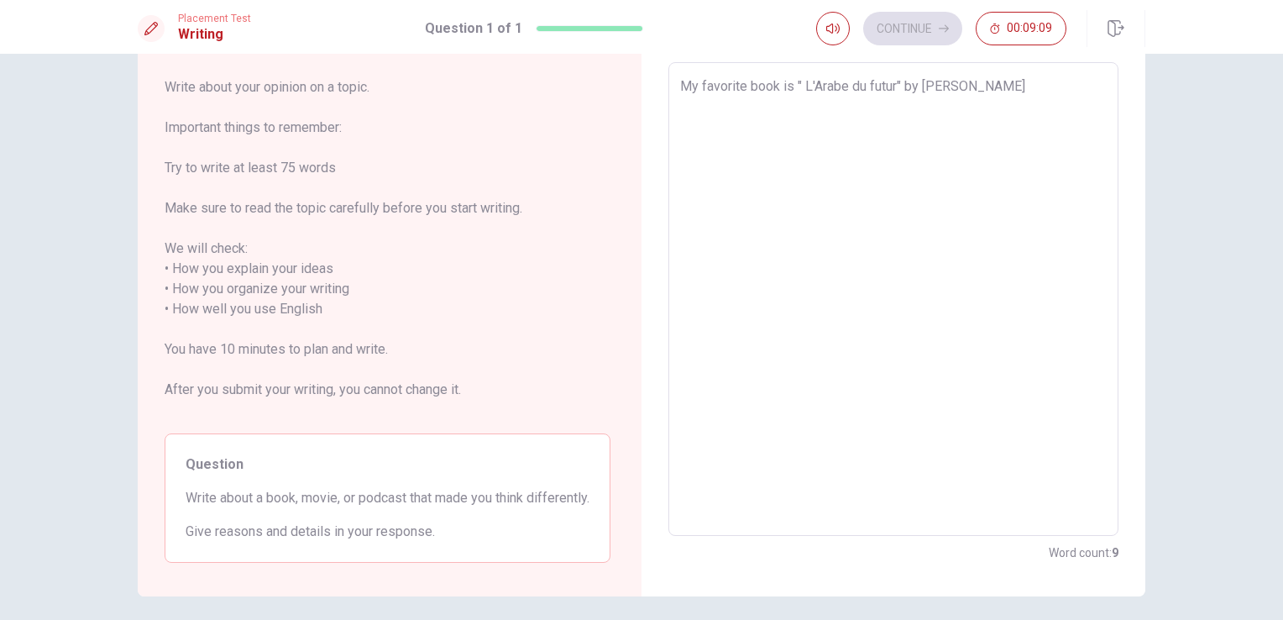
type textarea "My favorite book is " L'Arabe du futur" by [PERSON_NAME]"
type textarea "x"
type textarea "My favorite book is " L'Arabe du futur" by [PERSON_NAME]"
type textarea "x"
type textarea "My favorite book is " L'Arabe du futur" by [PERSON_NAME]"
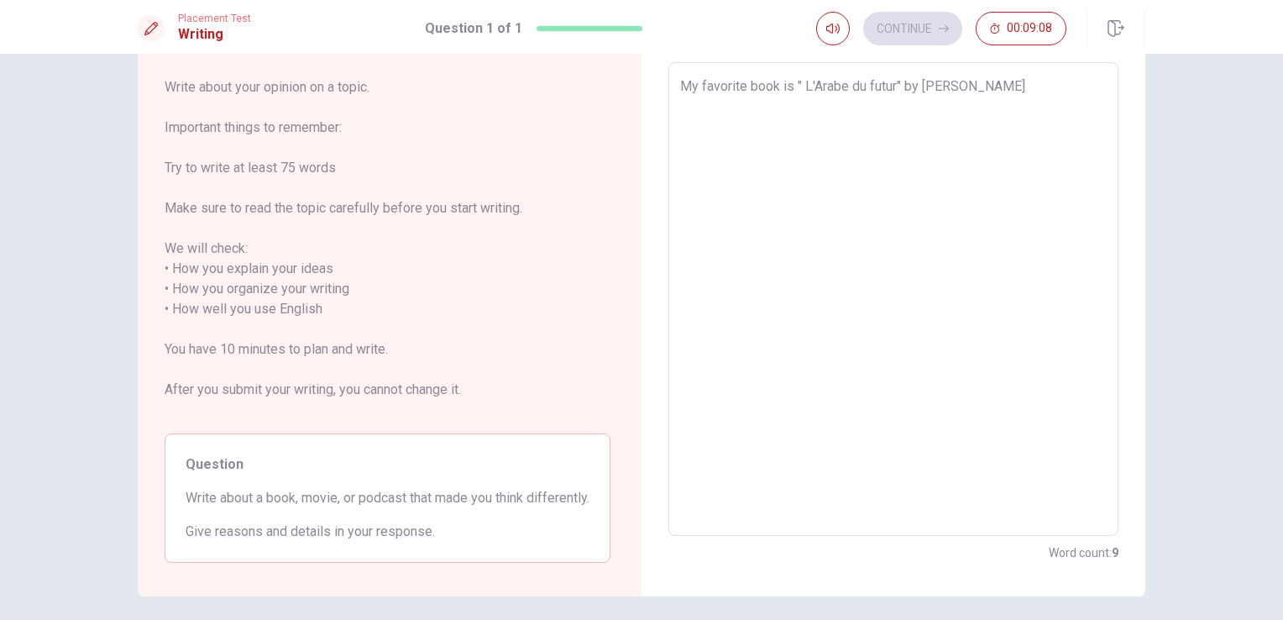
type textarea "x"
type textarea "My favorite book is " L'Arabe du futur" by [PERSON_NAME]"
type textarea "x"
type textarea "My favorite book is " L'Arabe du futur" by [PERSON_NAME]"
type textarea "x"
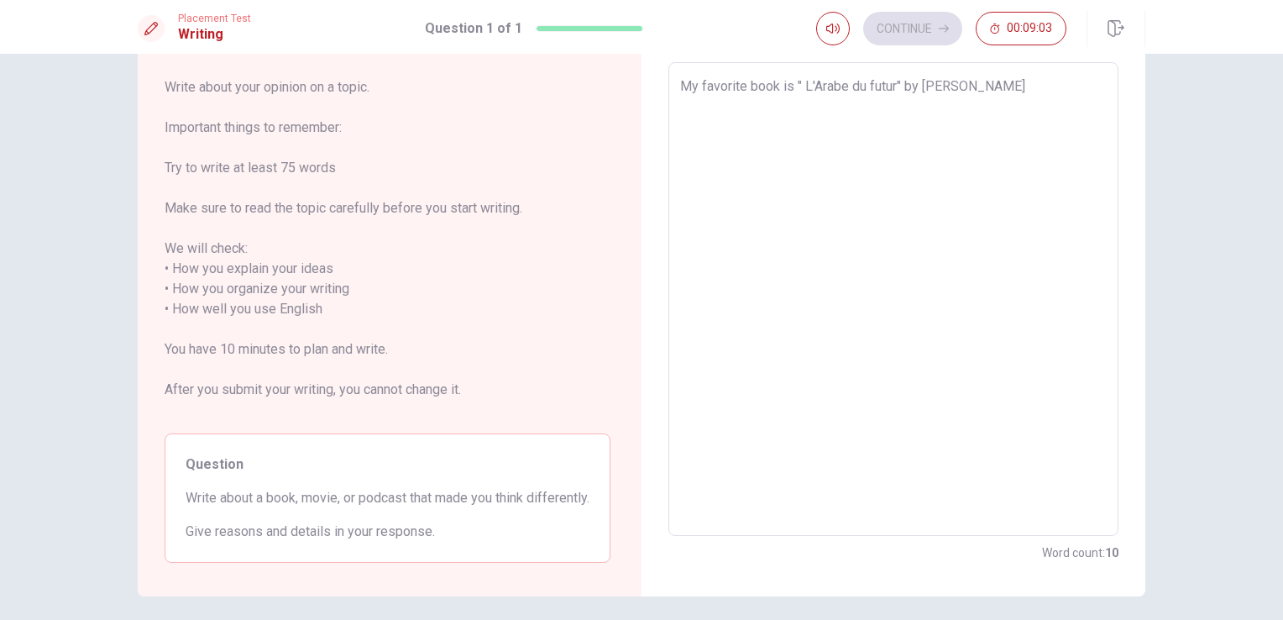
type textarea "My favorite book is " L'Arabe du futur" by [PERSON_NAME]"
type textarea "x"
type textarea "My favorite book is " L'Arabe du futur" by [PERSON_NAME]"
type textarea "x"
type textarea "My favorite book is " L'Arabe du futur" by [PERSON_NAME]"
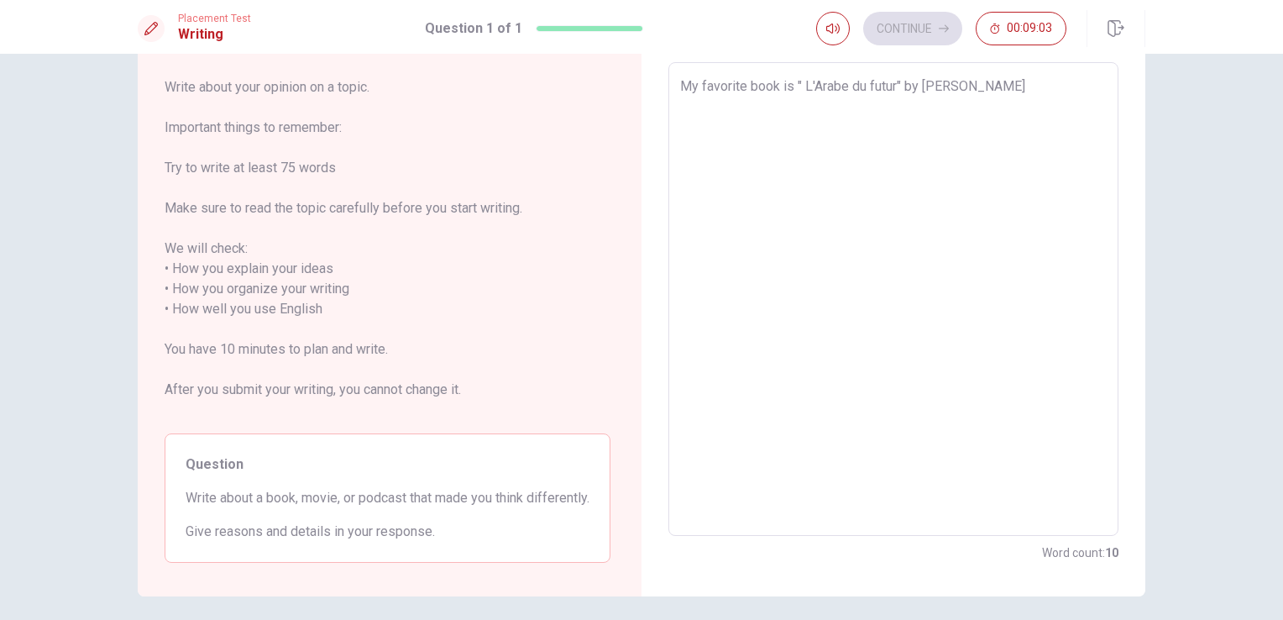
type textarea "x"
type textarea "My favorite book is " L'Arabe du futur" by [PERSON_NAME]"
type textarea "x"
type textarea "My favorite book is " L'Arabe du futur" by [PERSON_NAME]."
type textarea "x"
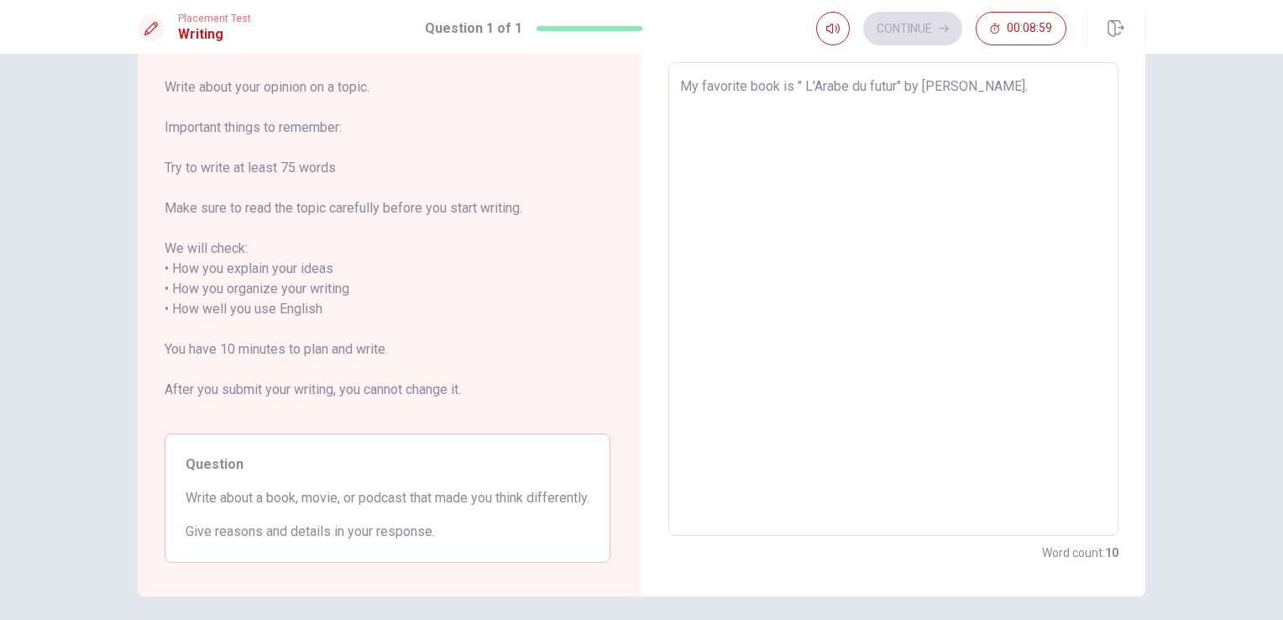
type textarea "My favorite book is " L'Arabe du futur" by [PERSON_NAME]."
type textarea "x"
type textarea "My favorite book is " L'Arabe du futur" by [PERSON_NAME]. I"
type textarea "x"
type textarea "My favorite book is " L'Arabe du futur" by [PERSON_NAME]. Im"
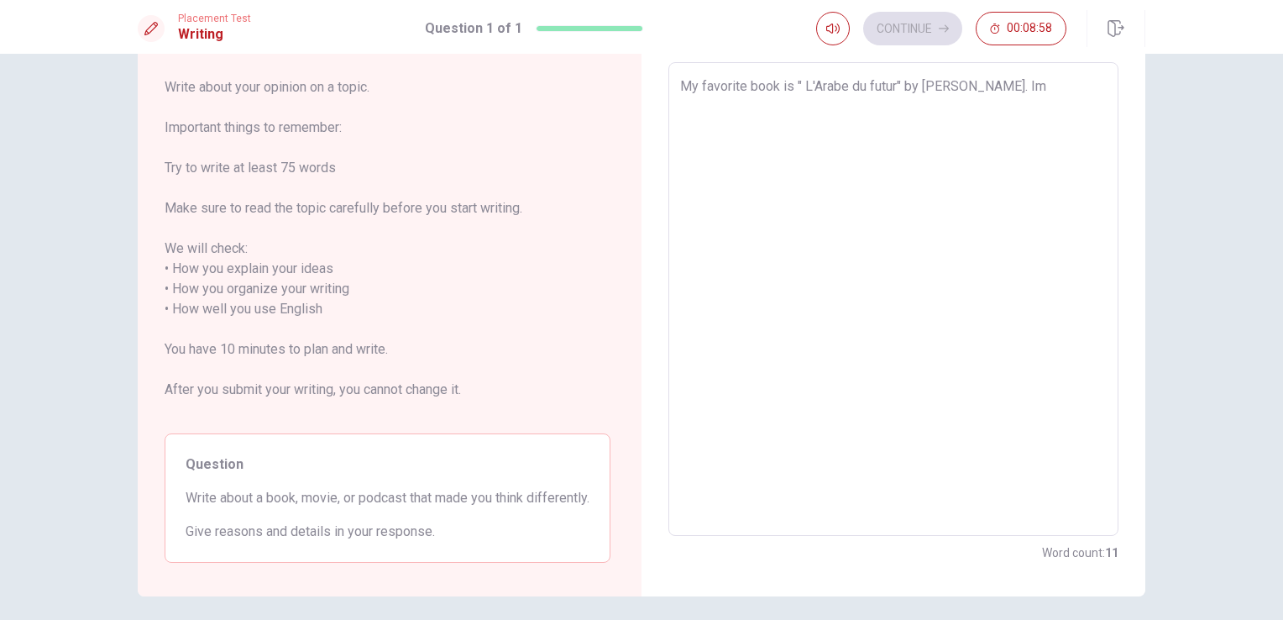
type textarea "x"
type textarea "My favorite book is " L'Arabe du futur" by [PERSON_NAME]. Im"
type textarea "x"
type textarea "My favorite book is " L'Arabe du futur" by [PERSON_NAME]. Im v"
type textarea "x"
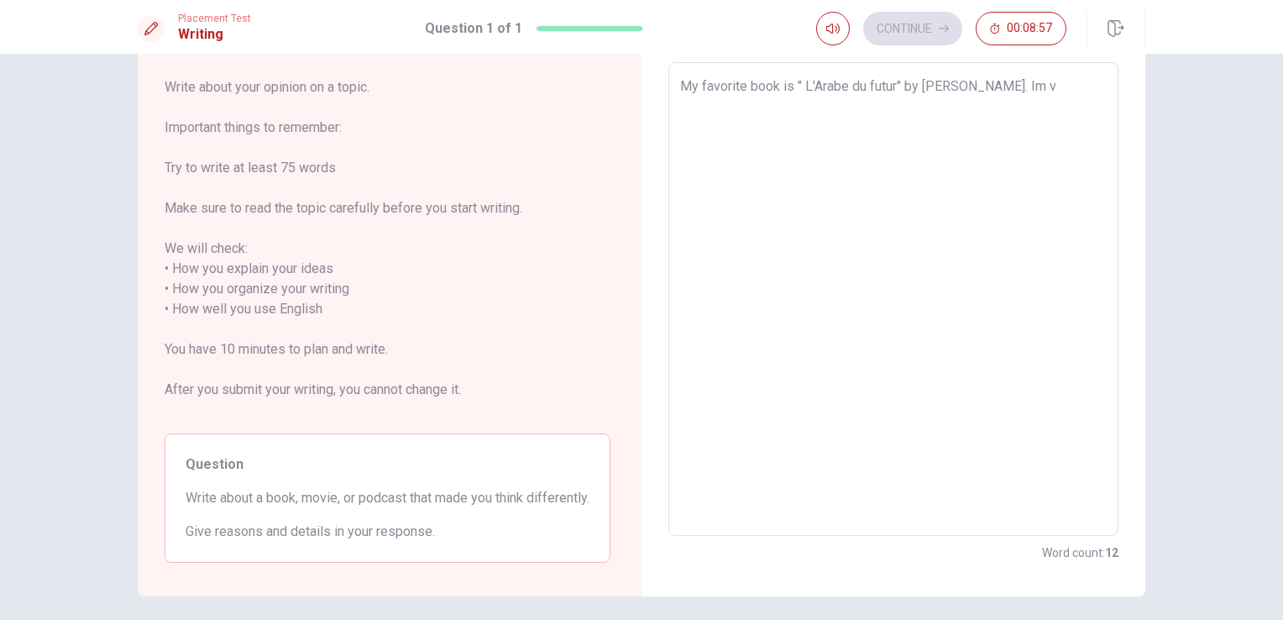
type textarea "My favorite book is " L'Arabe du futur" by [PERSON_NAME]. Im ve"
type textarea "x"
type textarea "My favorite book is " L'Arabe du futur" by [PERSON_NAME]. Im ver"
type textarea "x"
type textarea "My favorite book is " L'Arabe du futur" by [PERSON_NAME]. Im very"
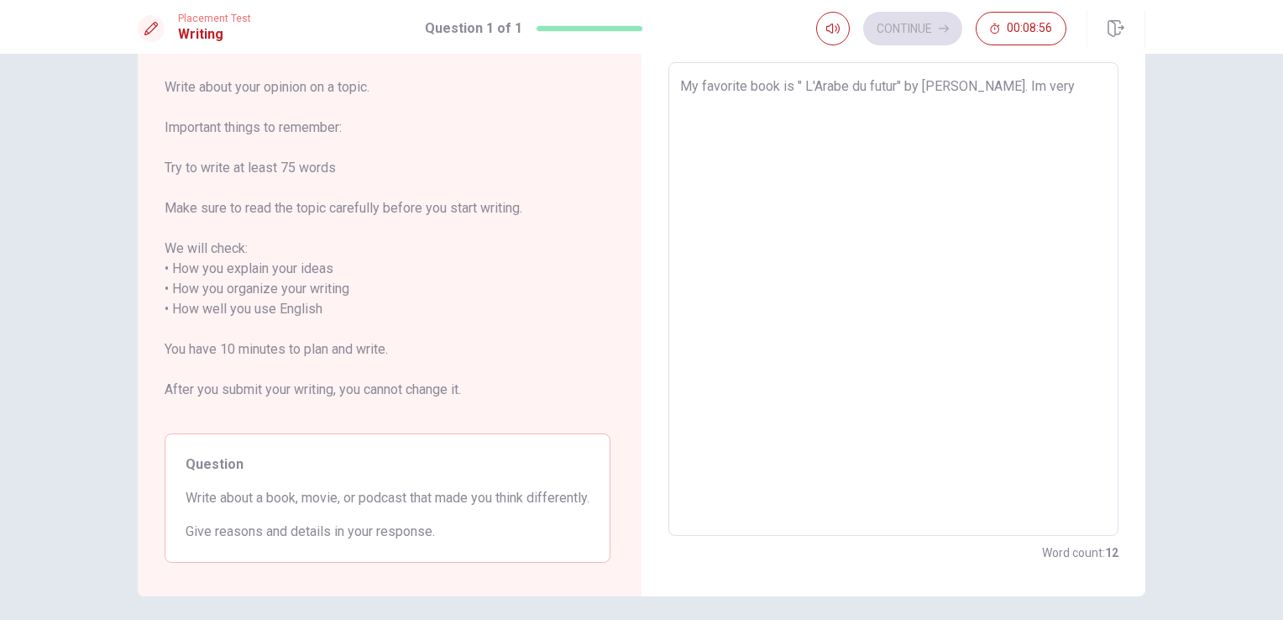
type textarea "x"
type textarea "My favorite book is " L'Arabe du futur" by [PERSON_NAME]. Im very"
type textarea "x"
type textarea "My favorite book is " L'Arabe du futur" by [PERSON_NAME]. Im very i"
type textarea "x"
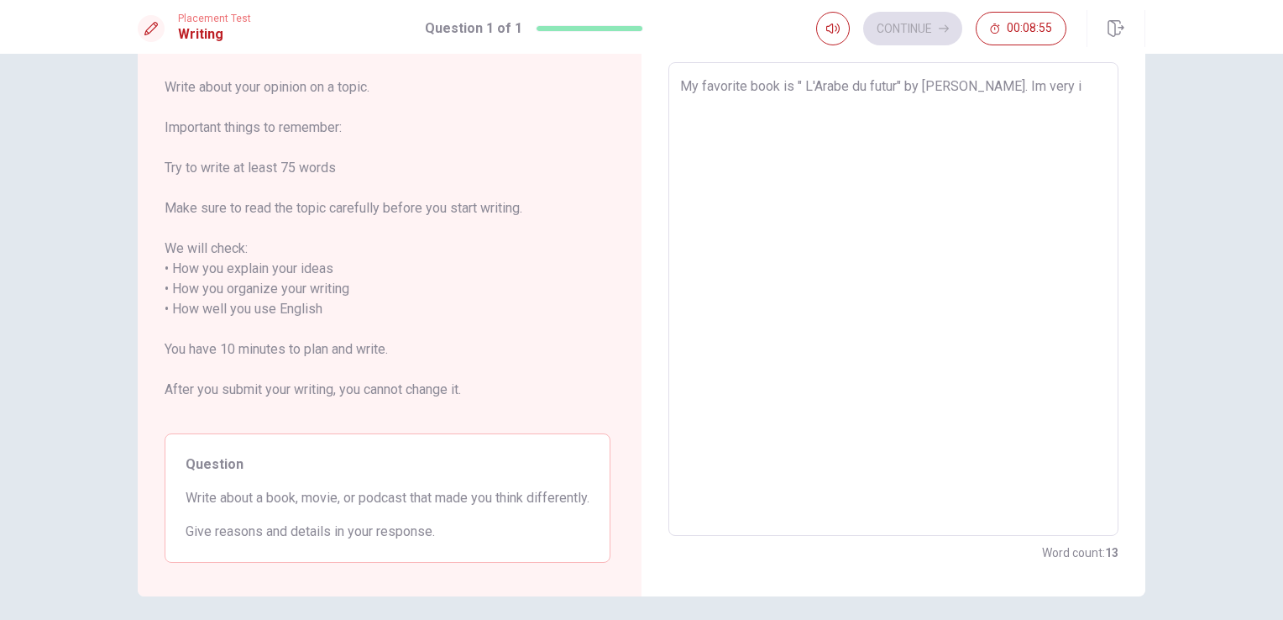
type textarea "My favorite book is " L'Arabe du futur" by [PERSON_NAME]. Im very in"
type textarea "x"
type textarea "My favorite book is " L'Arabe du futur" by [PERSON_NAME]. Im very int"
type textarea "x"
type textarea "My favorite book is " L'Arabe du futur" by [PERSON_NAME]. Im very inte"
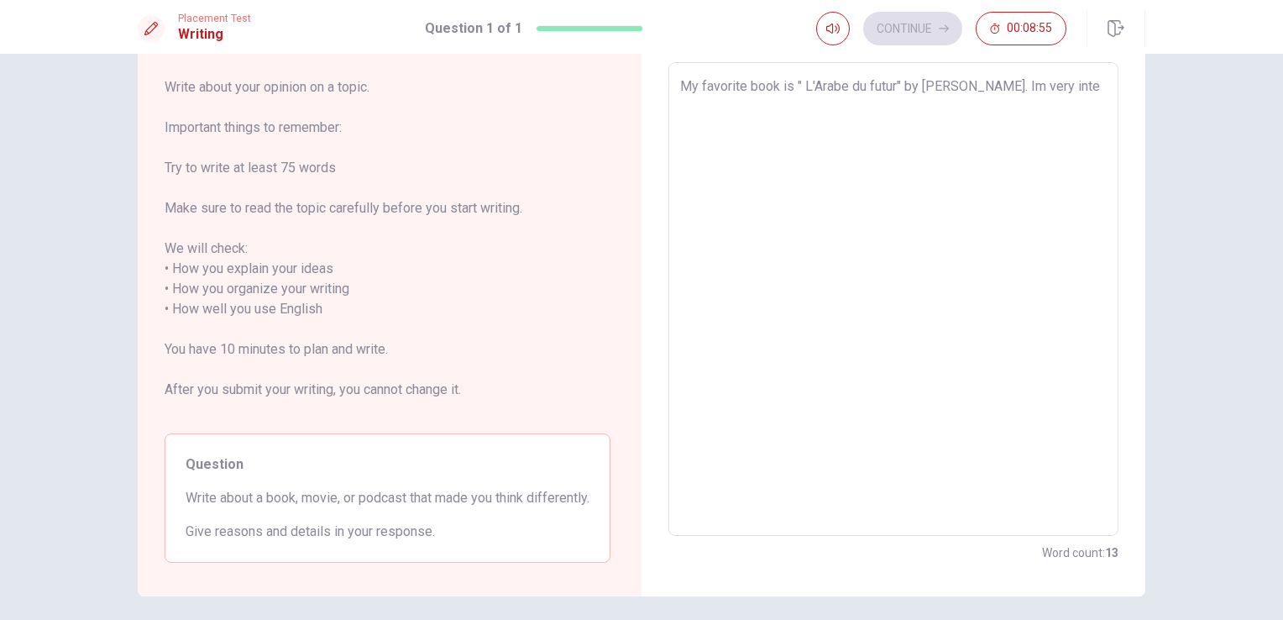
type textarea "x"
type textarea "My favorite book is " L'Arabe du futur" by [PERSON_NAME]. Im very inter"
type textarea "x"
type textarea "My favorite book is " L'Arabe du futur" by [PERSON_NAME]. Im very intere"
type textarea "x"
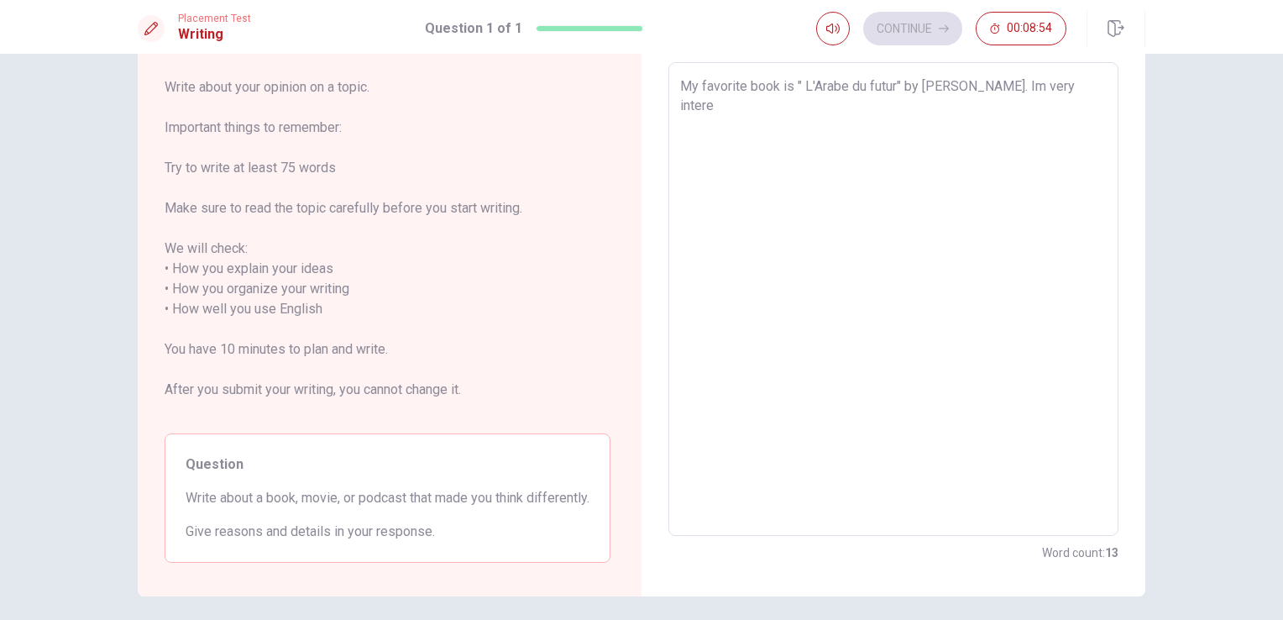
type textarea "My favorite book is " L'Arabe du futur" by [PERSON_NAME]. Im very interes"
type textarea "x"
type textarea "My favorite book is " L'Arabe du futur" by [PERSON_NAME]. Im very interest"
type textarea "x"
type textarea "My favorite book is " L'Arabe du futur" by [PERSON_NAME]. Im very intereste"
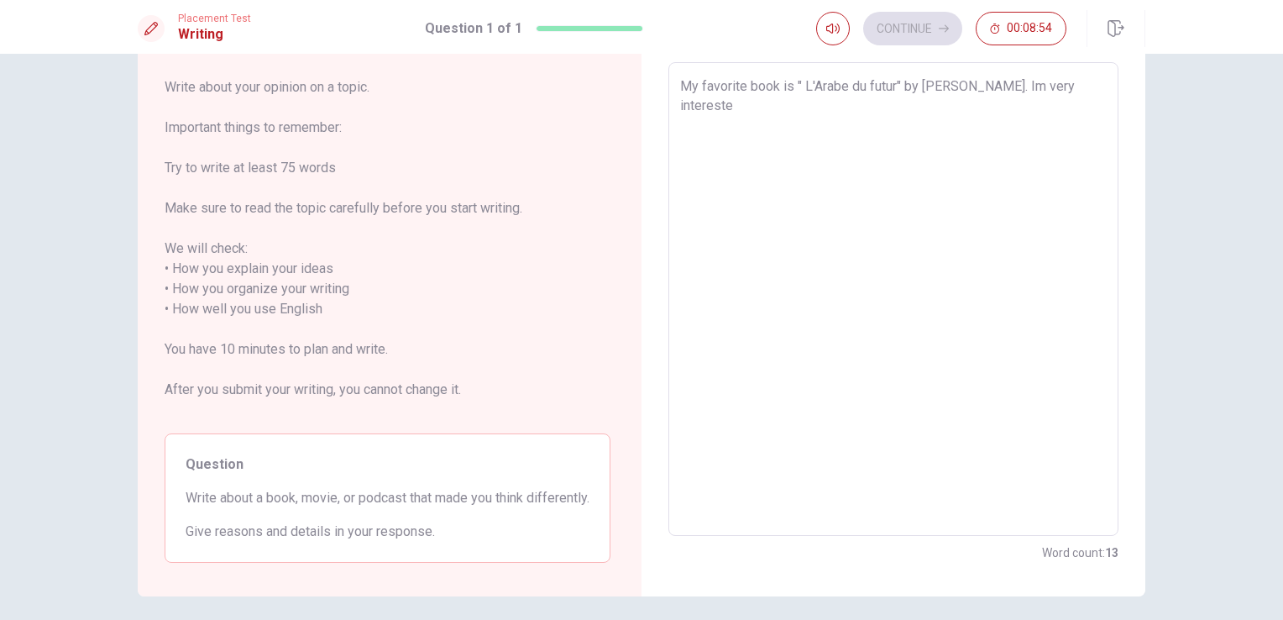
type textarea "x"
type textarea "My favorite book is " L'Arabe du futur" by [PERSON_NAME]. Im very interested"
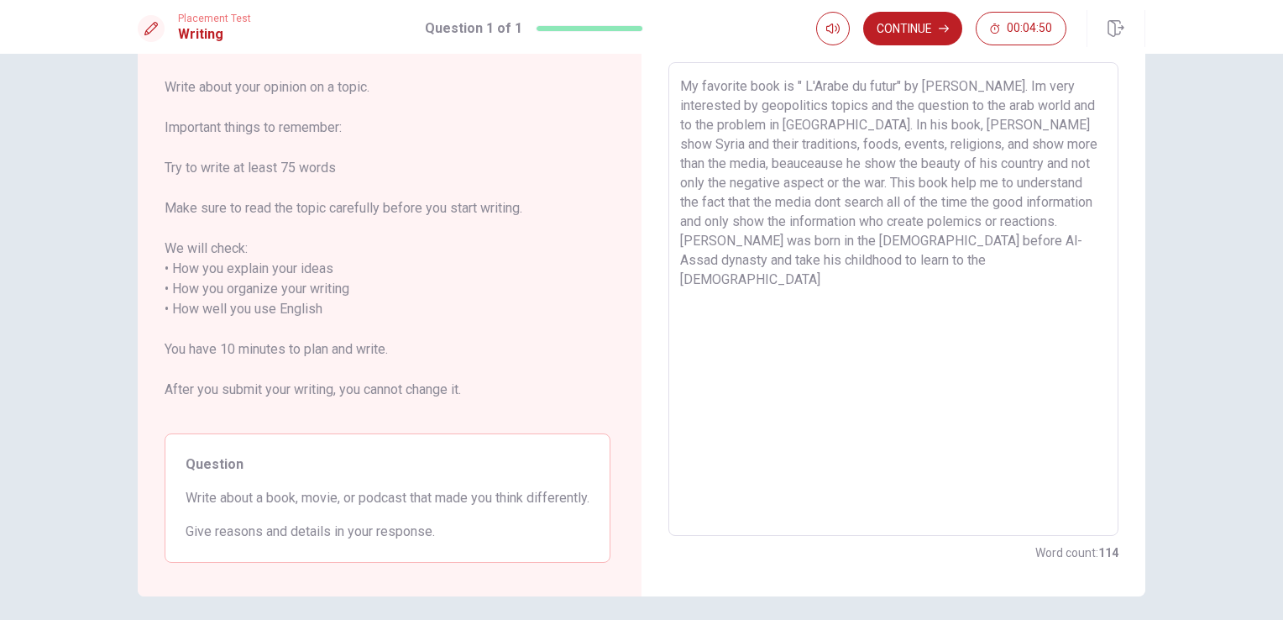
click at [780, 259] on textarea "My favorite book is " L'Arabe du futur" by [PERSON_NAME]. Im very interested by…" at bounding box center [893, 299] width 427 height 446
click at [782, 259] on textarea "My favorite book is " L'Arabe du futur" by [PERSON_NAME]. Im very interested by…" at bounding box center [893, 299] width 427 height 446
click at [982, 260] on textarea "My favorite book is " L'Arabe du futur" by [PERSON_NAME]. Im very interested by…" at bounding box center [893, 299] width 427 height 446
click at [924, 34] on button "Continue" at bounding box center [912, 29] width 99 height 34
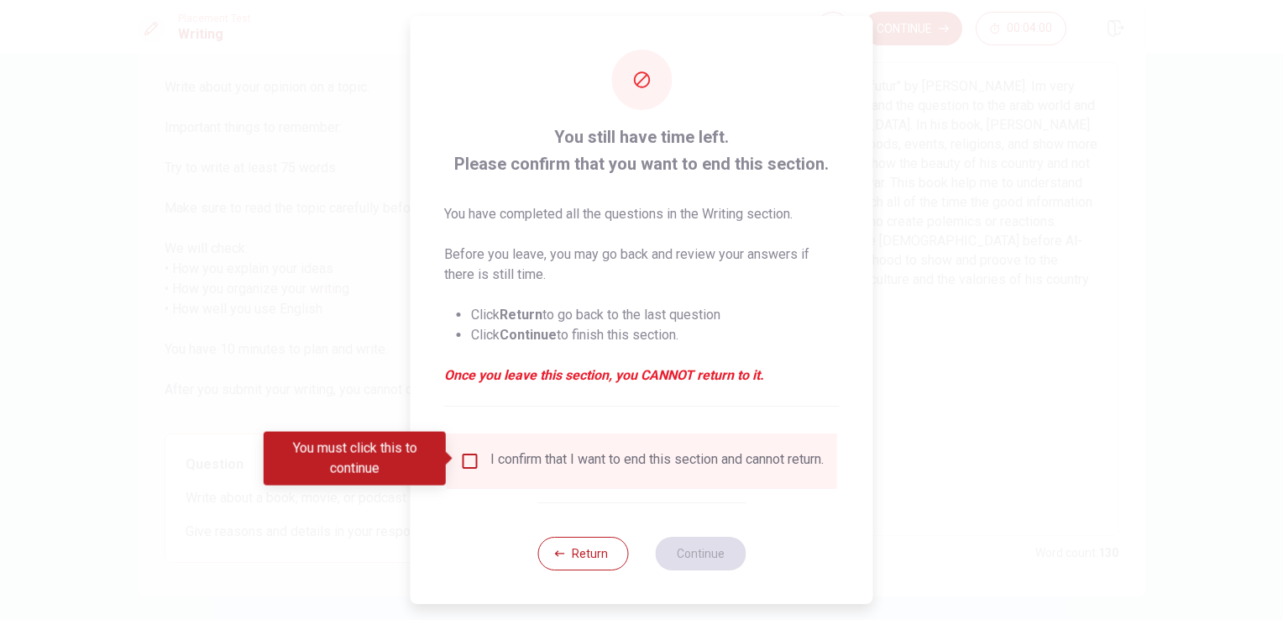
click at [469, 462] on input "You must click this to continue" at bounding box center [470, 461] width 20 height 20
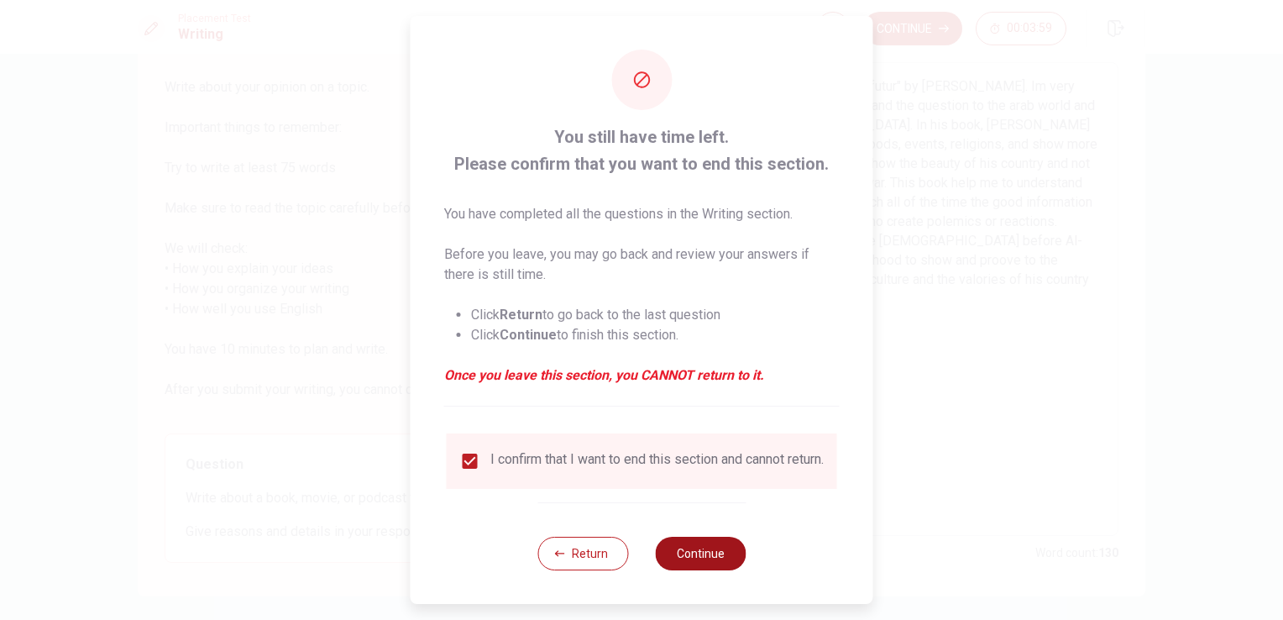
click at [682, 553] on button "Continue" at bounding box center [700, 554] width 91 height 34
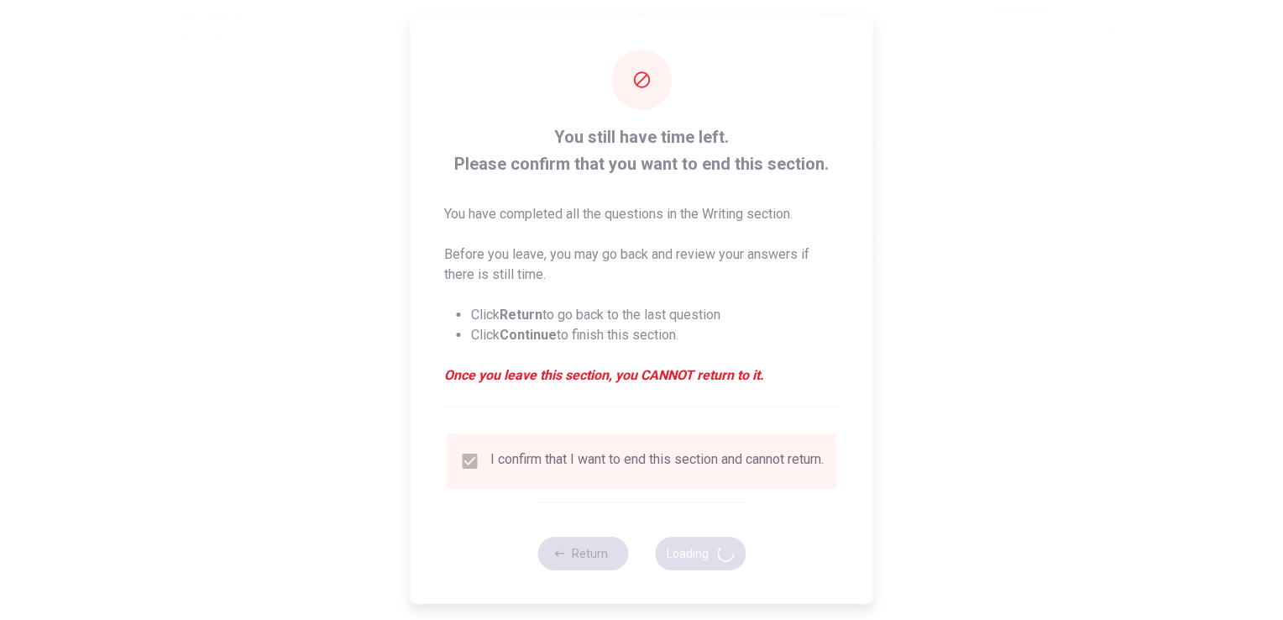
scroll to position [0, 0]
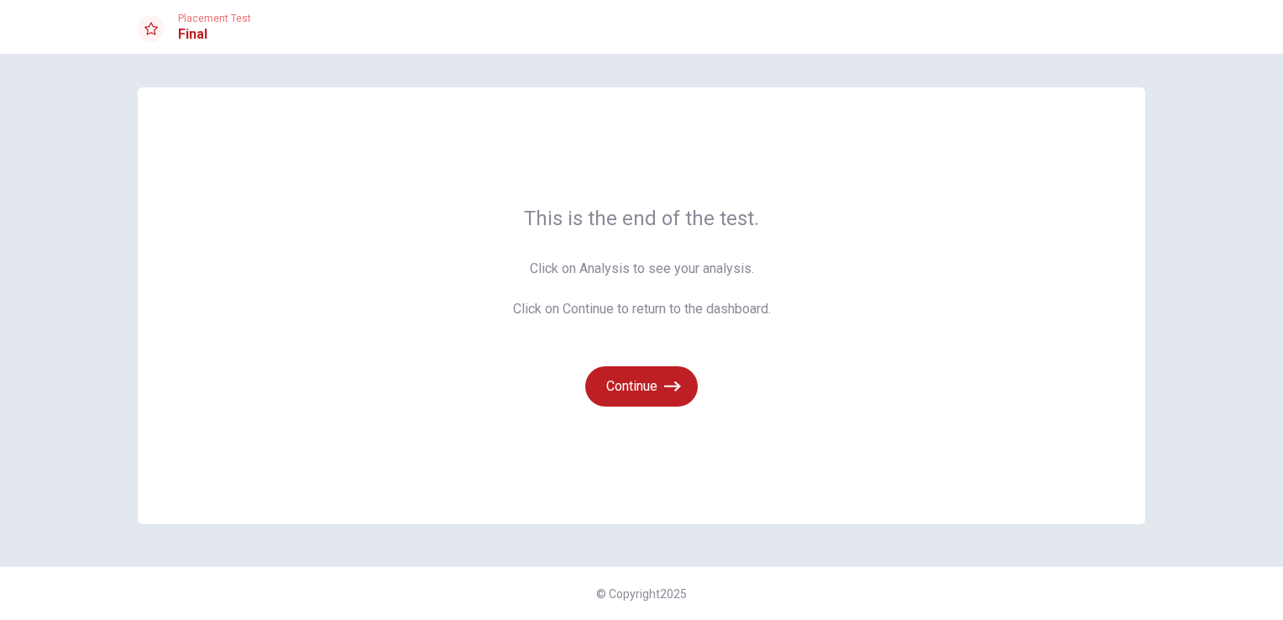
click at [722, 270] on span "Click on Analysis to see your analysis. Click on Continue to return to the dash…" at bounding box center [642, 289] width 258 height 60
click at [606, 269] on span "Click on Analysis to see your analysis. Click on Continue to return to the dash…" at bounding box center [642, 289] width 258 height 60
click at [716, 270] on span "Click on Analysis to see your analysis. Click on Continue to return to the dash…" at bounding box center [642, 289] width 258 height 60
click at [652, 390] on button "Continue" at bounding box center [641, 386] width 113 height 40
